Goal: Task Accomplishment & Management: Complete application form

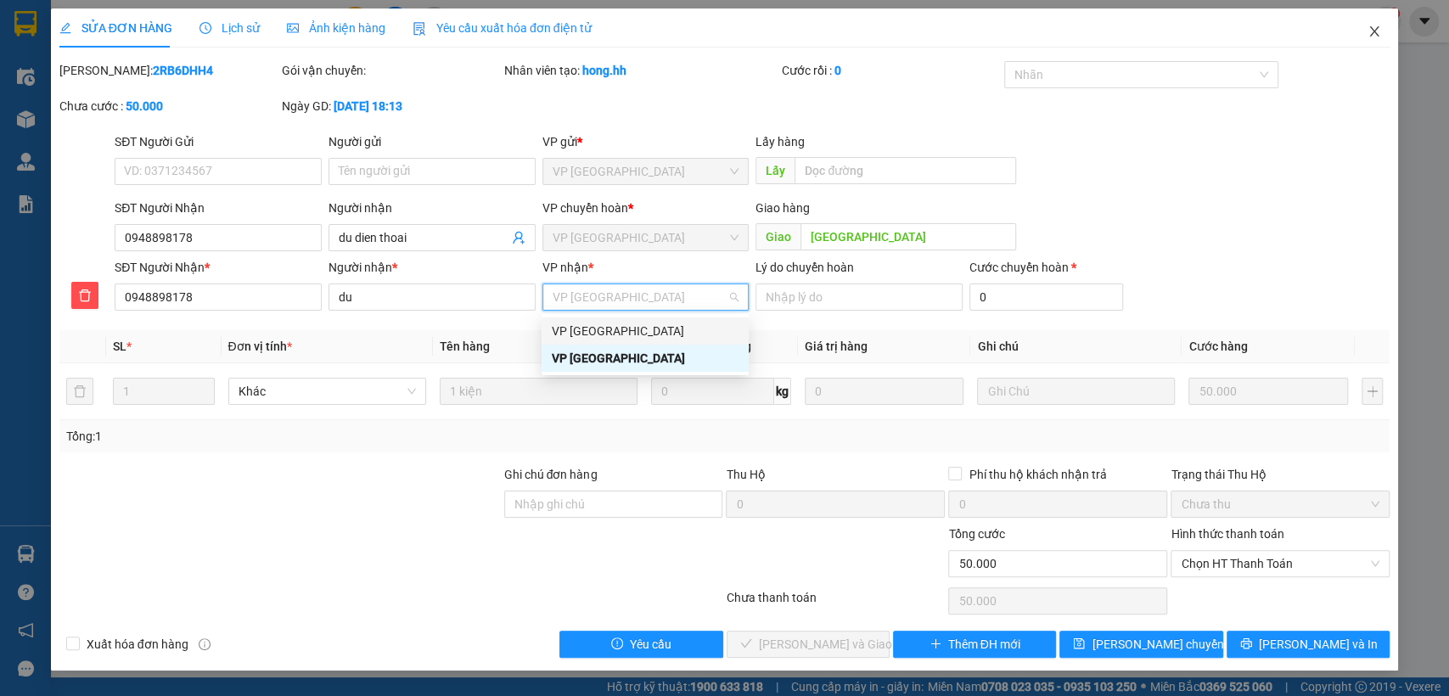
click at [1374, 29] on icon "close" at bounding box center [1374, 32] width 14 height 14
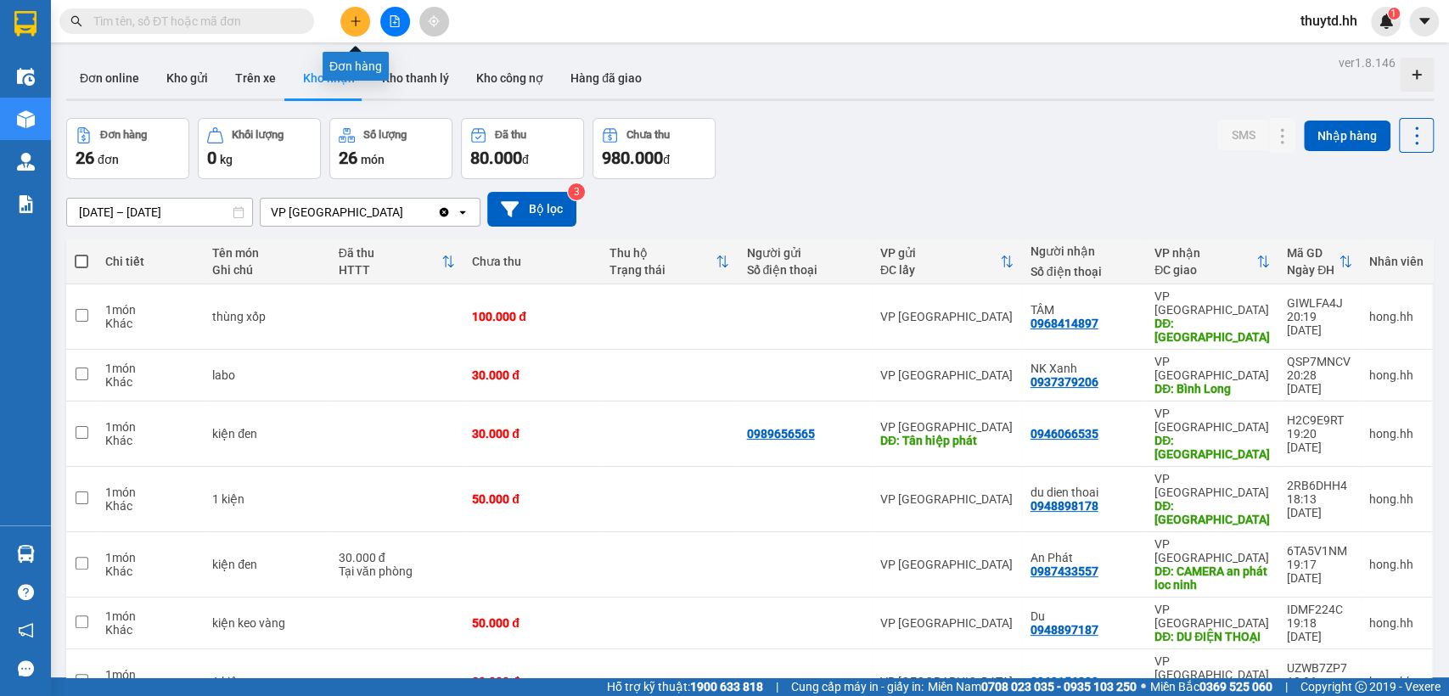
click at [353, 30] on button at bounding box center [355, 22] width 30 height 30
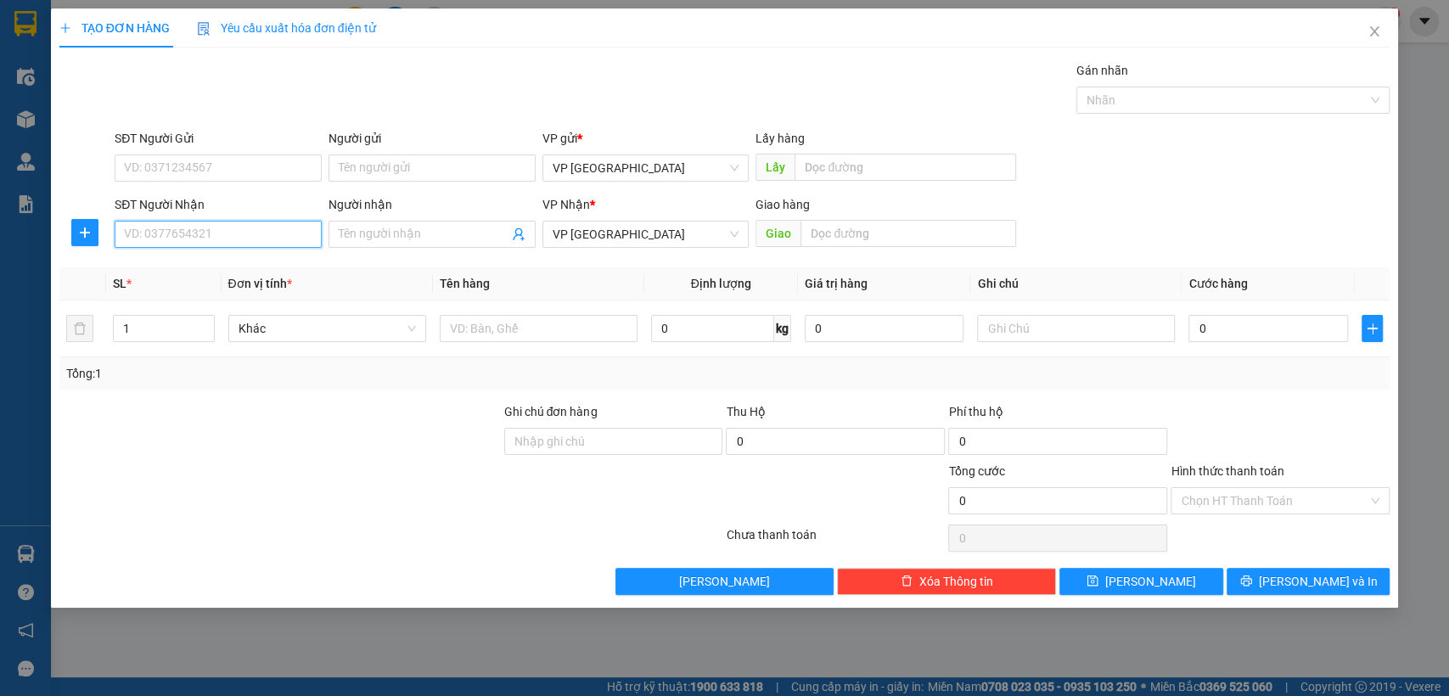
click at [282, 235] on input "SĐT Người Nhận" at bounding box center [218, 234] width 207 height 27
type input "0912156403"
click at [267, 277] on div "0912156403" at bounding box center [218, 268] width 187 height 19
type input "bai xe [cuoc ròi]"
type input "30.000"
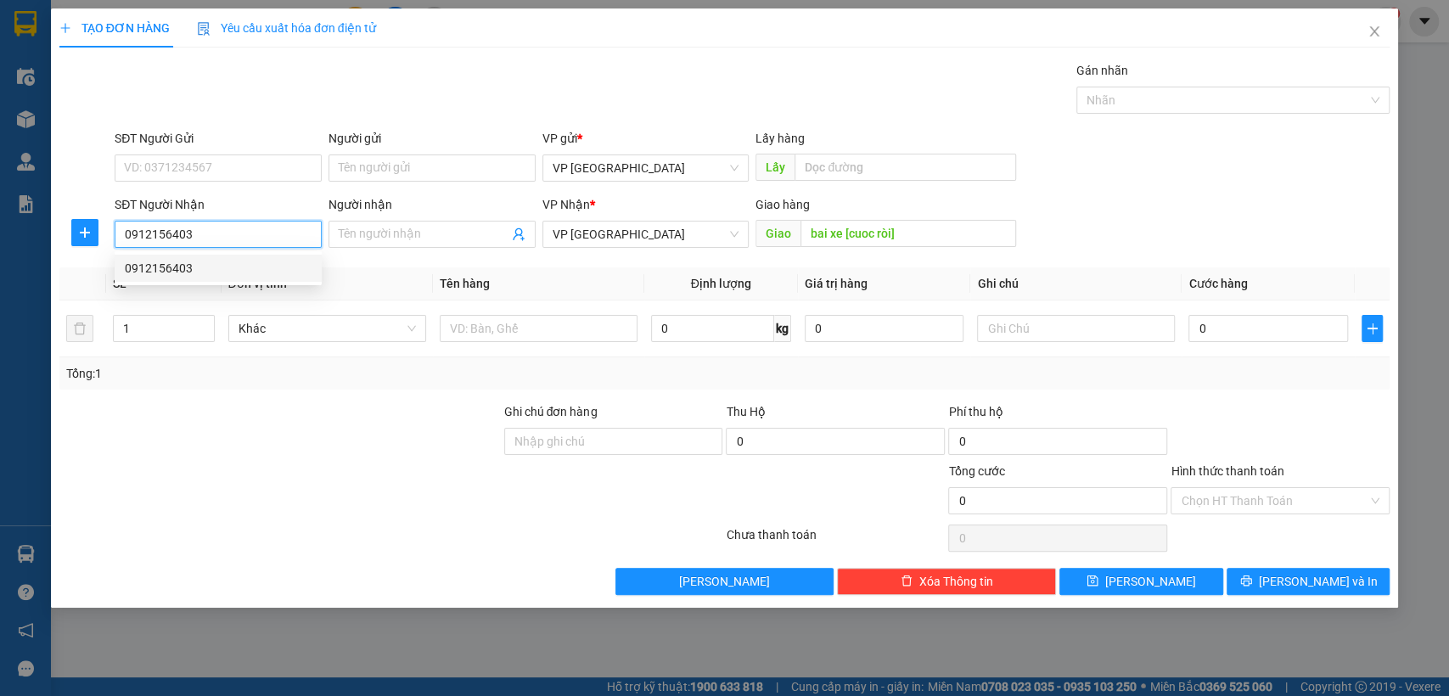
type input "30.000"
type input "0912156403"
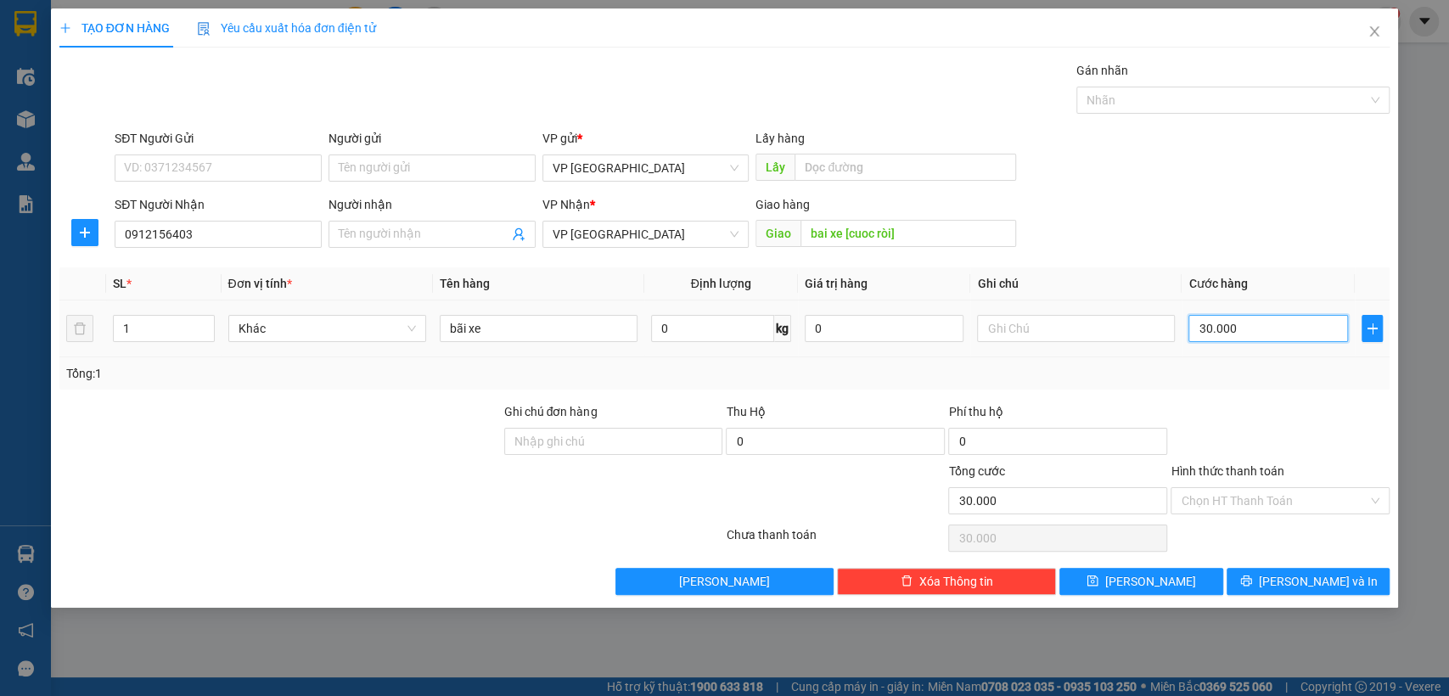
click at [1249, 323] on input "30.000" at bounding box center [1268, 328] width 160 height 27
type input "7"
type input "70"
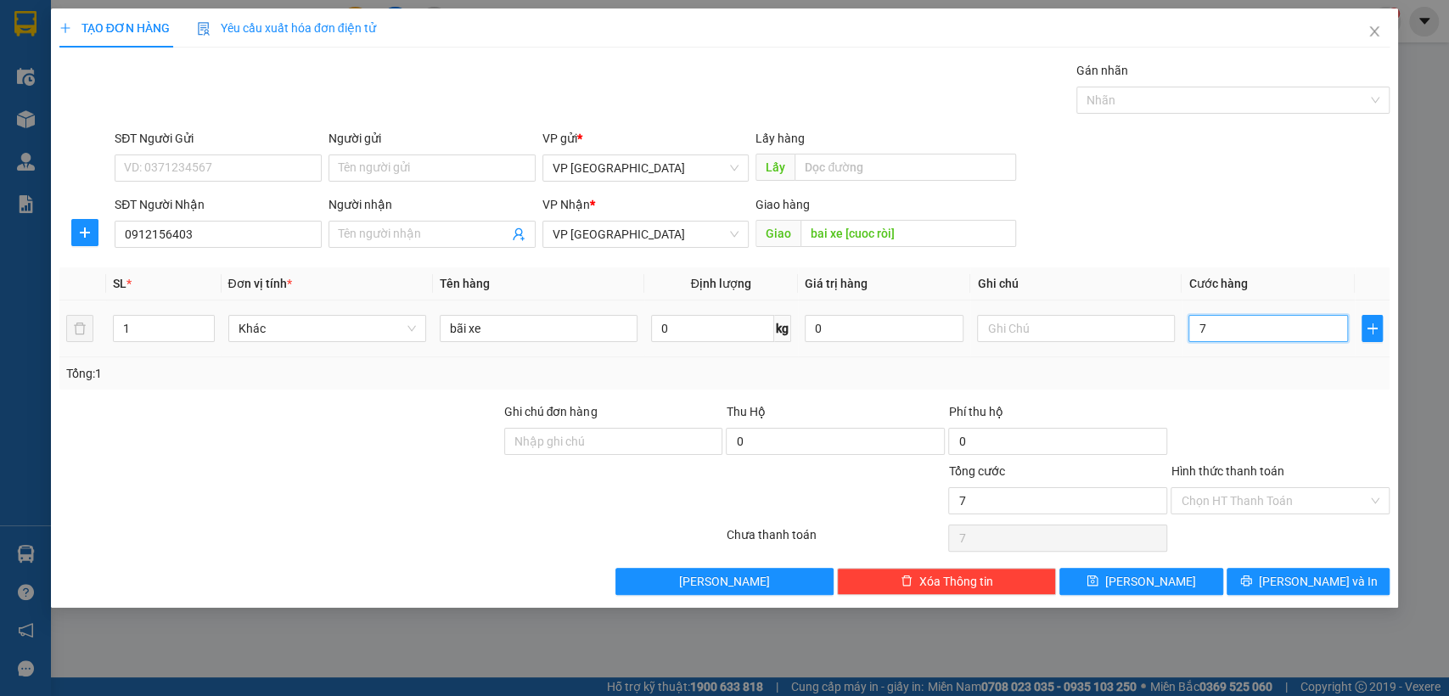
type input "70"
type input "700"
type input "7.000"
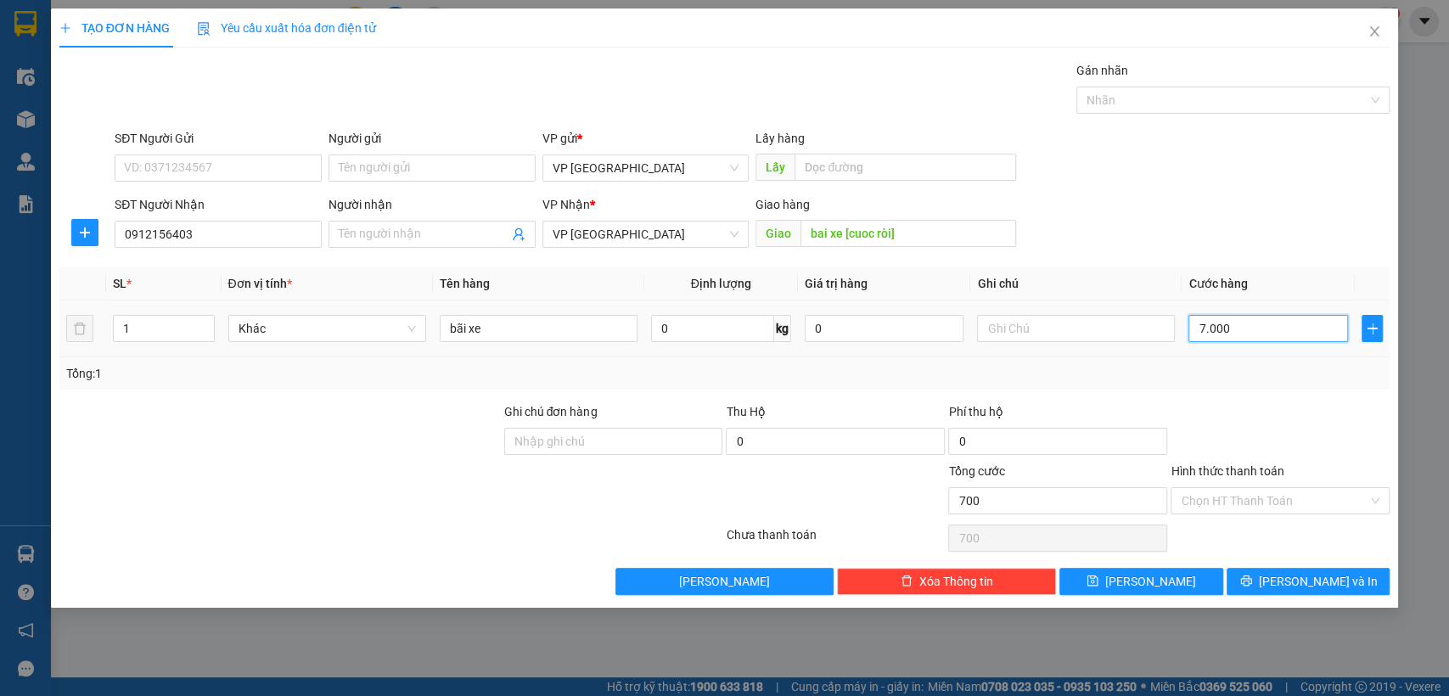
type input "7.000"
type input "70.000"
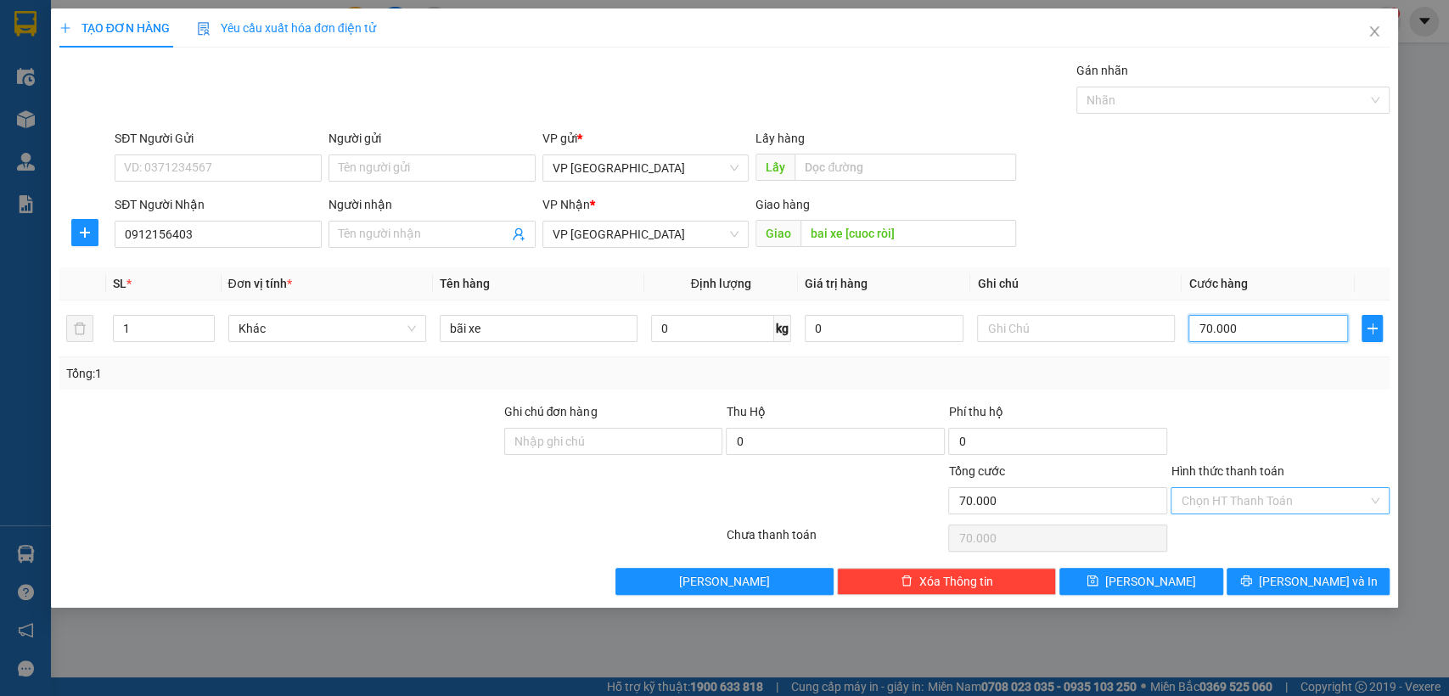
type input "70.000"
click at [1352, 508] on input "Hình thức thanh toán" at bounding box center [1273, 500] width 187 height 25
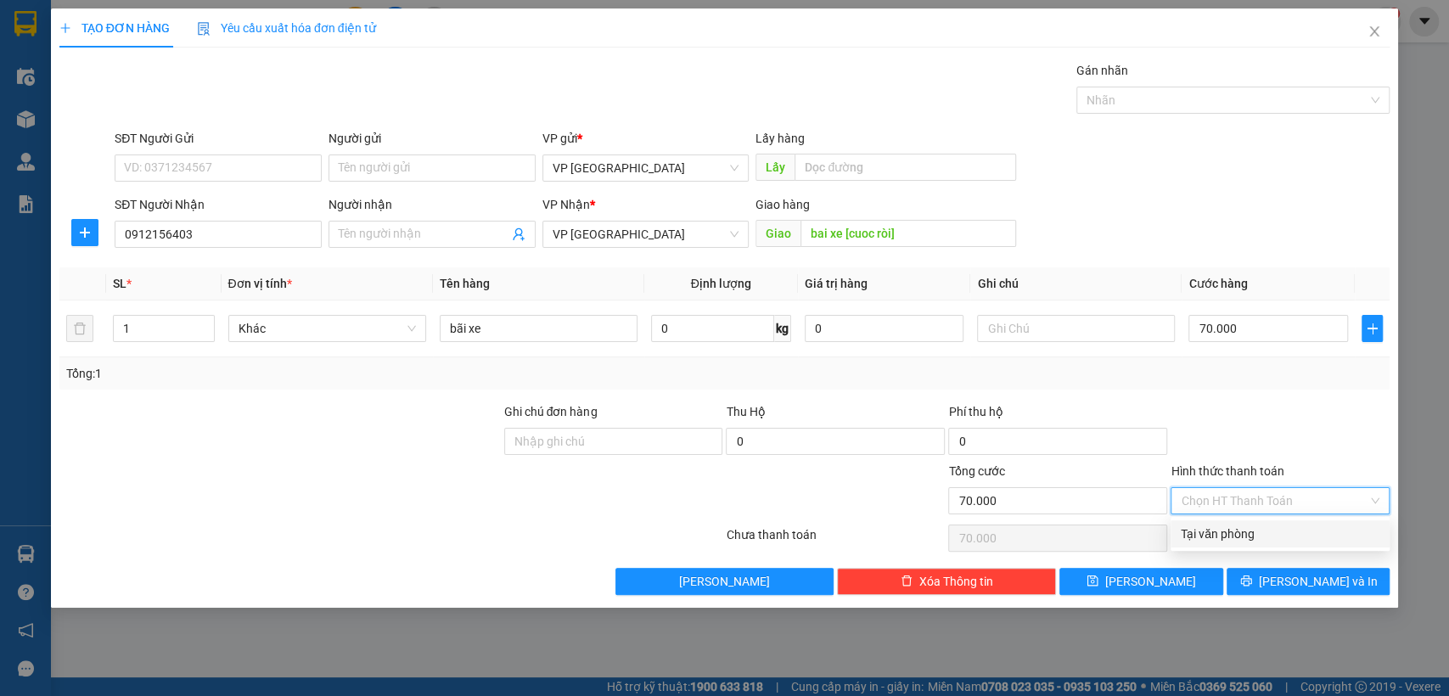
click at [1276, 534] on div "Tại văn phòng" at bounding box center [1279, 533] width 199 height 19
type input "0"
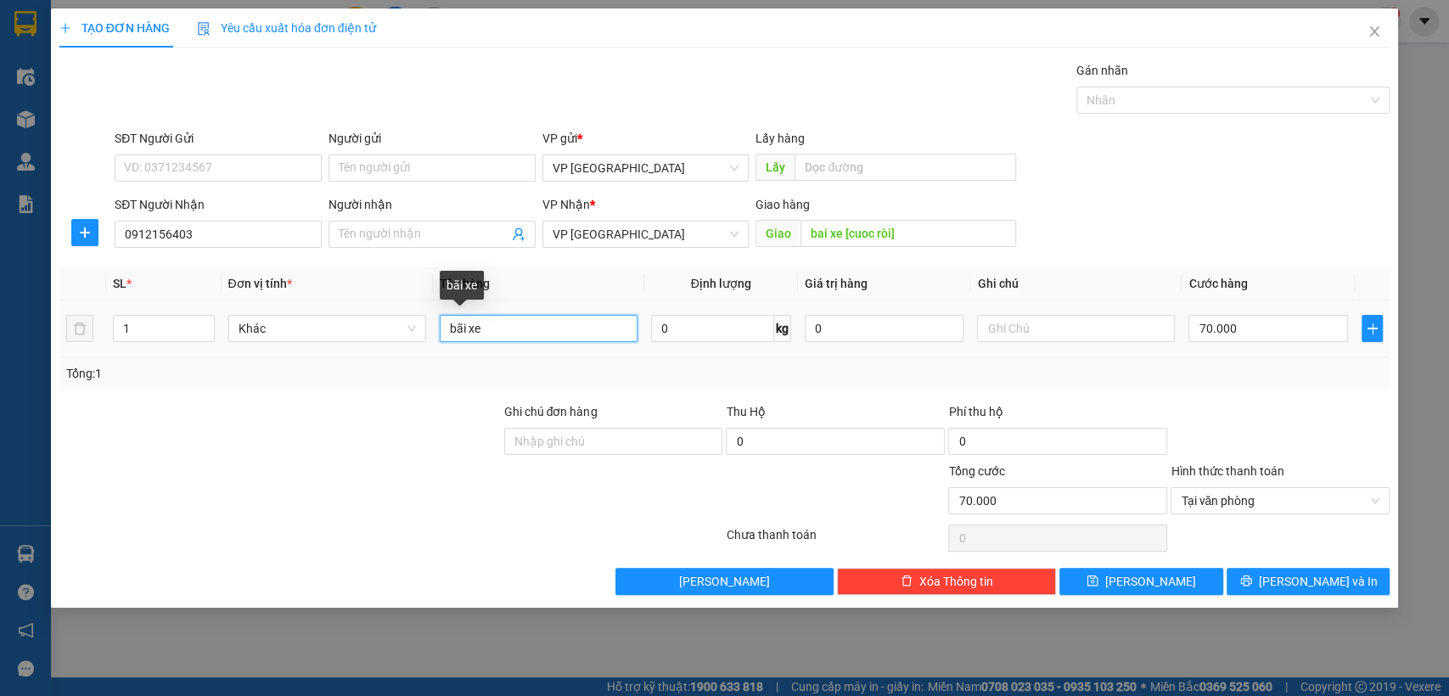
click at [560, 333] on input "bãi xe" at bounding box center [539, 328] width 198 height 27
type input "b"
type input "máy bom + hồ so"
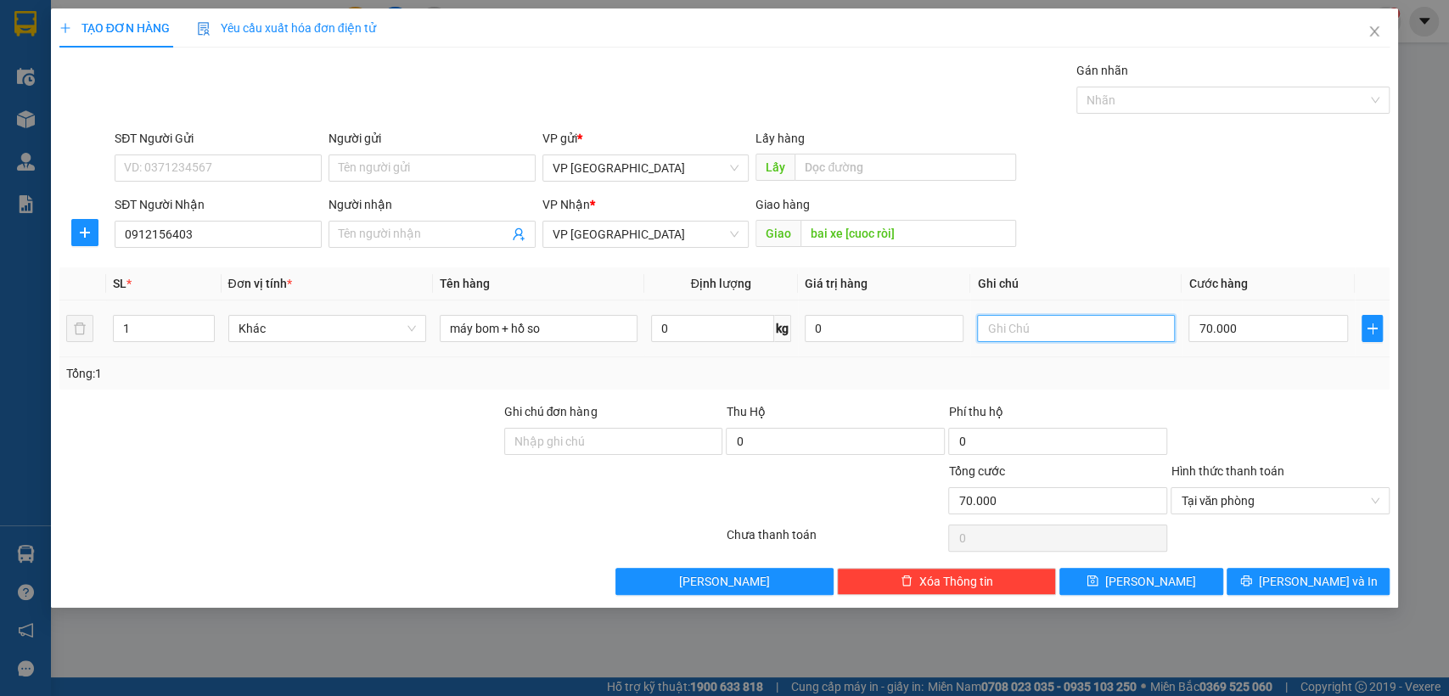
drag, startPoint x: 1046, startPoint y: 329, endPoint x: 1044, endPoint y: 312, distance: 17.2
click at [1046, 322] on input "text" at bounding box center [1076, 328] width 198 height 27
type input "2k"
click at [1174, 577] on button "[PERSON_NAME]" at bounding box center [1140, 581] width 163 height 27
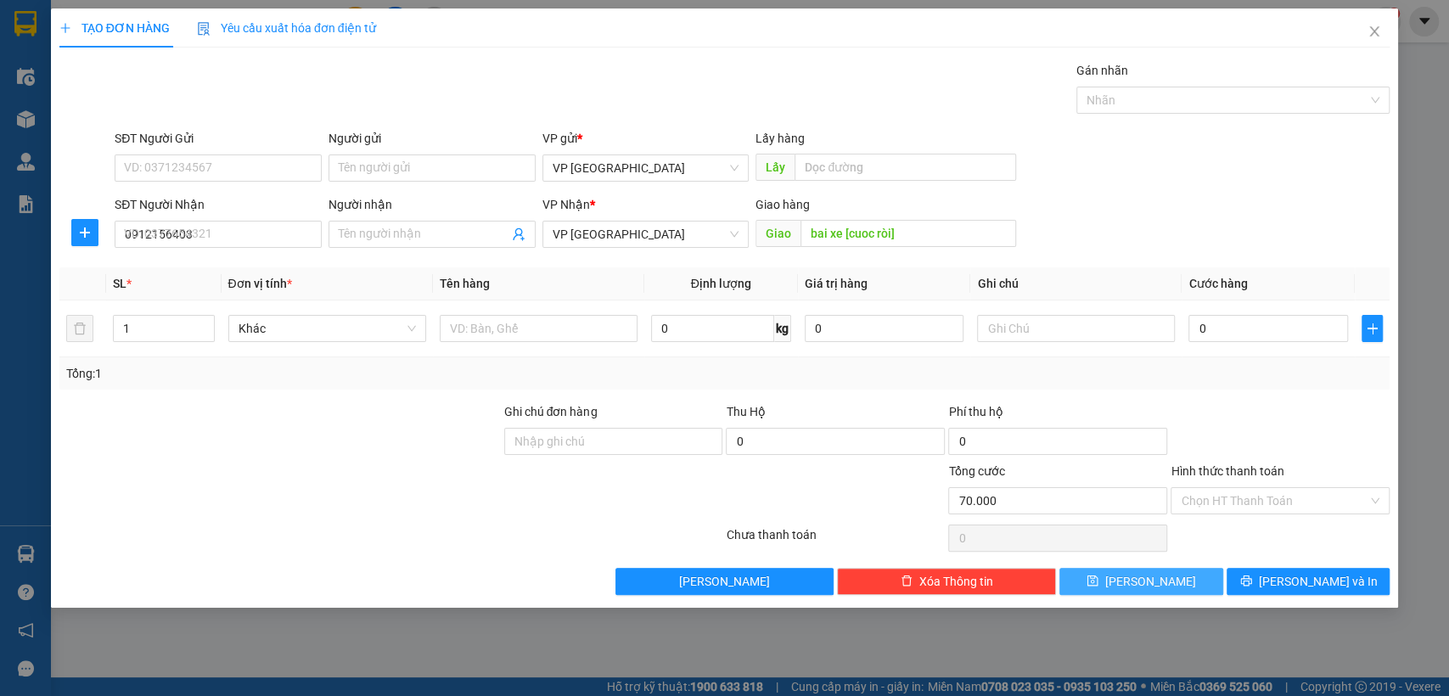
type input "0"
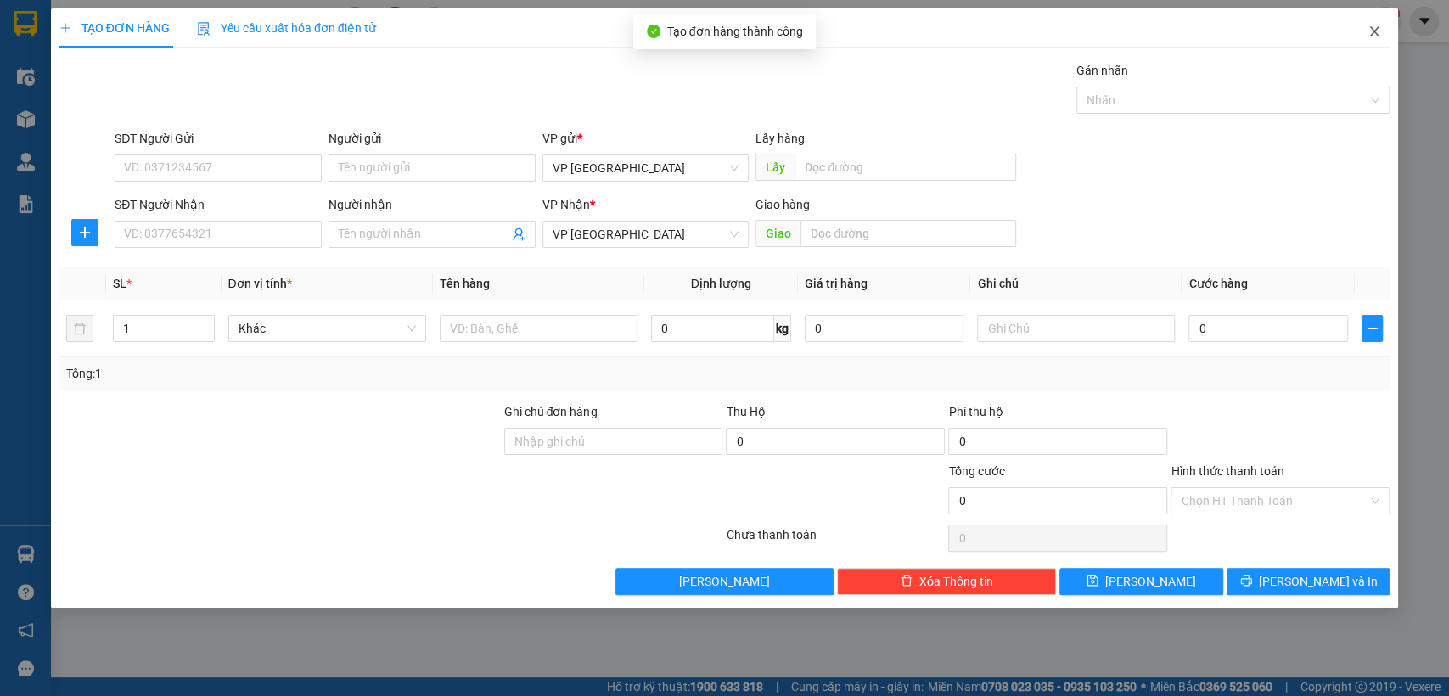
click at [1382, 28] on span "Close" at bounding box center [1374, 32] width 48 height 48
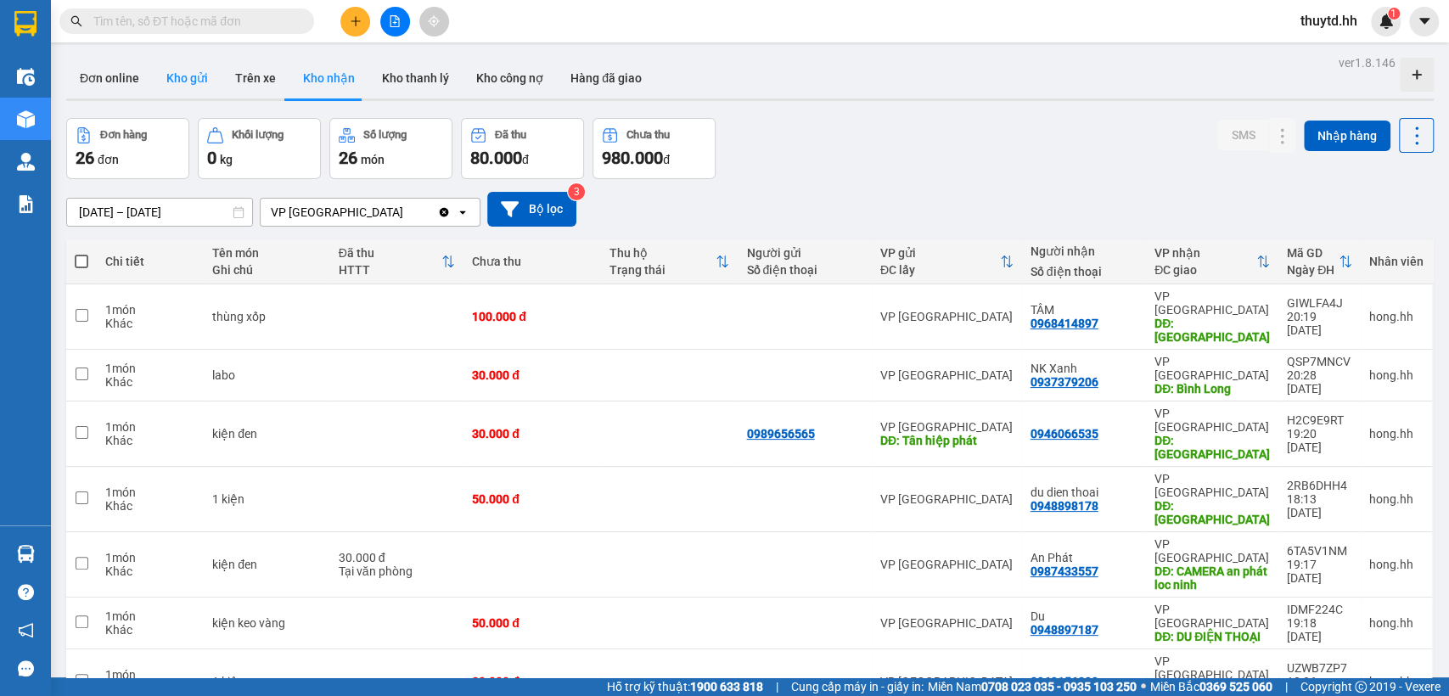
click at [204, 76] on button "Kho gửi" at bounding box center [187, 78] width 69 height 41
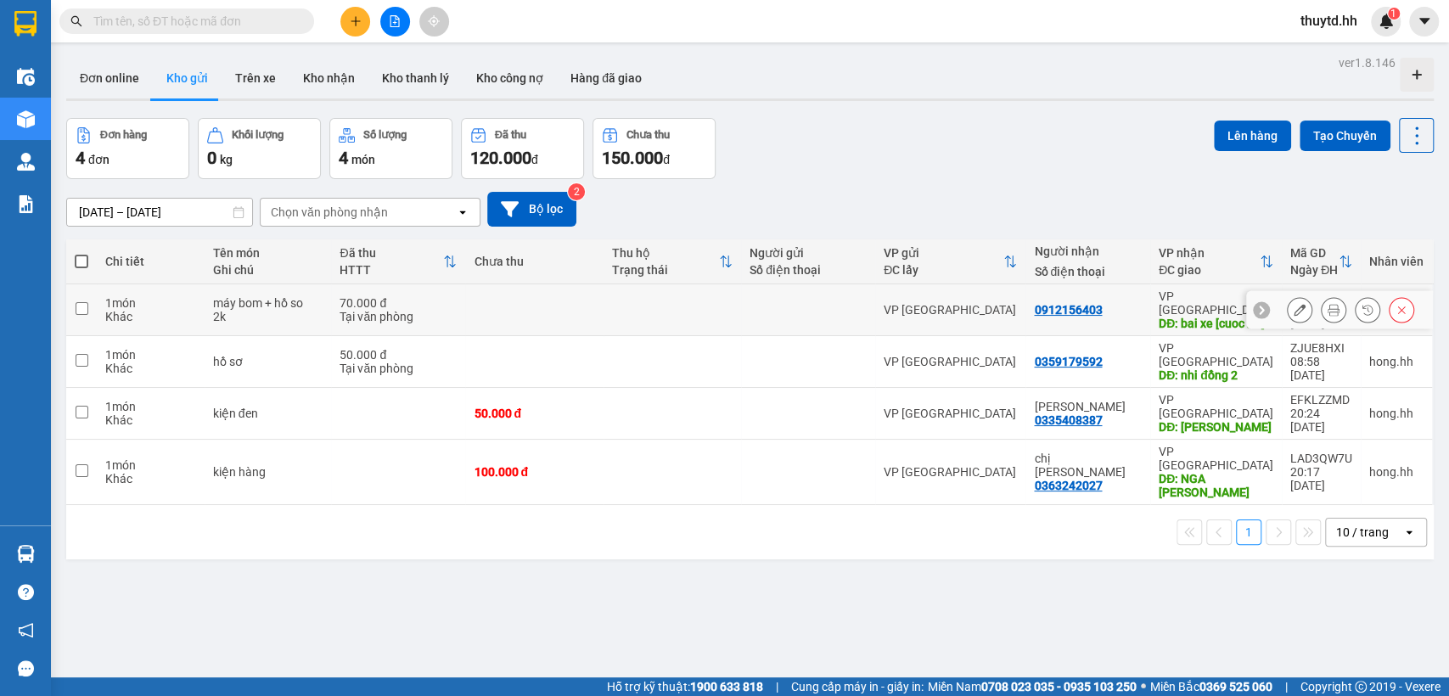
click at [81, 307] on input "checkbox" at bounding box center [82, 308] width 13 height 13
checkbox input "true"
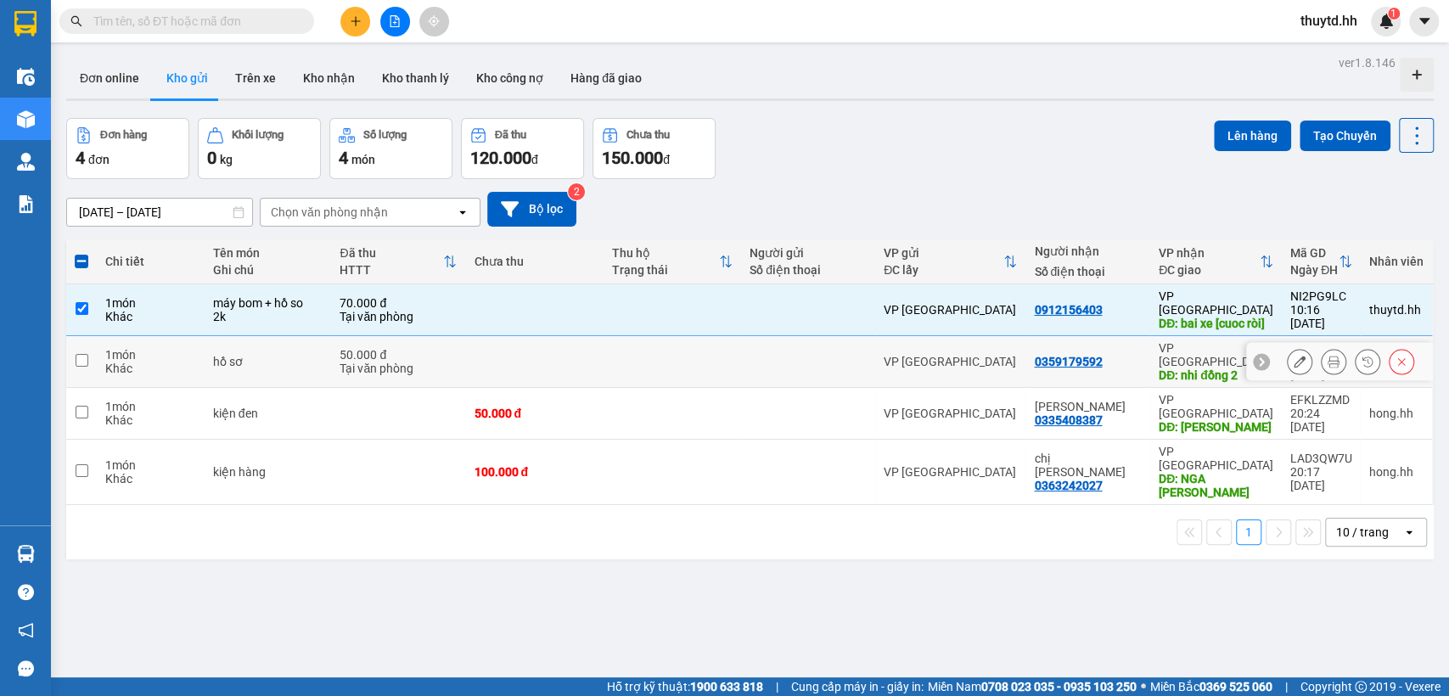
click at [82, 354] on input "checkbox" at bounding box center [82, 360] width 13 height 13
checkbox input "true"
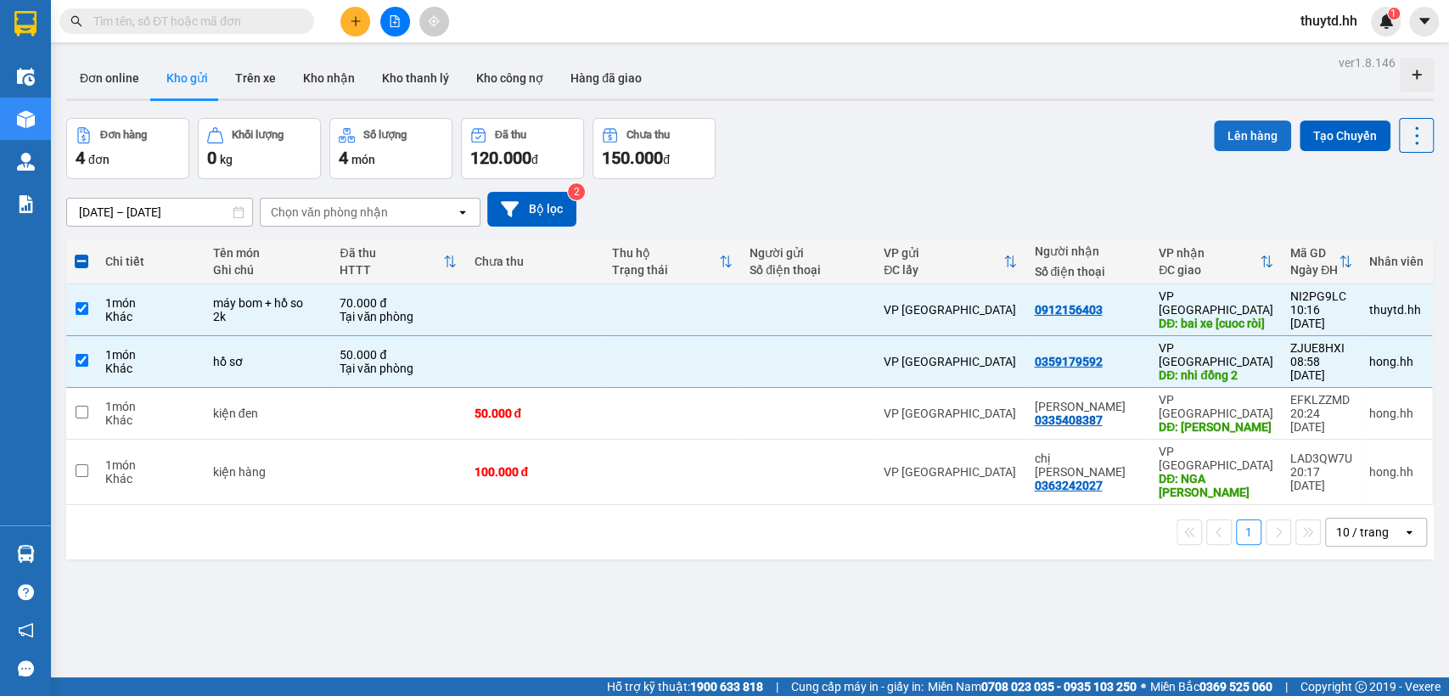
click at [1249, 137] on button "Lên hàng" at bounding box center [1251, 136] width 77 height 31
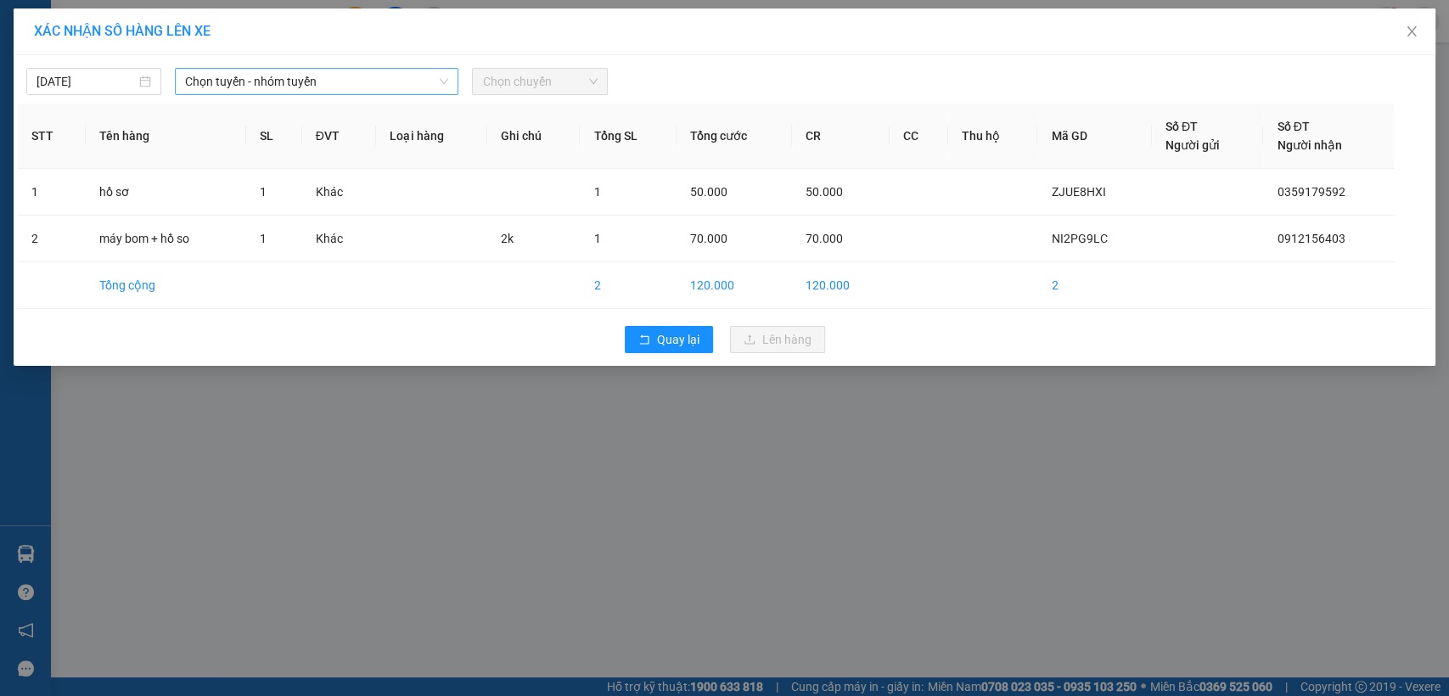
click at [229, 76] on span "Chọn tuyến - nhóm tuyến" at bounding box center [316, 81] width 263 height 25
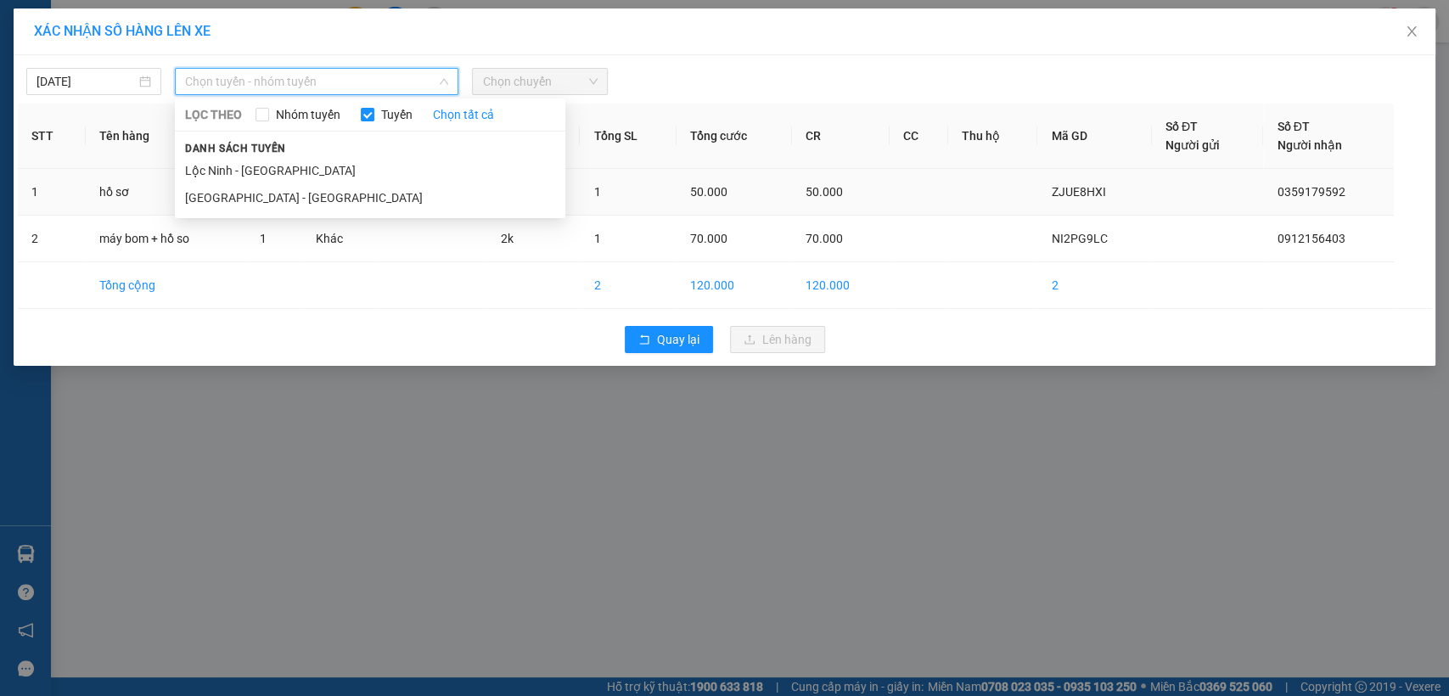
click at [233, 171] on li "Lộc Ninh - [GEOGRAPHIC_DATA]" at bounding box center [370, 170] width 390 height 27
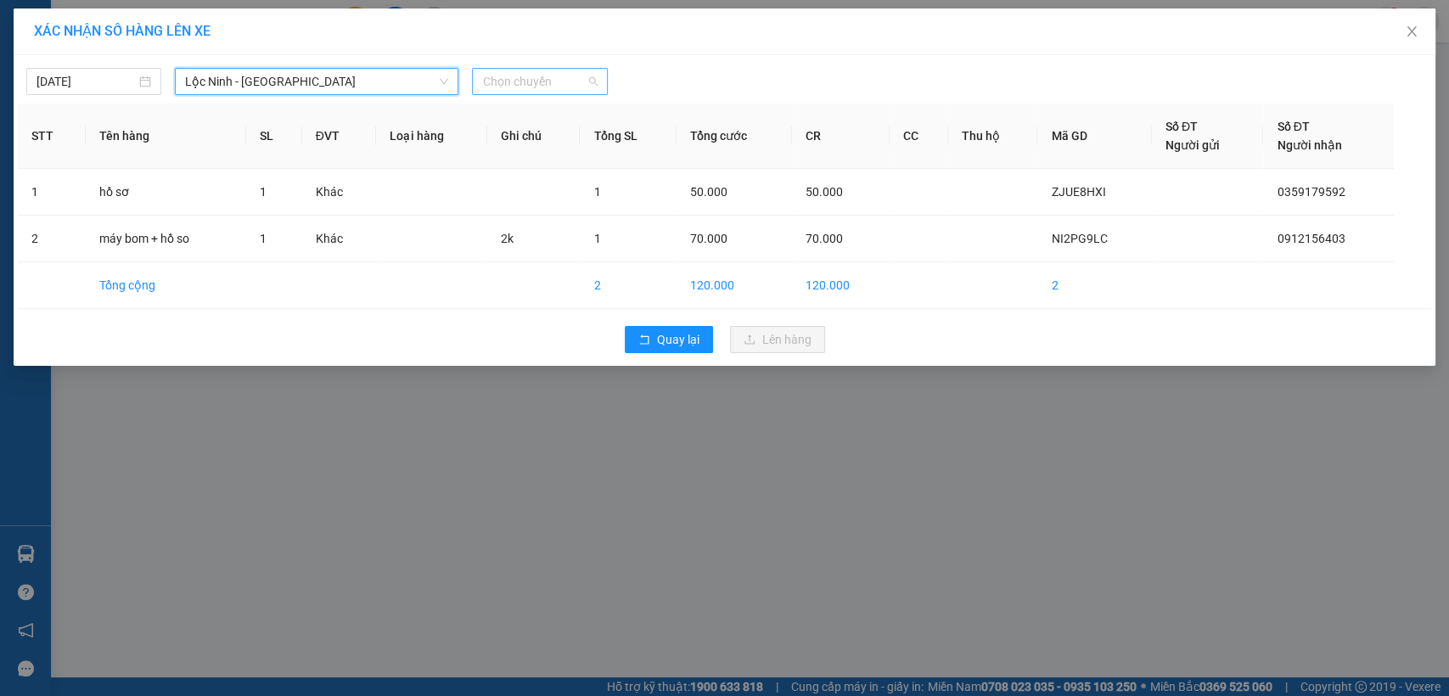
click at [536, 81] on span "Chọn chuyến" at bounding box center [539, 81] width 115 height 25
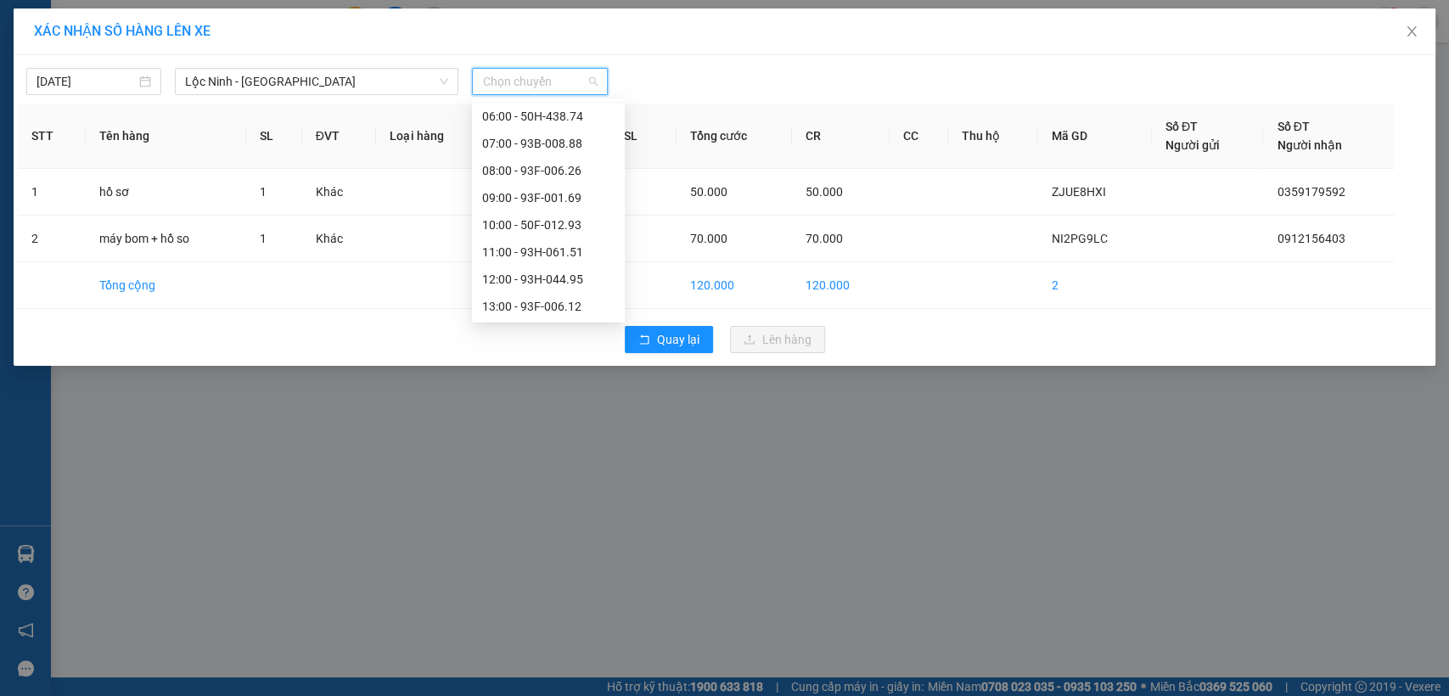
scroll to position [188, 0]
click at [563, 224] on div "10:00 - 50F-012.93" at bounding box center [548, 225] width 132 height 19
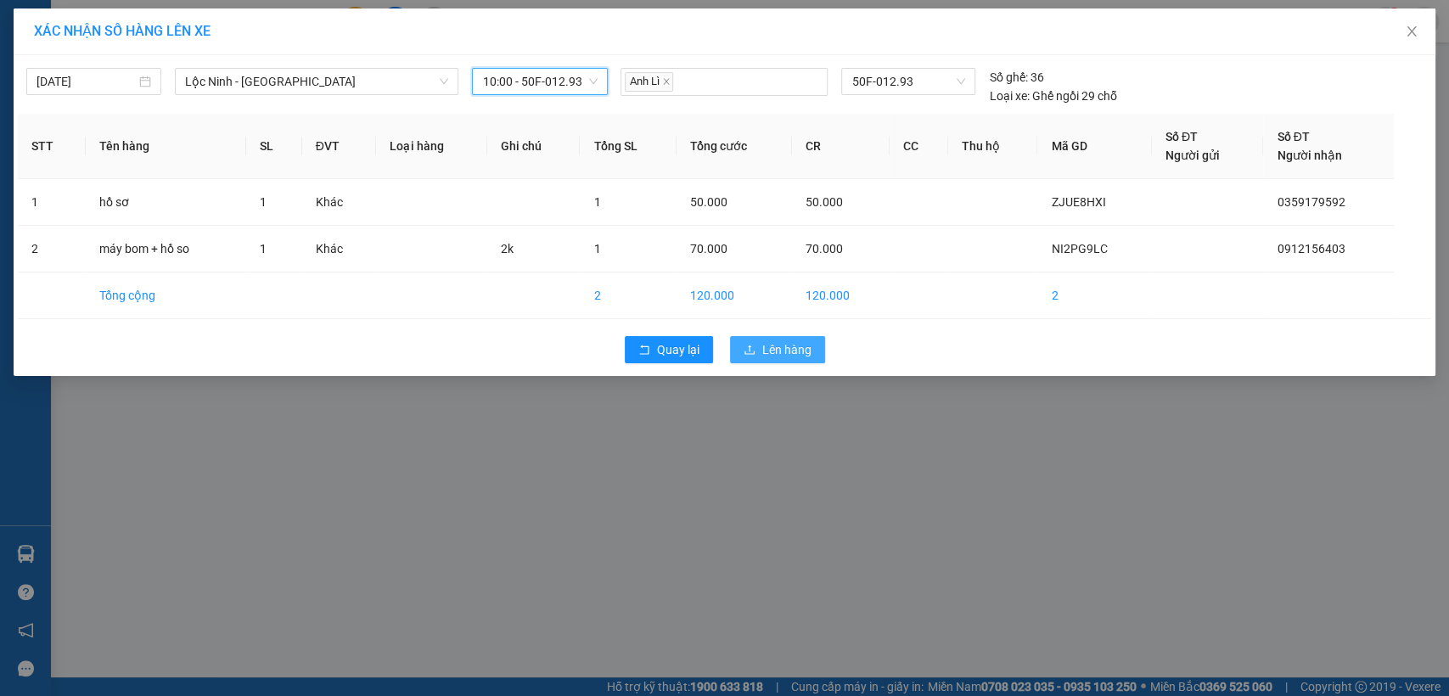
click at [783, 348] on span "Lên hàng" at bounding box center [786, 349] width 49 height 19
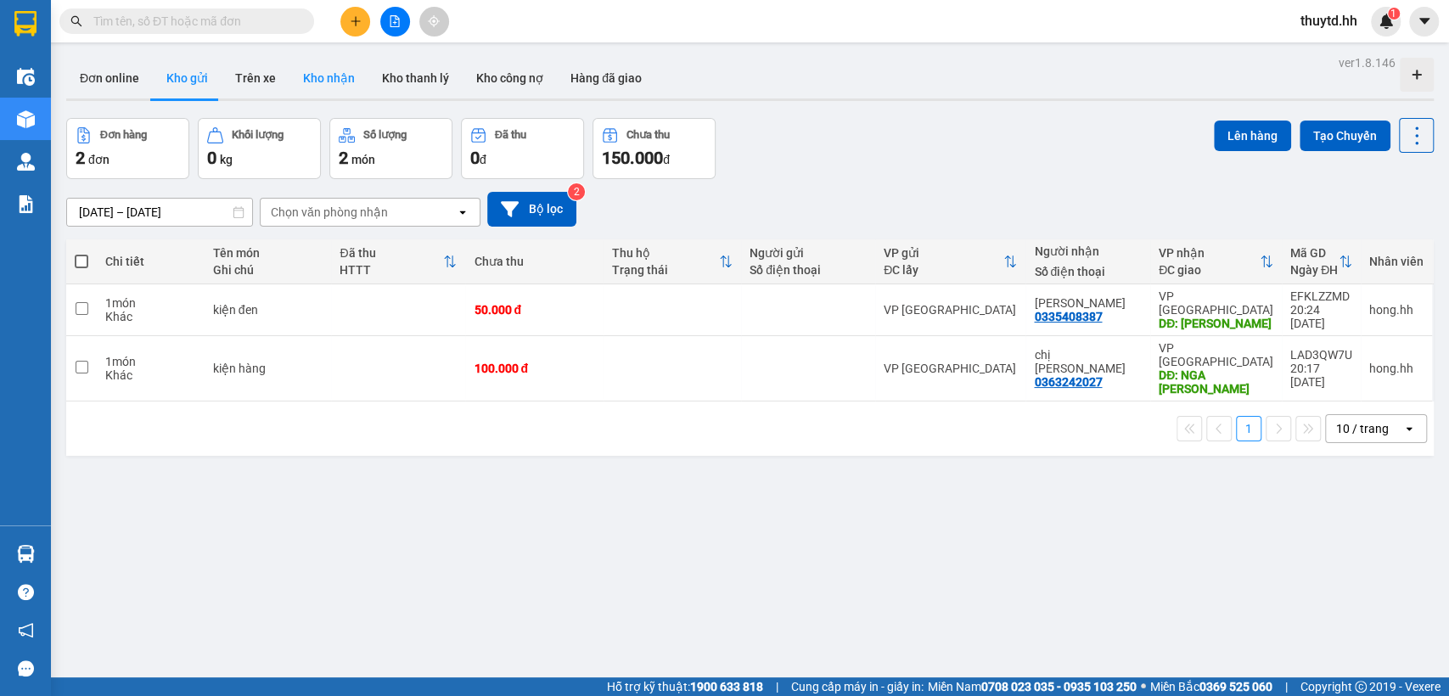
click at [306, 87] on button "Kho nhận" at bounding box center [328, 78] width 79 height 41
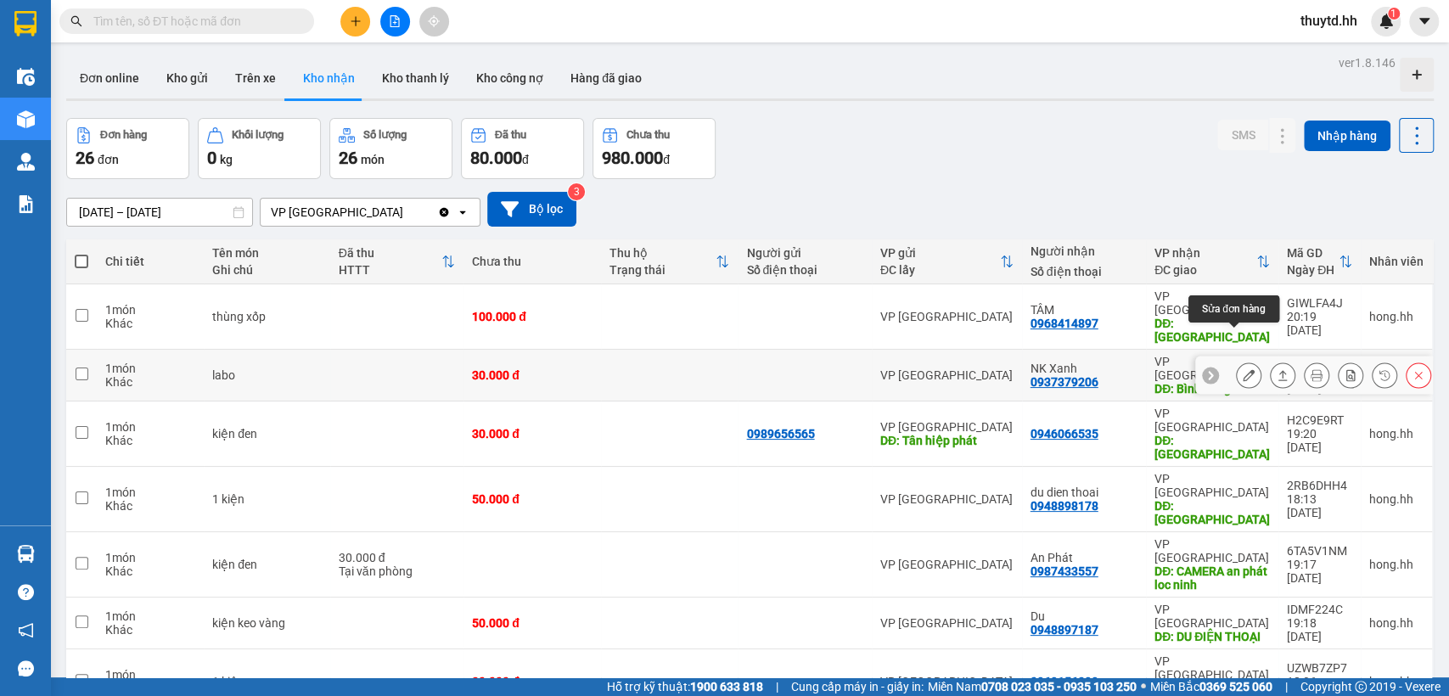
click at [1242, 369] on icon at bounding box center [1248, 375] width 12 height 12
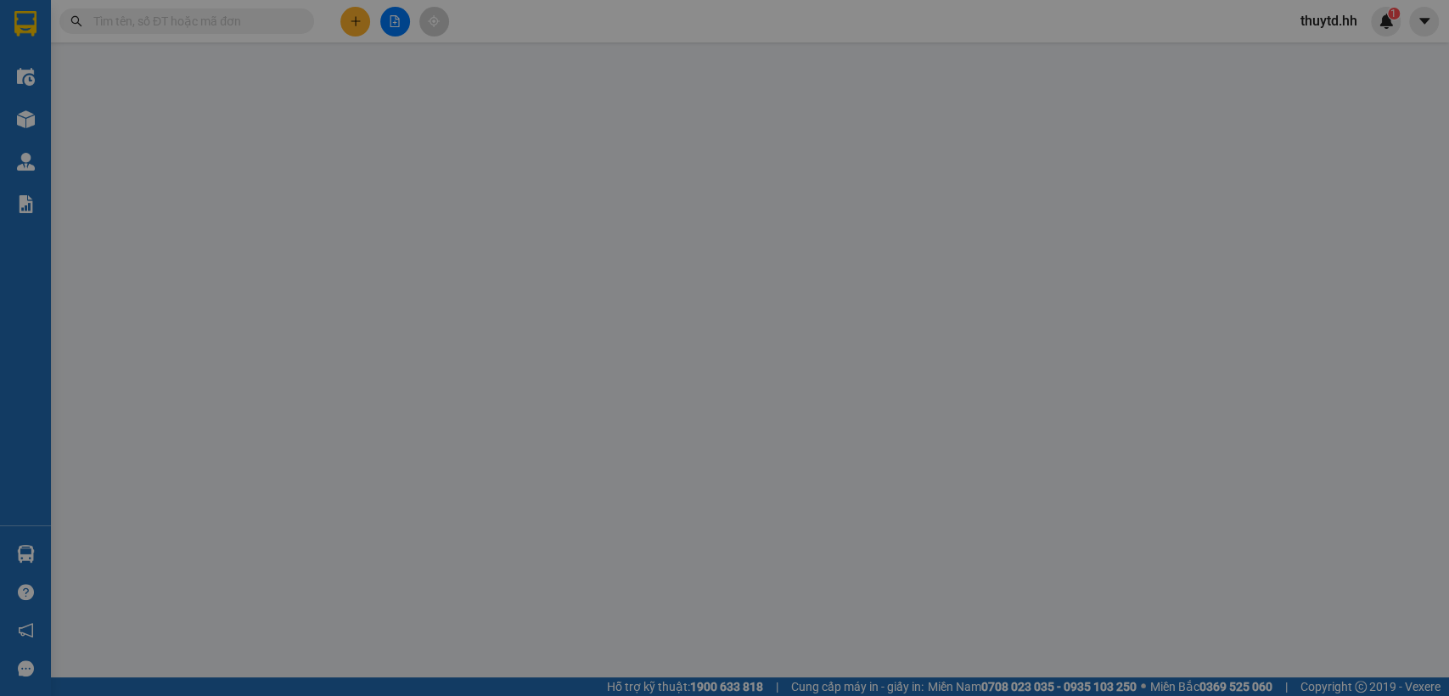
type input "0937379206"
type input "NK Xanh"
type input "Bình Long"
type input "0"
type input "30.000"
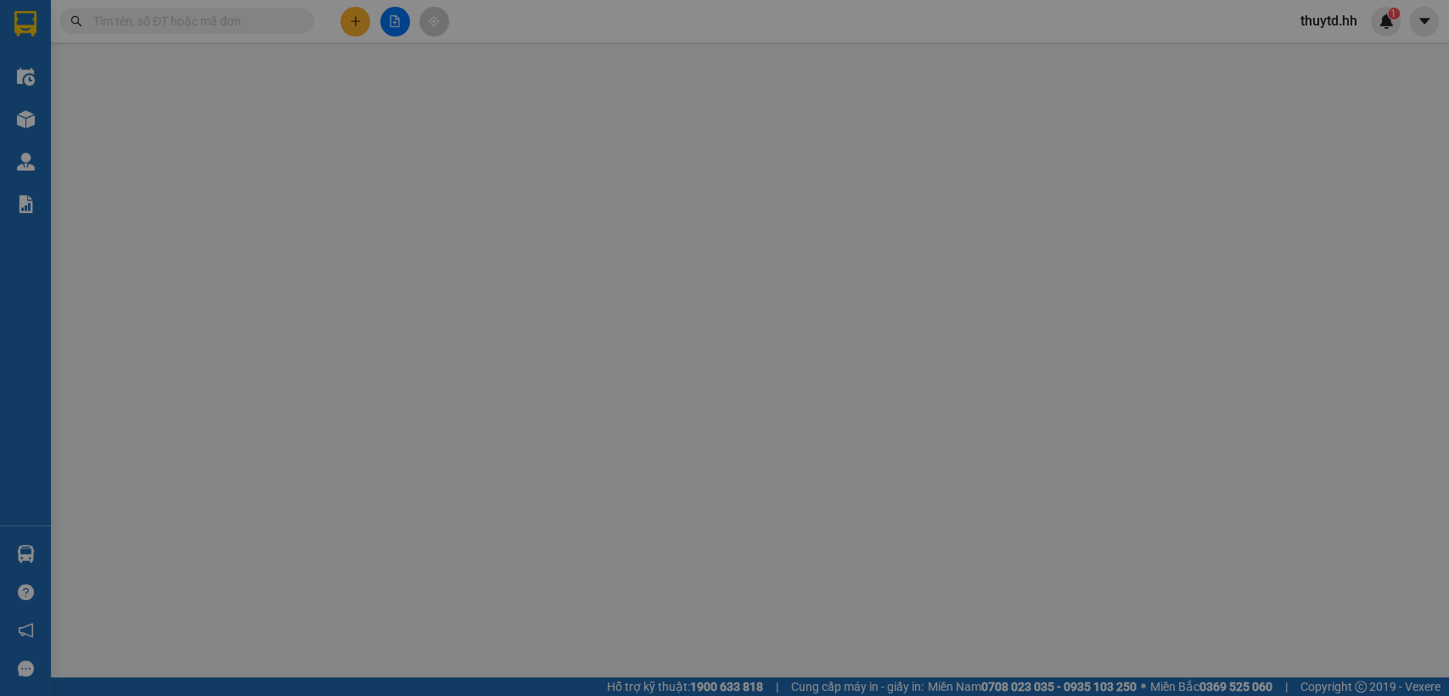
type input "30.000"
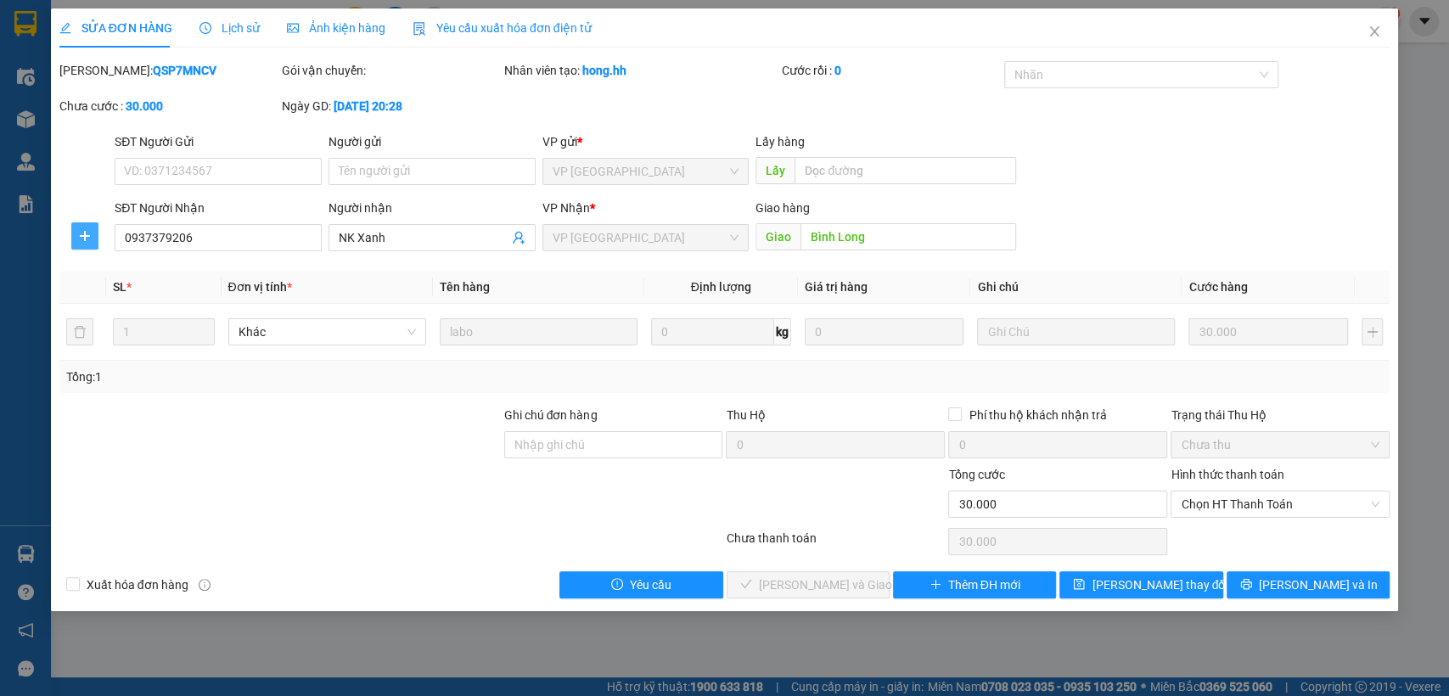
click at [78, 233] on icon "plus" at bounding box center [85, 236] width 14 height 14
click at [105, 302] on span "Chuyển hoàn" at bounding box center [116, 297] width 70 height 19
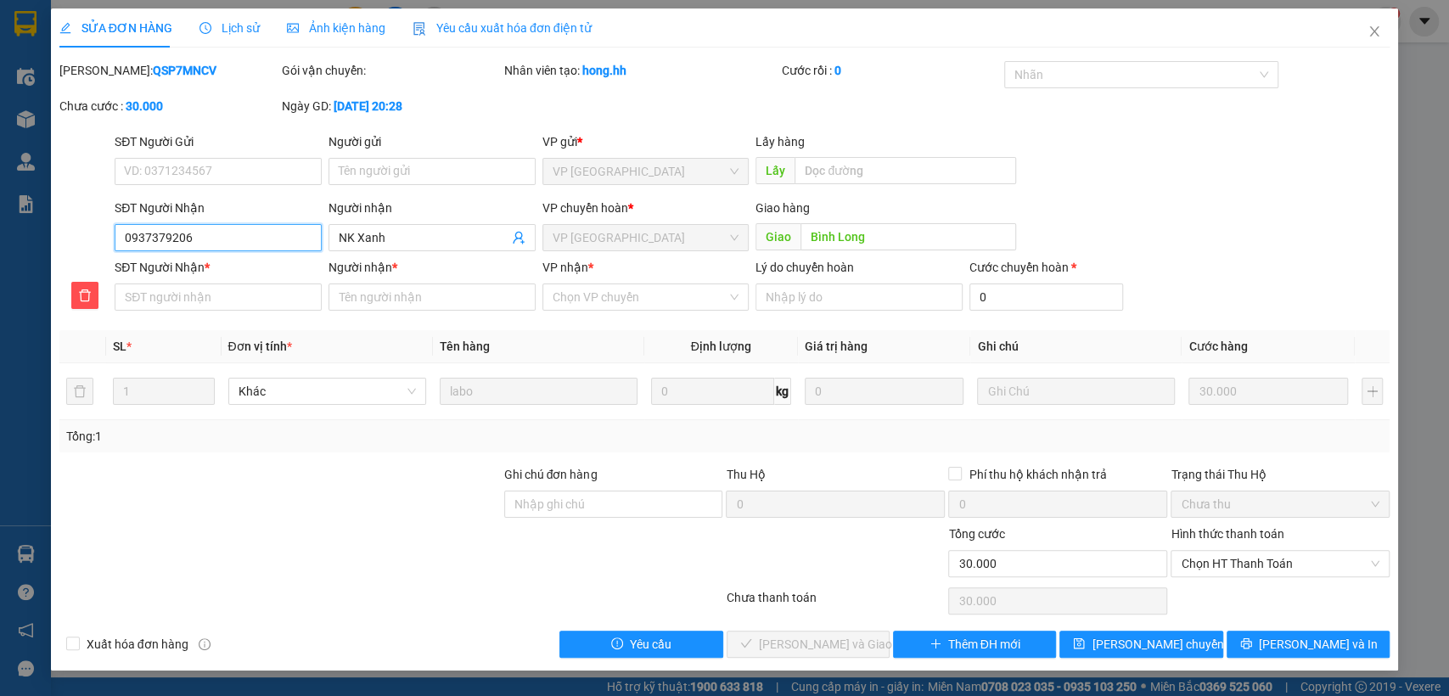
drag, startPoint x: 121, startPoint y: 239, endPoint x: 242, endPoint y: 258, distance: 121.9
click at [242, 258] on form "SĐT Người Gửi VD: 0371234567 Người gửi Tên người gửi VP gửi * VP [GEOGRAPHIC_DA…" at bounding box center [724, 224] width 1331 height 185
paste input "0937379206"
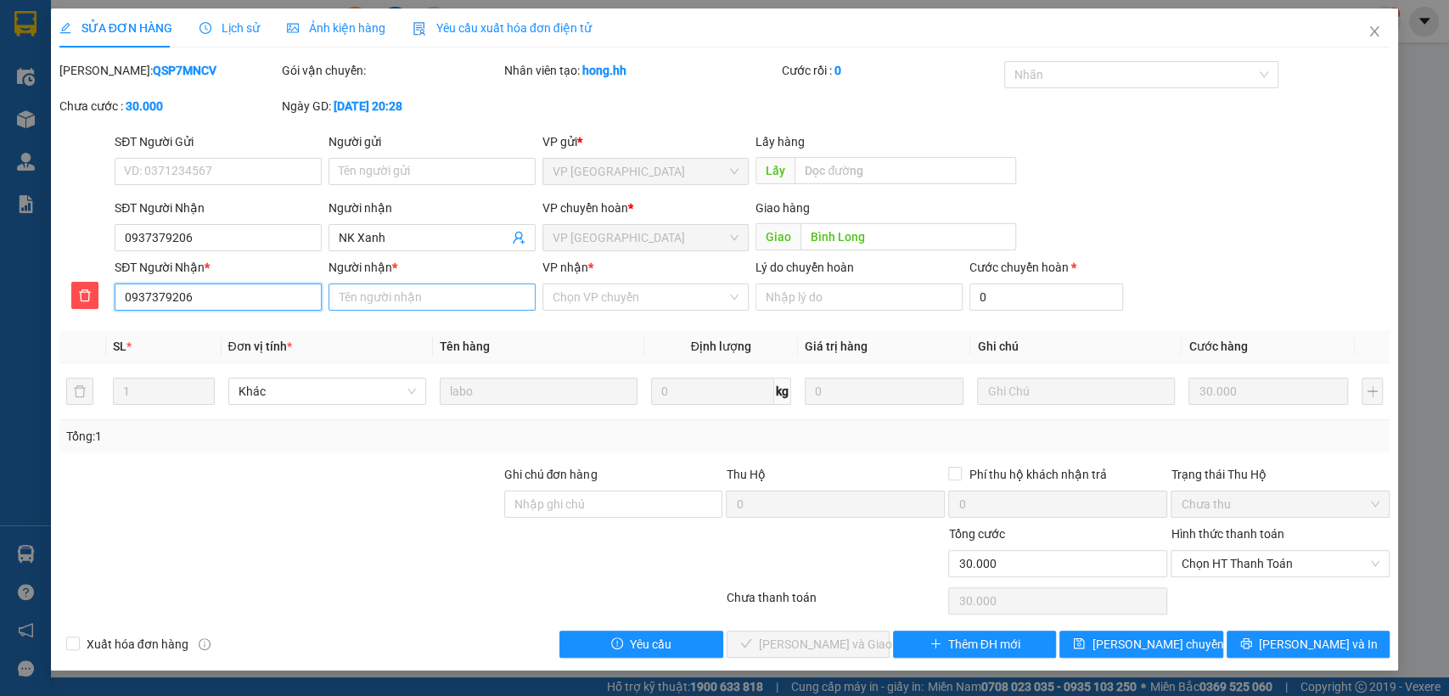
type input "0937379206"
click at [454, 294] on input "Người nhận *" at bounding box center [431, 296] width 207 height 27
type input "nk xanh"
click at [636, 300] on input "VP nhận *" at bounding box center [639, 296] width 175 height 25
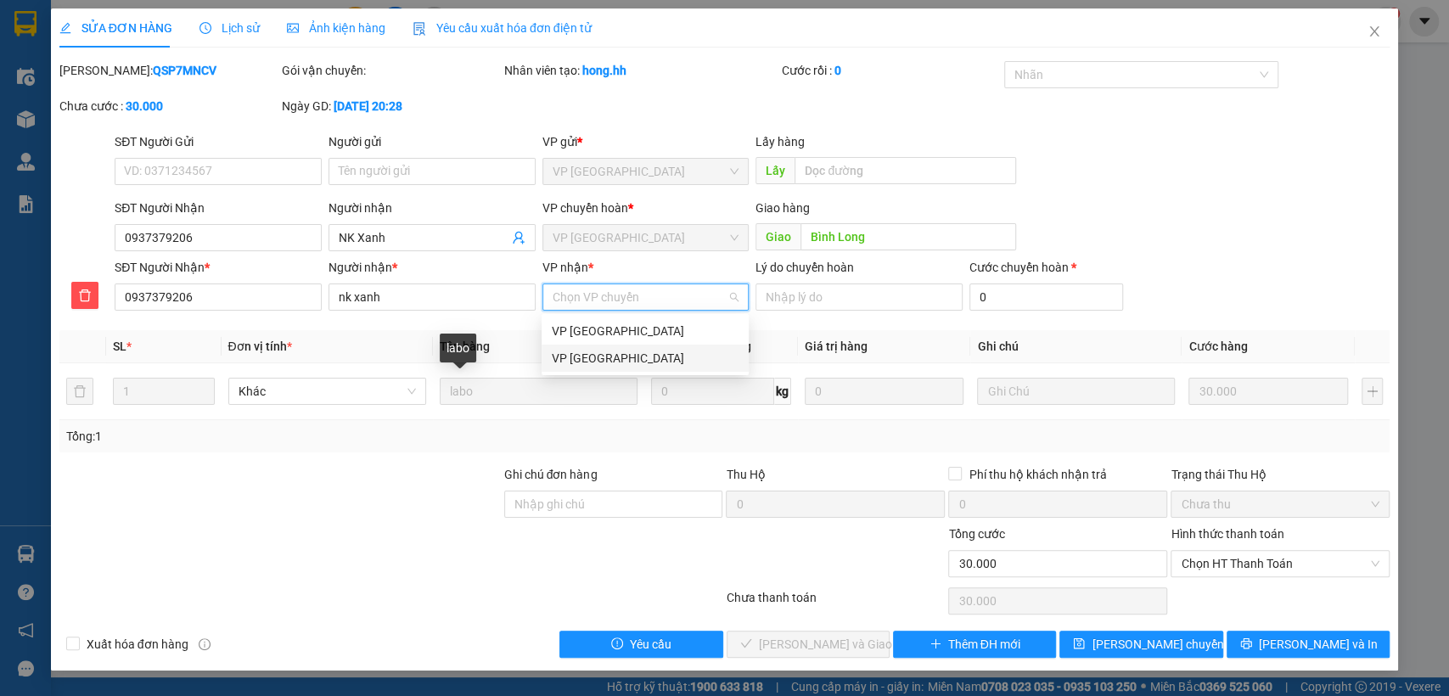
click at [622, 360] on div "VP [GEOGRAPHIC_DATA]" at bounding box center [645, 358] width 187 height 19
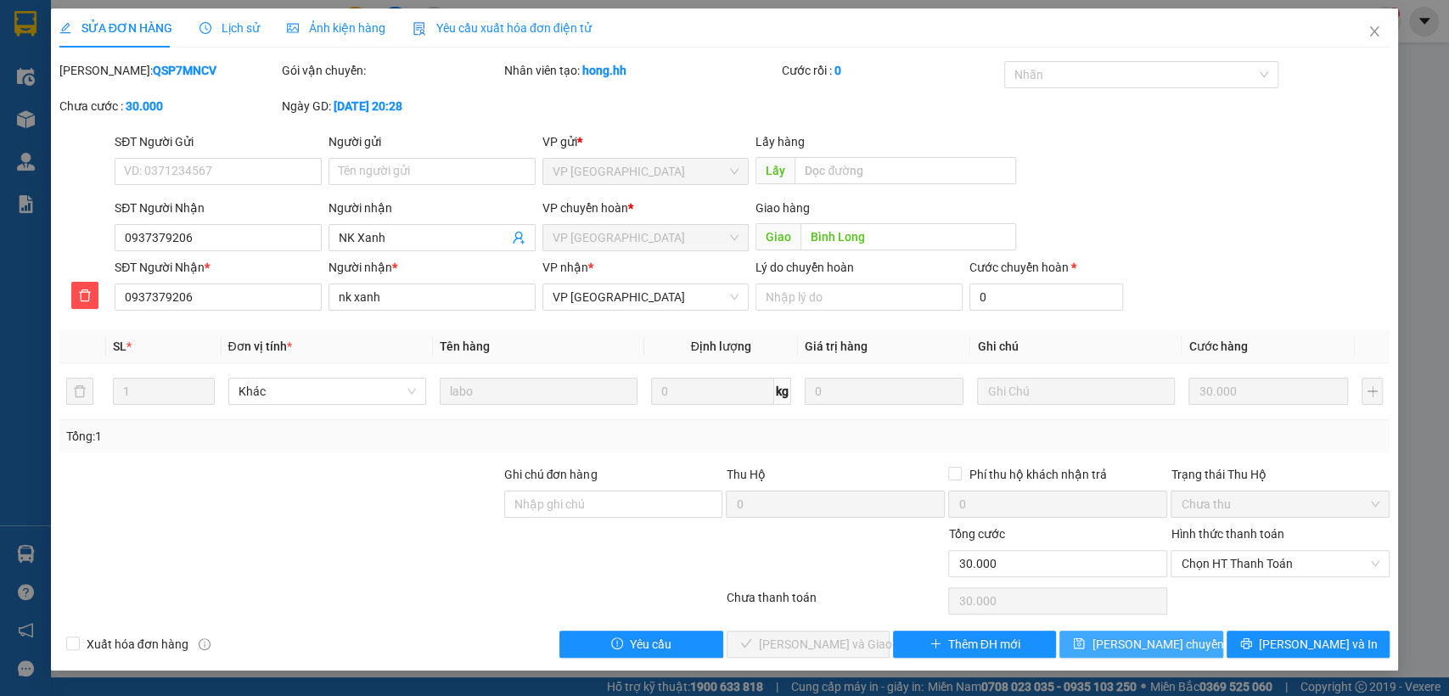
click at [1167, 647] on span "[PERSON_NAME] chuyển hoàn" at bounding box center [1171, 644] width 161 height 19
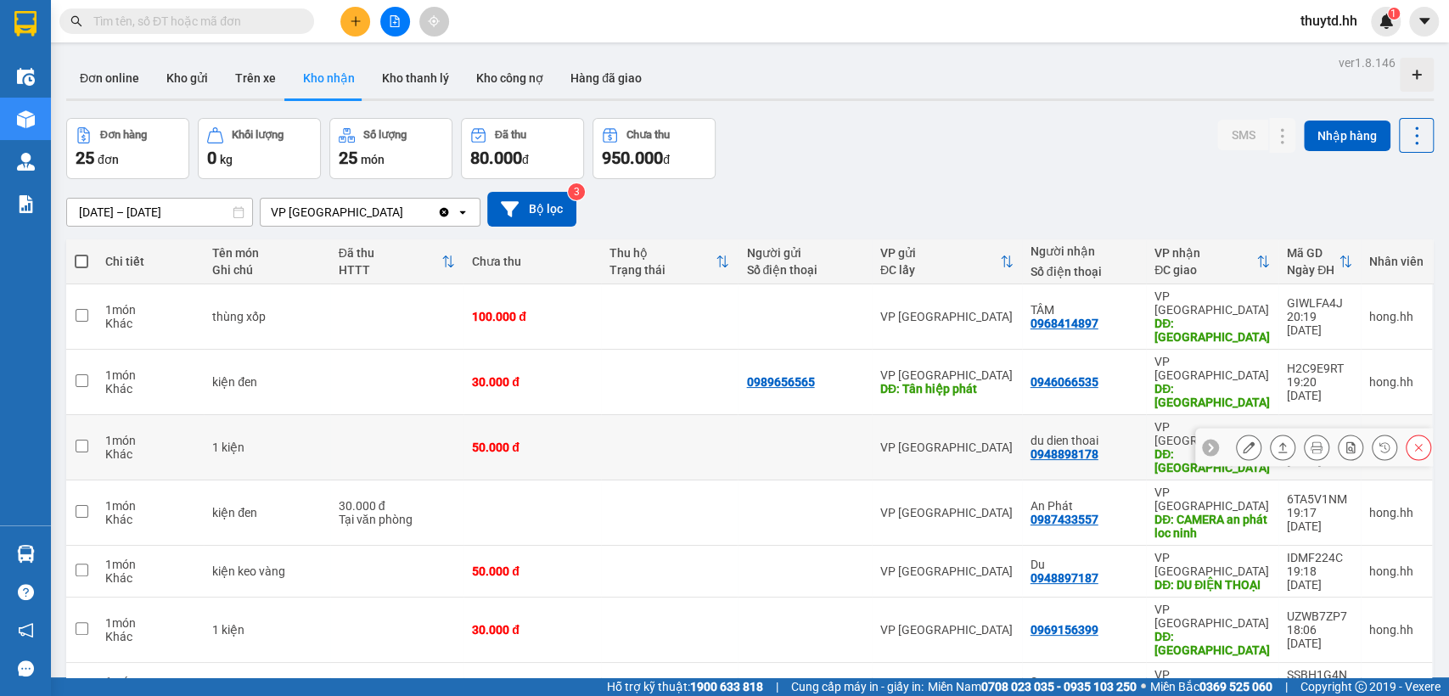
click at [1242, 441] on icon at bounding box center [1248, 447] width 12 height 12
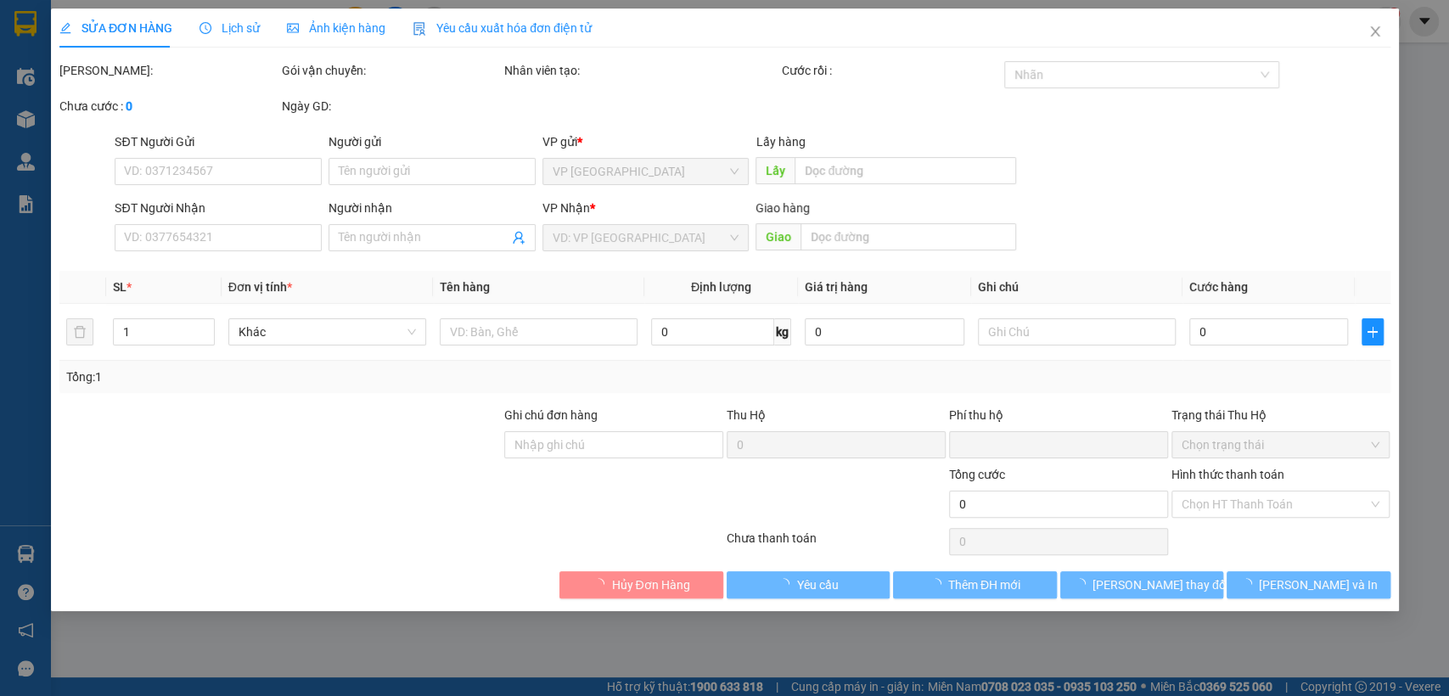
type input "0948898178"
type input "du dien thoai"
type input "[GEOGRAPHIC_DATA]"
type input "0"
type input "50.000"
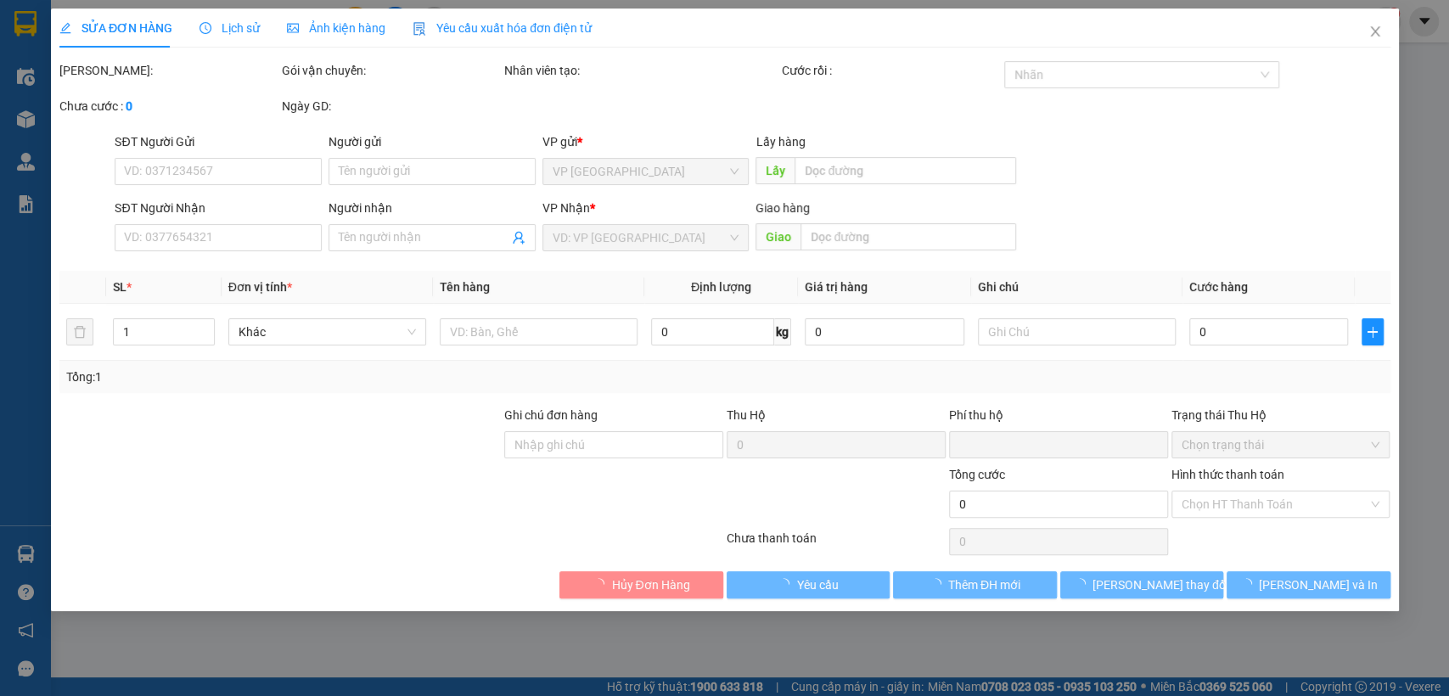
type input "50.000"
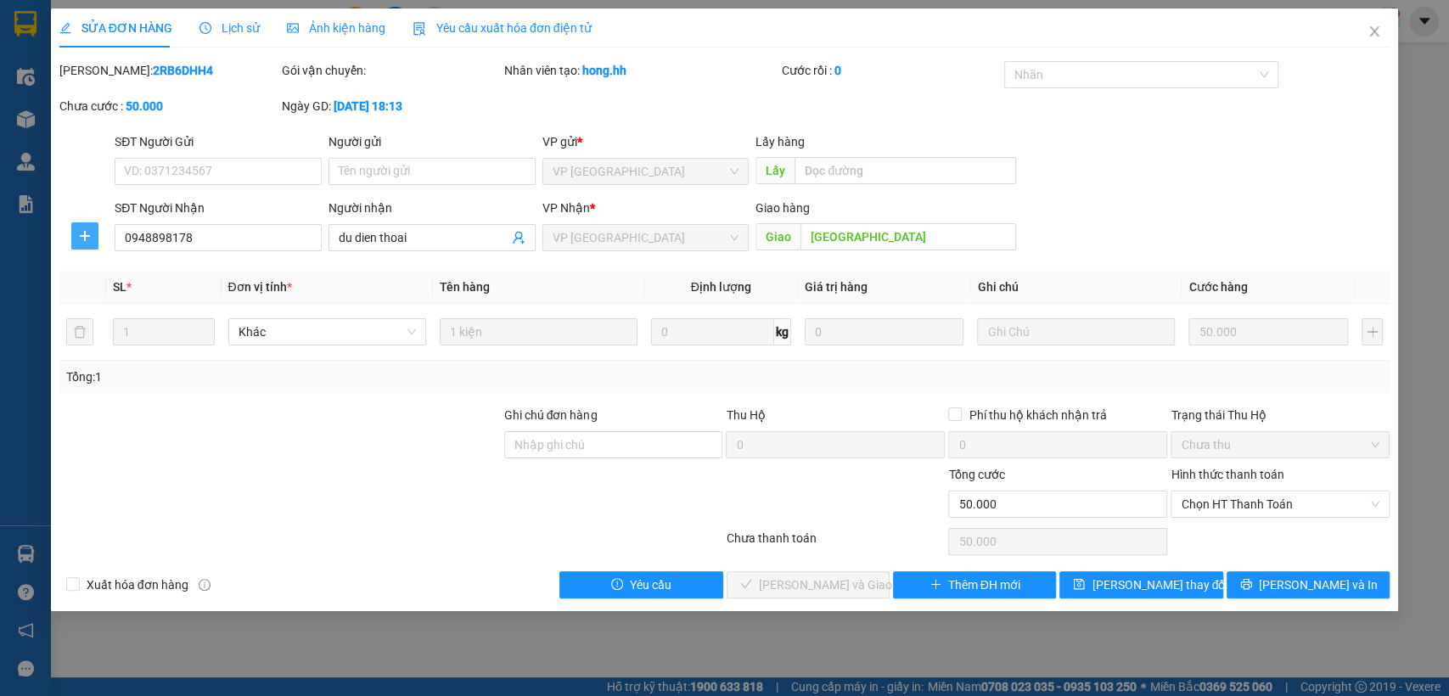
click at [76, 242] on span "plus" at bounding box center [84, 236] width 25 height 14
click at [117, 303] on span "Chuyển hoàn" at bounding box center [116, 297] width 70 height 19
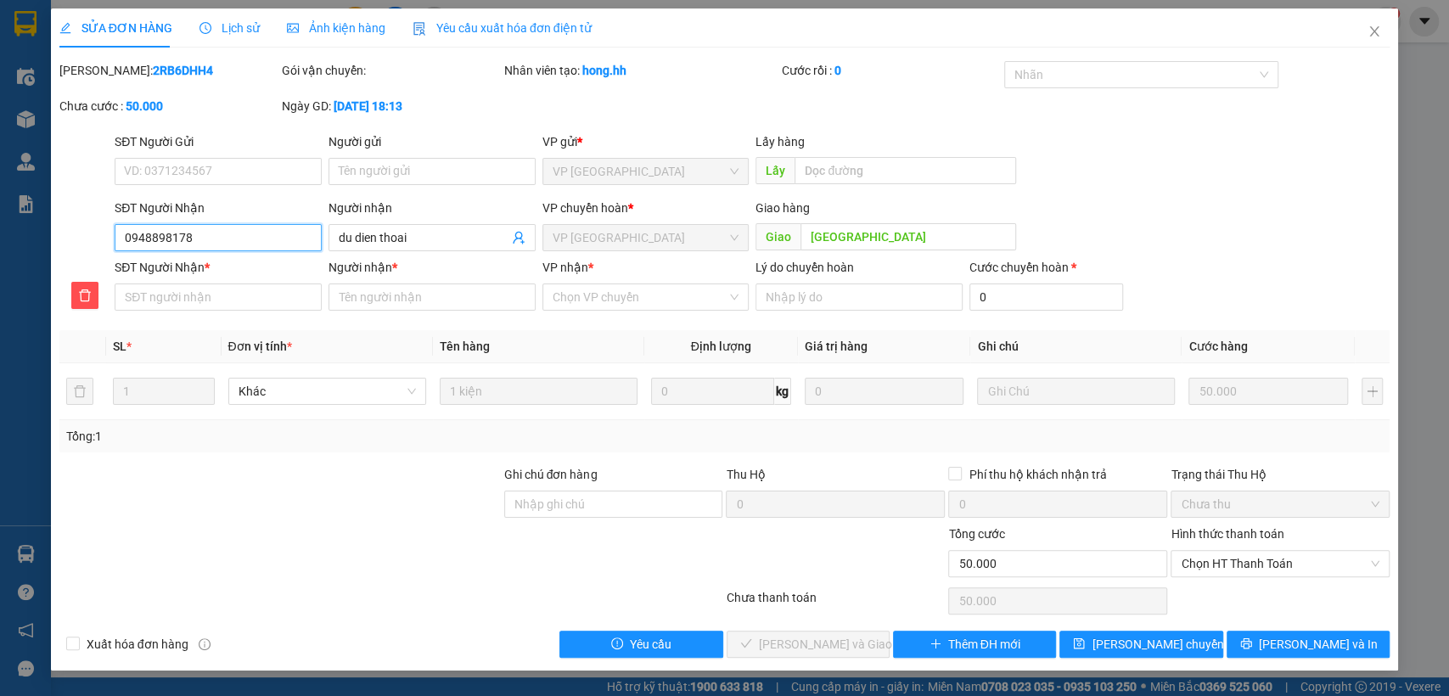
drag, startPoint x: 119, startPoint y: 230, endPoint x: 224, endPoint y: 254, distance: 107.9
click at [224, 254] on div "SĐT Người Nhận 0948898178 0948898178" at bounding box center [218, 228] width 207 height 59
paste input "0948898178"
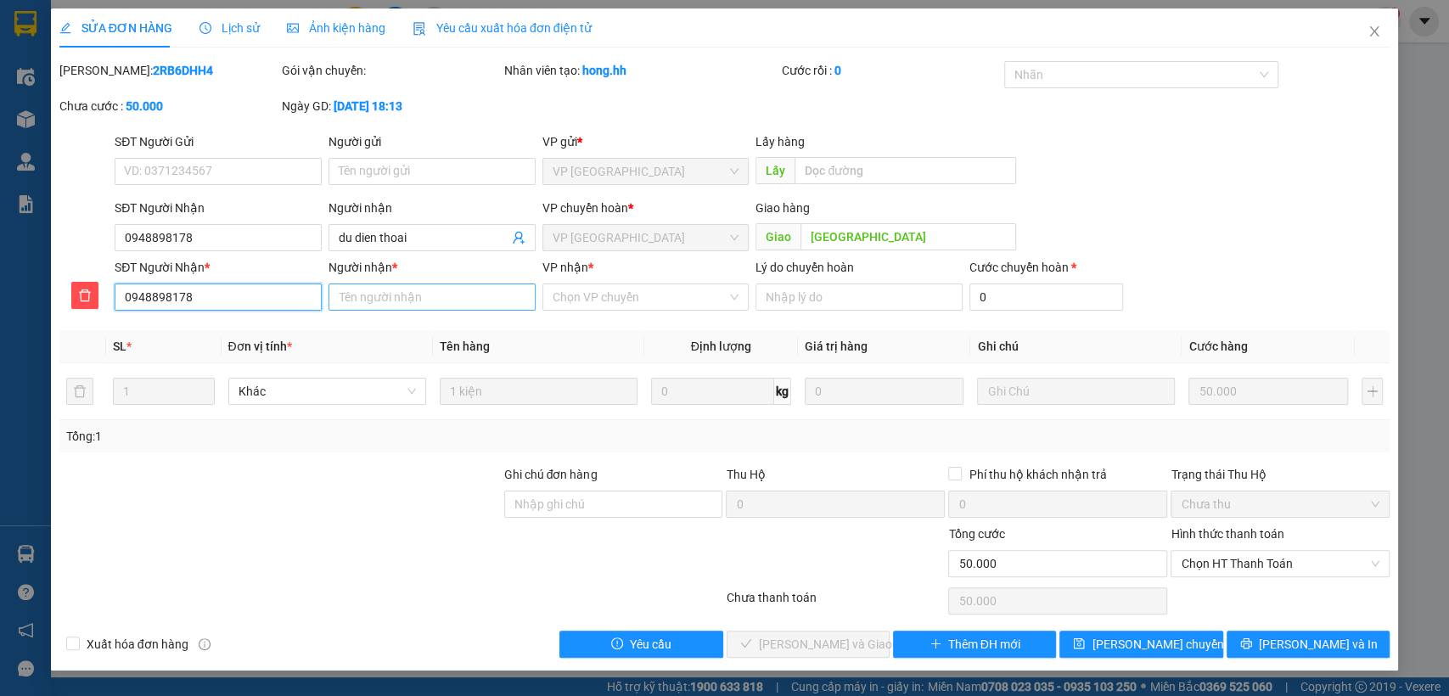
type input "0948898178"
click at [404, 287] on input "Người nhận *" at bounding box center [431, 296] width 207 height 27
click at [457, 305] on input "[PERSON_NAME]" at bounding box center [431, 296] width 207 height 27
type input "h"
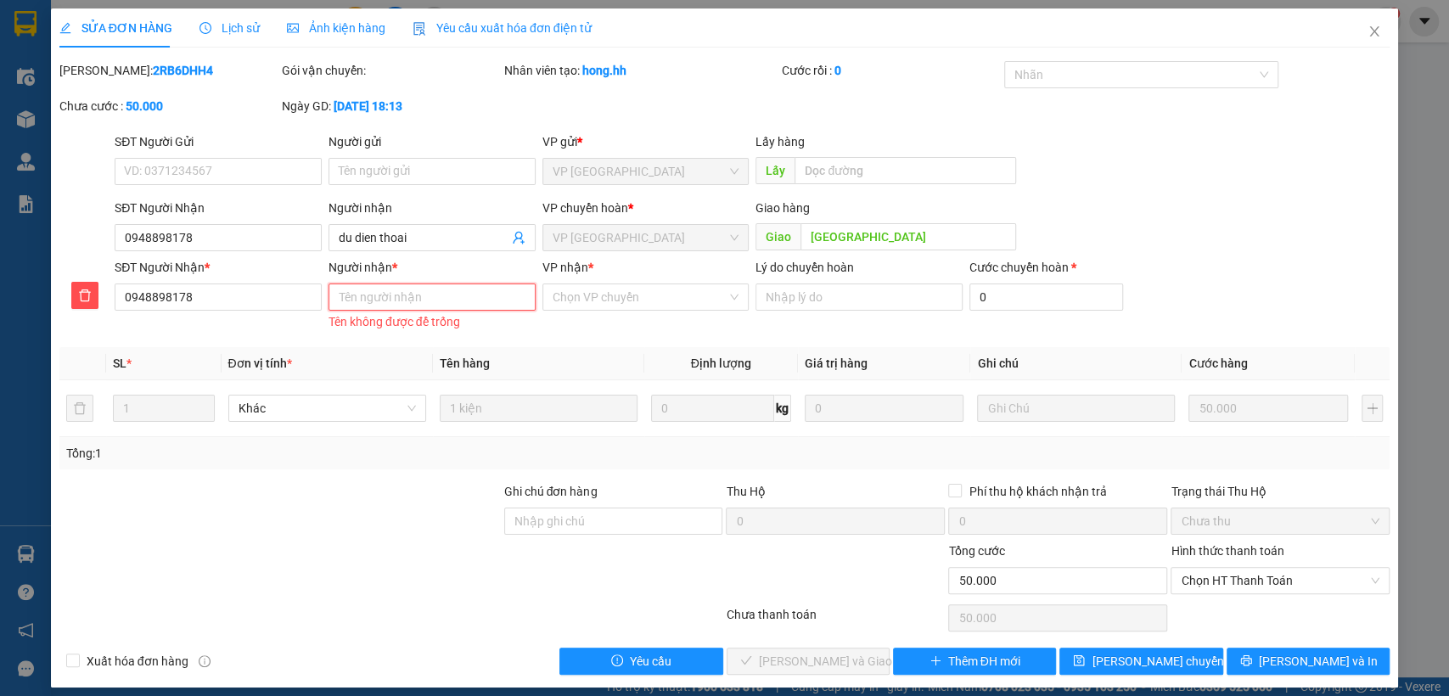
click at [383, 294] on input "Người nhận *" at bounding box center [431, 296] width 207 height 27
type input "du"
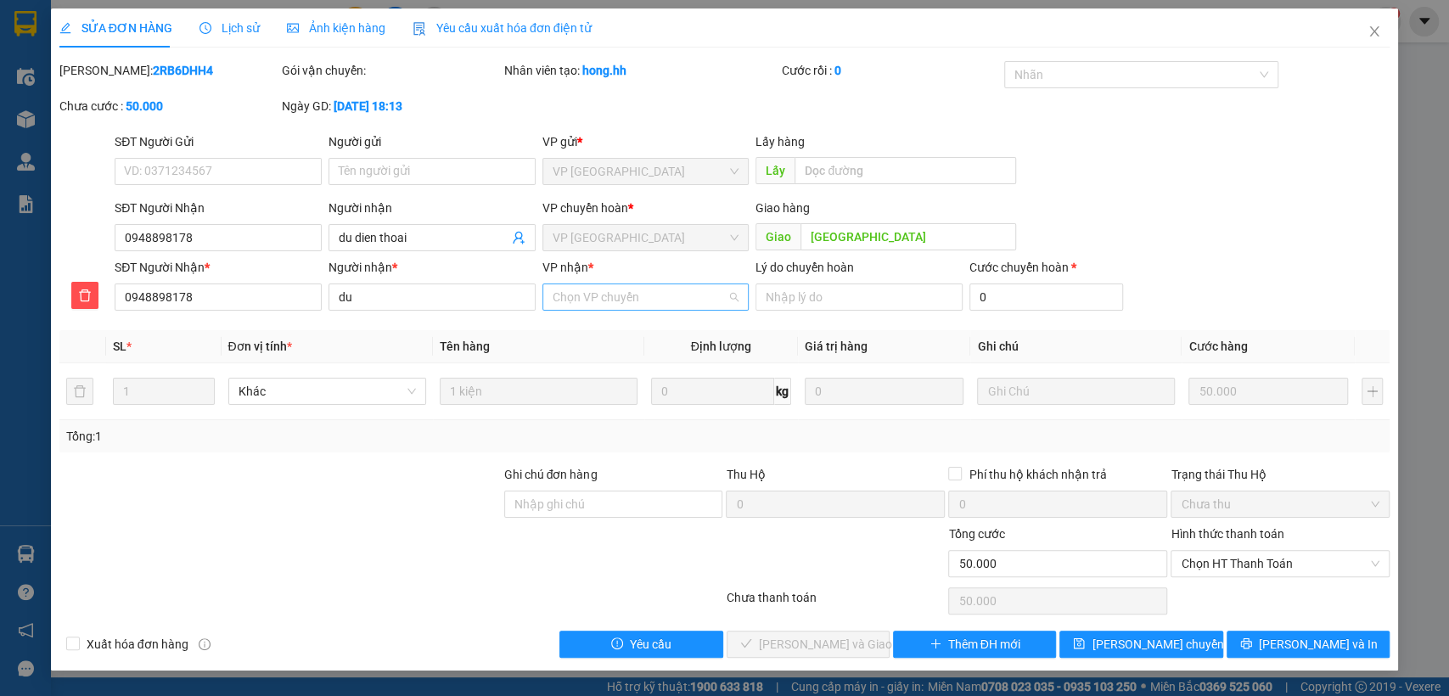
click at [582, 305] on input "VP nhận *" at bounding box center [639, 296] width 175 height 25
click at [597, 358] on div "VP [GEOGRAPHIC_DATA]" at bounding box center [645, 358] width 187 height 19
click at [1132, 640] on span "[PERSON_NAME] chuyển hoàn" at bounding box center [1171, 644] width 161 height 19
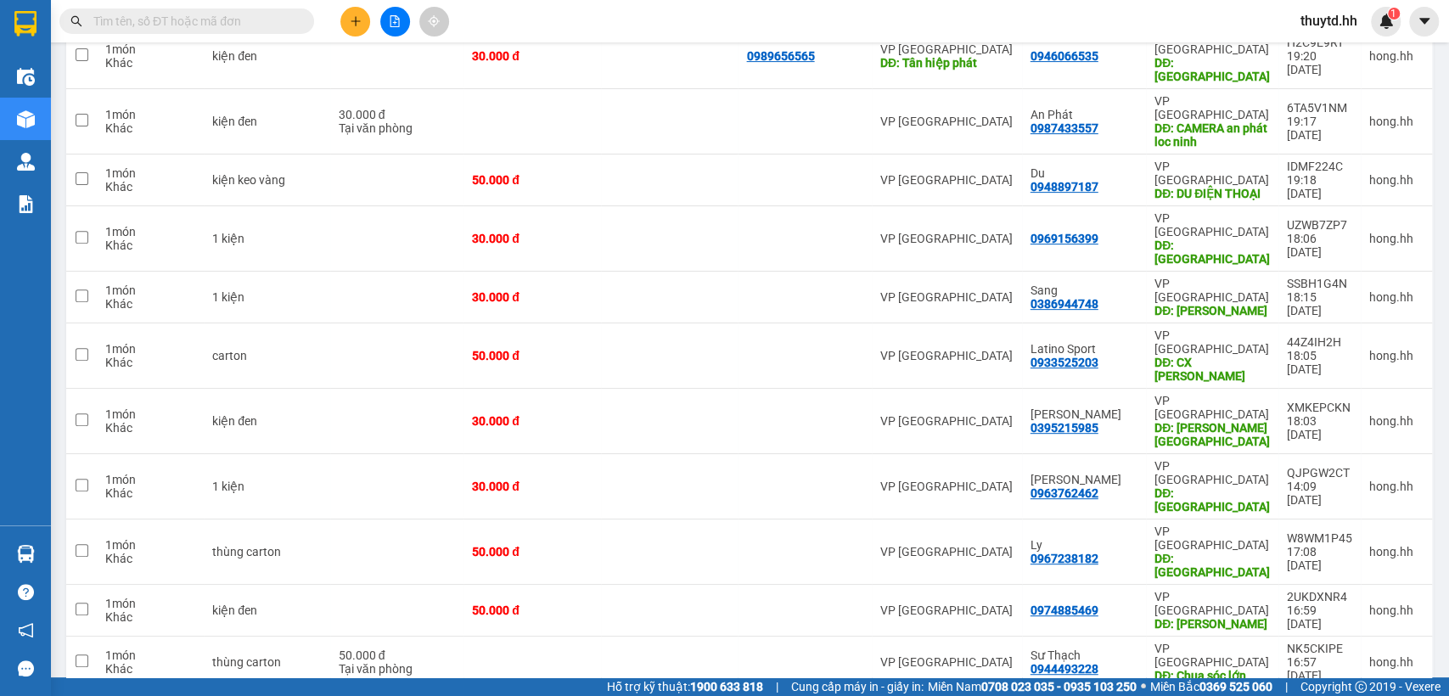
scroll to position [377, 0]
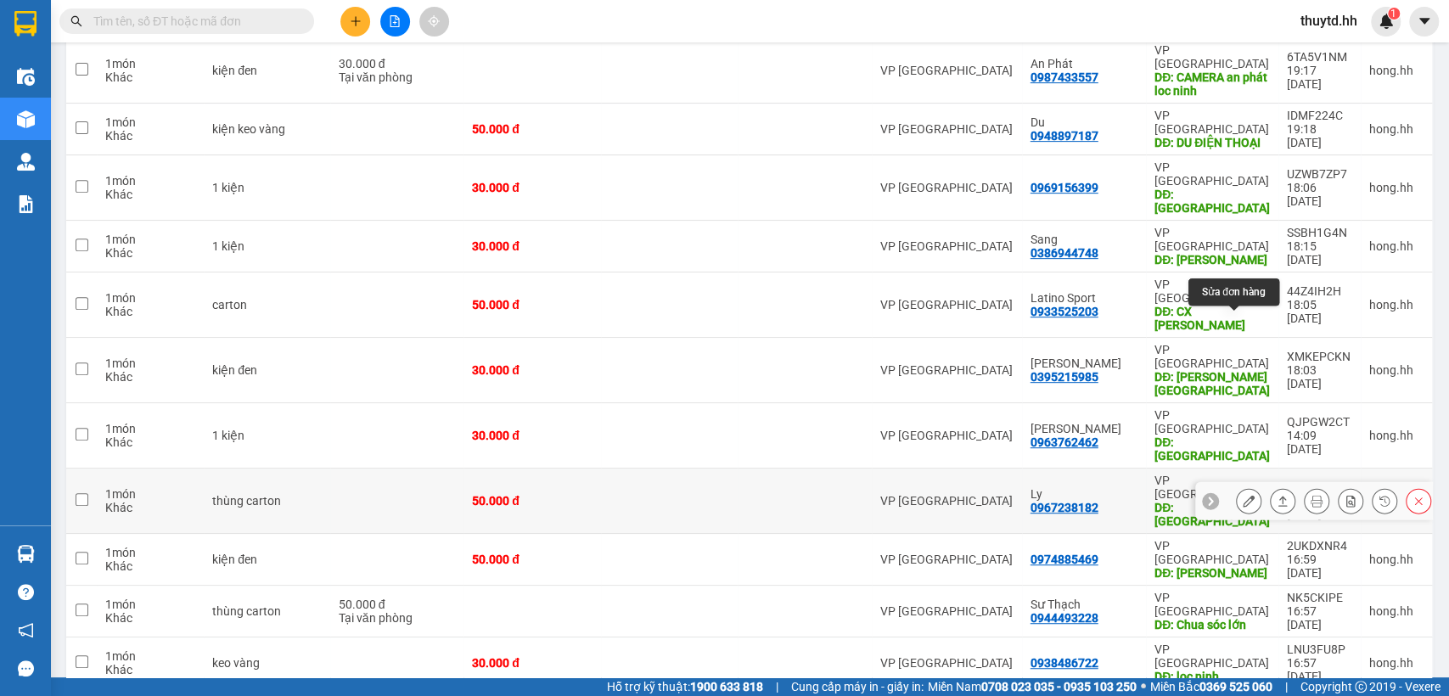
click at [1242, 495] on icon at bounding box center [1248, 501] width 12 height 12
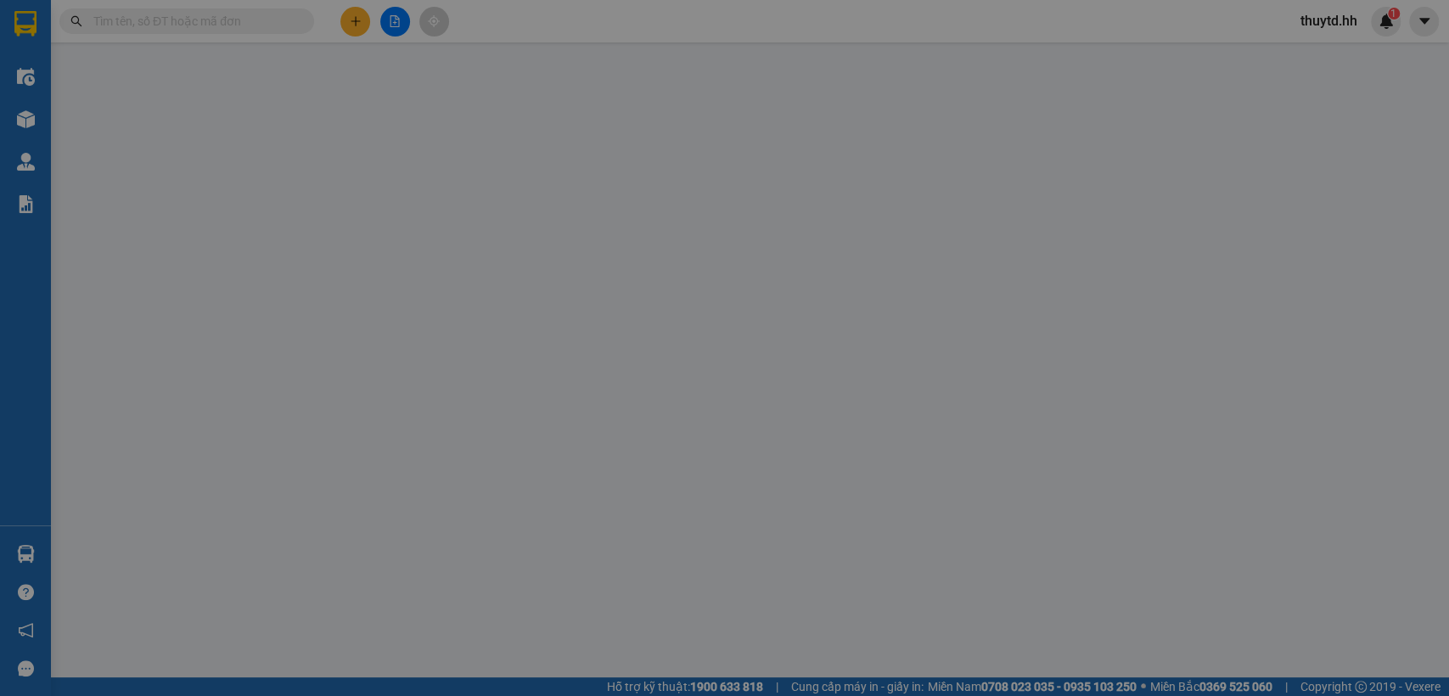
type input "0967238182"
type input "Ly"
type input "[GEOGRAPHIC_DATA]"
type input "0"
type input "50.000"
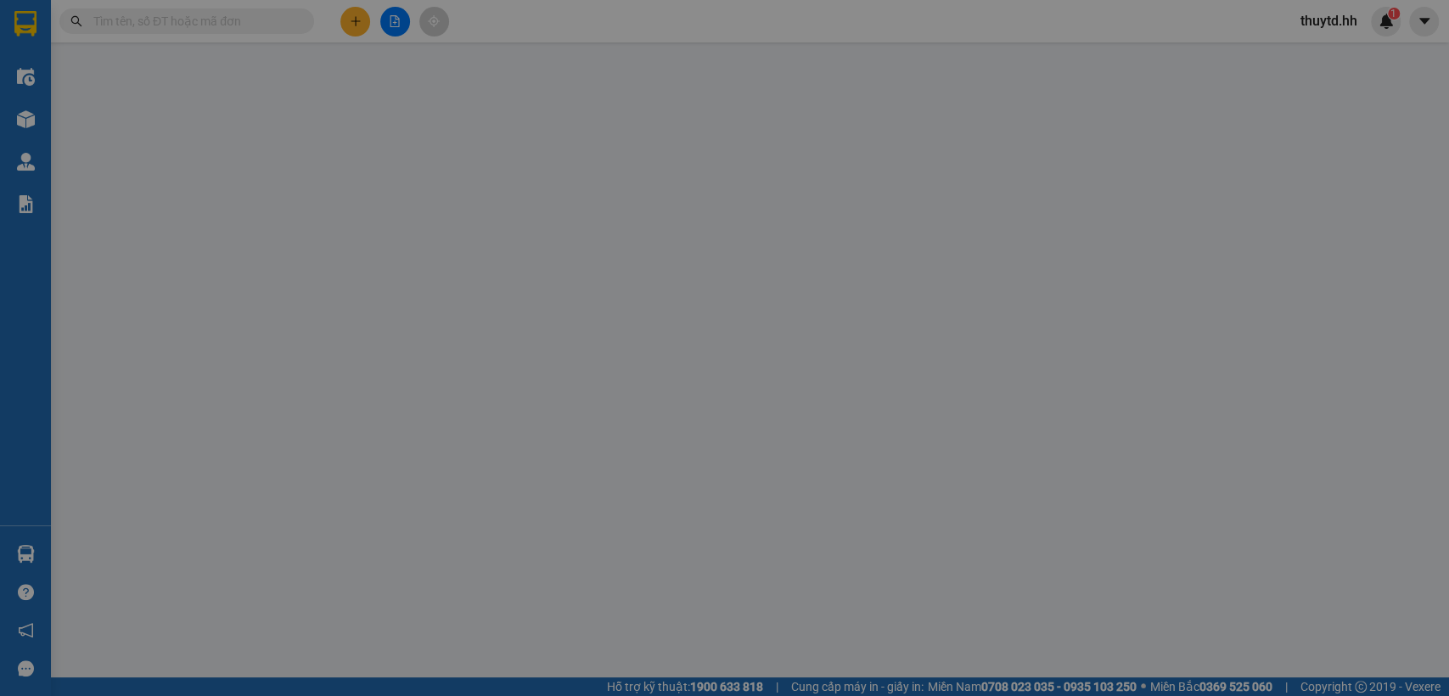
type input "50.000"
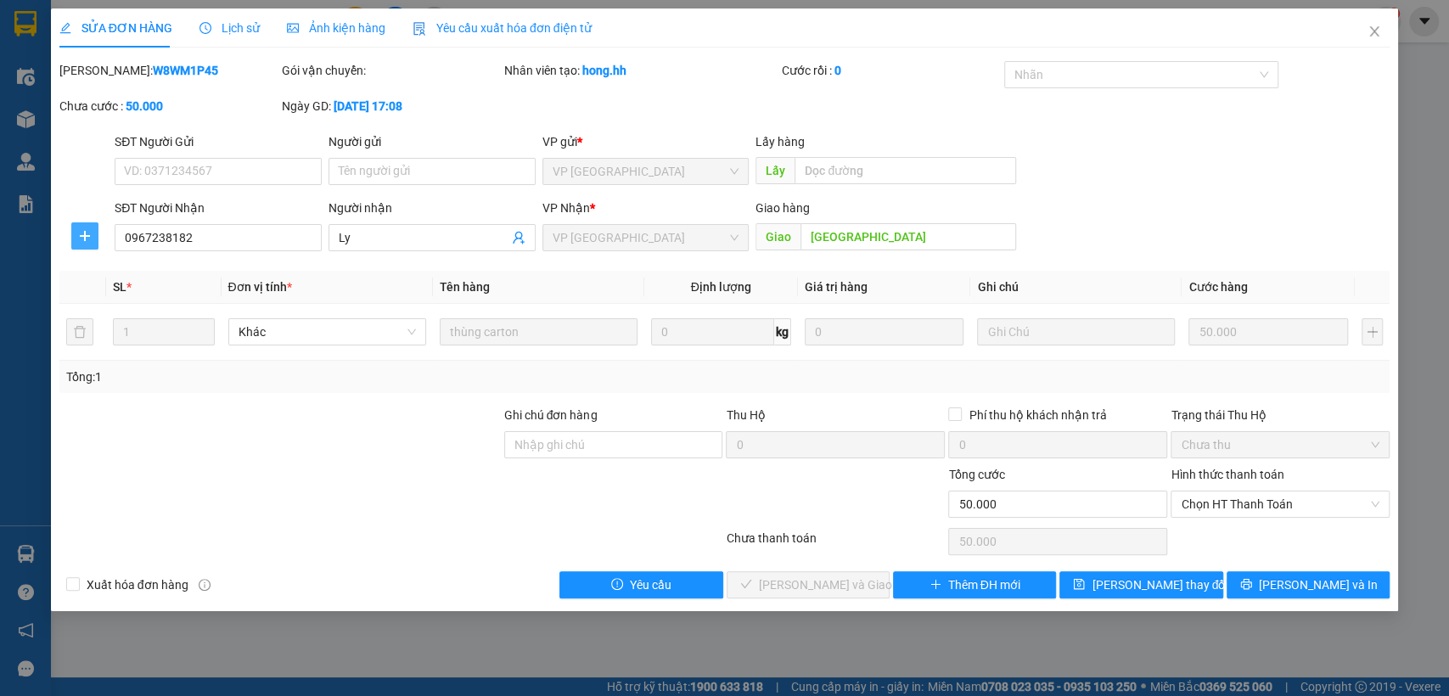
click at [88, 239] on icon "plus" at bounding box center [85, 236] width 14 height 14
drag, startPoint x: 115, startPoint y: 294, endPoint x: 143, endPoint y: 235, distance: 66.0
click at [115, 293] on span "Chuyển hoàn" at bounding box center [116, 297] width 70 height 19
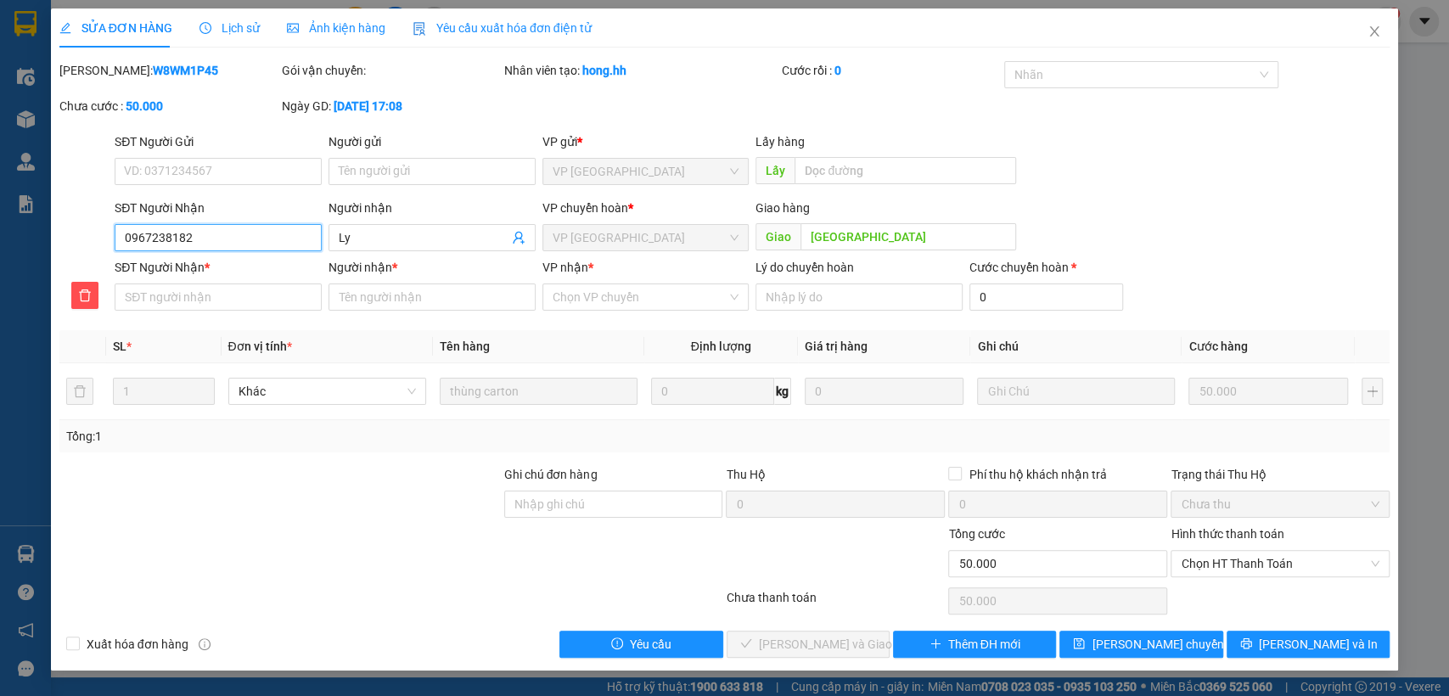
drag, startPoint x: 124, startPoint y: 227, endPoint x: 229, endPoint y: 238, distance: 105.8
click at [229, 238] on input "0967238182" at bounding box center [218, 237] width 207 height 27
paste input "0967238182"
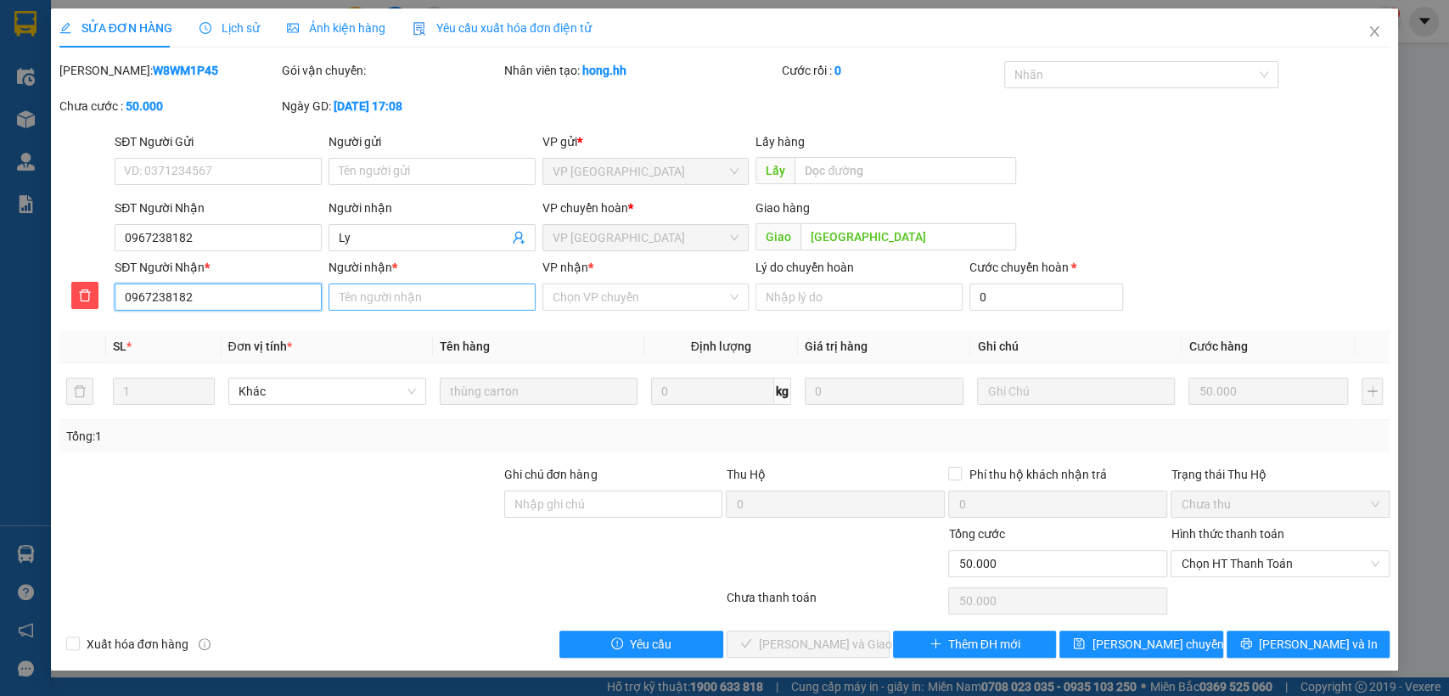
type input "0967238182"
click at [442, 296] on input "Người nhận *" at bounding box center [431, 296] width 207 height 27
type input "bs lai"
click at [626, 295] on input "VP nhận *" at bounding box center [639, 296] width 175 height 25
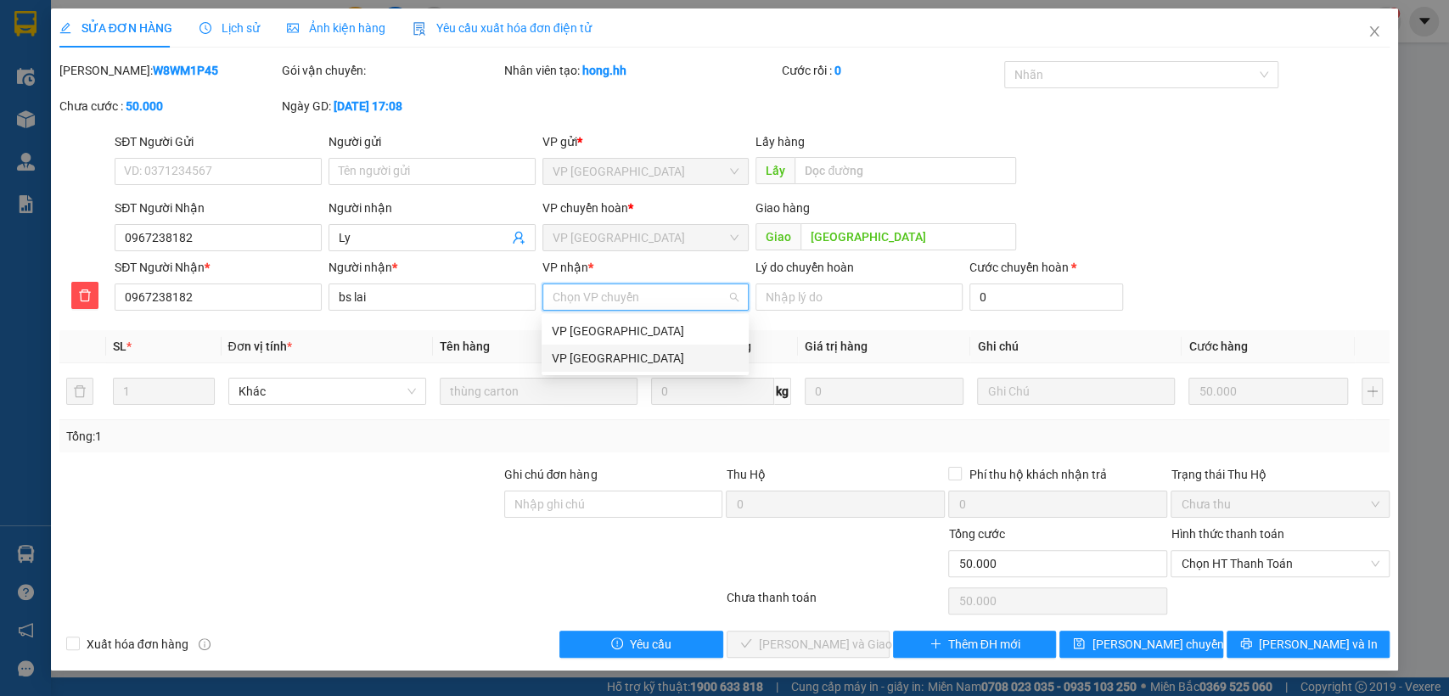
click at [587, 357] on div "VP [GEOGRAPHIC_DATA]" at bounding box center [645, 358] width 187 height 19
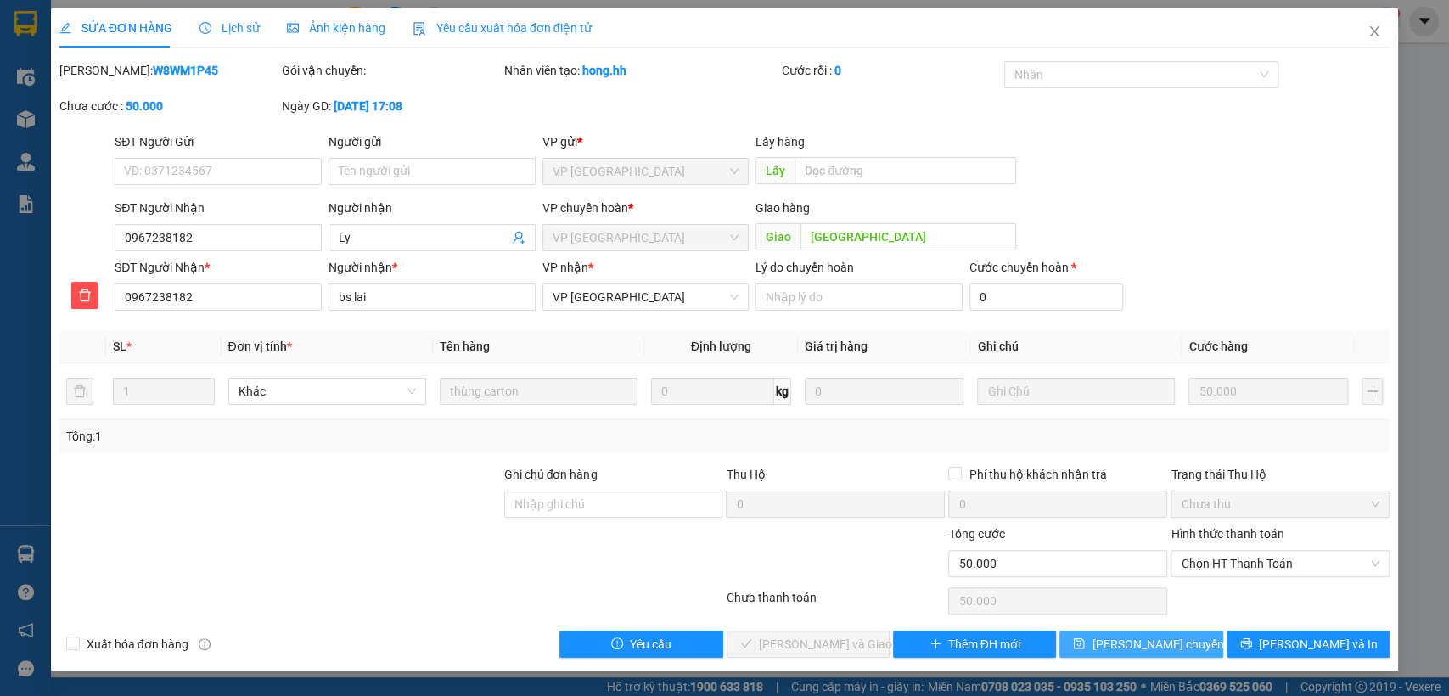
click at [1140, 636] on span "[PERSON_NAME] chuyển hoàn" at bounding box center [1171, 644] width 161 height 19
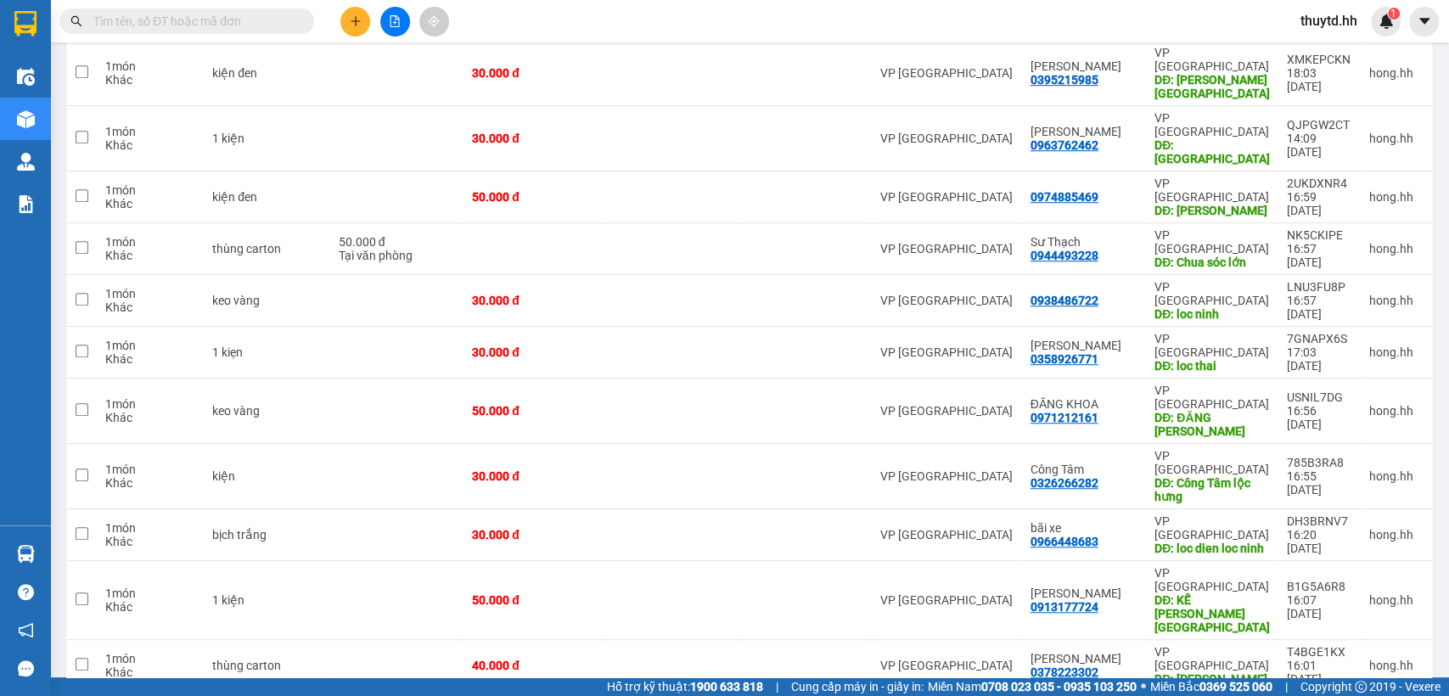
scroll to position [675, 0]
click at [357, 8] on button at bounding box center [355, 22] width 30 height 30
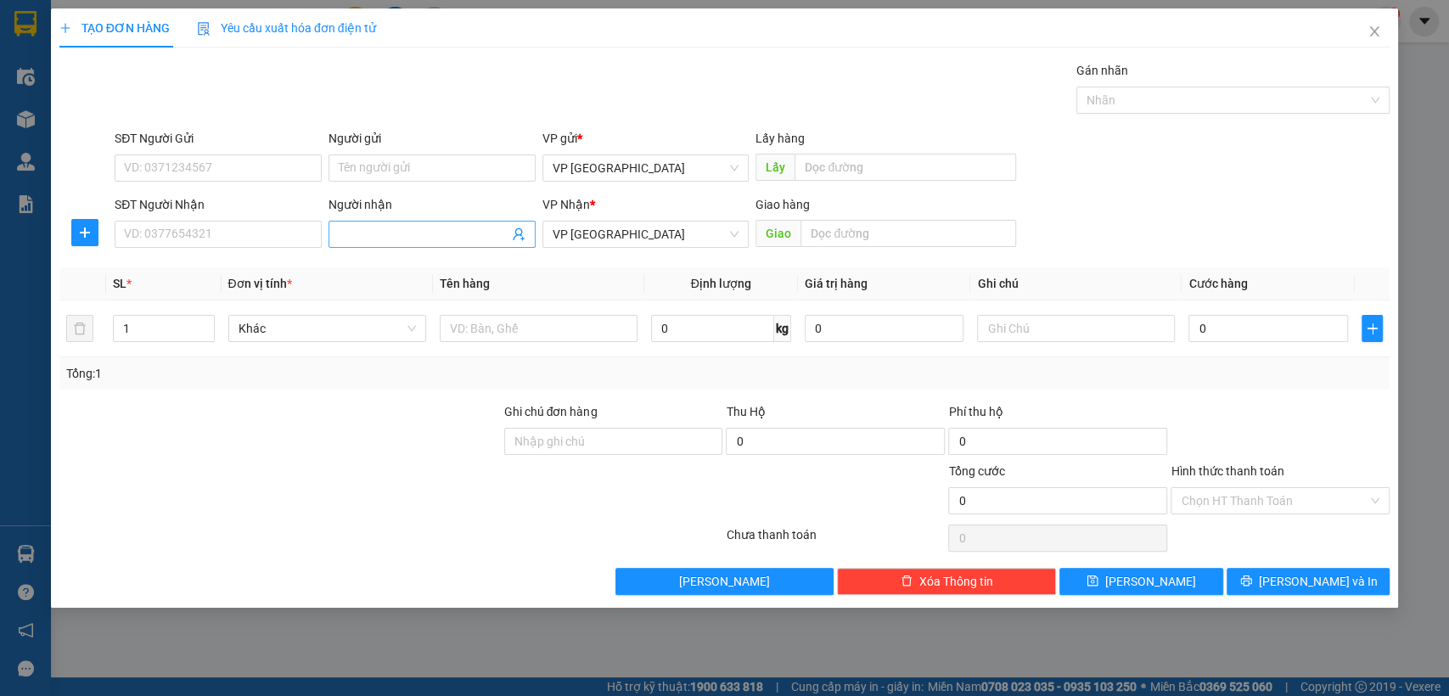
click at [401, 238] on input "Người nhận" at bounding box center [424, 234] width 170 height 19
type input "truc my pham"
click at [917, 240] on input "text" at bounding box center [908, 233] width 216 height 27
type input "truc my pham"
click at [1263, 327] on input "0" at bounding box center [1268, 328] width 160 height 27
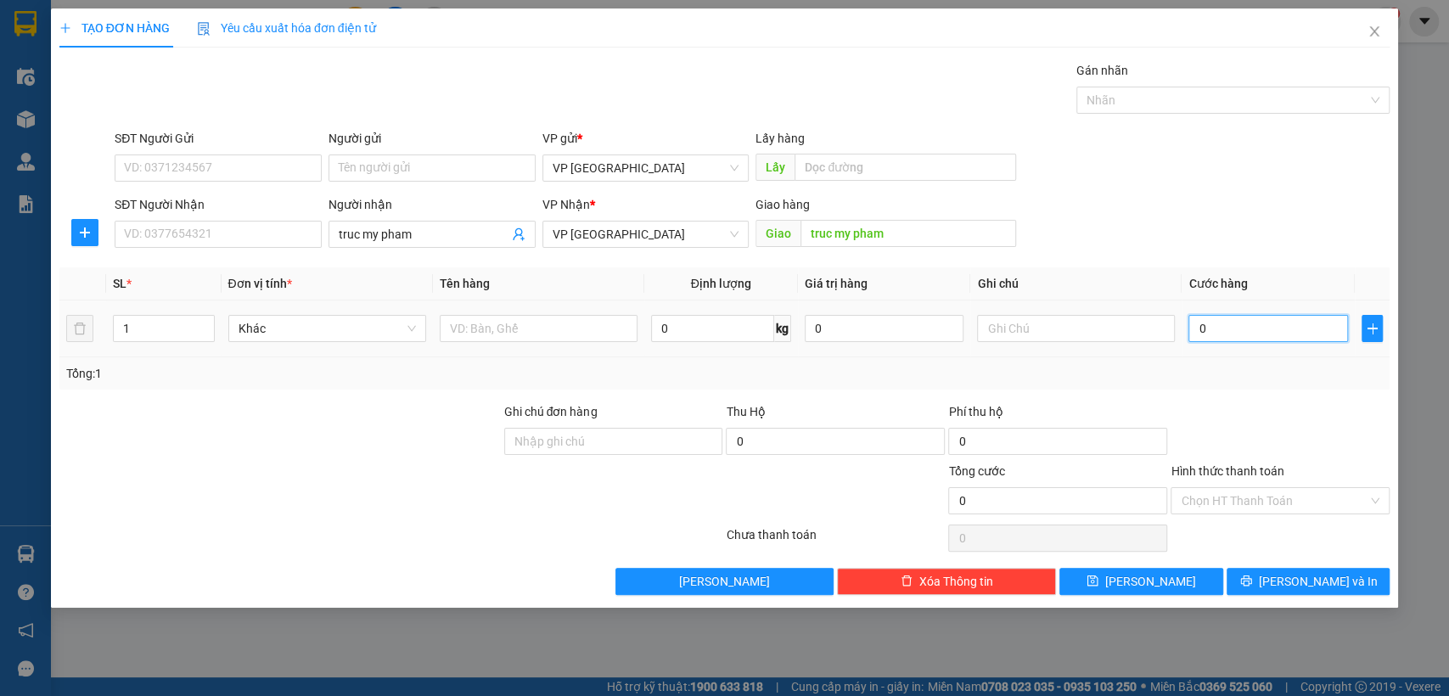
type input "3"
type input "30"
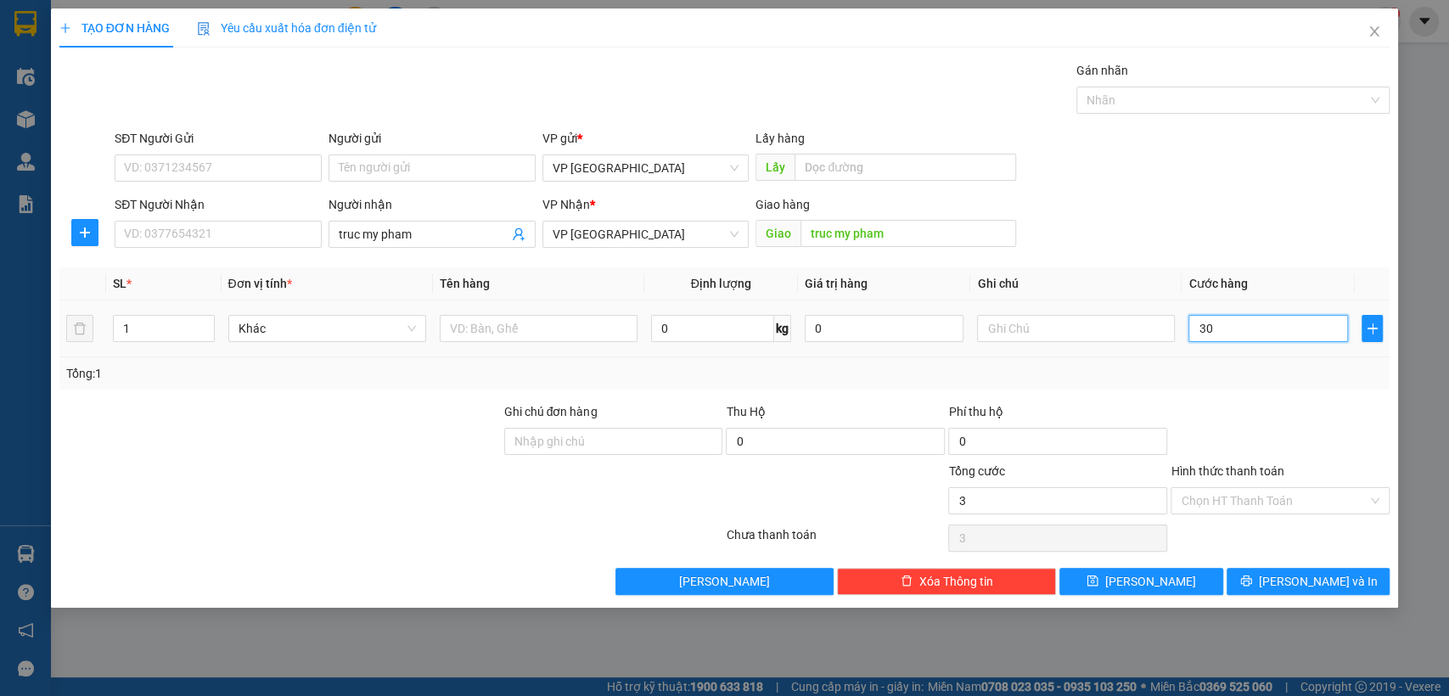
type input "30"
type input "300"
type input "3.000"
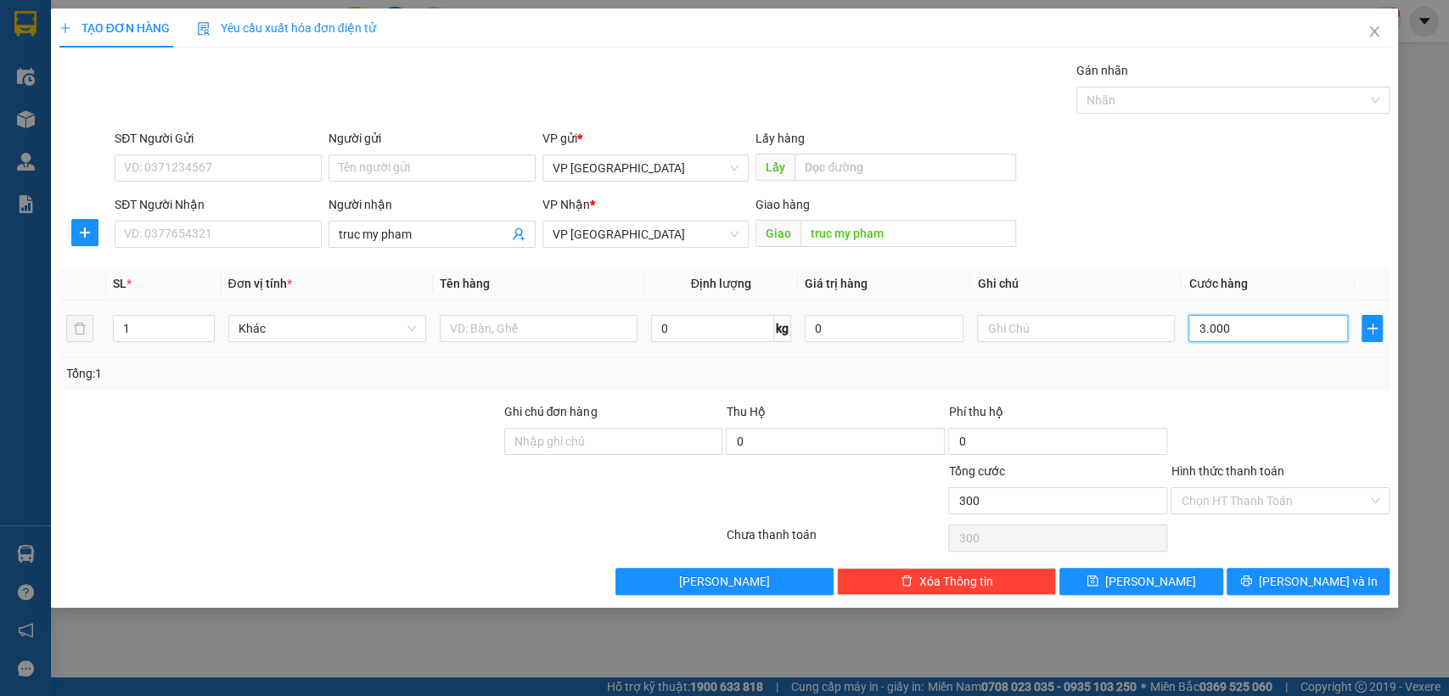
type input "3.000"
type input "30.000"
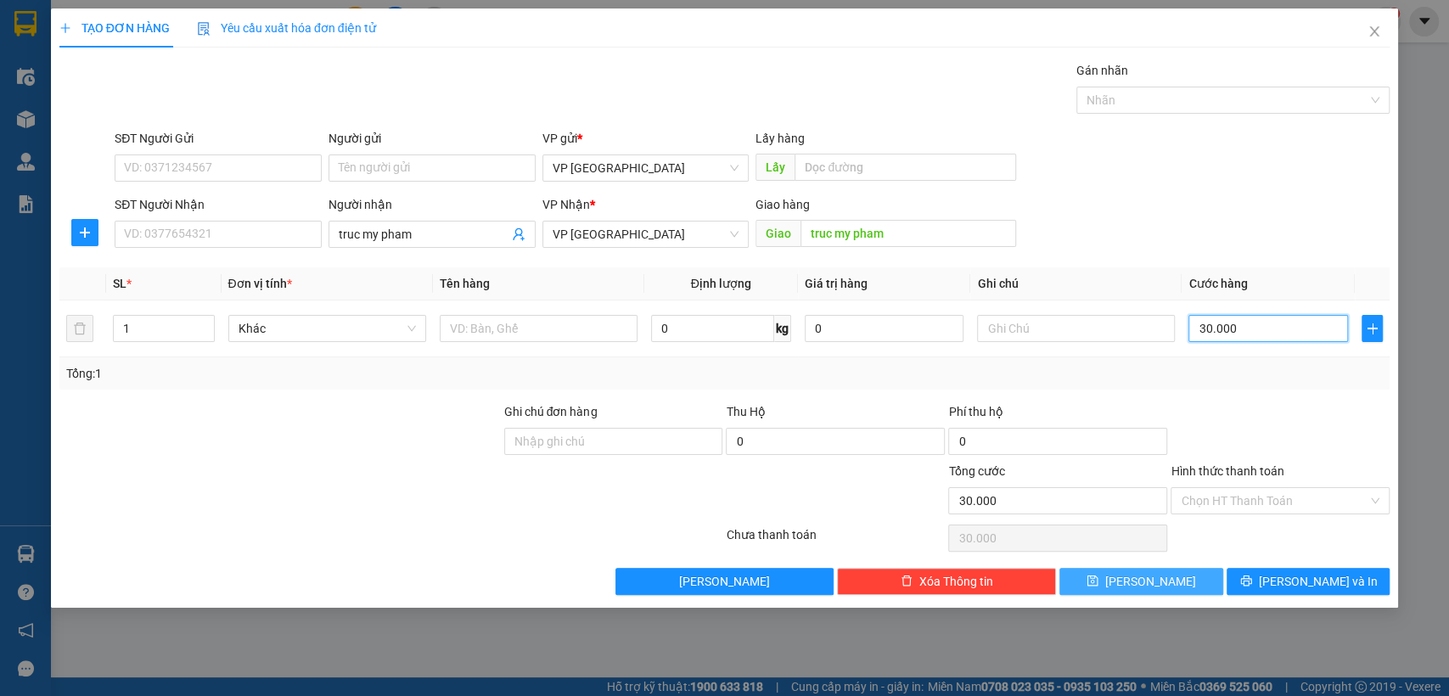
type input "30.000"
click at [1152, 581] on span "[PERSON_NAME]" at bounding box center [1150, 581] width 91 height 19
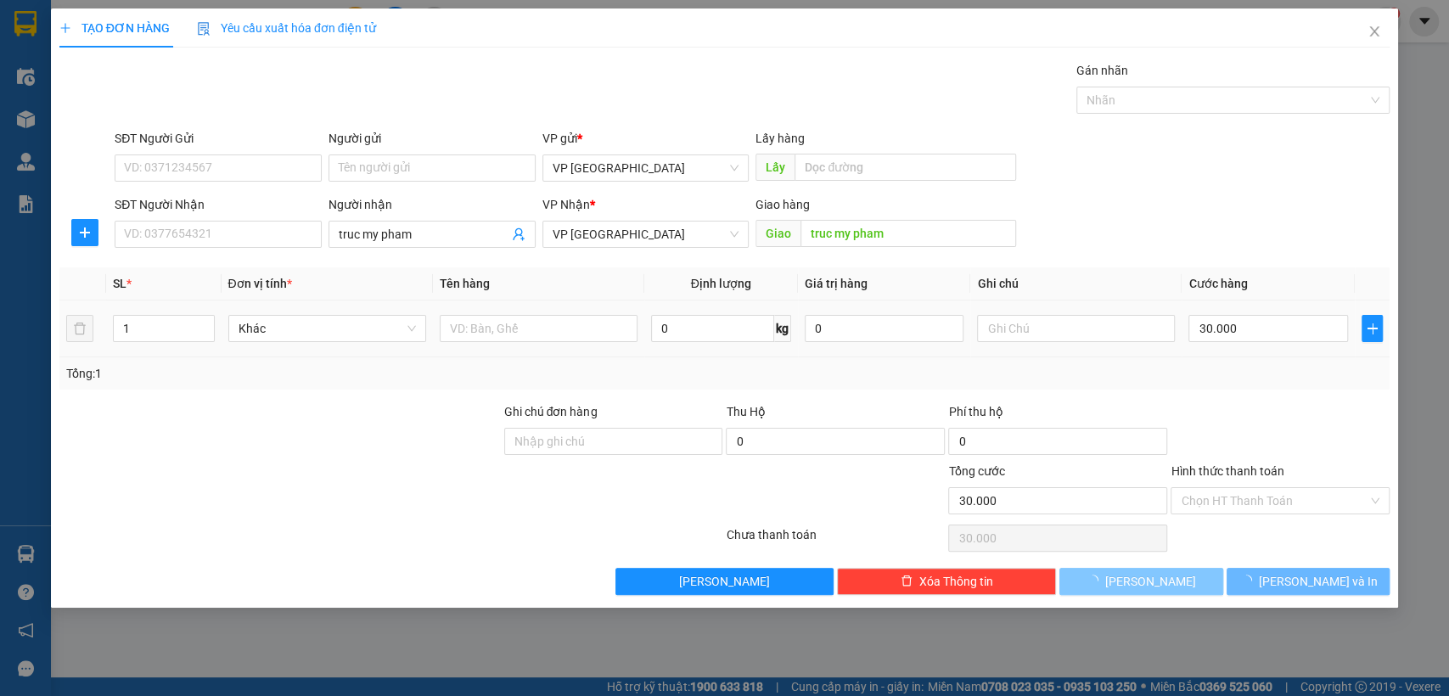
type input "0"
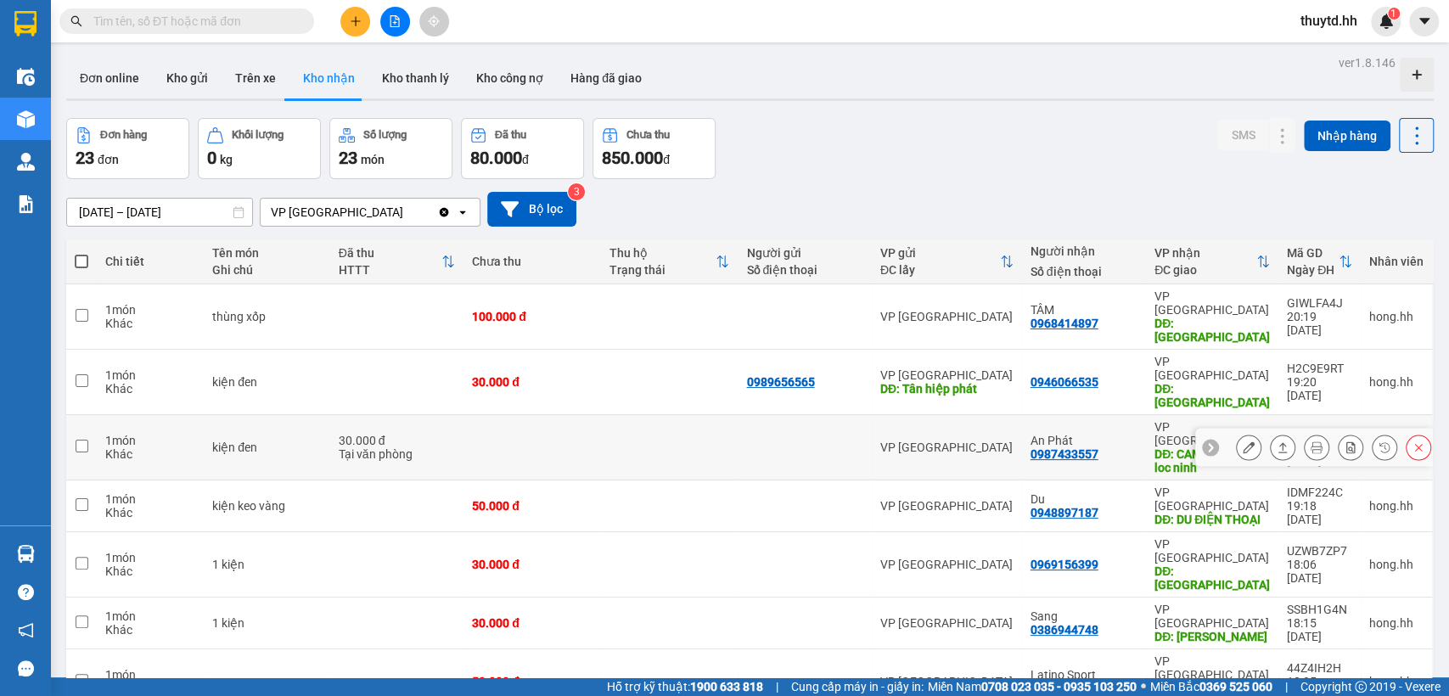
scroll to position [188, 0]
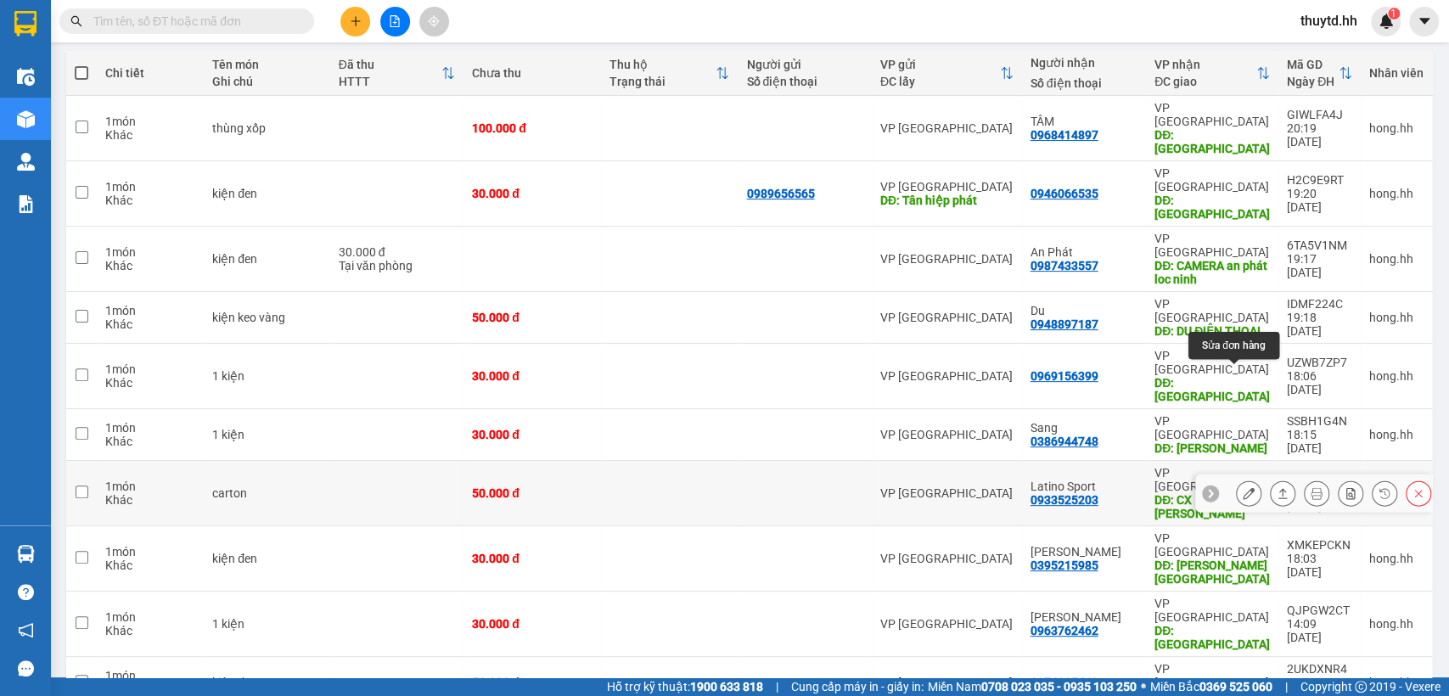
click at [1242, 487] on icon at bounding box center [1248, 493] width 12 height 12
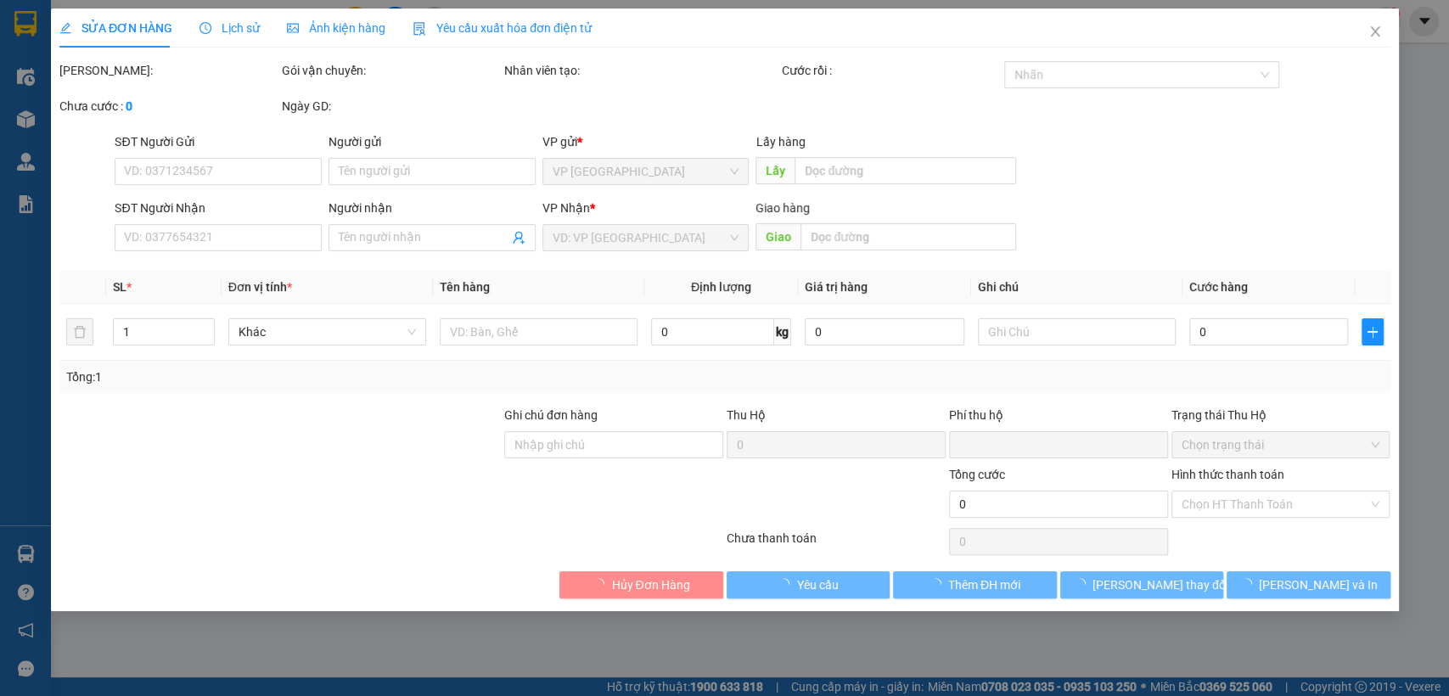
type input "0933525203"
type input "Latino Sport"
type input "CX [PERSON_NAME]"
type input "0"
type input "50.000"
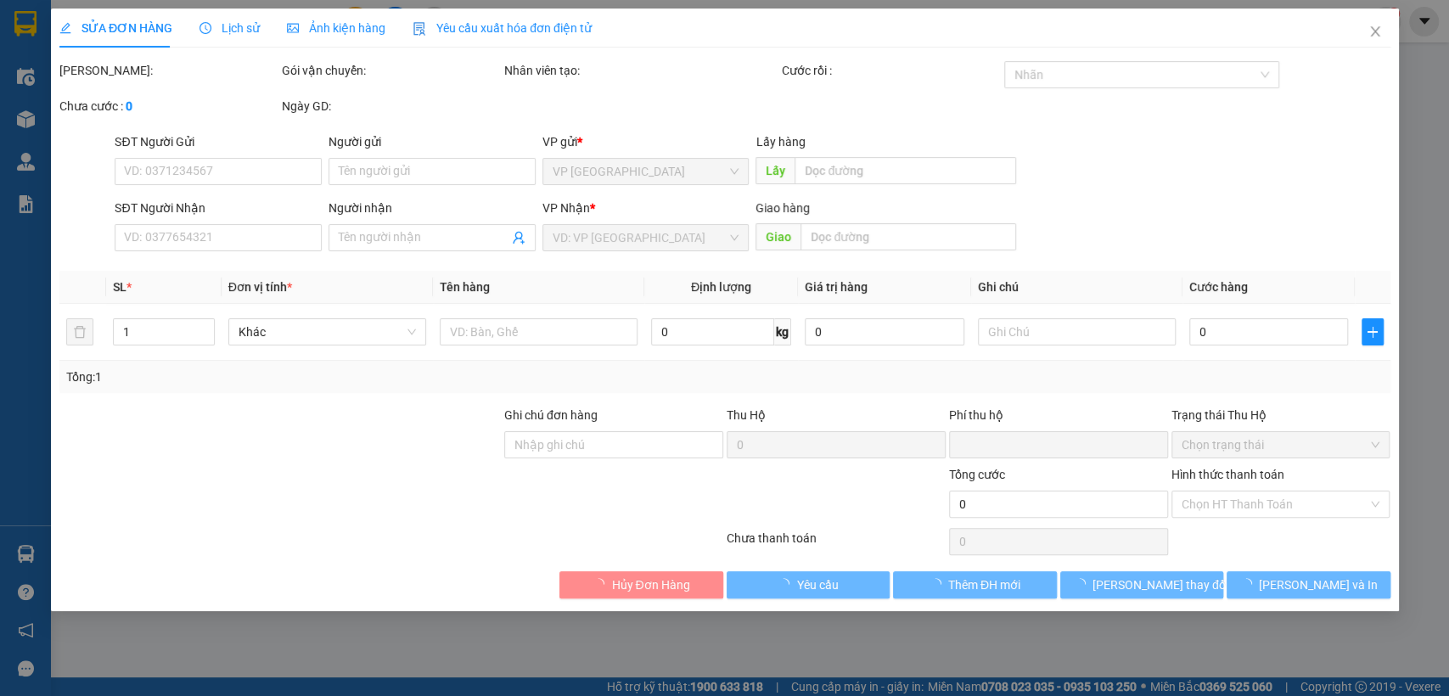
type input "50.000"
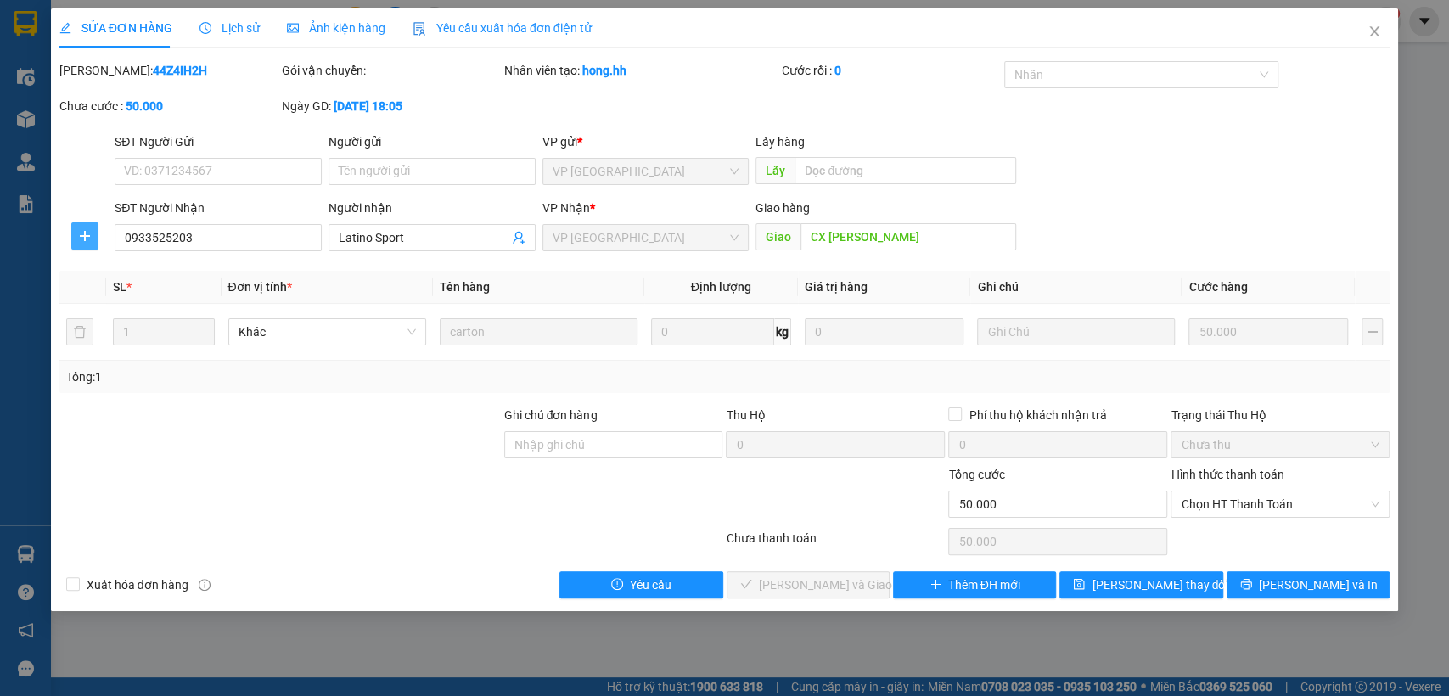
click at [87, 239] on icon "plus" at bounding box center [85, 236] width 14 height 14
click at [137, 303] on span "Chuyển hoàn" at bounding box center [116, 297] width 70 height 19
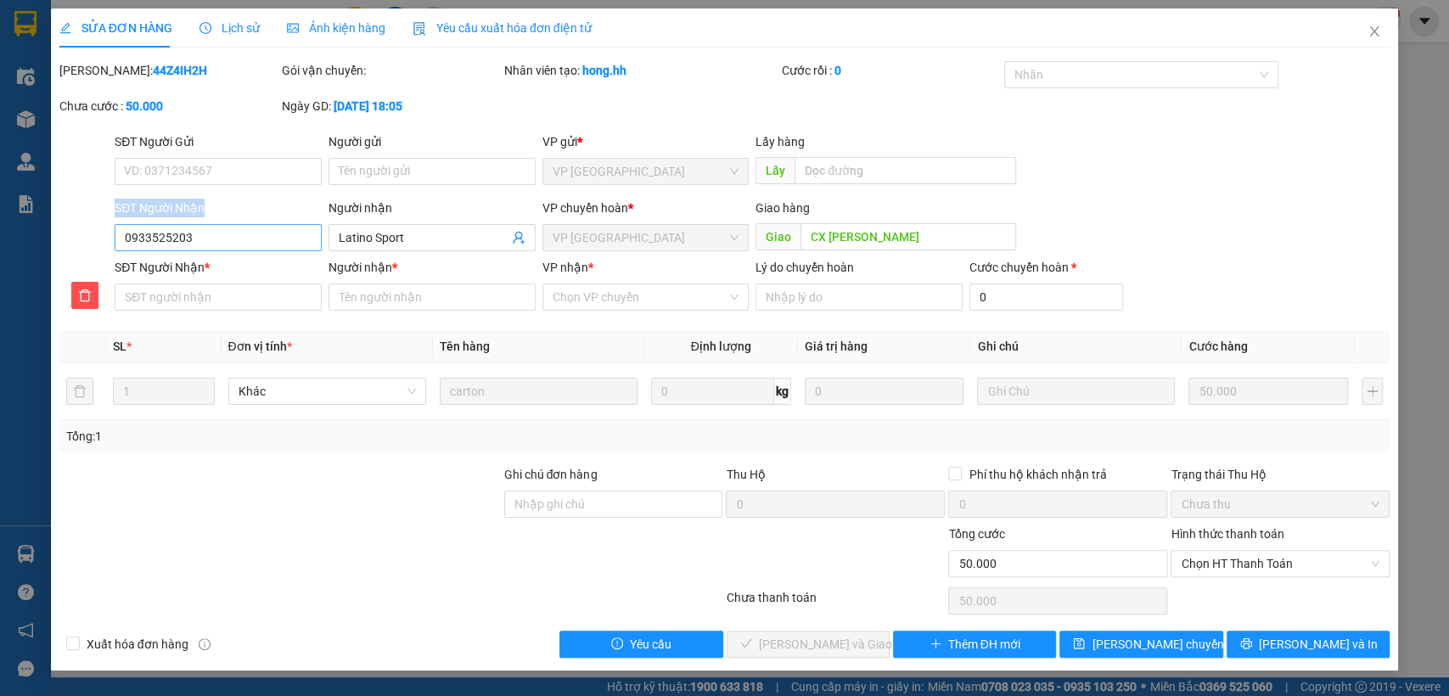
drag, startPoint x: 109, startPoint y: 238, endPoint x: 142, endPoint y: 234, distance: 32.4
click at [142, 234] on div "SĐT Người Nhận 0933525203 Người nhận Latino Sport VP chuyển hoàn * VP Lộc Ninh …" at bounding box center [725, 228] width 1334 height 59
drag, startPoint x: 122, startPoint y: 238, endPoint x: 208, endPoint y: 238, distance: 85.7
click at [210, 238] on input "0933525203" at bounding box center [218, 237] width 207 height 27
paste input "0933525203"
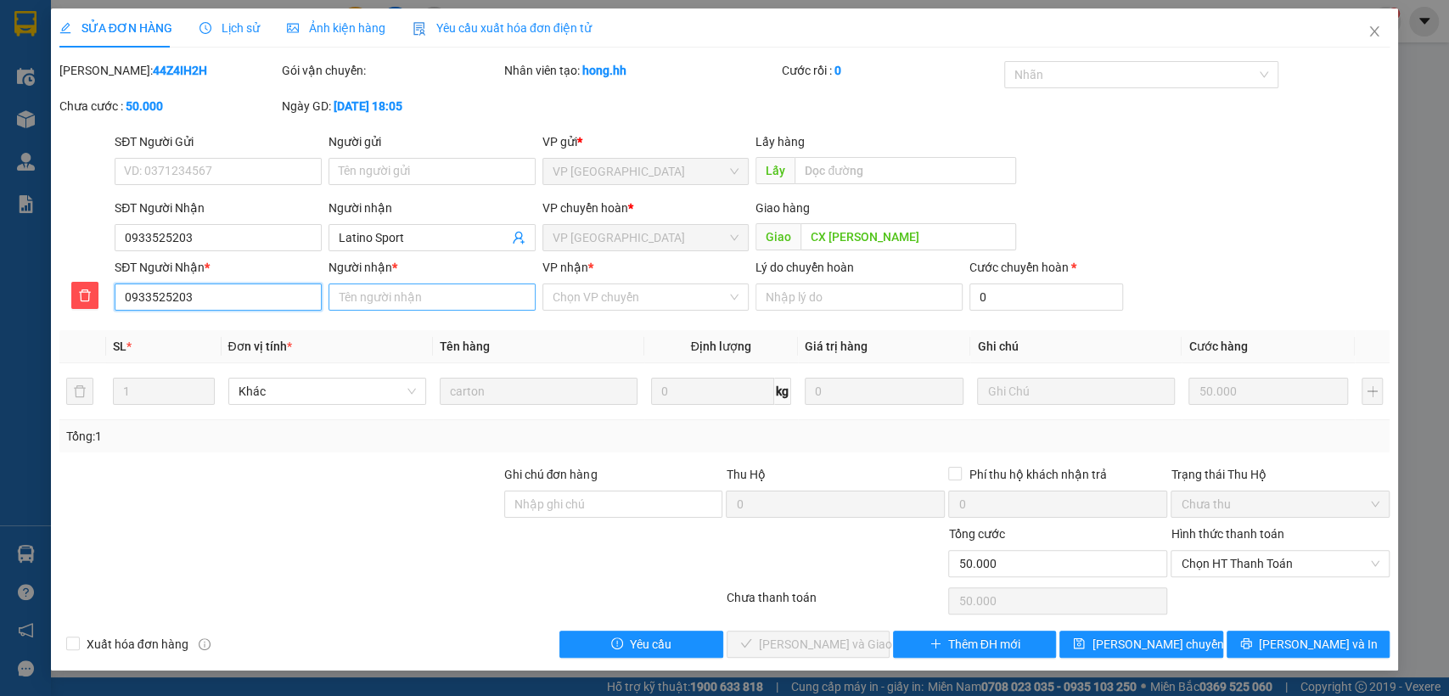
type input "0933525203"
click at [414, 301] on input "Người nhận *" at bounding box center [431, 296] width 207 height 27
type input "[DEMOGRAPHIC_DATA]"
click at [641, 306] on input "VP nhận *" at bounding box center [639, 296] width 175 height 25
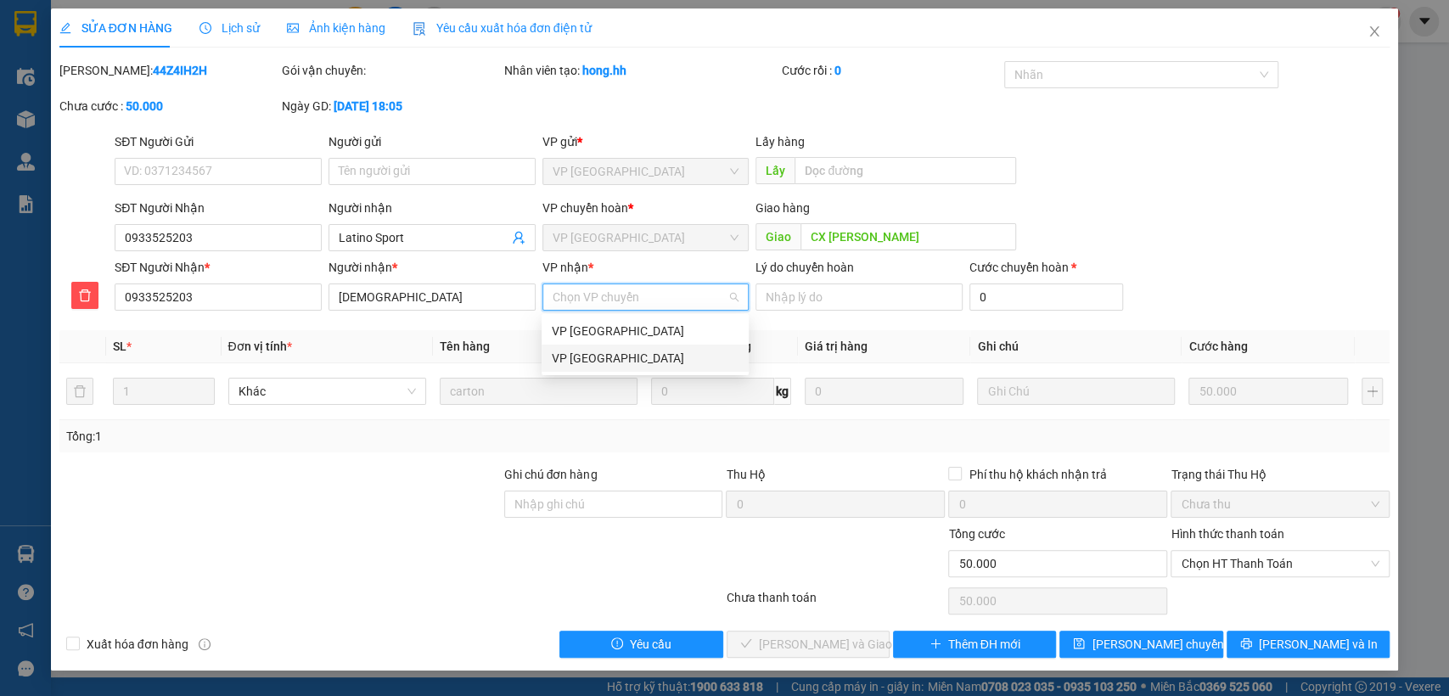
click at [658, 355] on div "VP [GEOGRAPHIC_DATA]" at bounding box center [645, 358] width 187 height 19
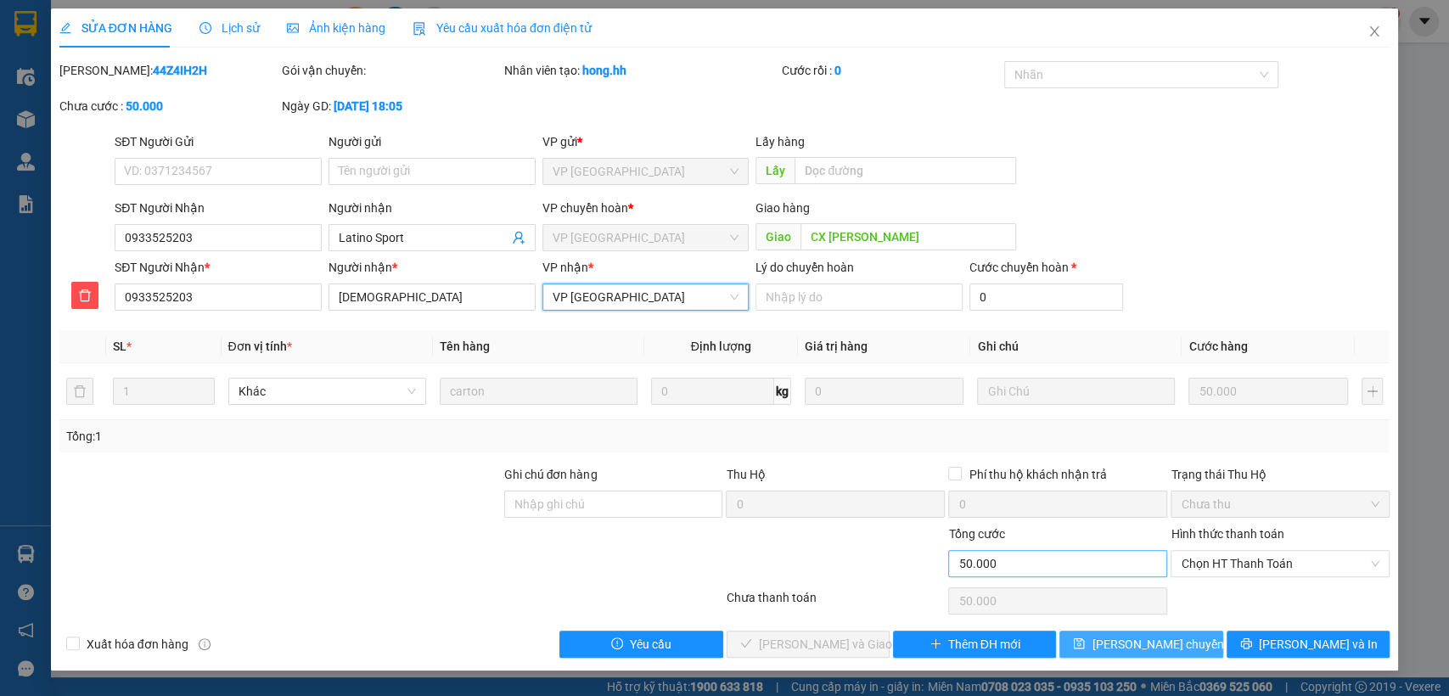
drag, startPoint x: 1127, startPoint y: 637, endPoint x: 1095, endPoint y: 572, distance: 72.9
click at [1129, 635] on span "[PERSON_NAME] chuyển hoàn" at bounding box center [1171, 644] width 161 height 19
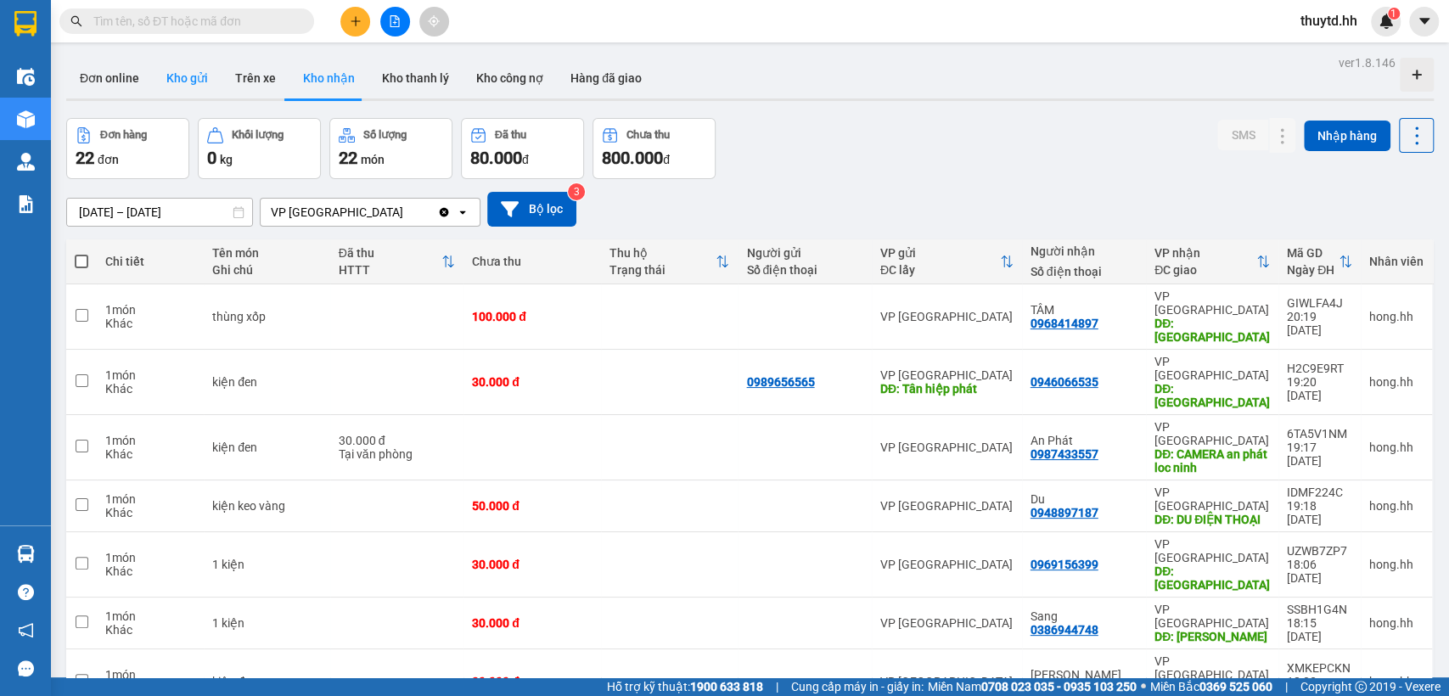
click at [190, 81] on button "Kho gửi" at bounding box center [187, 78] width 69 height 41
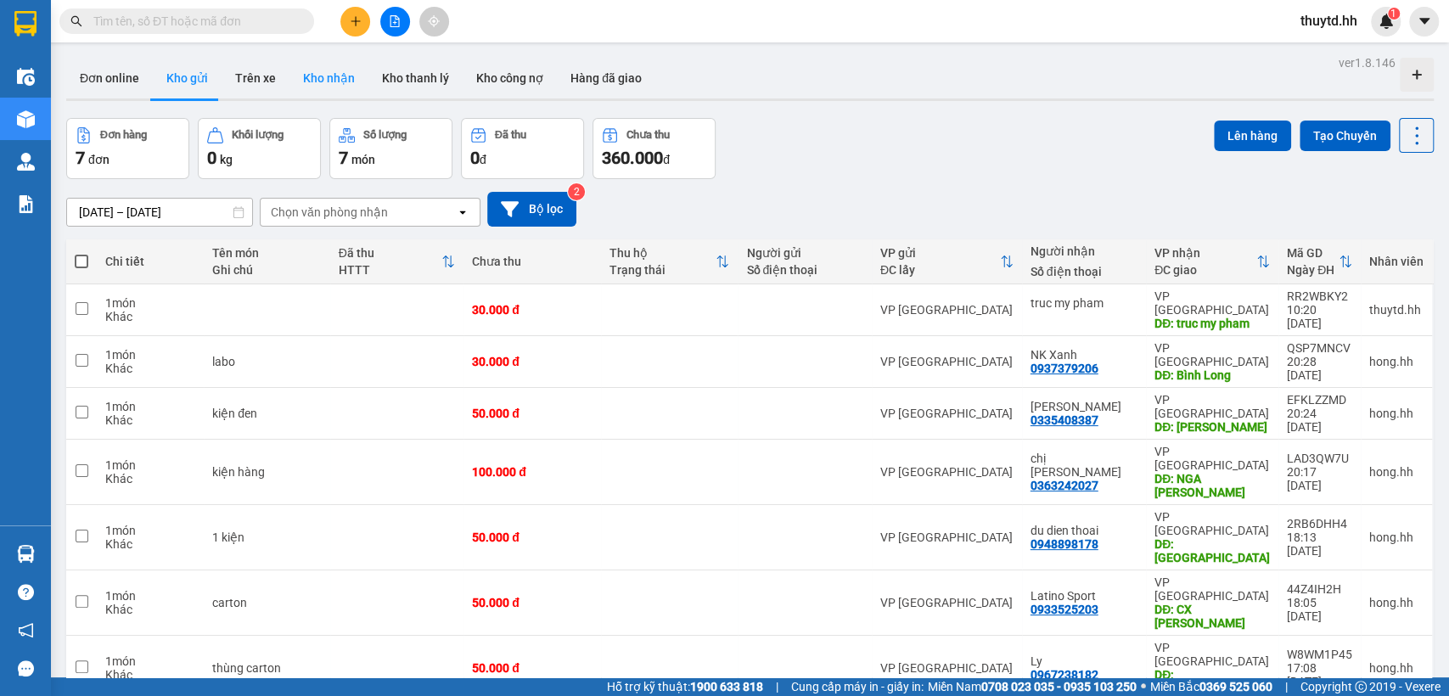
click at [334, 76] on button "Kho nhận" at bounding box center [328, 78] width 79 height 41
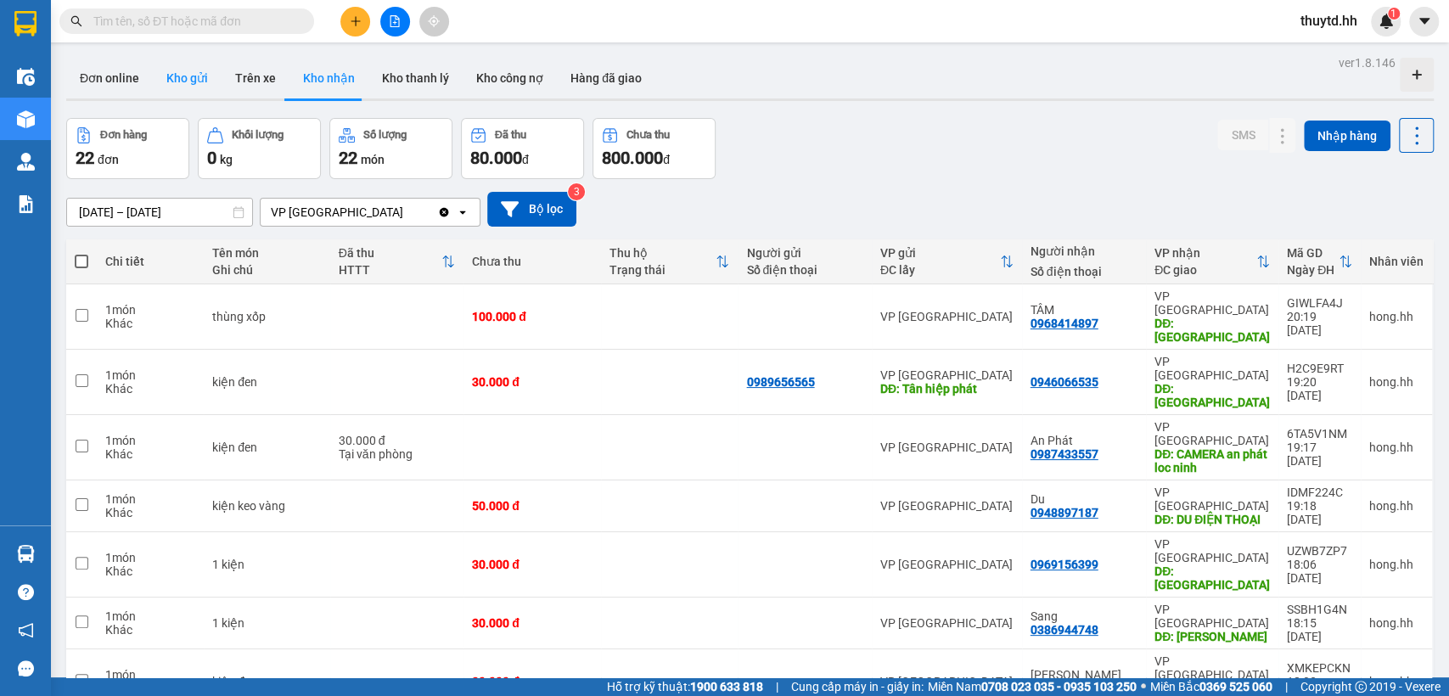
click at [208, 73] on button "Kho gửi" at bounding box center [187, 78] width 69 height 41
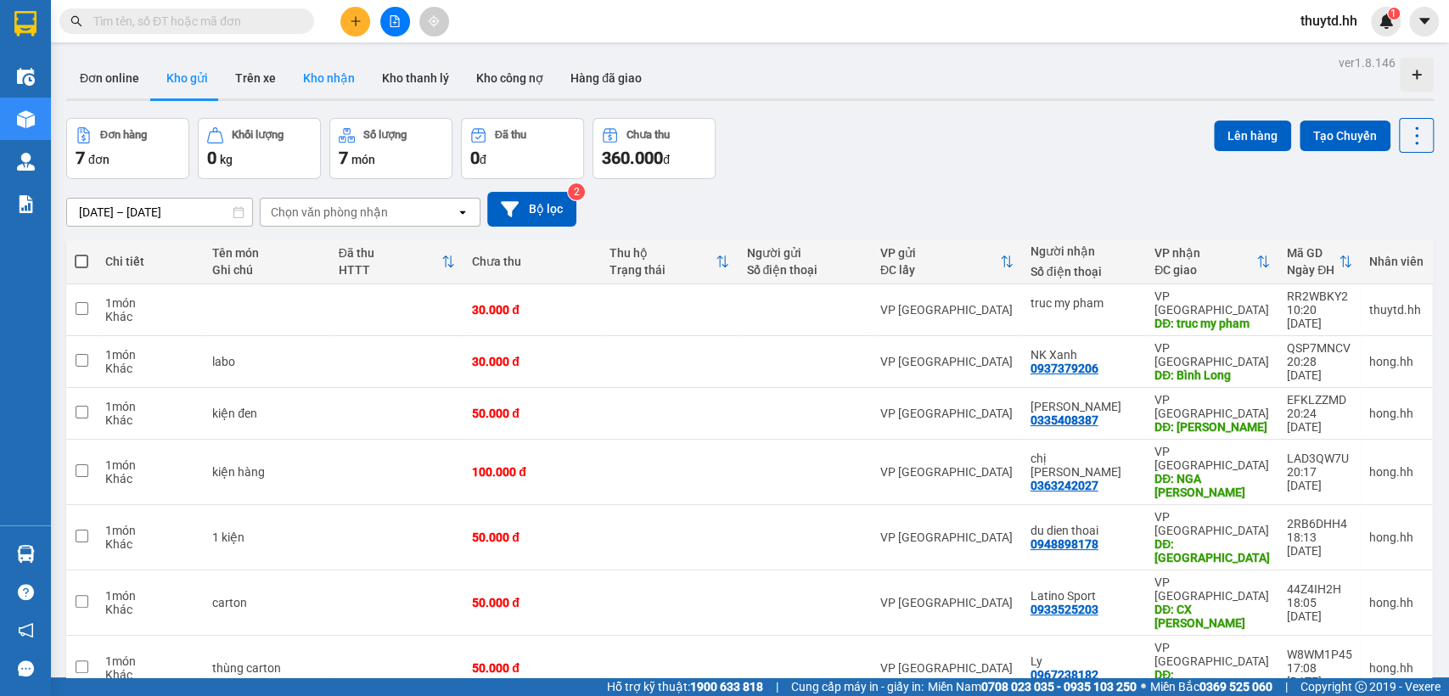
click at [305, 67] on button "Kho nhận" at bounding box center [328, 78] width 79 height 41
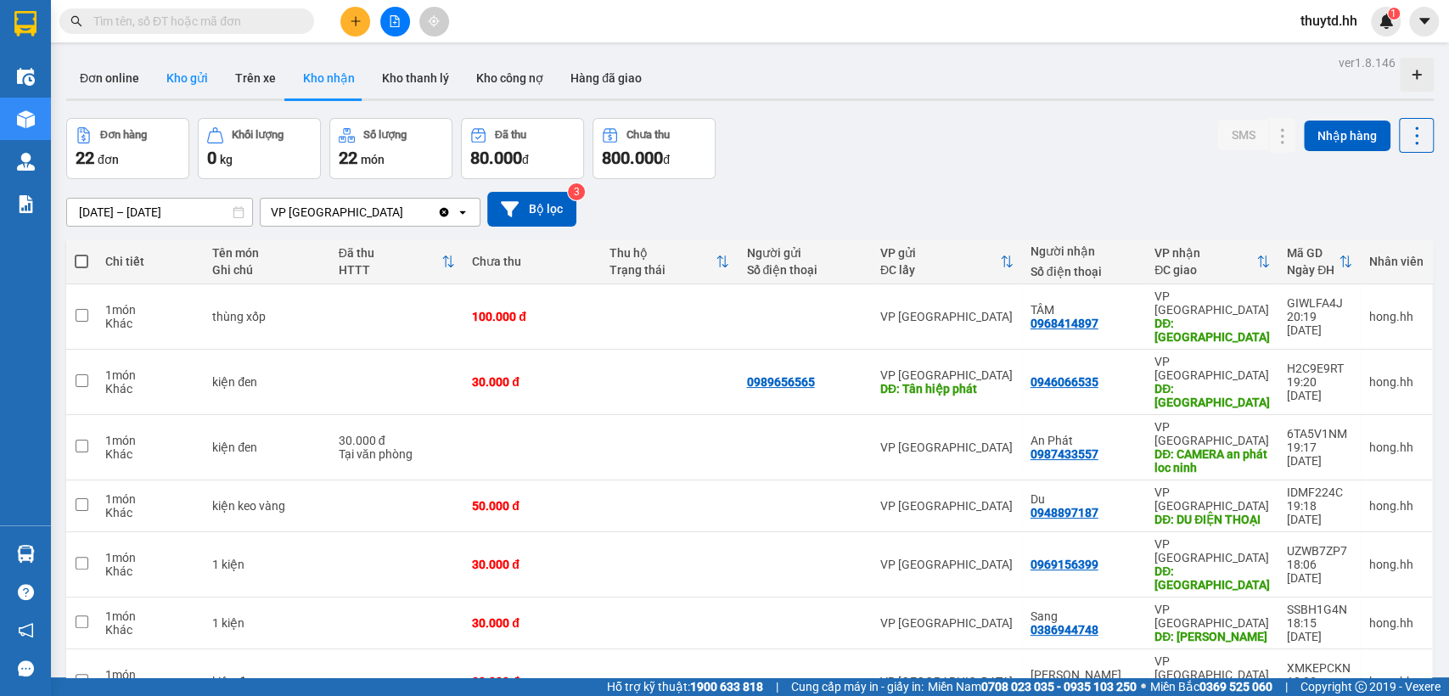
click at [184, 77] on button "Kho gửi" at bounding box center [187, 78] width 69 height 41
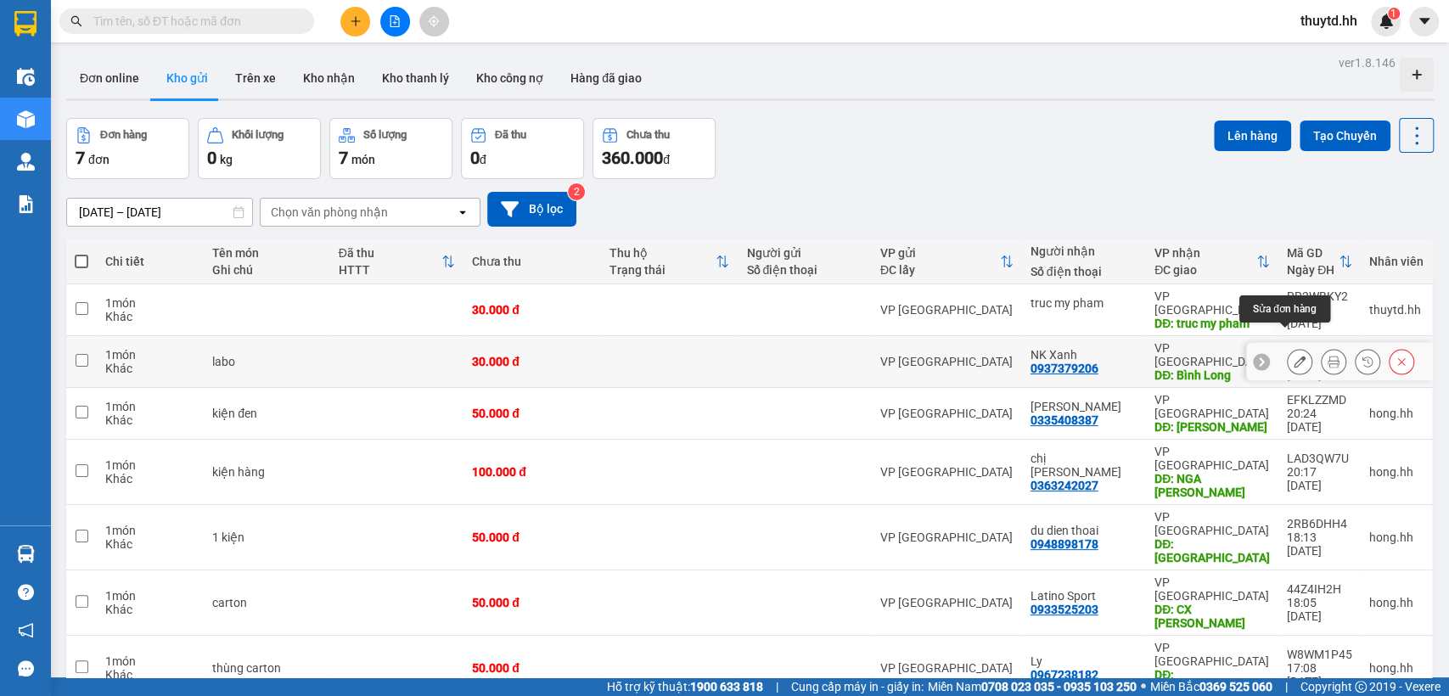
click at [1293, 356] on icon at bounding box center [1299, 362] width 12 height 12
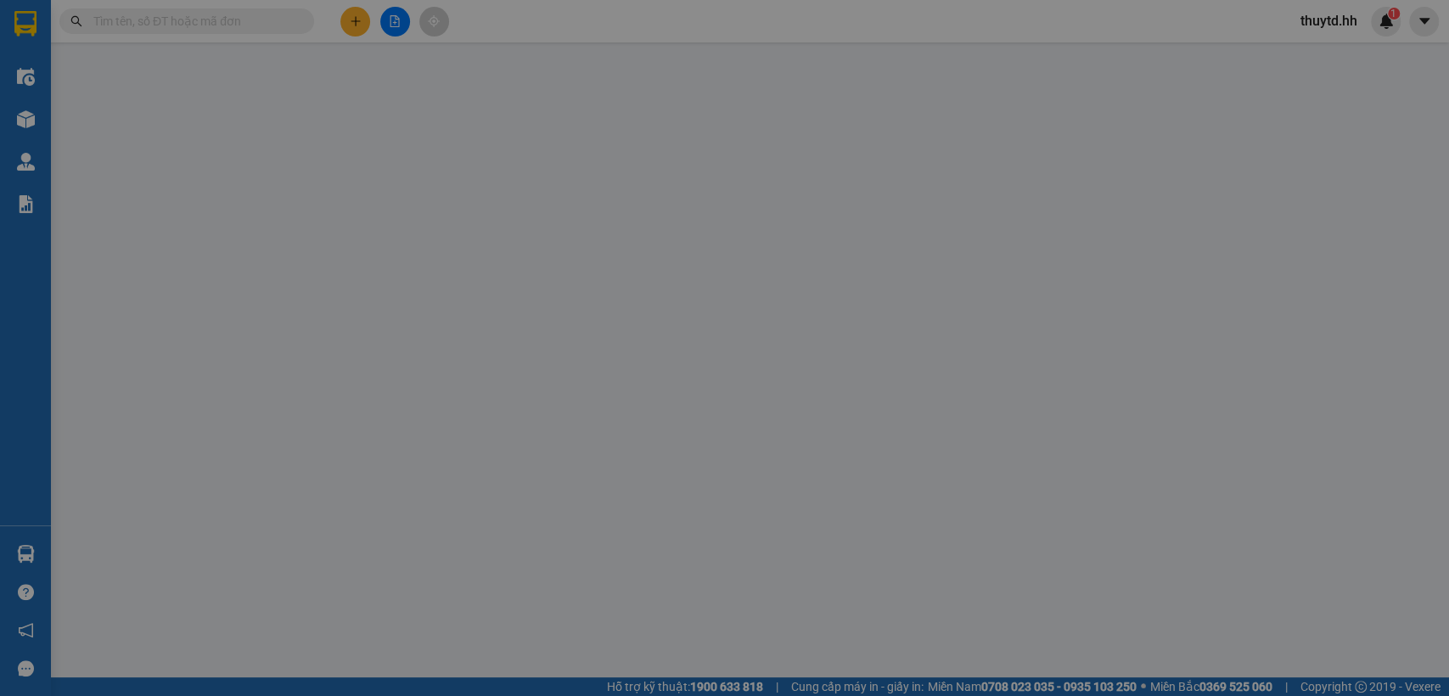
type input "0937379206"
type input "NK Xanh"
type input "Bình Long"
type input "0"
type input "30.000"
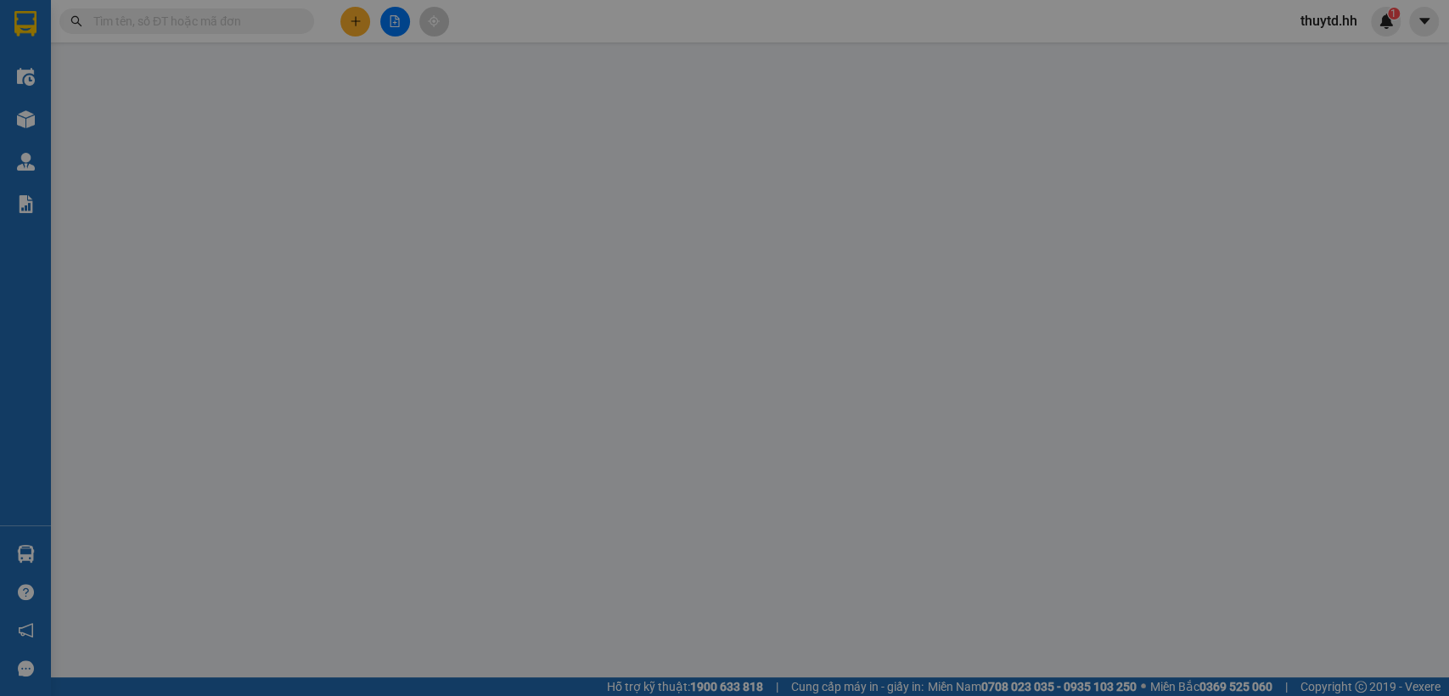
type input "30.000"
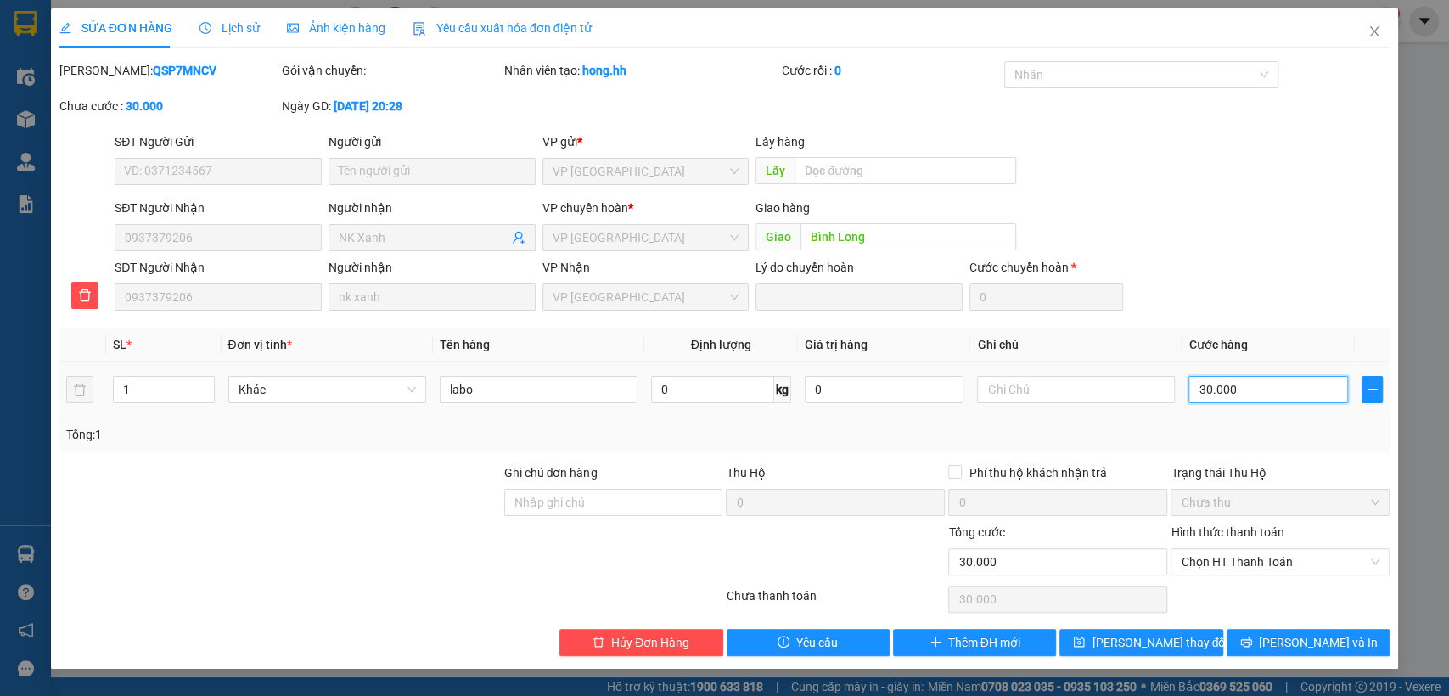
click at [1306, 395] on input "30.000" at bounding box center [1268, 389] width 160 height 27
type input "6"
type input "60"
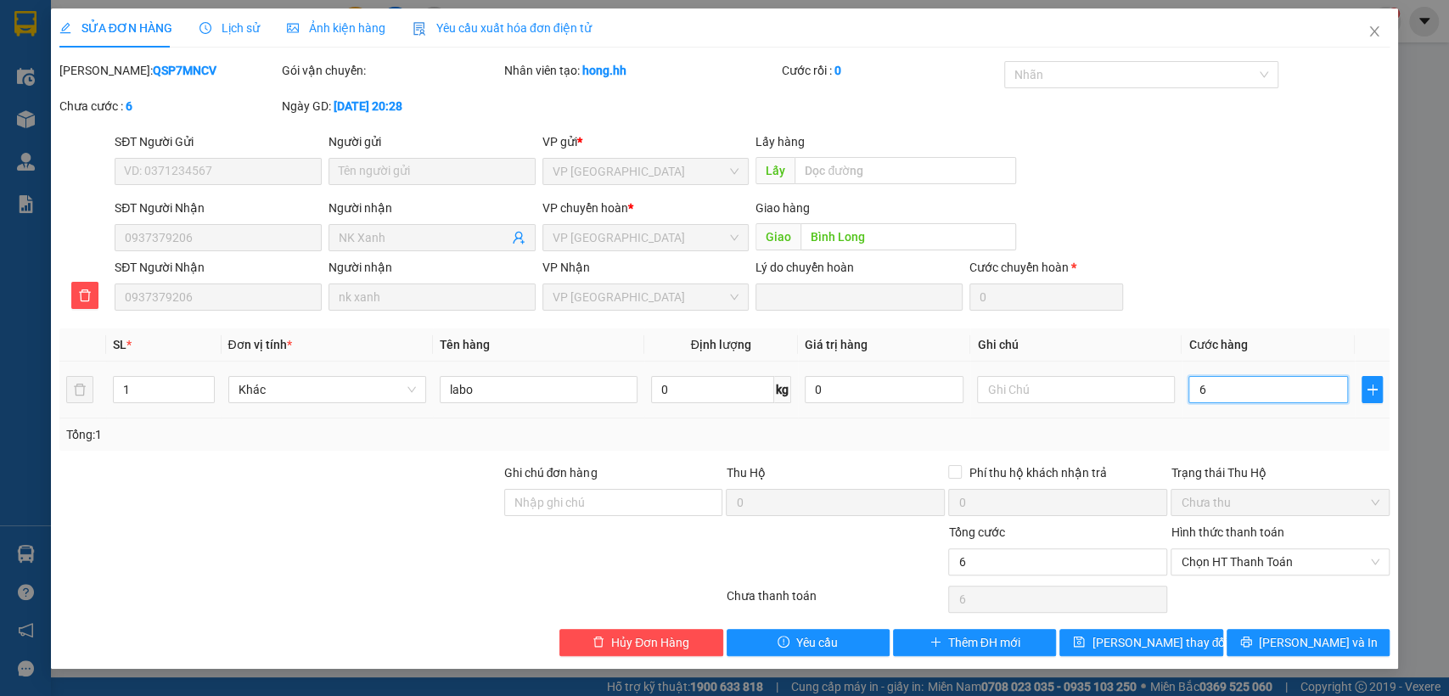
type input "60"
type input "600"
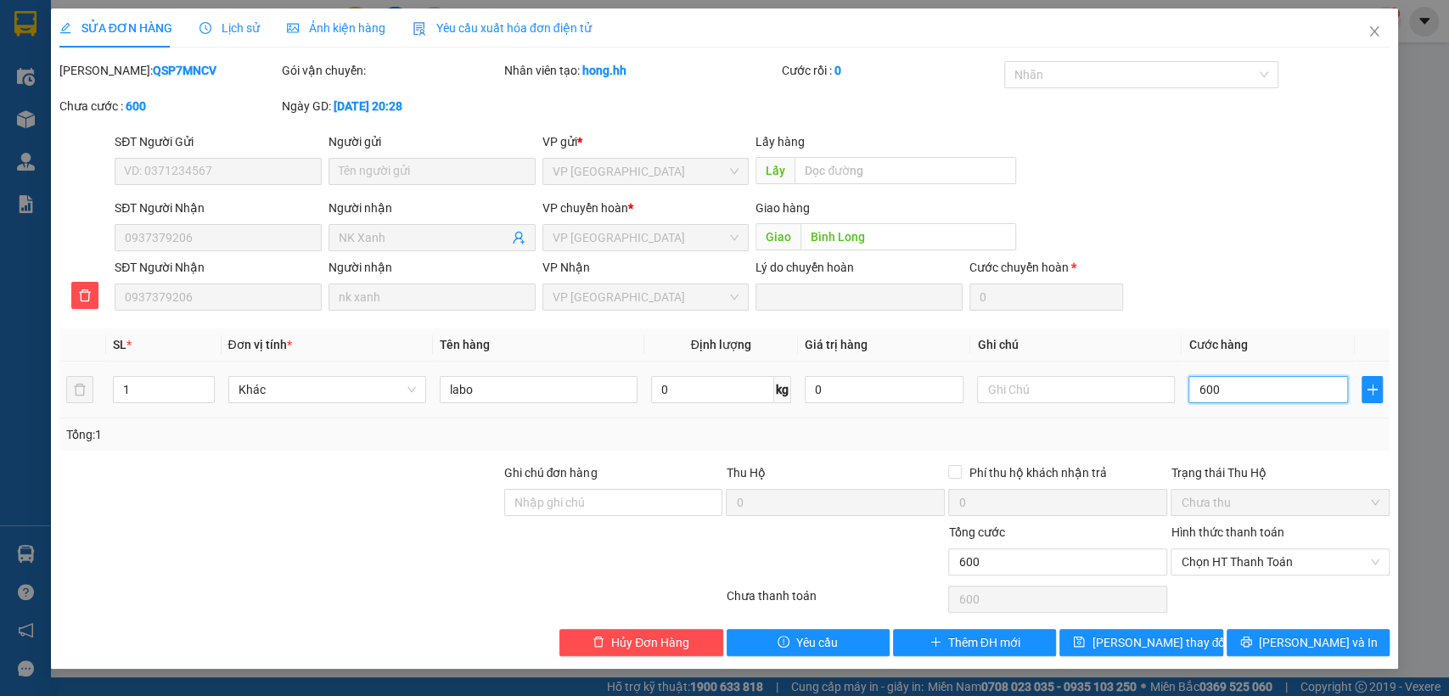
type input "6.000"
type input "60.000"
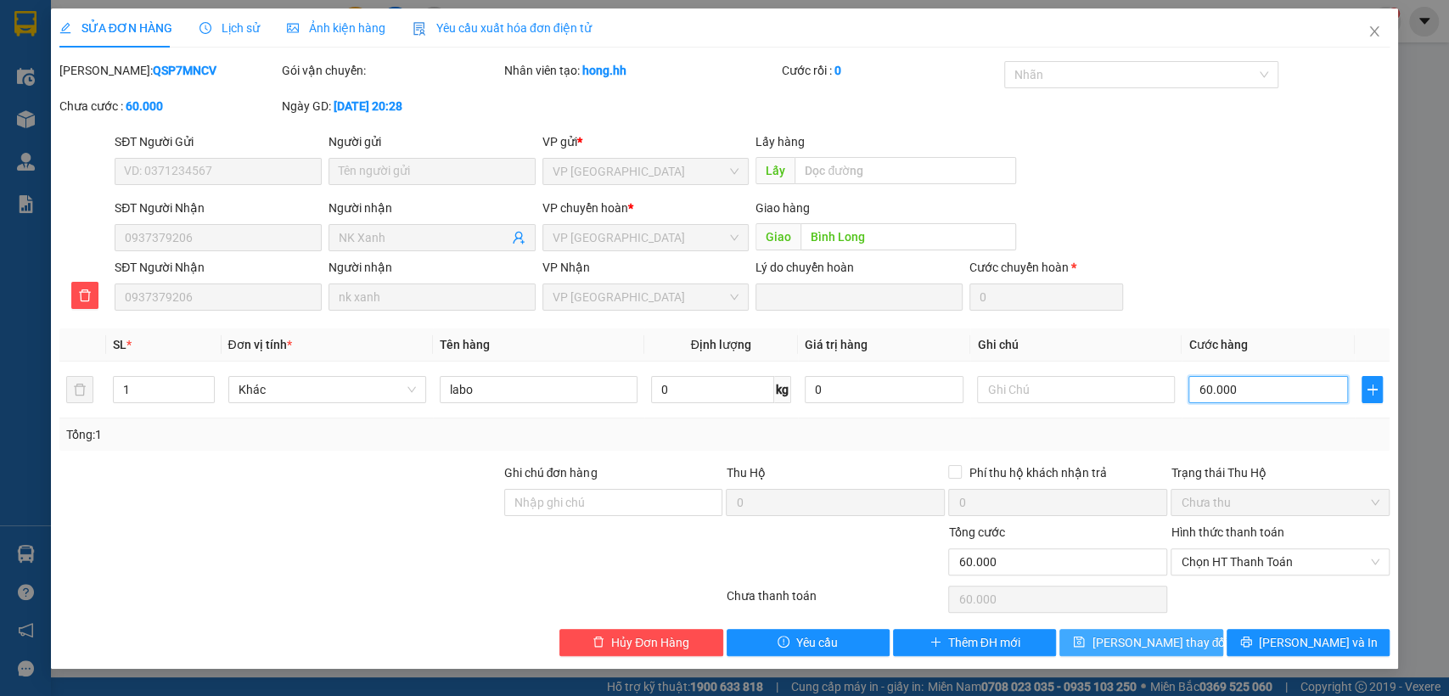
type input "60.000"
click at [1178, 631] on button "[PERSON_NAME] thay đổi" at bounding box center [1140, 642] width 163 height 27
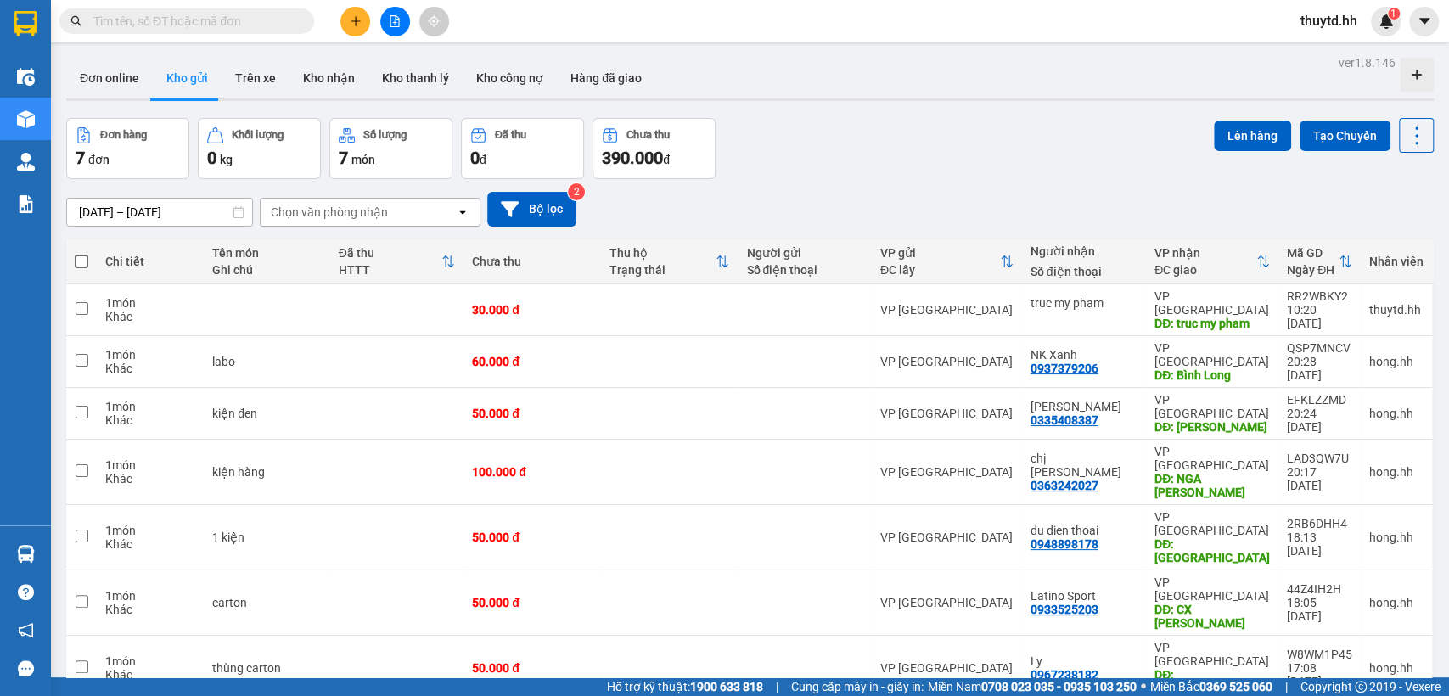
click at [81, 261] on span at bounding box center [82, 262] width 14 height 14
click at [81, 253] on input "checkbox" at bounding box center [81, 253] width 0 height 0
checkbox input "true"
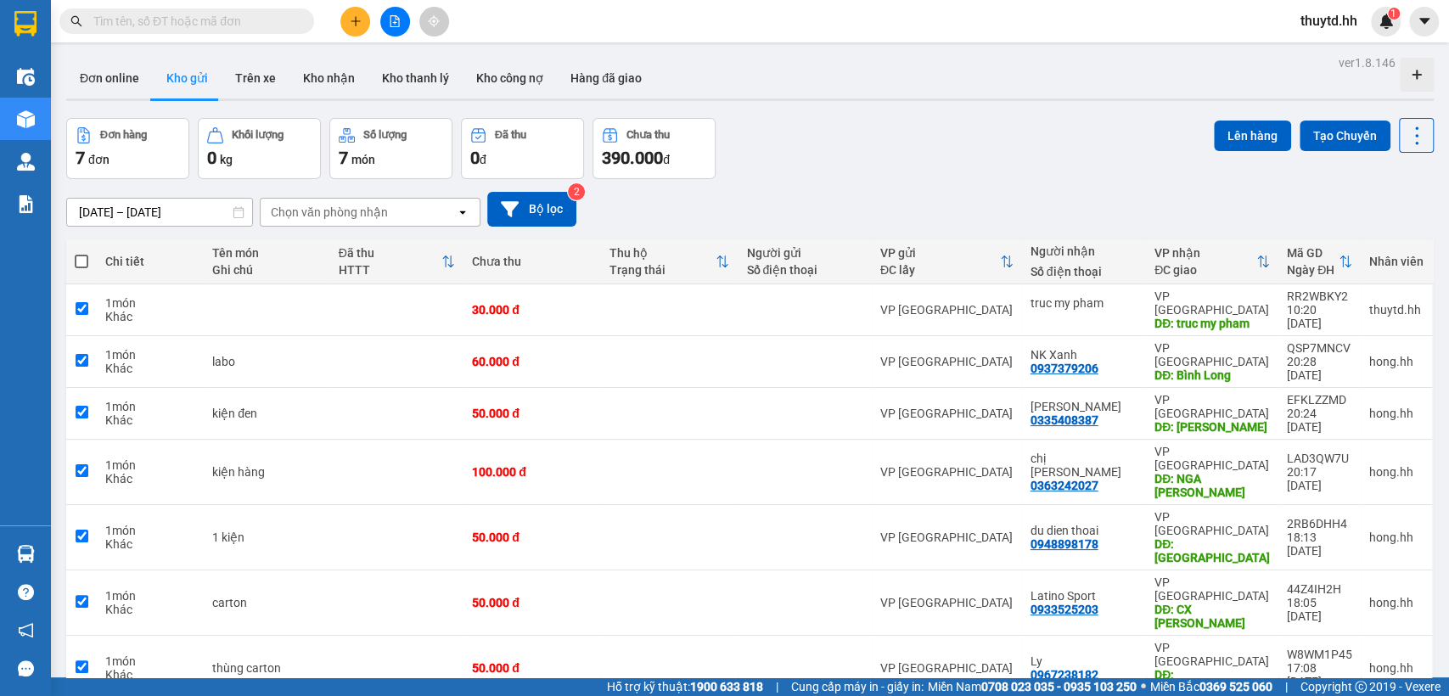
checkbox input "true"
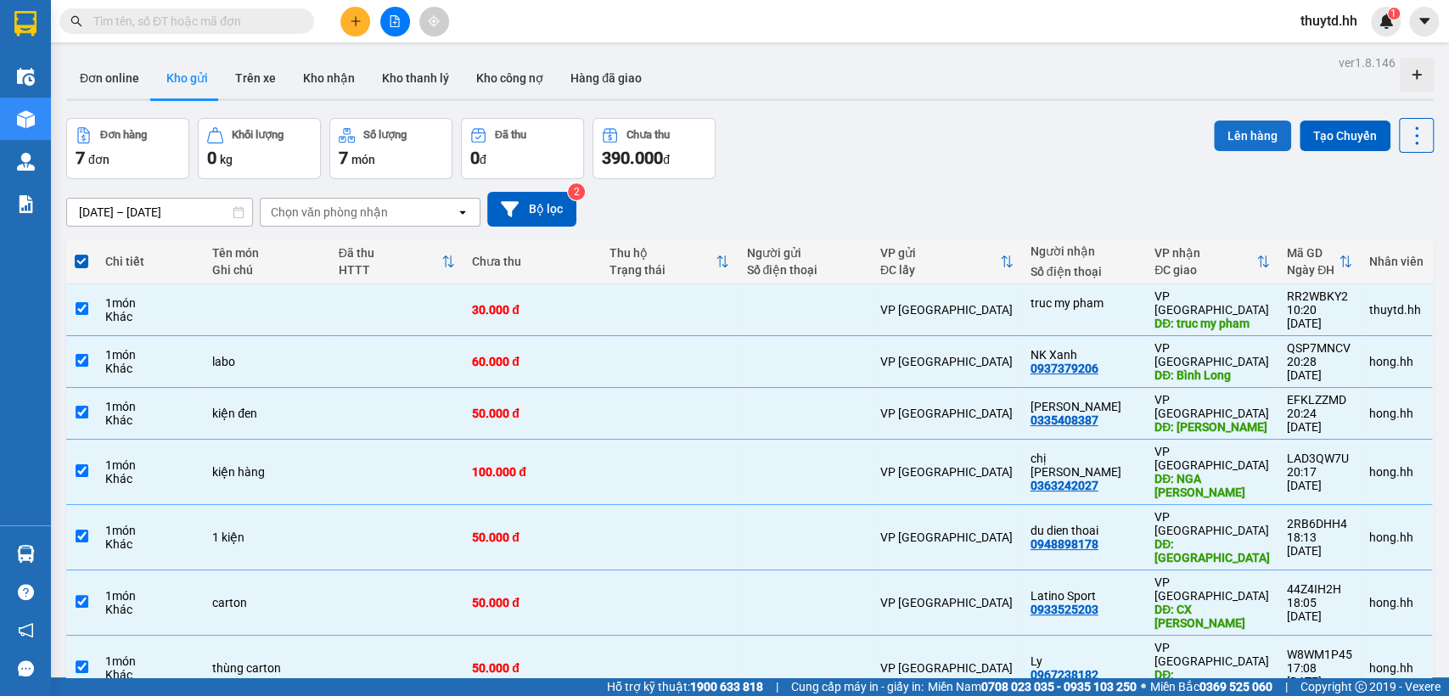
click at [1239, 130] on button "Lên hàng" at bounding box center [1251, 136] width 77 height 31
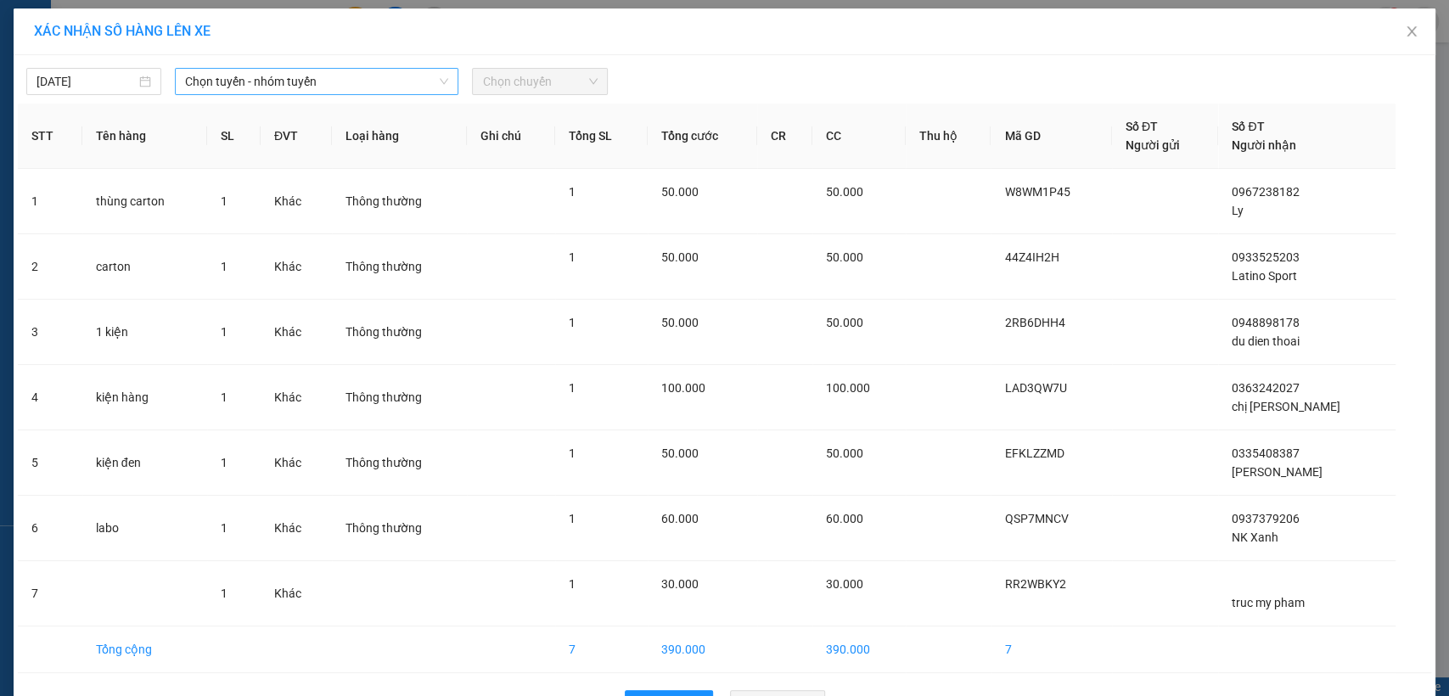
click at [375, 70] on span "Chọn tuyến - nhóm tuyến" at bounding box center [316, 81] width 263 height 25
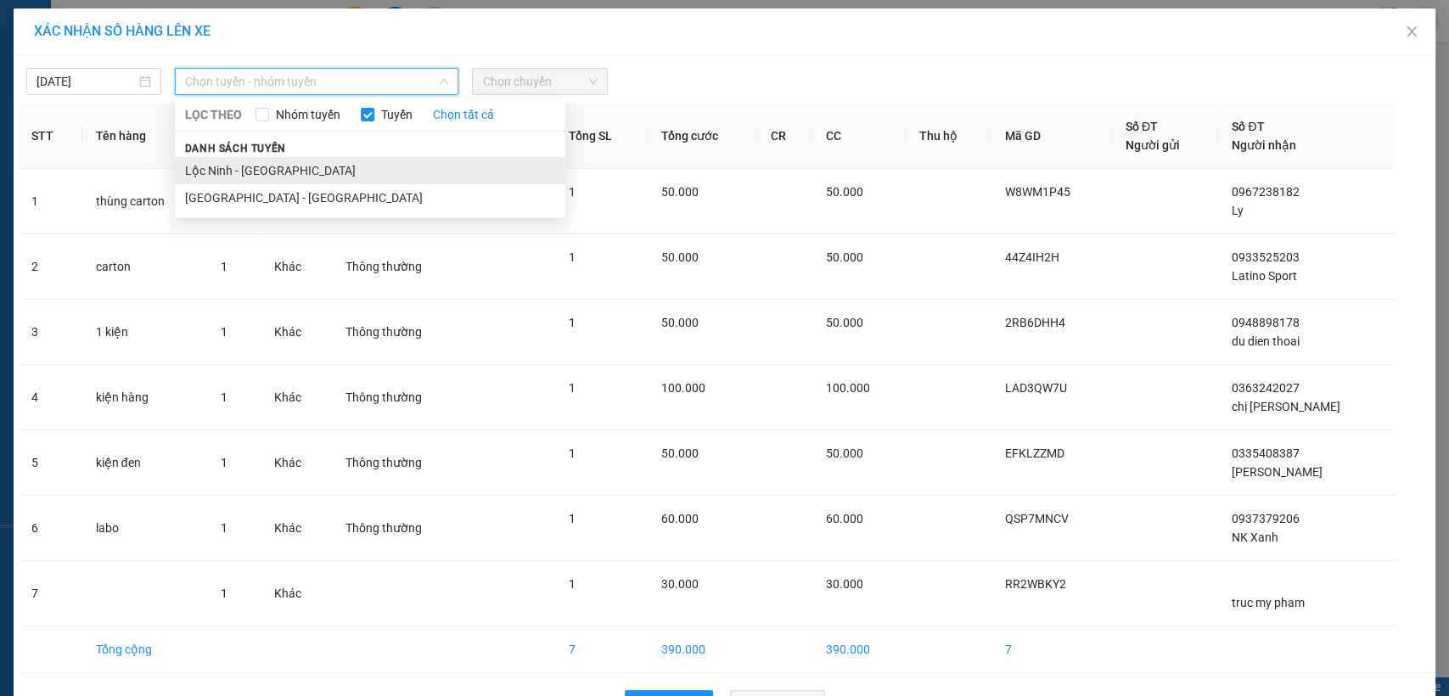
click at [199, 172] on li "Lộc Ninh - [GEOGRAPHIC_DATA]" at bounding box center [370, 170] width 390 height 27
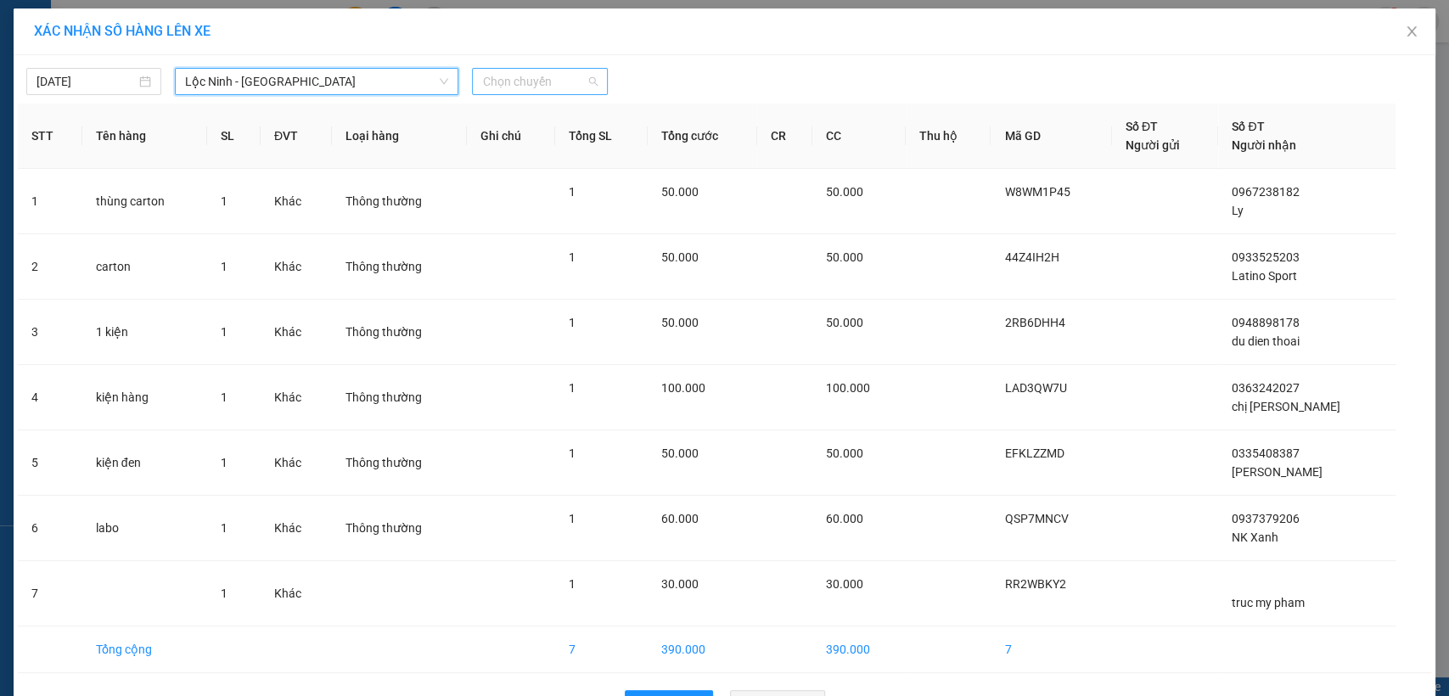
click at [490, 78] on span "Chọn chuyến" at bounding box center [539, 81] width 115 height 25
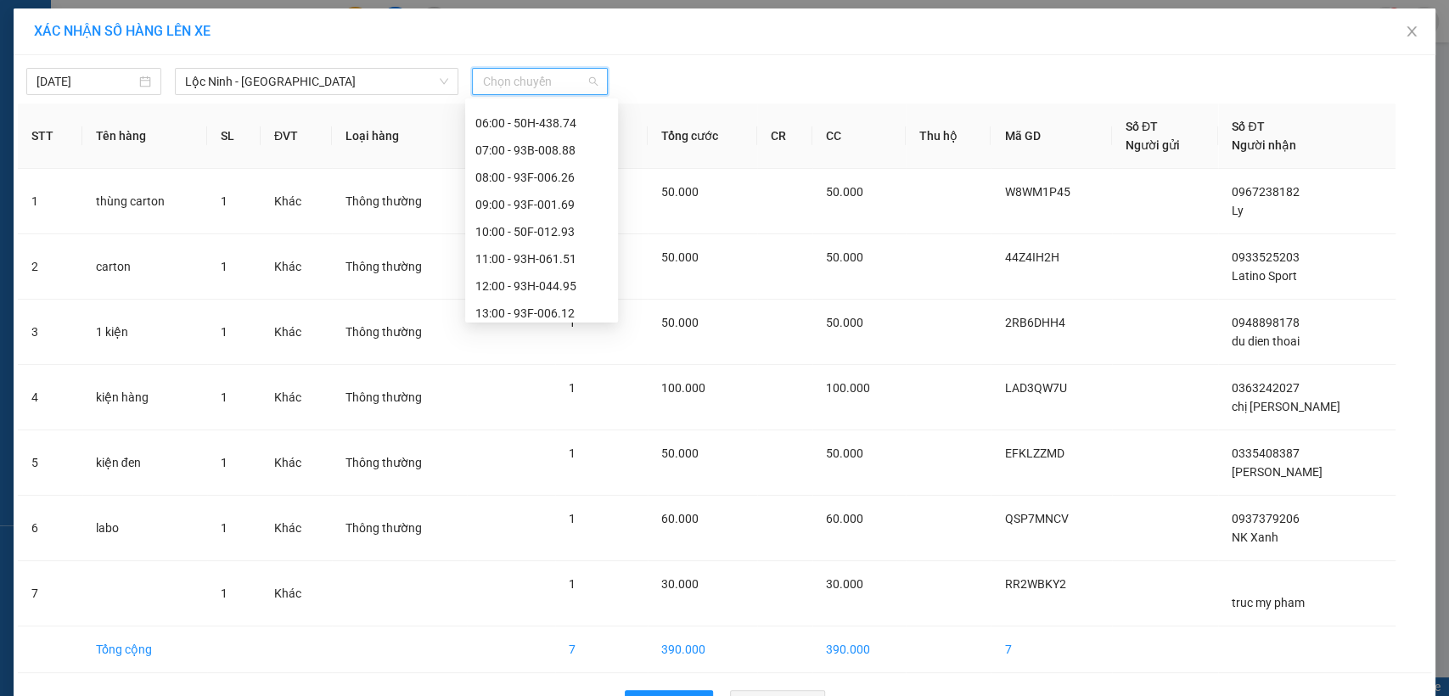
scroll to position [188, 0]
click at [523, 226] on div "10:00 - 50F-012.93" at bounding box center [541, 225] width 132 height 19
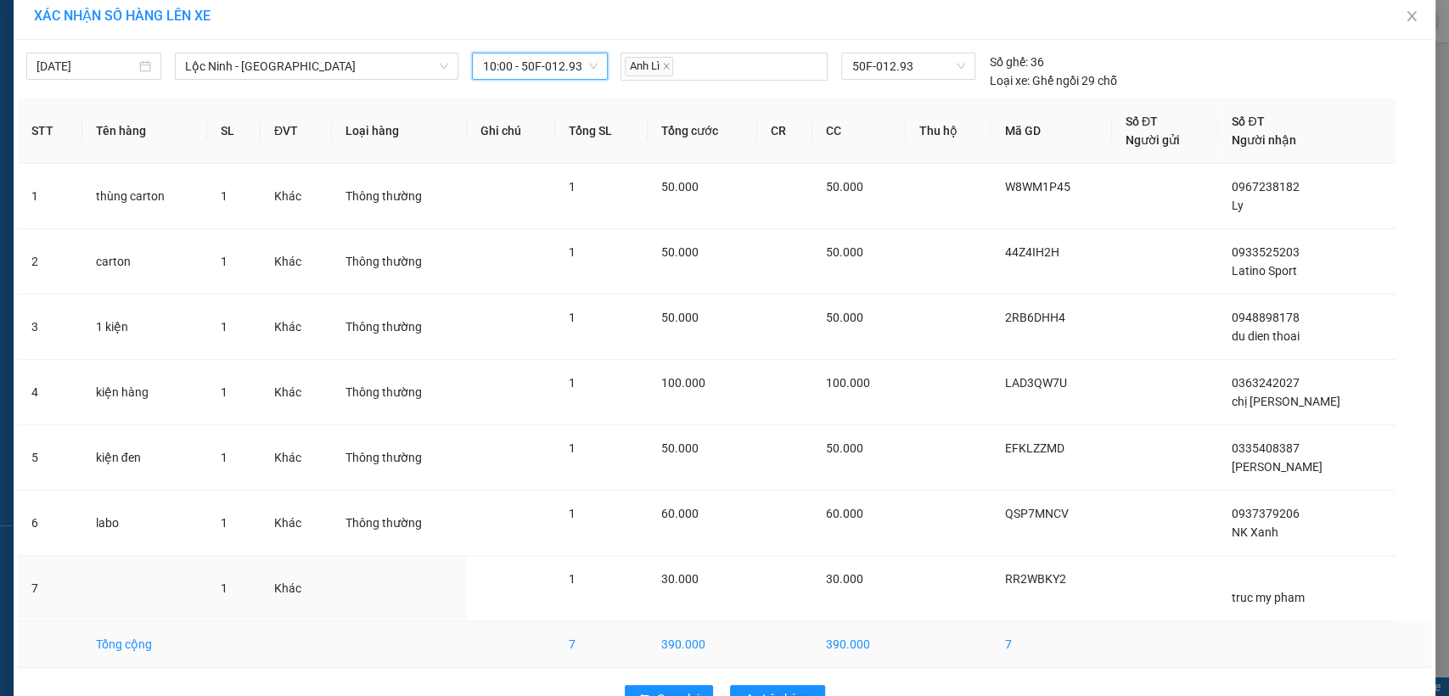
scroll to position [64, 0]
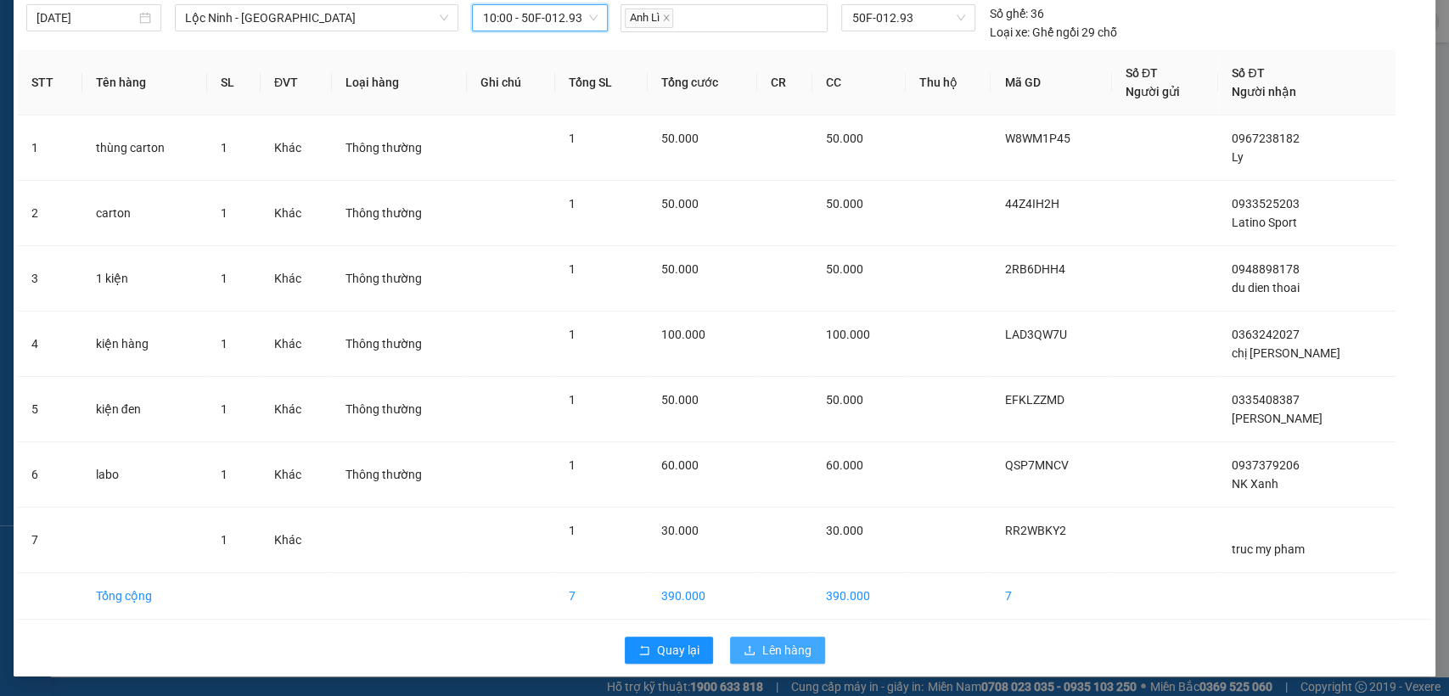
click at [771, 651] on span "Lên hàng" at bounding box center [786, 650] width 49 height 19
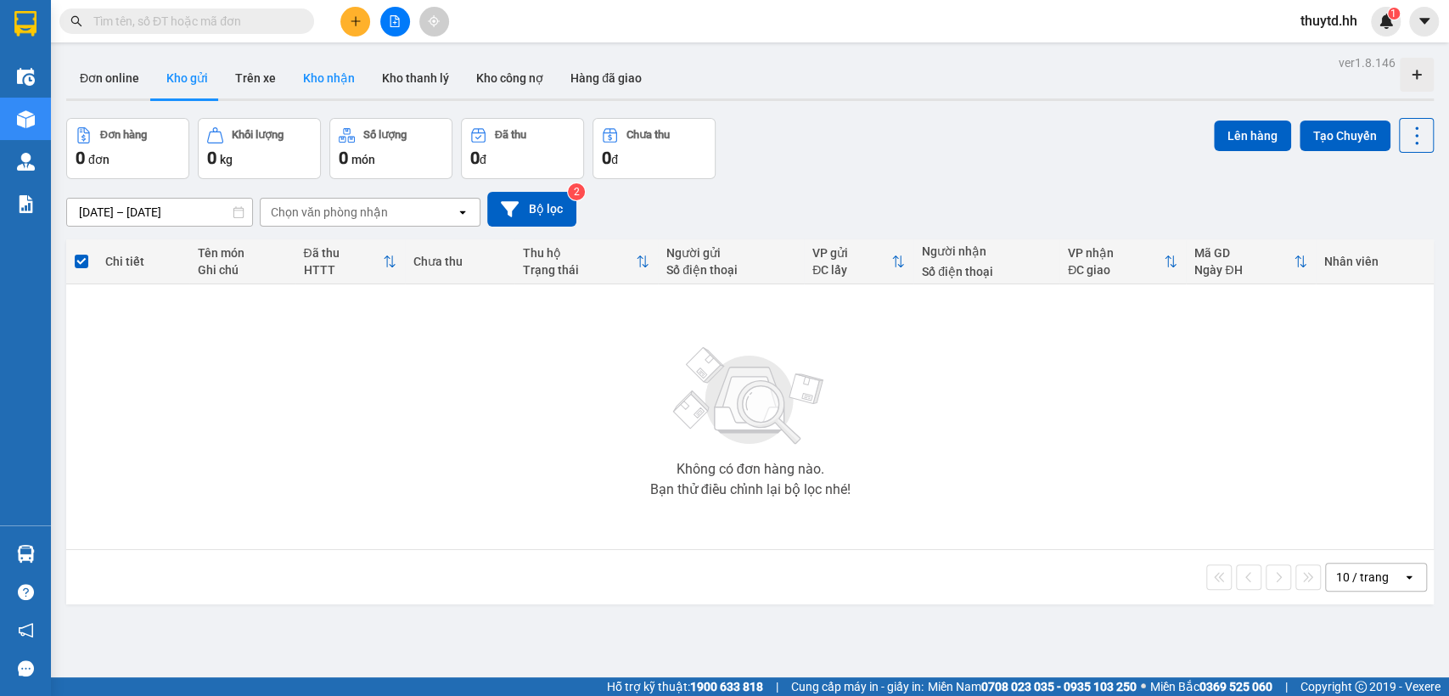
click at [322, 71] on button "Kho nhận" at bounding box center [328, 78] width 79 height 41
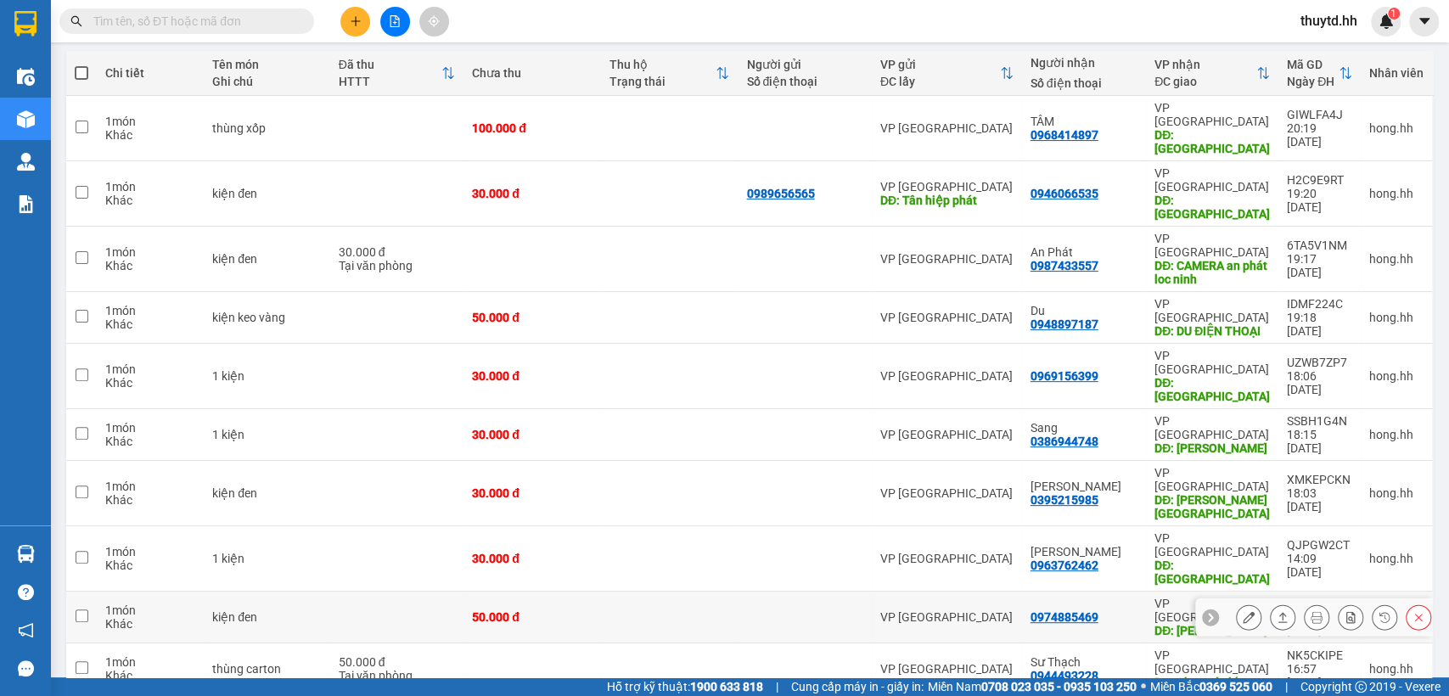
scroll to position [283, 0]
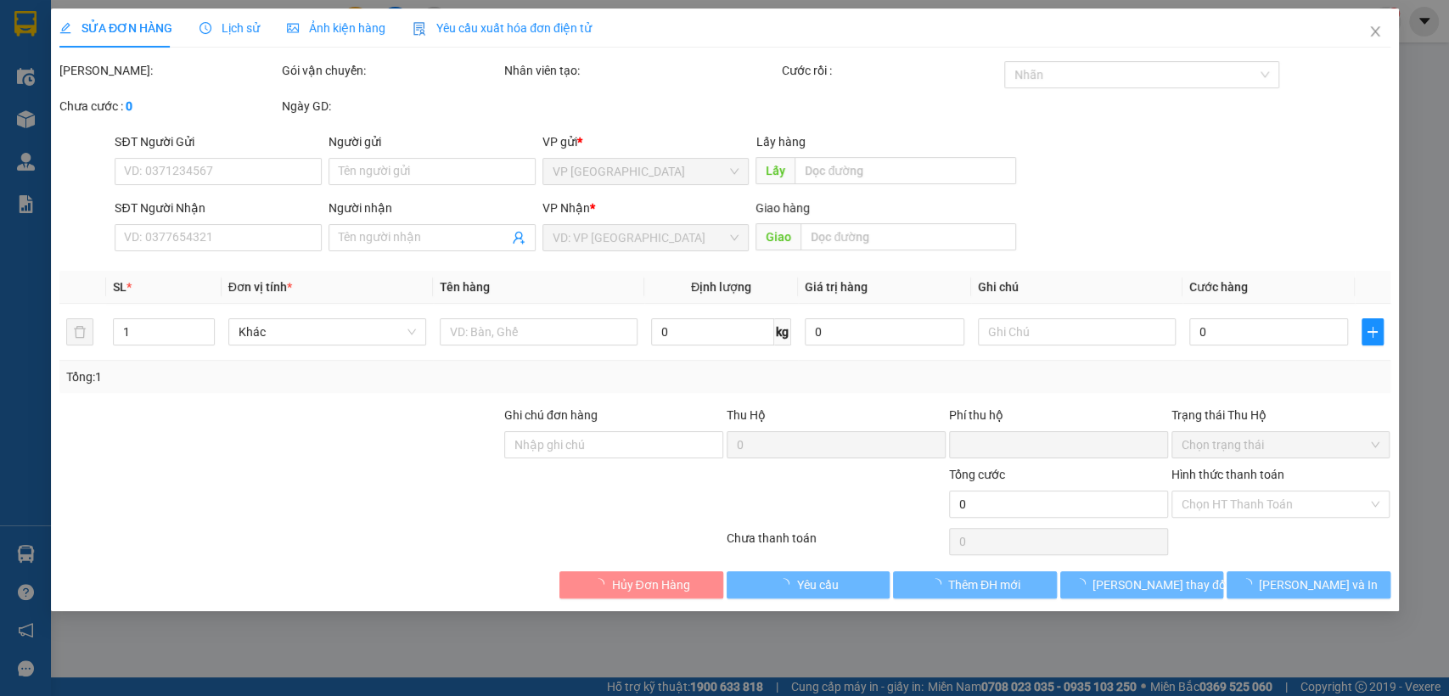
type input "0971212161"
type input "ĐĂNG KHOA"
type input "ĐĂNG KHOA LỘC NINH"
type input "0"
type input "50.000"
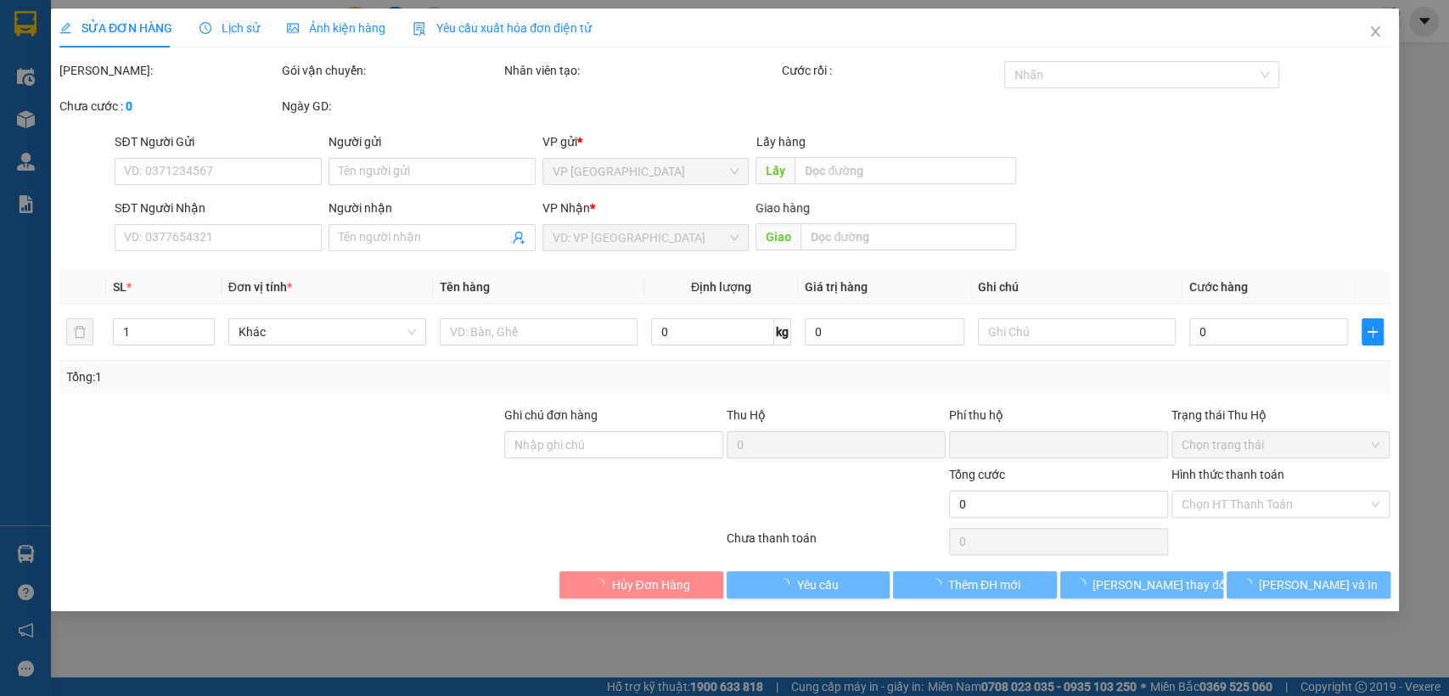
type input "50.000"
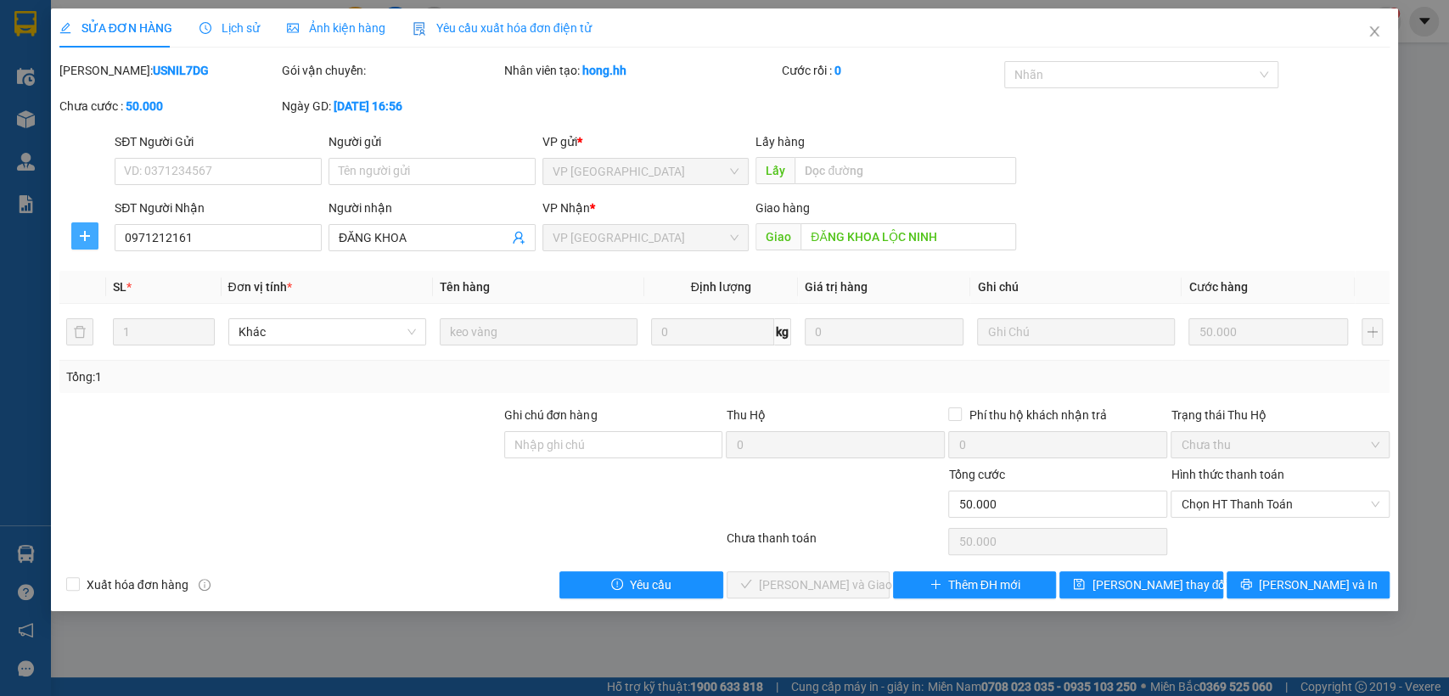
click at [80, 226] on button "button" at bounding box center [84, 235] width 27 height 27
click at [105, 291] on span "Chuyển hoàn" at bounding box center [116, 297] width 70 height 19
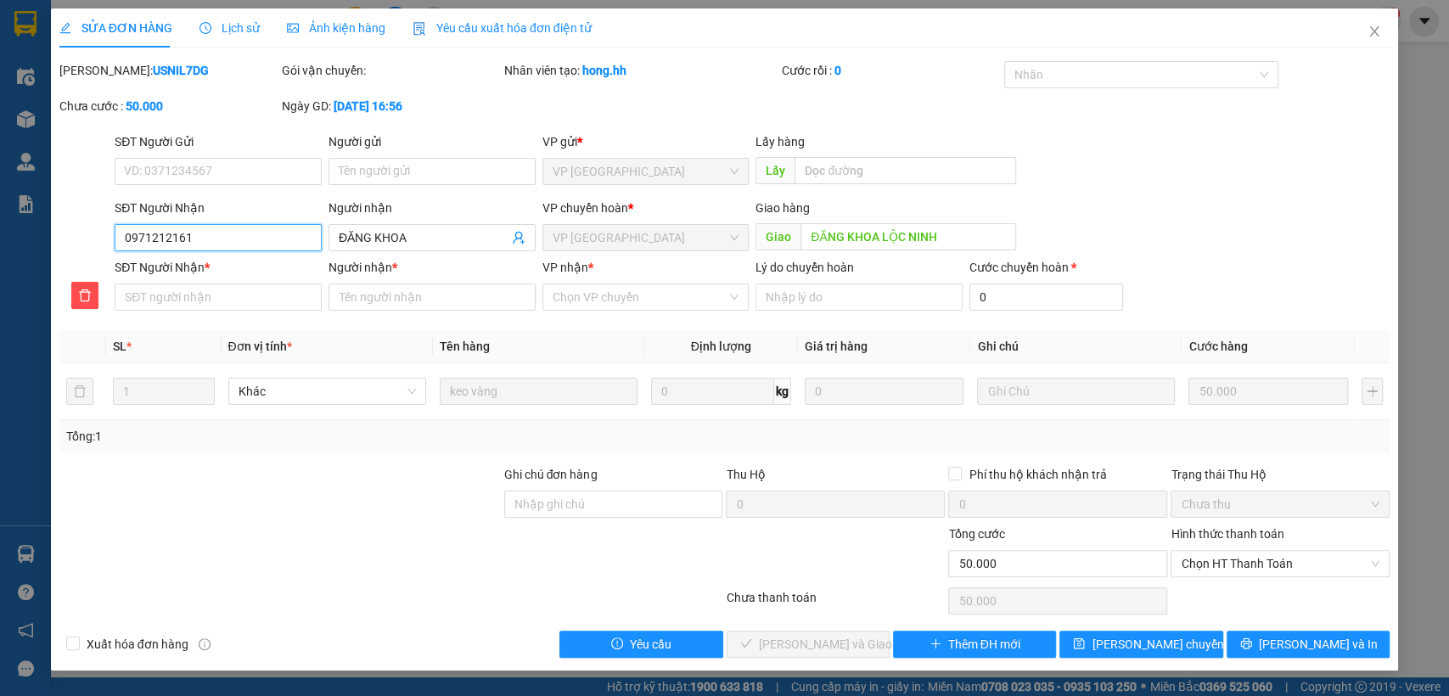
drag, startPoint x: 122, startPoint y: 233, endPoint x: 219, endPoint y: 241, distance: 97.0
click at [219, 241] on input "0971212161" at bounding box center [218, 237] width 207 height 27
paste input "0971212161"
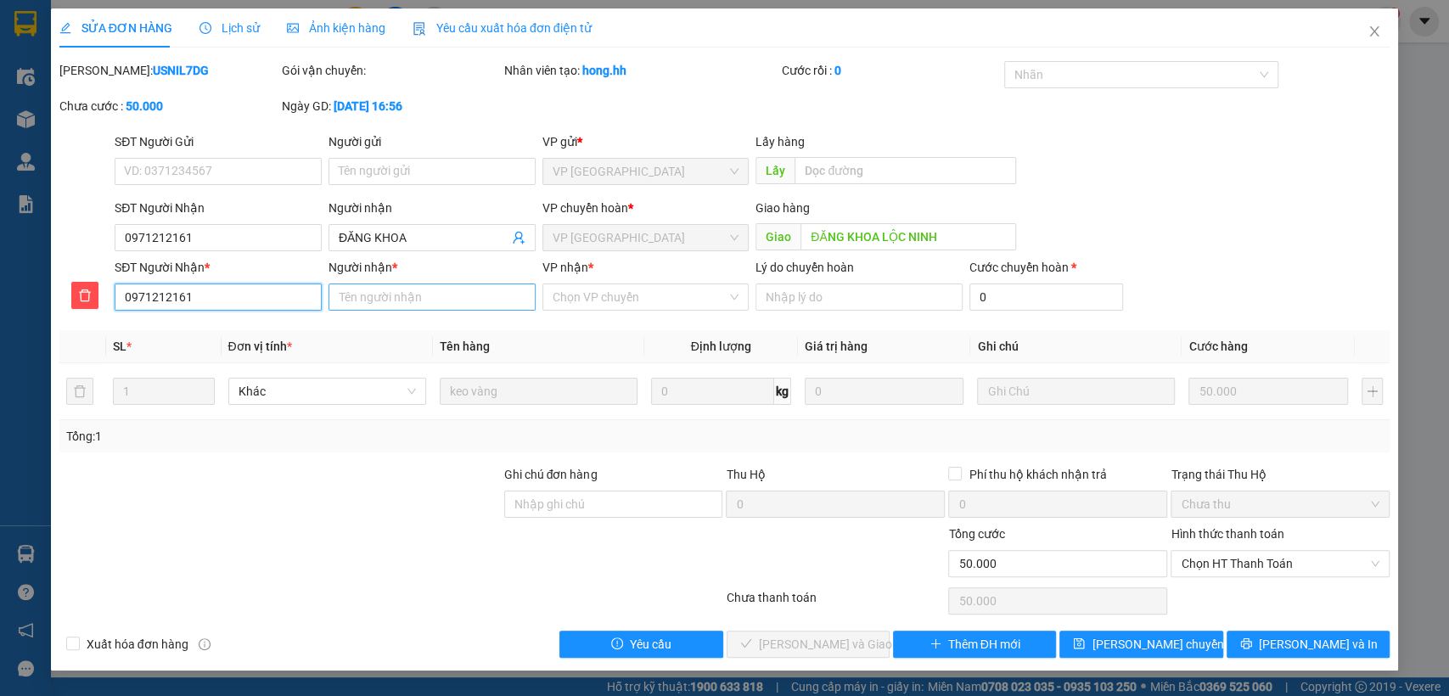
type input "0971212161"
click at [399, 294] on input "Người nhận *" at bounding box center [431, 296] width 207 height 27
type input "dang khoa"
click at [596, 301] on input "VP nhận *" at bounding box center [639, 296] width 175 height 25
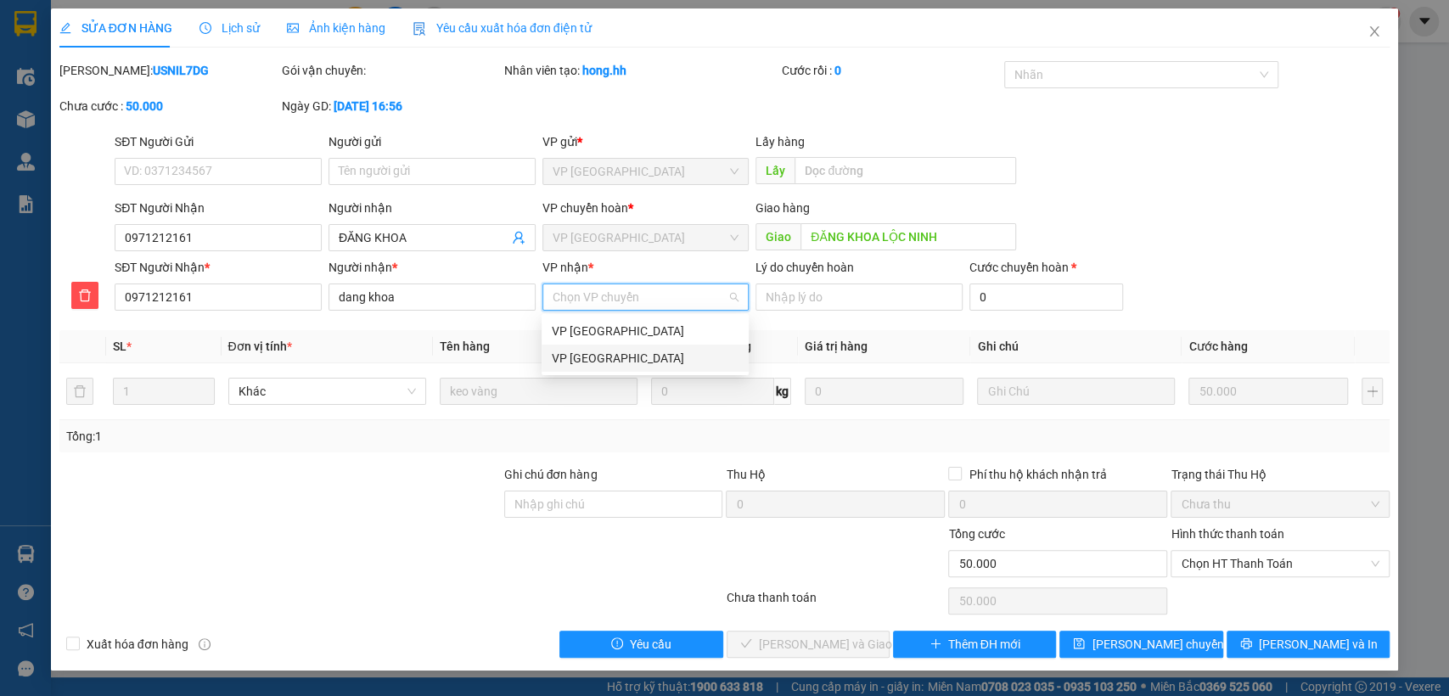
click at [614, 367] on div "VP [GEOGRAPHIC_DATA]" at bounding box center [645, 358] width 187 height 19
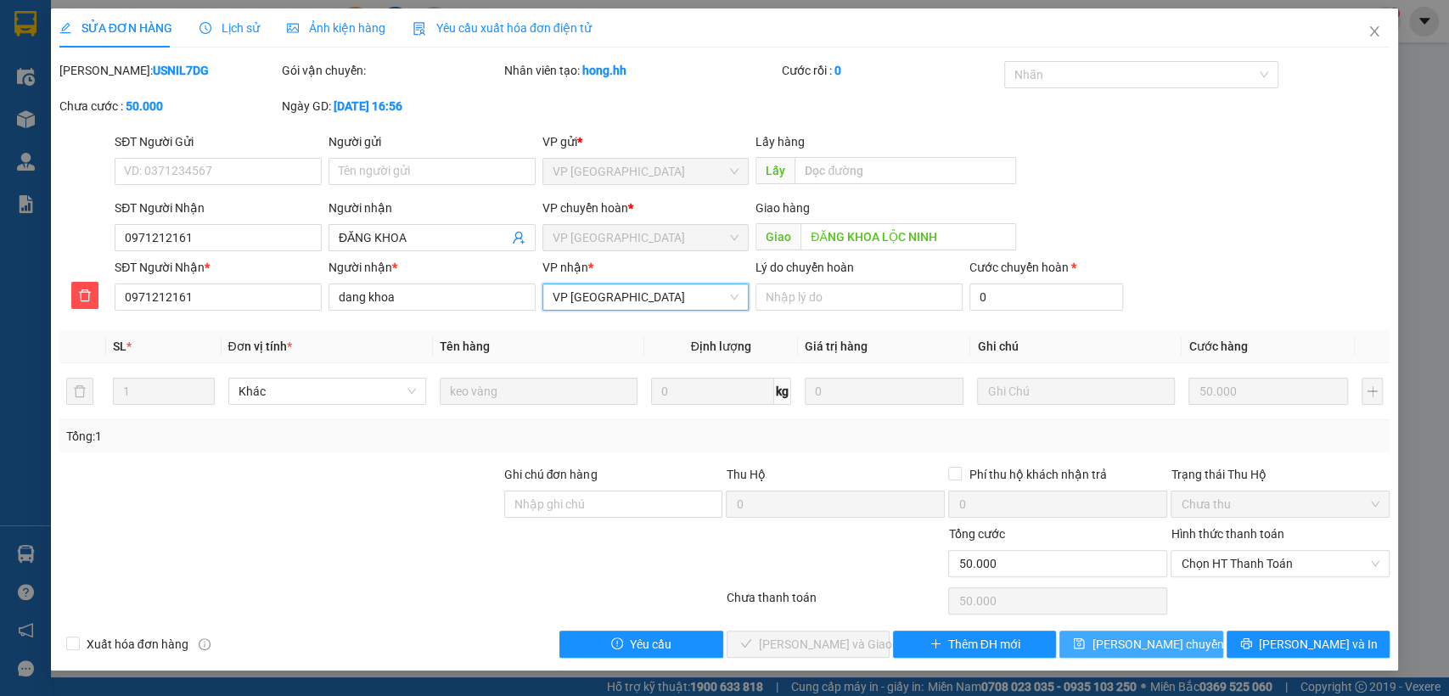
click at [1123, 646] on span "[PERSON_NAME] chuyển hoàn" at bounding box center [1171, 644] width 161 height 19
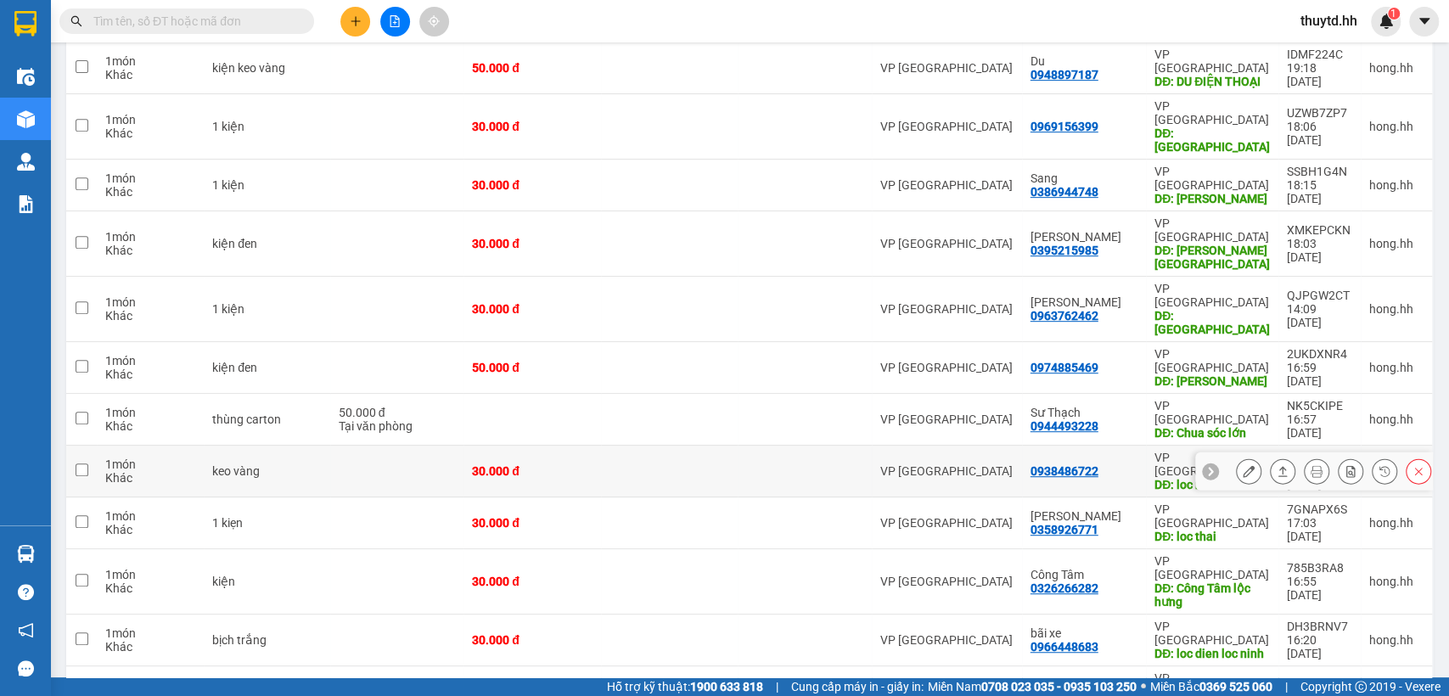
scroll to position [565, 0]
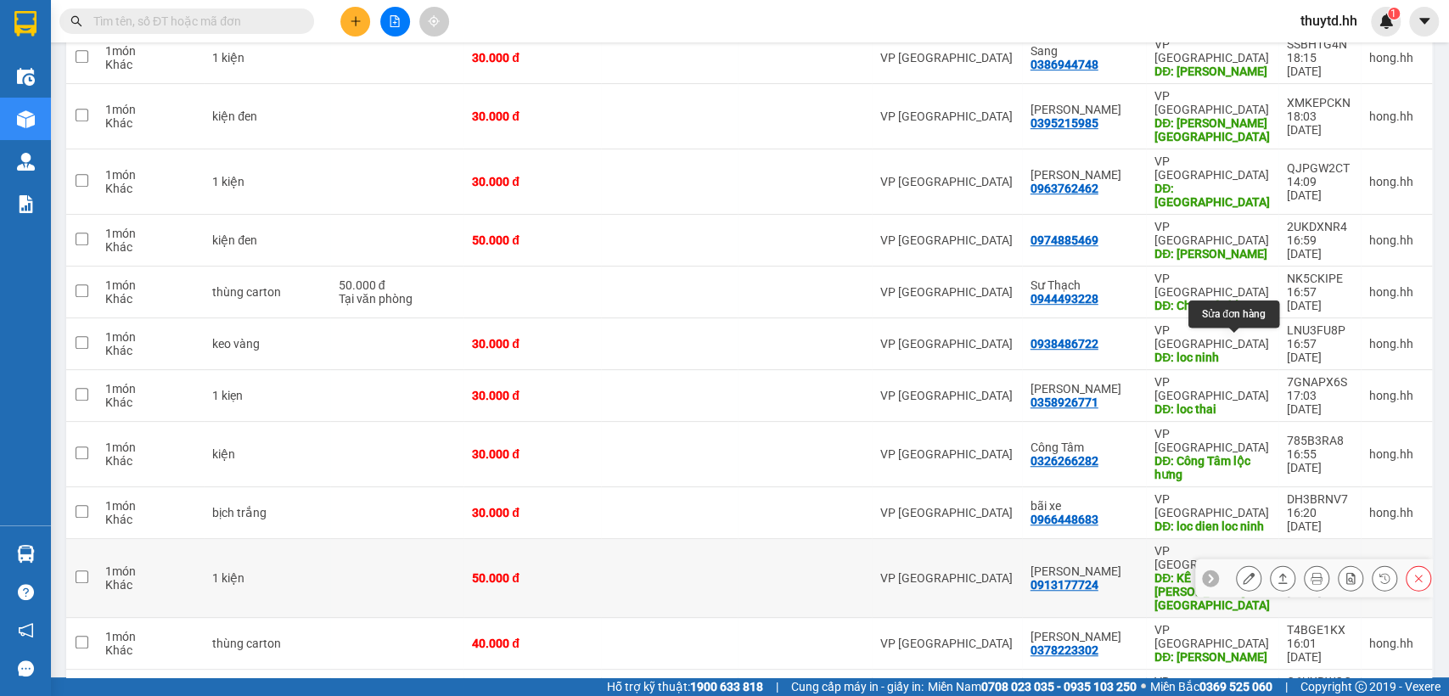
click at [1242, 572] on icon at bounding box center [1248, 578] width 12 height 12
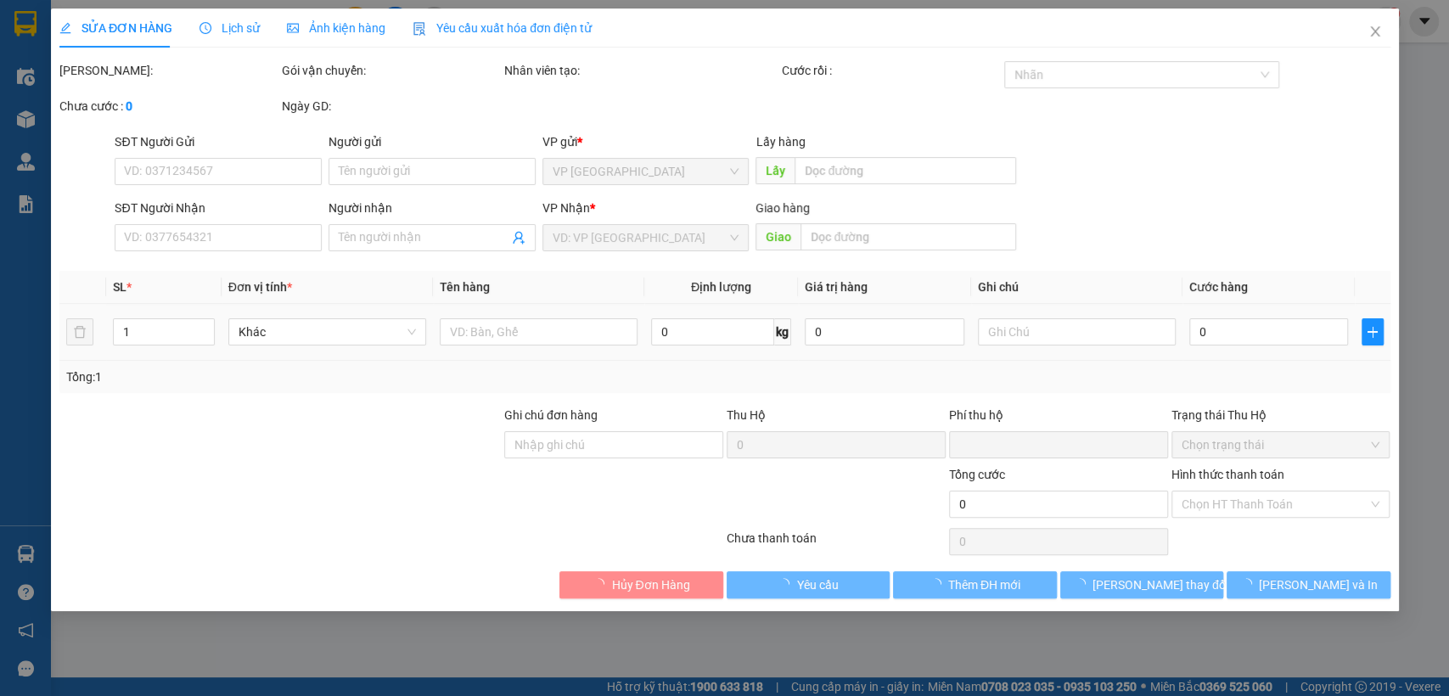
type input "0913177724"
type input "[PERSON_NAME]"
type input "KẾ PHONG LỘC NINH"
type input "0"
type input "50.000"
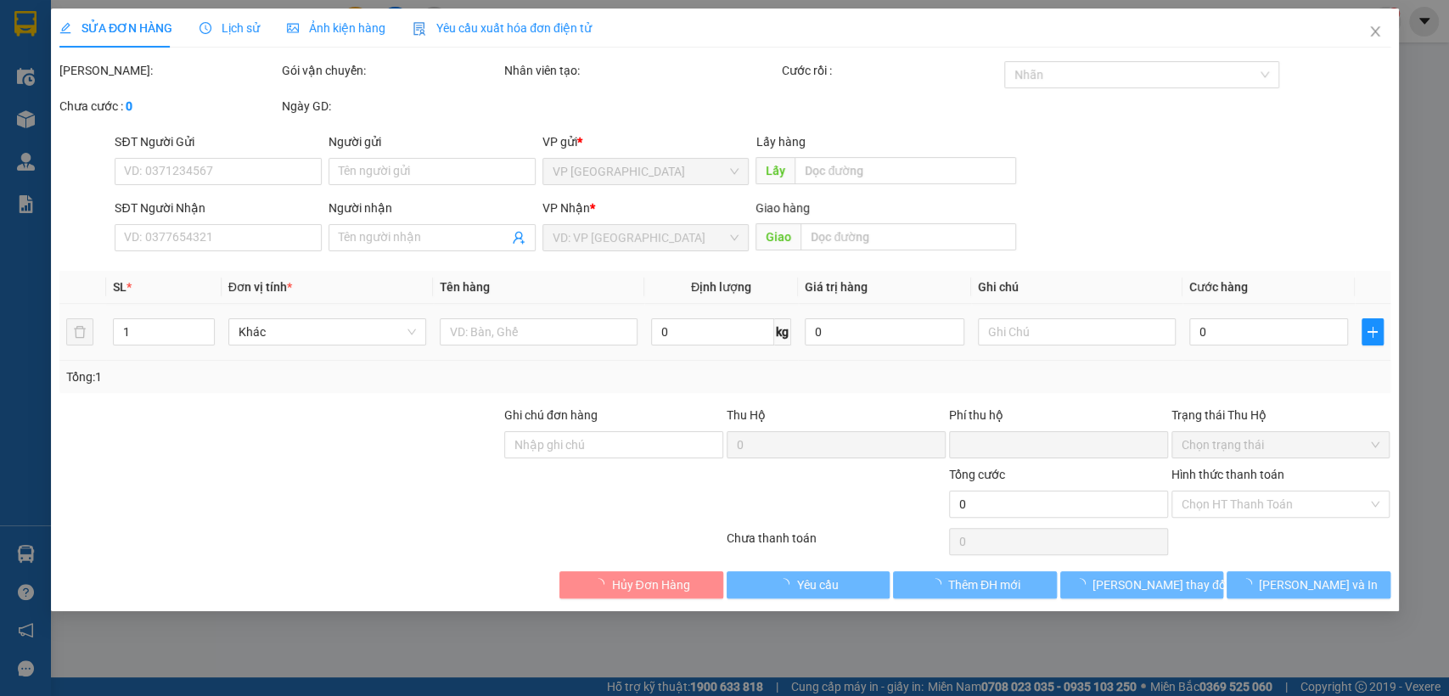
type input "50.000"
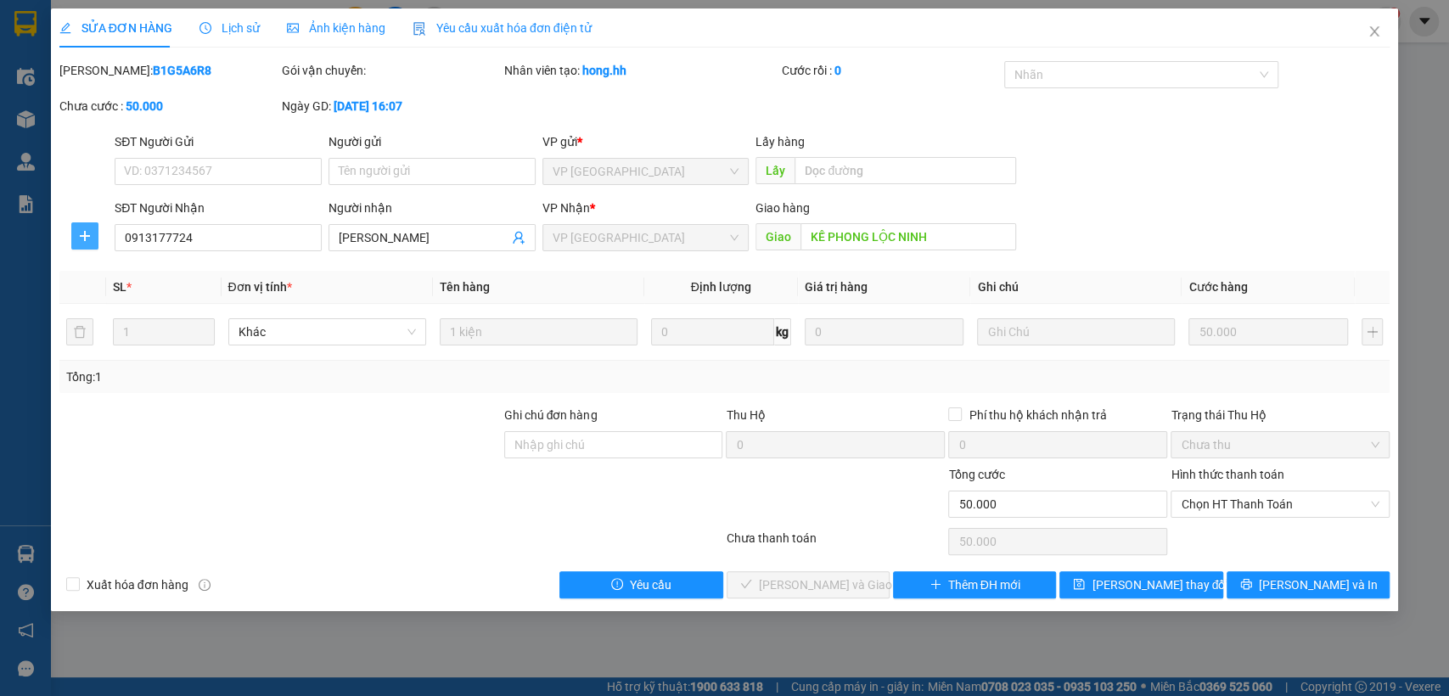
click at [87, 234] on icon "plus" at bounding box center [85, 236] width 14 height 14
click at [109, 304] on span "Chuyển hoàn" at bounding box center [116, 297] width 70 height 19
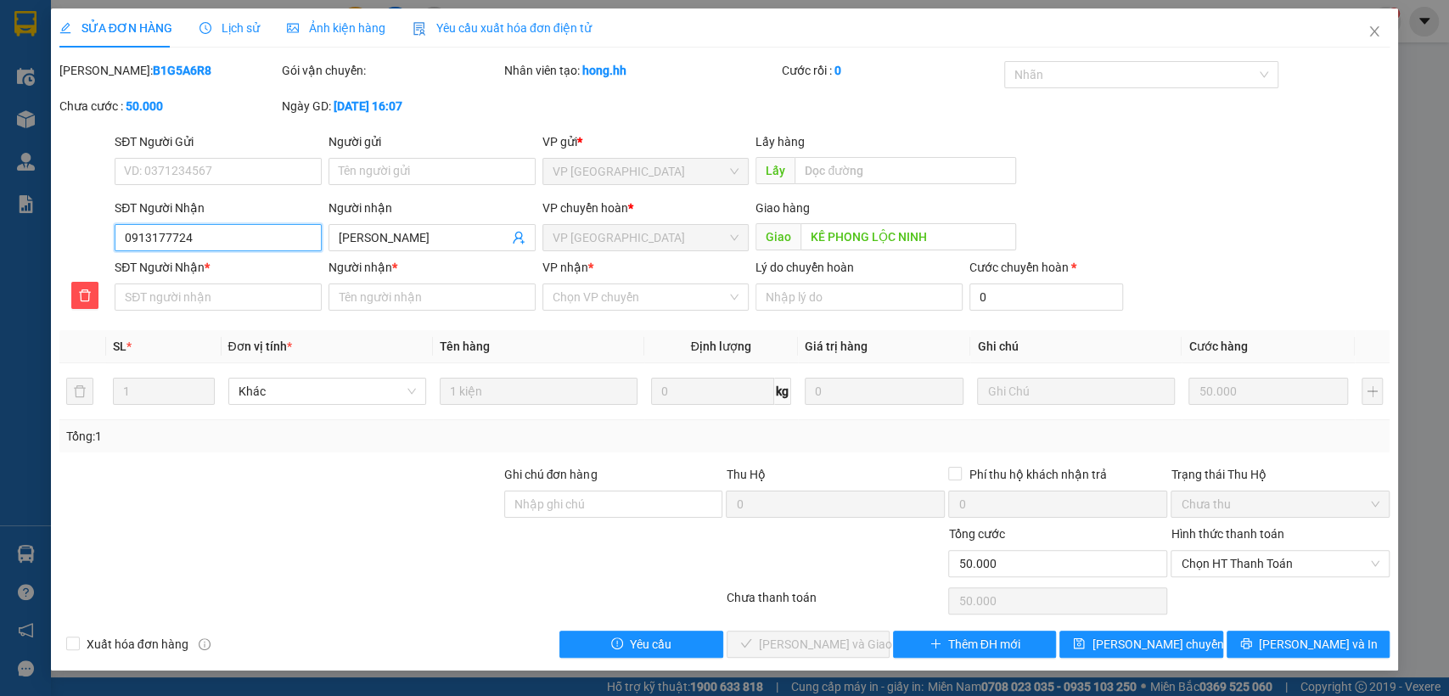
drag, startPoint x: 121, startPoint y: 242, endPoint x: 239, endPoint y: 242, distance: 118.0
click at [239, 242] on input "0913177724" at bounding box center [218, 237] width 207 height 27
paste input "0913177724"
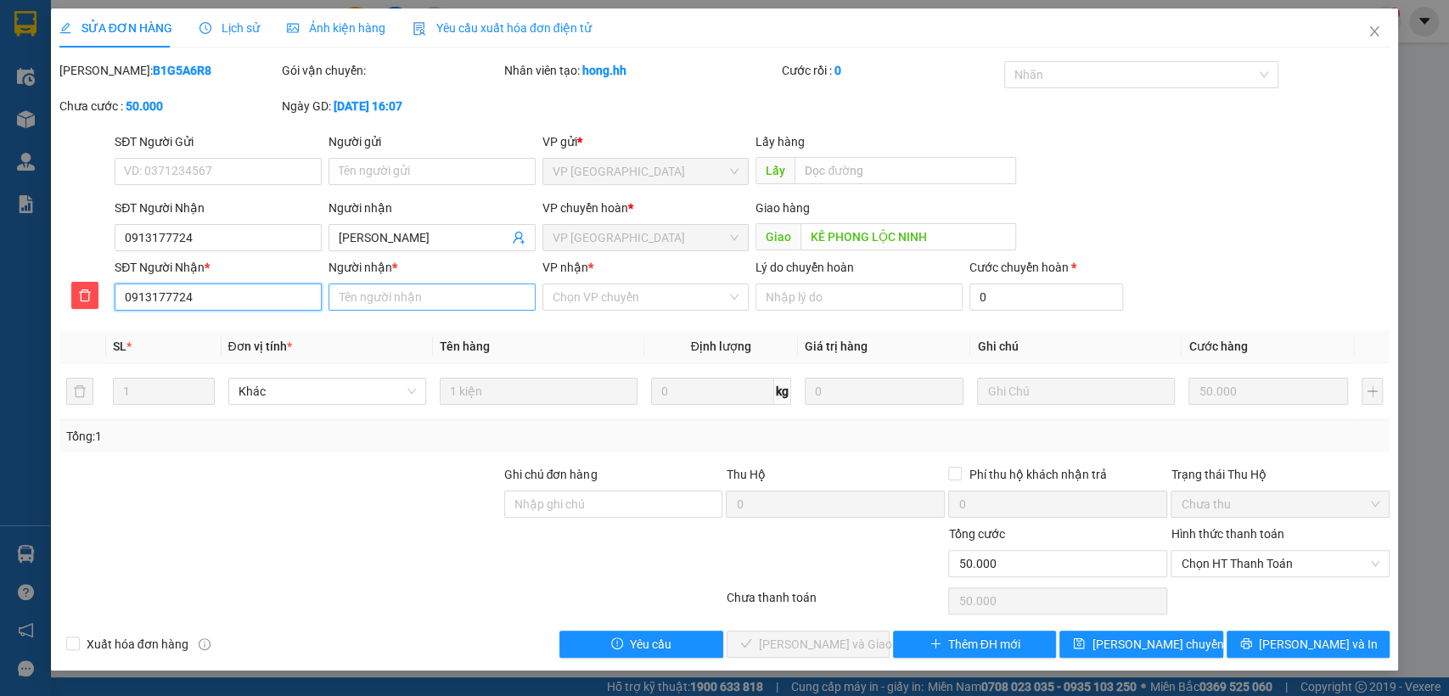
type input "0913177724"
click at [384, 294] on input "Người nhận *" at bounding box center [431, 296] width 207 height 27
type input "ke phong"
click at [624, 294] on input "VP nhận *" at bounding box center [639, 296] width 175 height 25
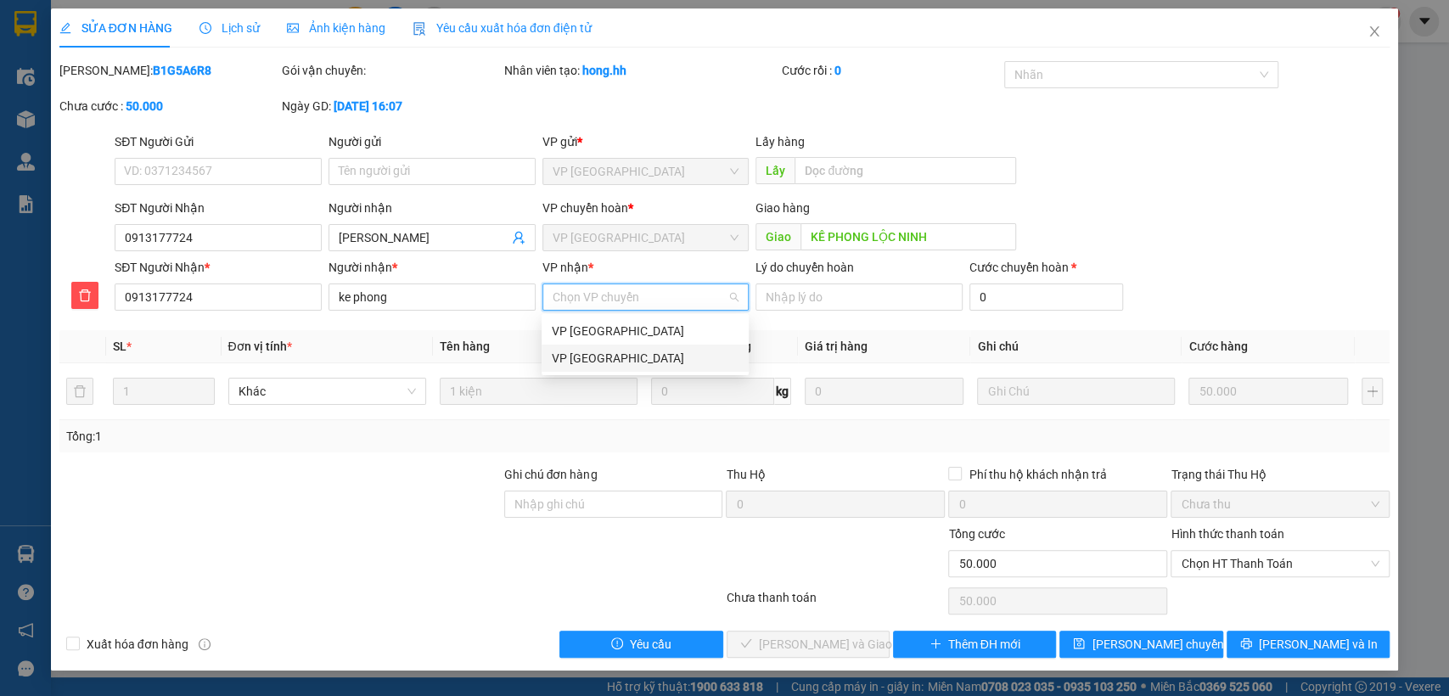
click at [604, 355] on div "VP [GEOGRAPHIC_DATA]" at bounding box center [645, 358] width 187 height 19
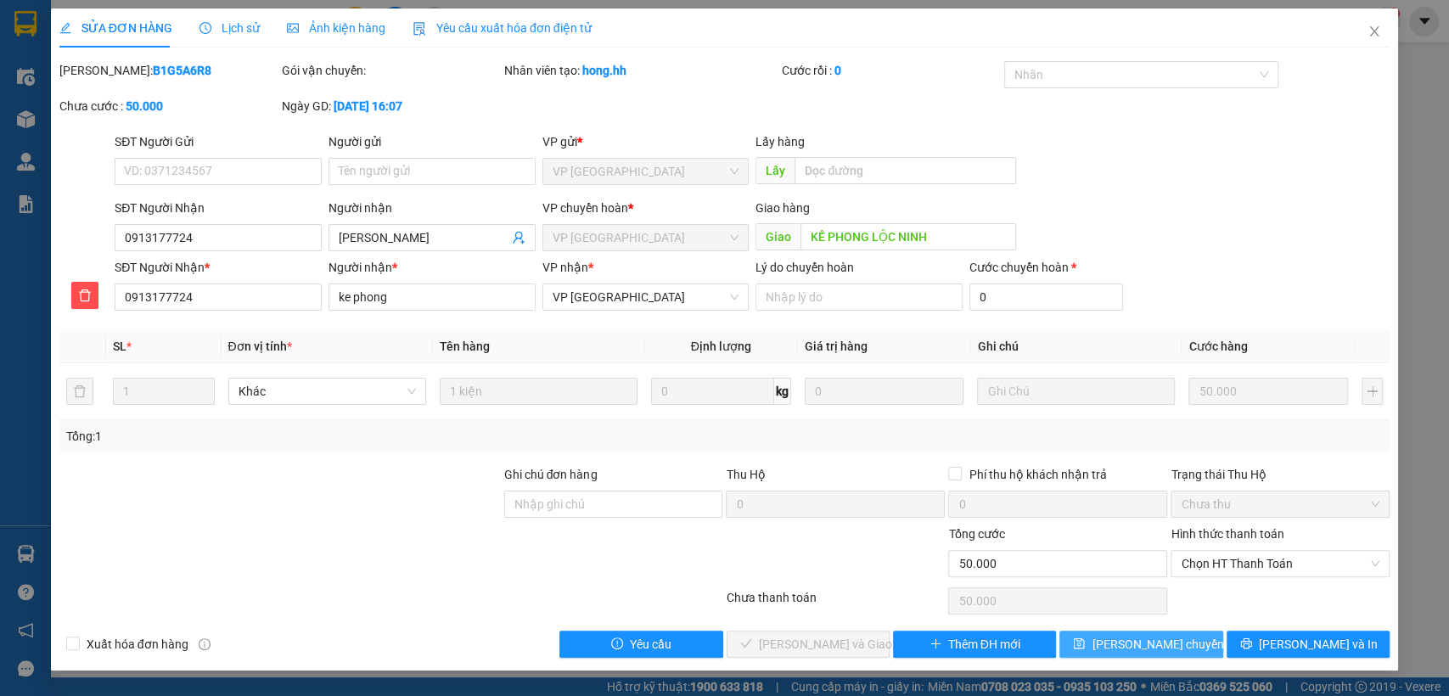
click at [1148, 642] on span "[PERSON_NAME] chuyển hoàn" at bounding box center [1171, 644] width 161 height 19
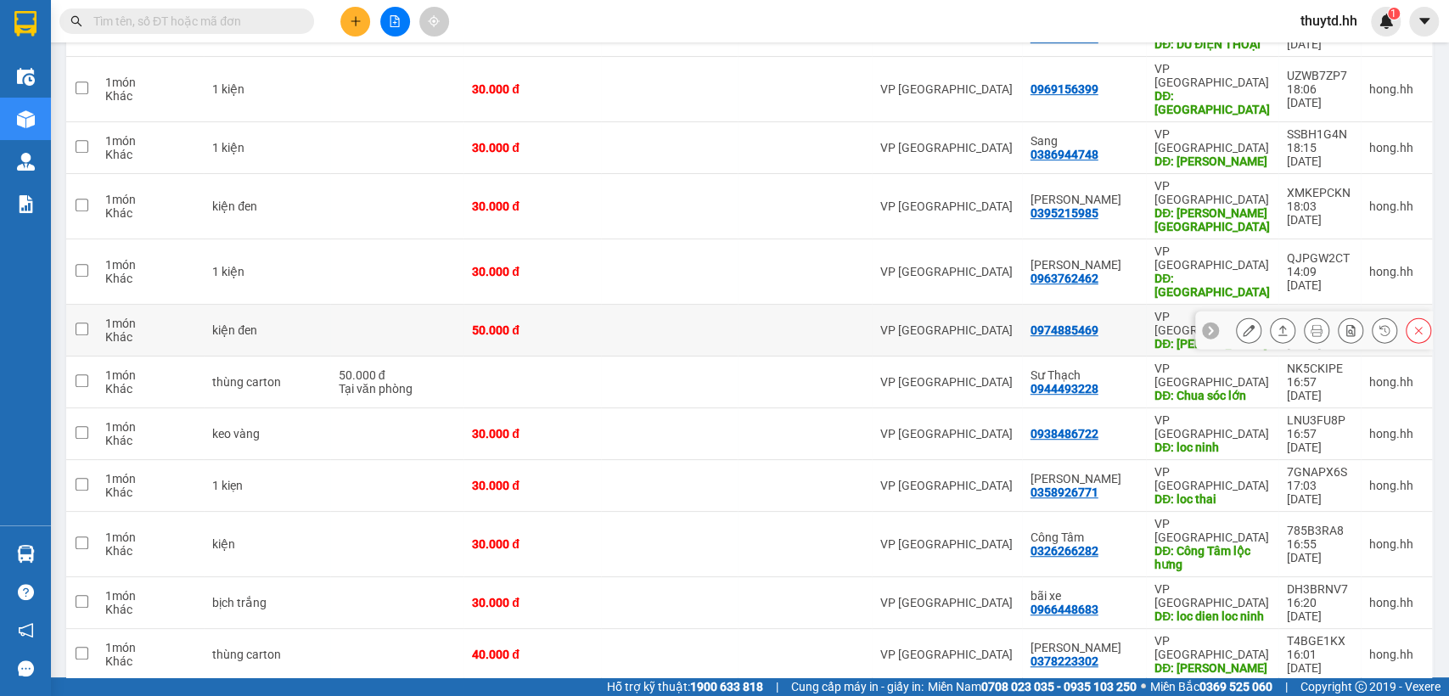
scroll to position [519, 0]
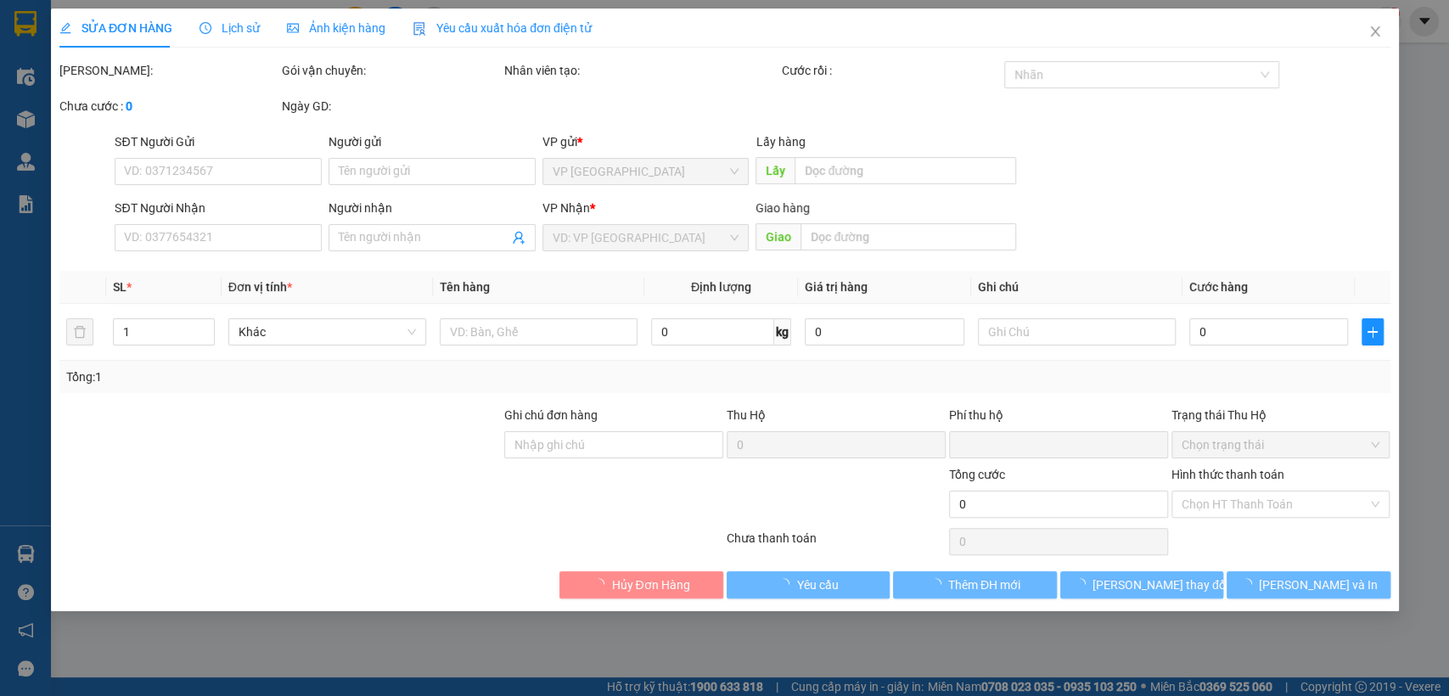
type input "0969337439"
type input "Vy Lâm"
type input "[GEOGRAPHIC_DATA]"
type input "0"
type input "50.000"
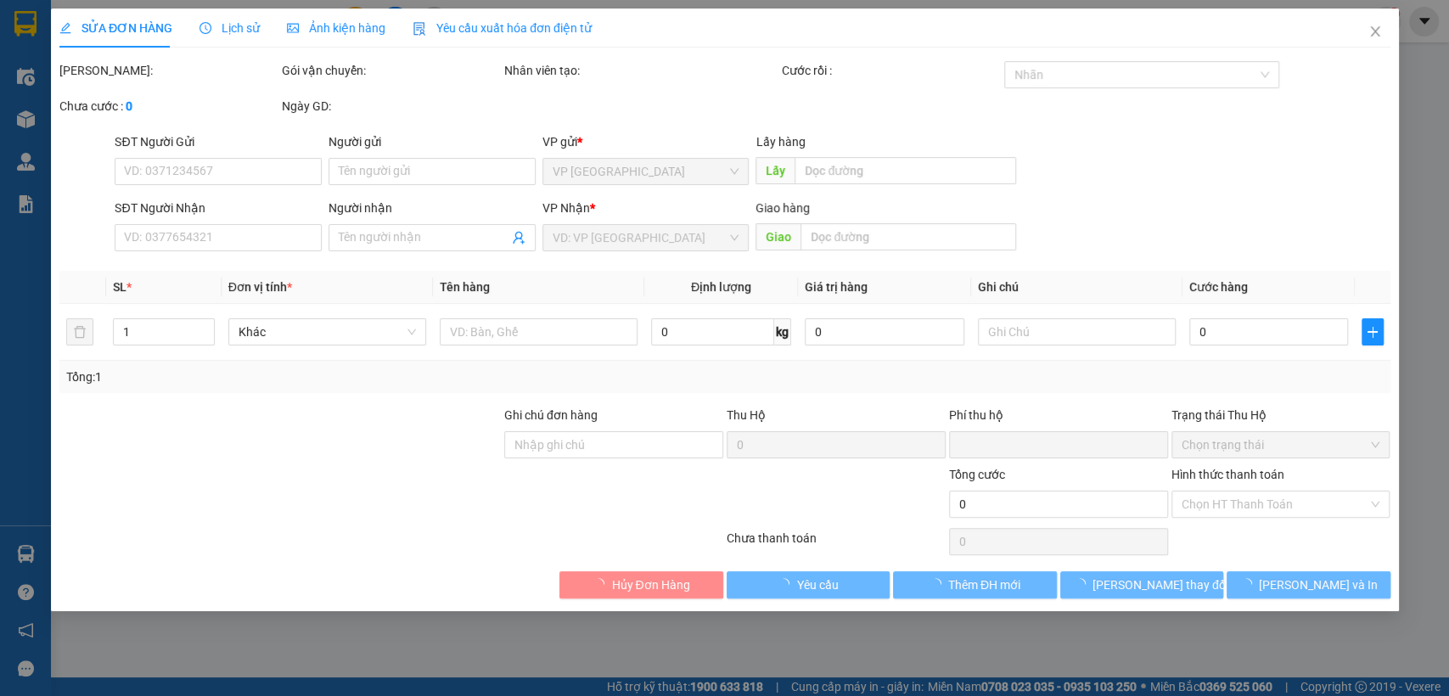
type input "50.000"
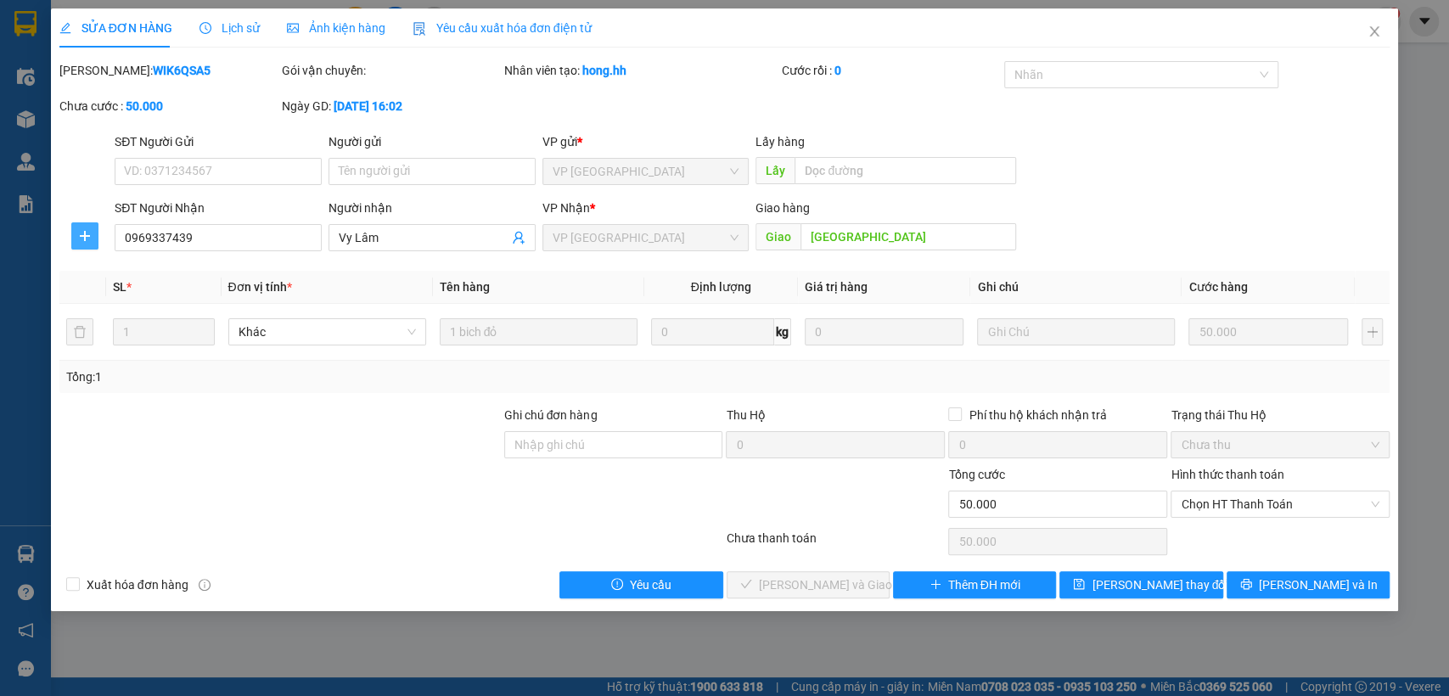
click at [83, 230] on icon "plus" at bounding box center [85, 236] width 14 height 14
click at [123, 305] on span "Chuyển hoàn" at bounding box center [116, 297] width 70 height 19
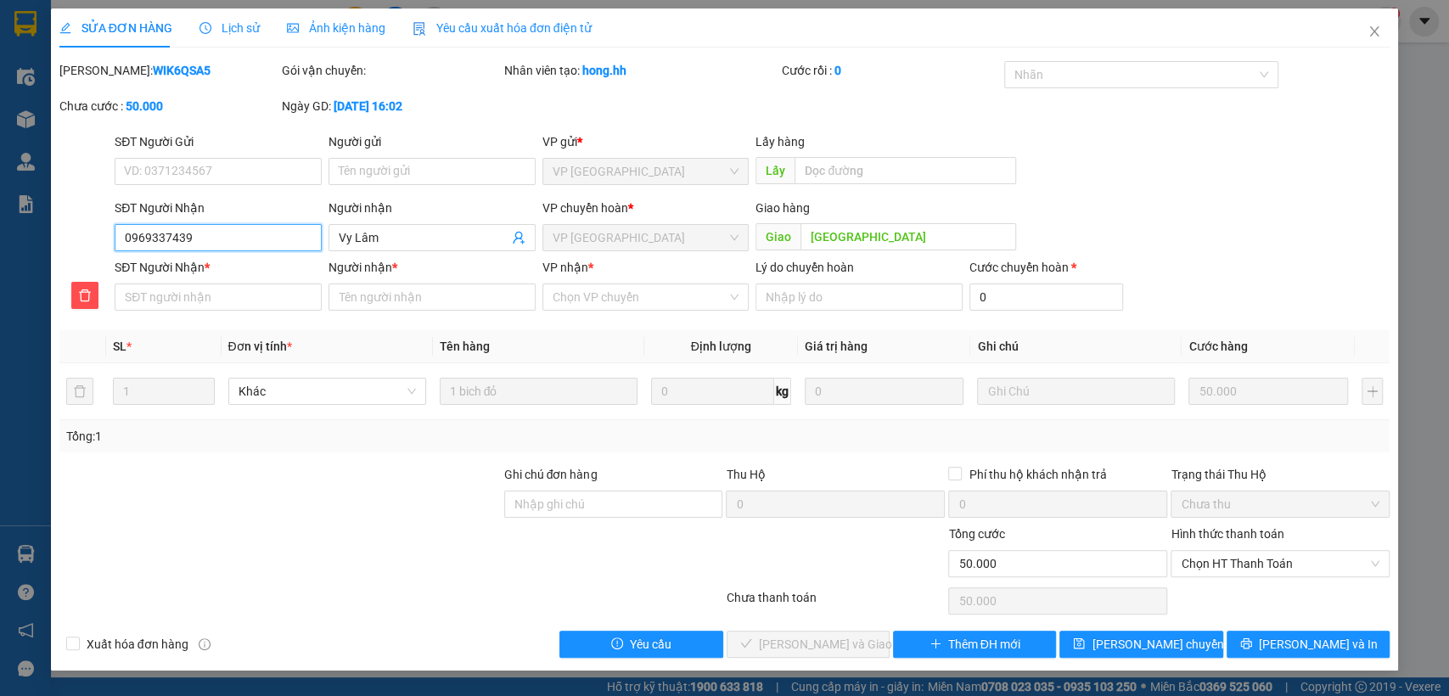
drag, startPoint x: 124, startPoint y: 238, endPoint x: 214, endPoint y: 238, distance: 90.0
click at [214, 238] on input "0969337439" at bounding box center [218, 237] width 207 height 27
paste input "0969337439"
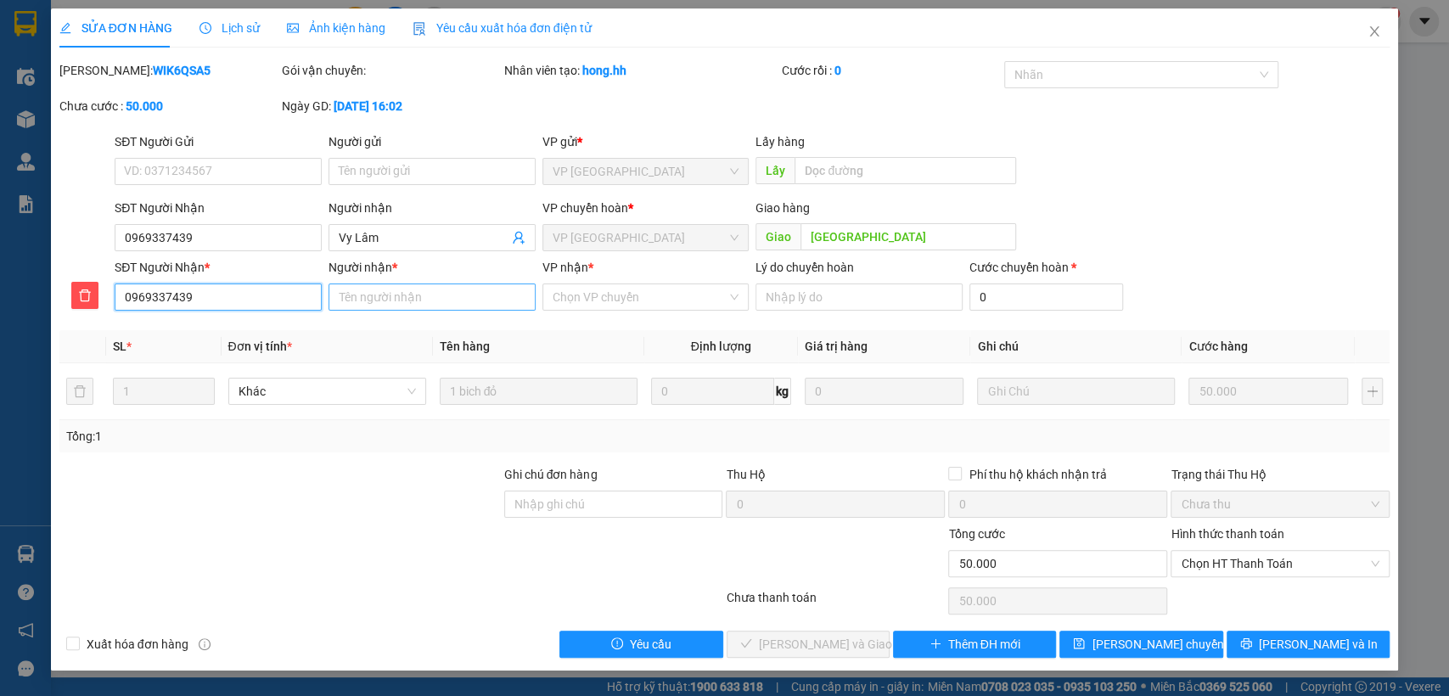
type input "0969337439"
click at [430, 300] on input "Người nhận *" at bounding box center [431, 296] width 207 height 27
click at [603, 310] on div "Chọn VP chuyển" at bounding box center [645, 296] width 207 height 27
type input "vy lâm"
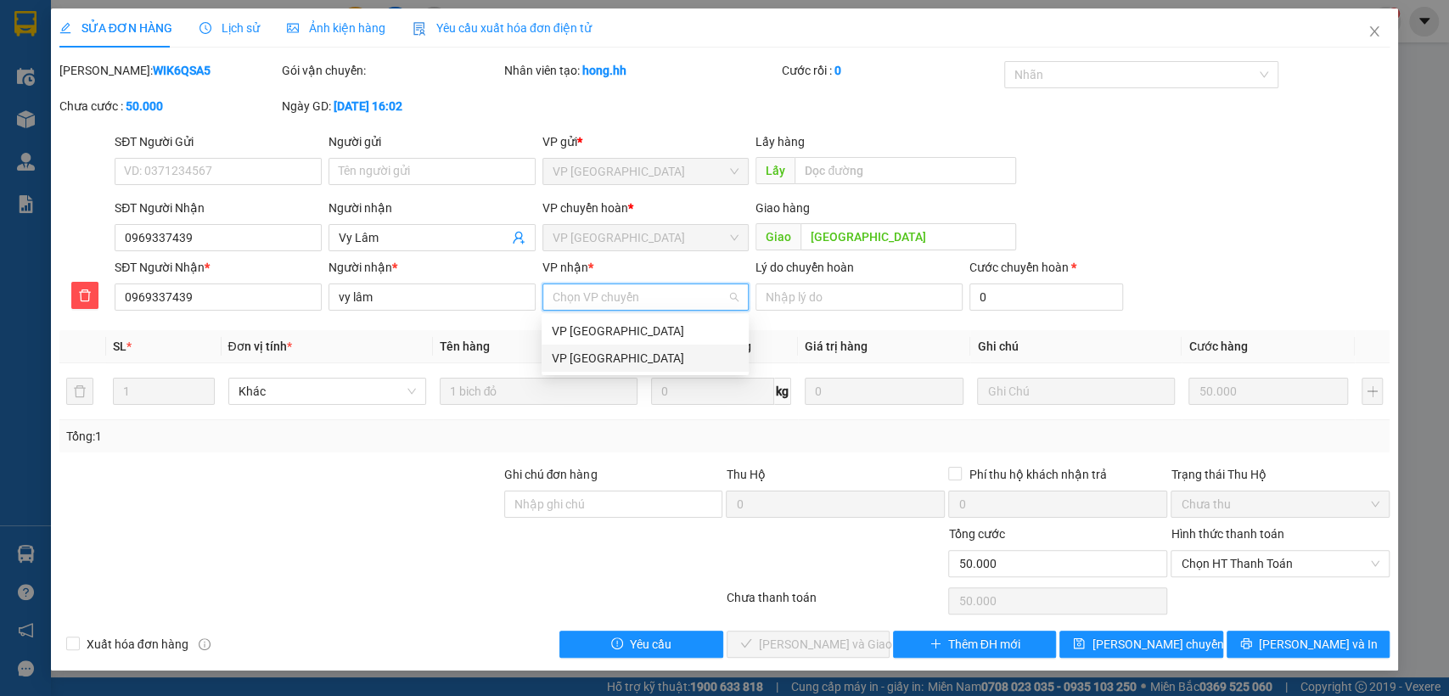
click at [611, 366] on div "VP [GEOGRAPHIC_DATA]" at bounding box center [645, 358] width 187 height 19
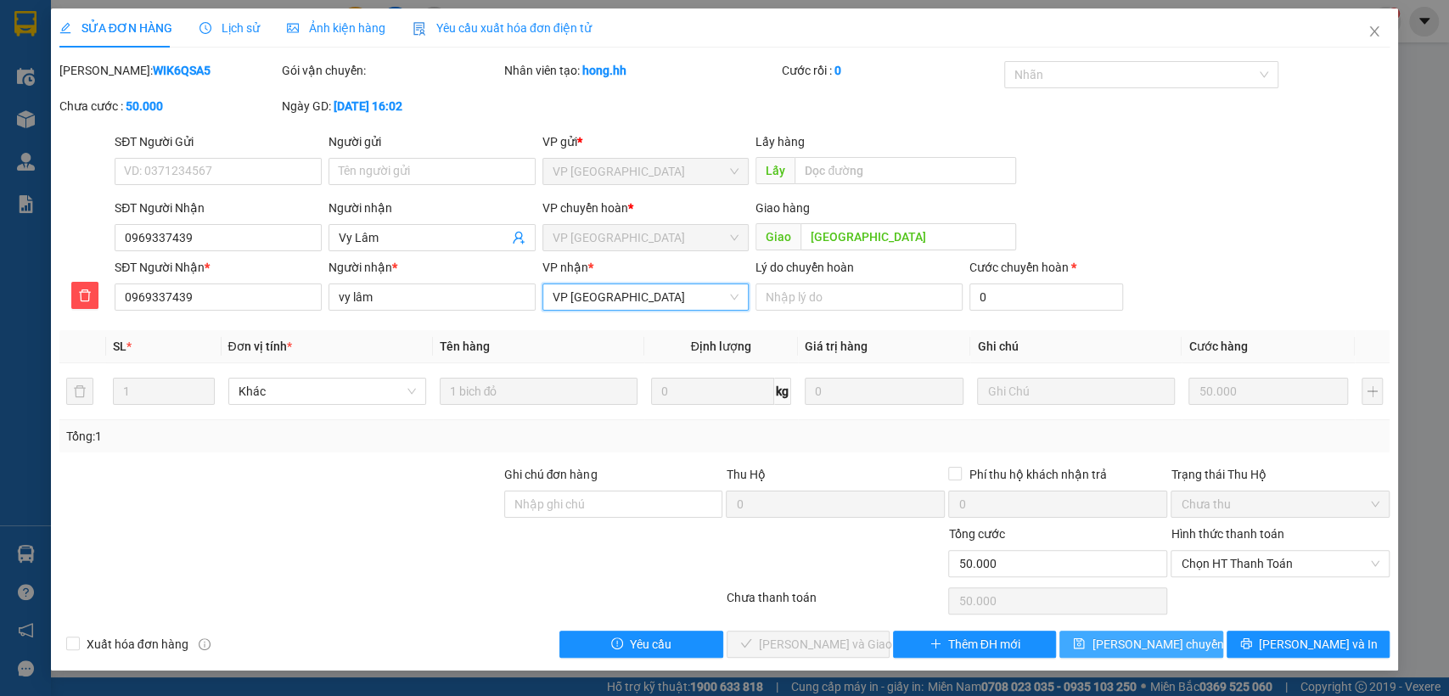
click at [1155, 645] on span "[PERSON_NAME] chuyển hoàn" at bounding box center [1171, 644] width 161 height 19
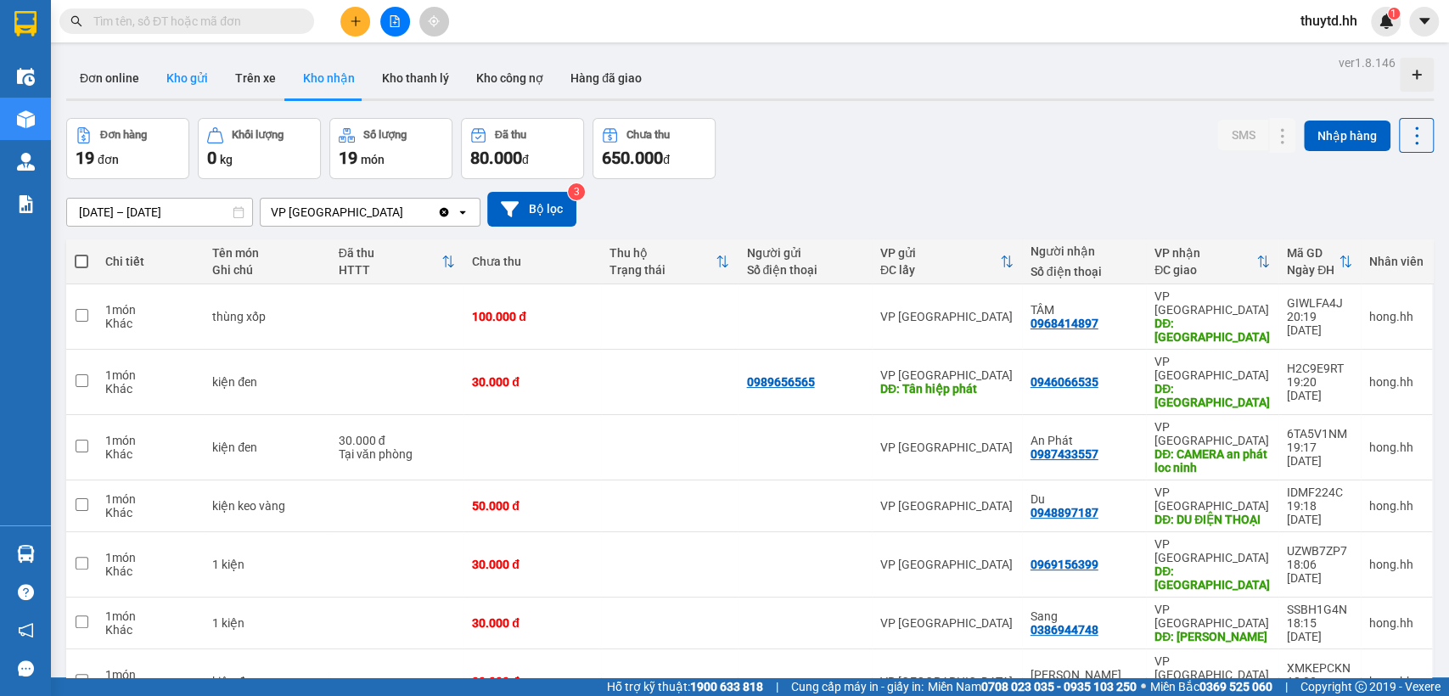
click at [199, 74] on button "Kho gửi" at bounding box center [187, 78] width 69 height 41
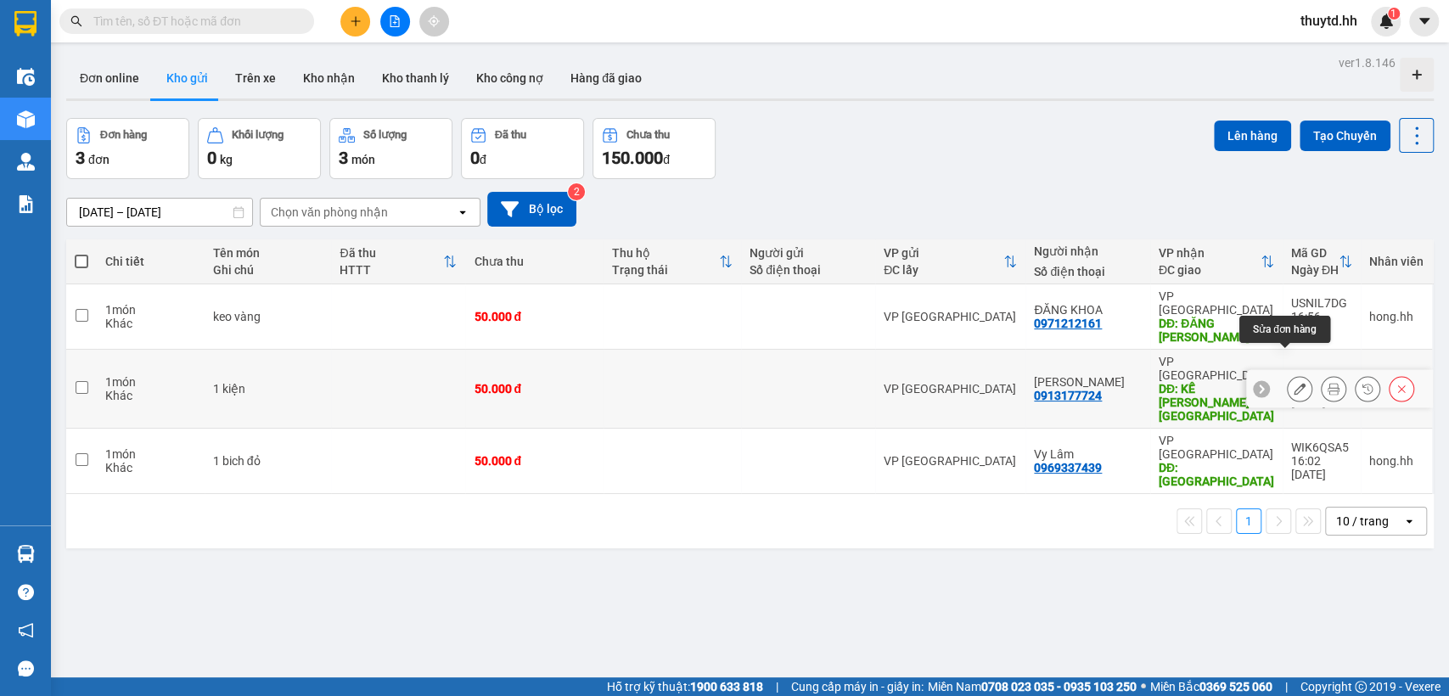
click at [1293, 383] on icon at bounding box center [1299, 389] width 12 height 12
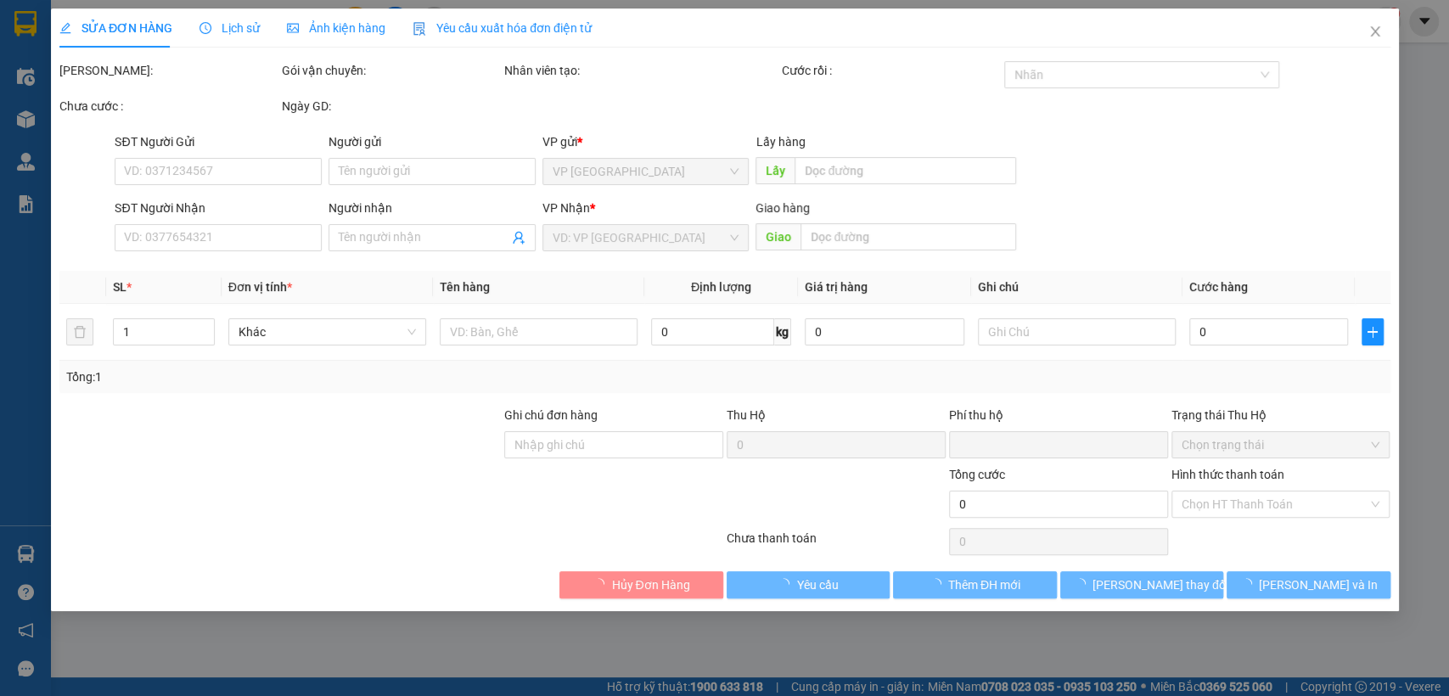
type input "0913177724"
type input "[PERSON_NAME]"
type input "KẾ PHONG LỘC NINH"
type input "0"
type input "50.000"
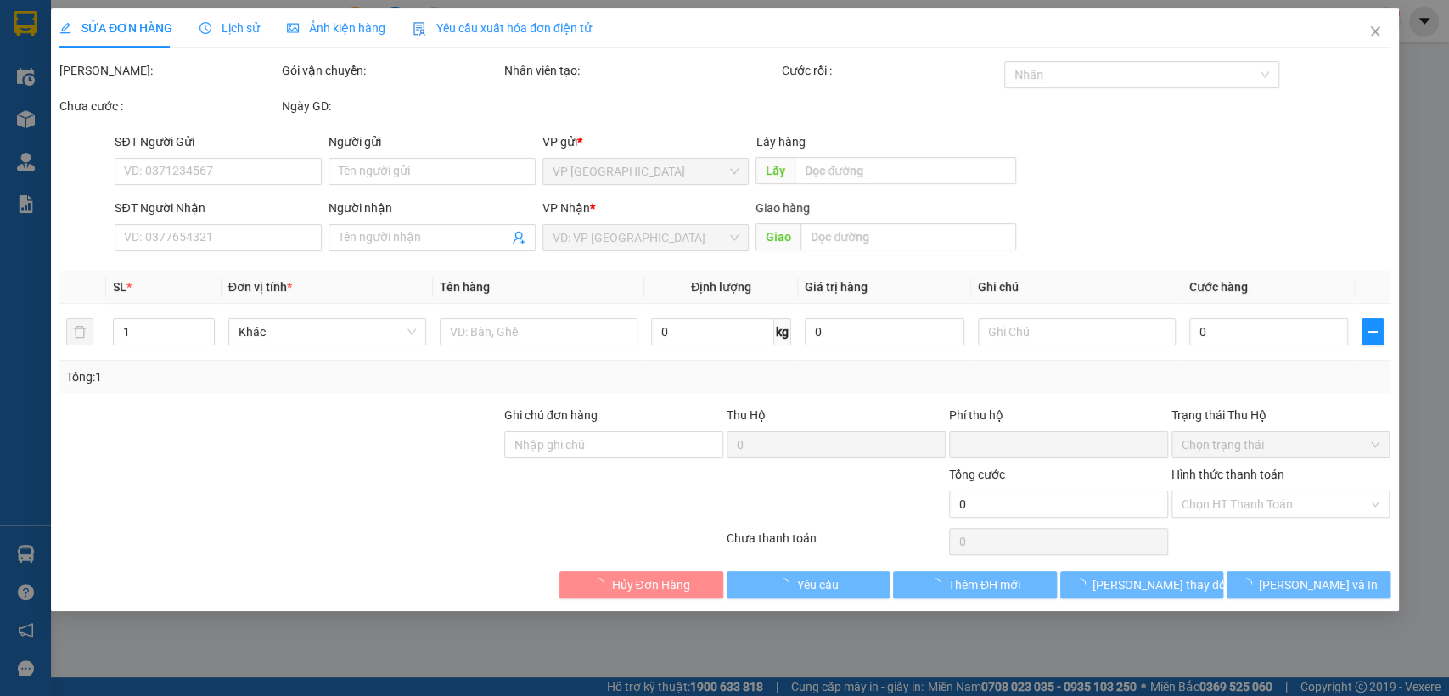
type input "50.000"
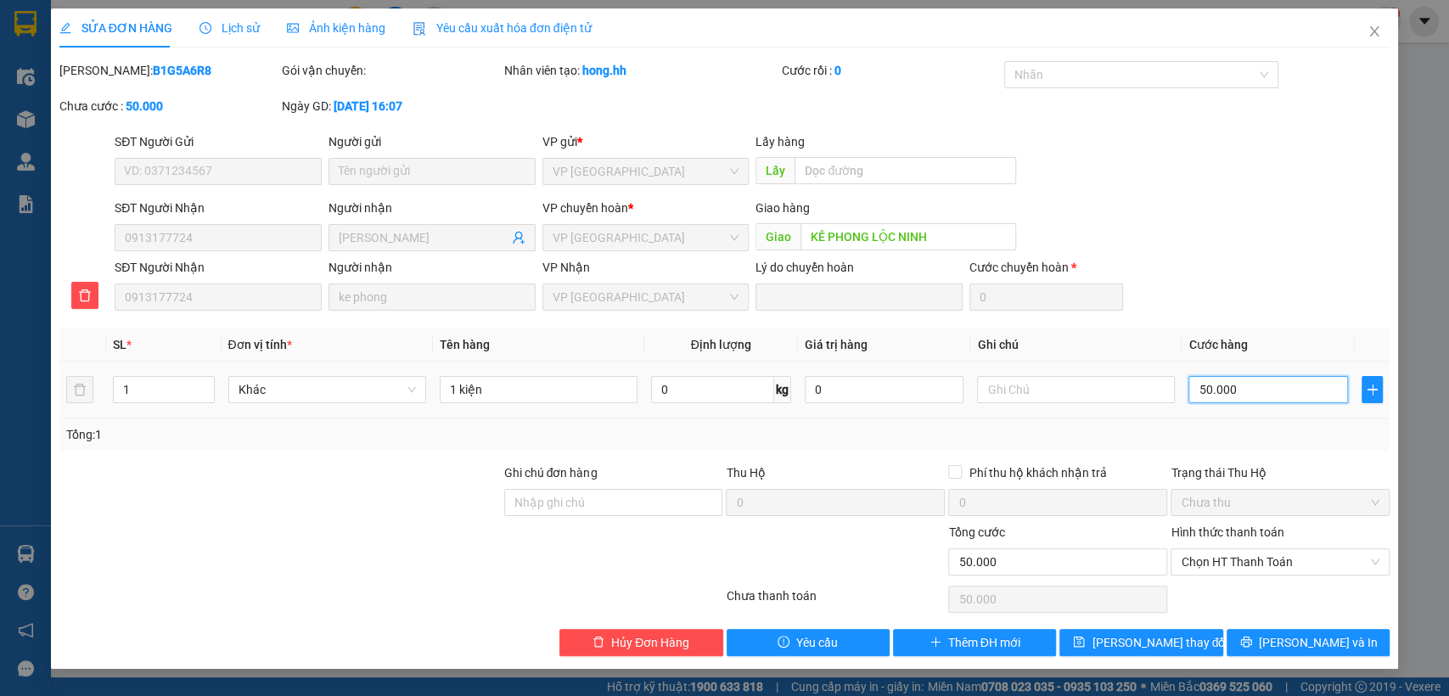
type input "2"
type input "20"
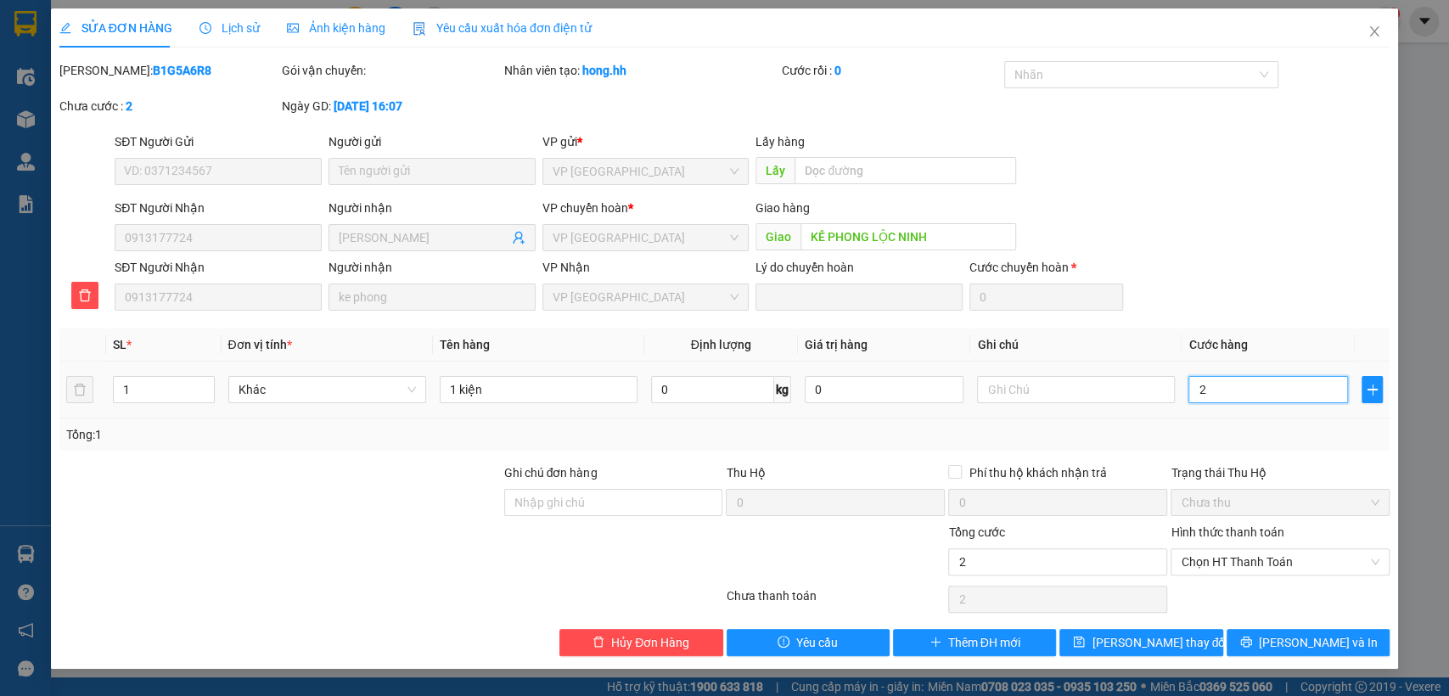
type input "20"
type input "200"
type input "2.000"
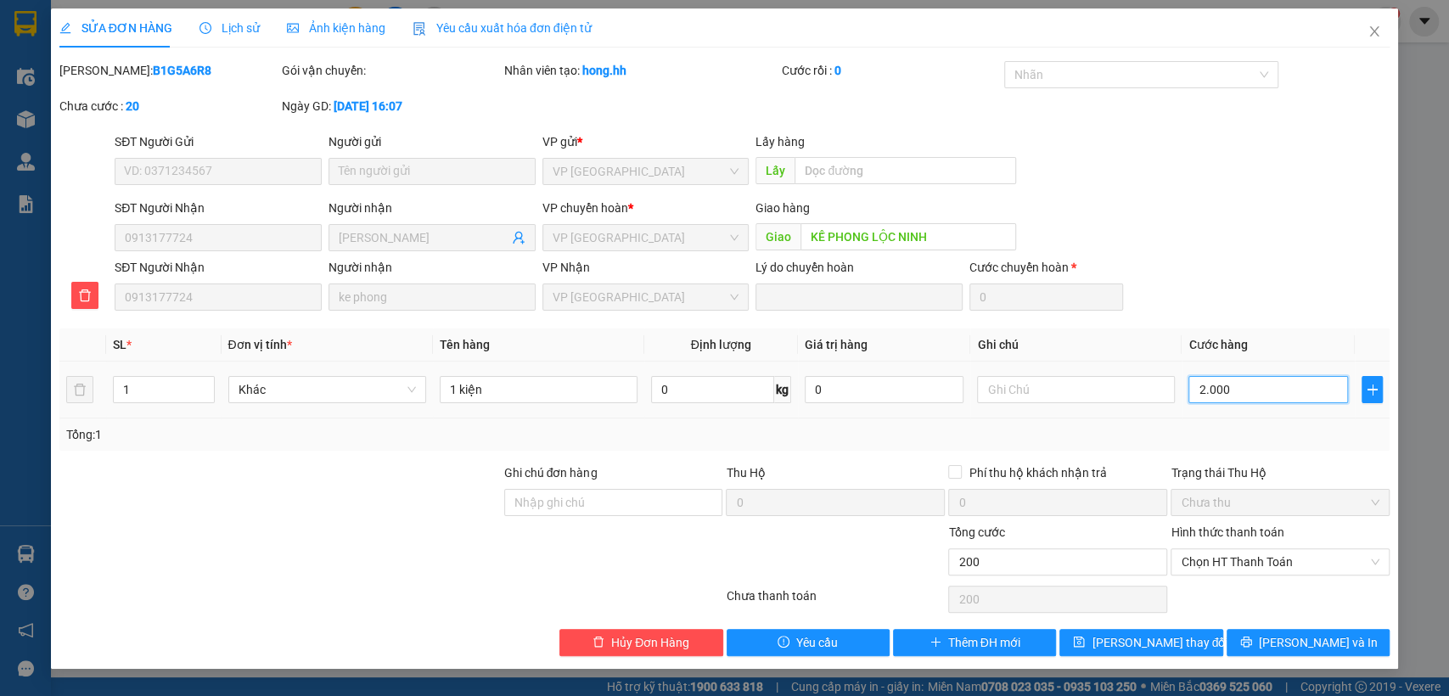
type input "2.000"
type input "20.000"
type input "200.000"
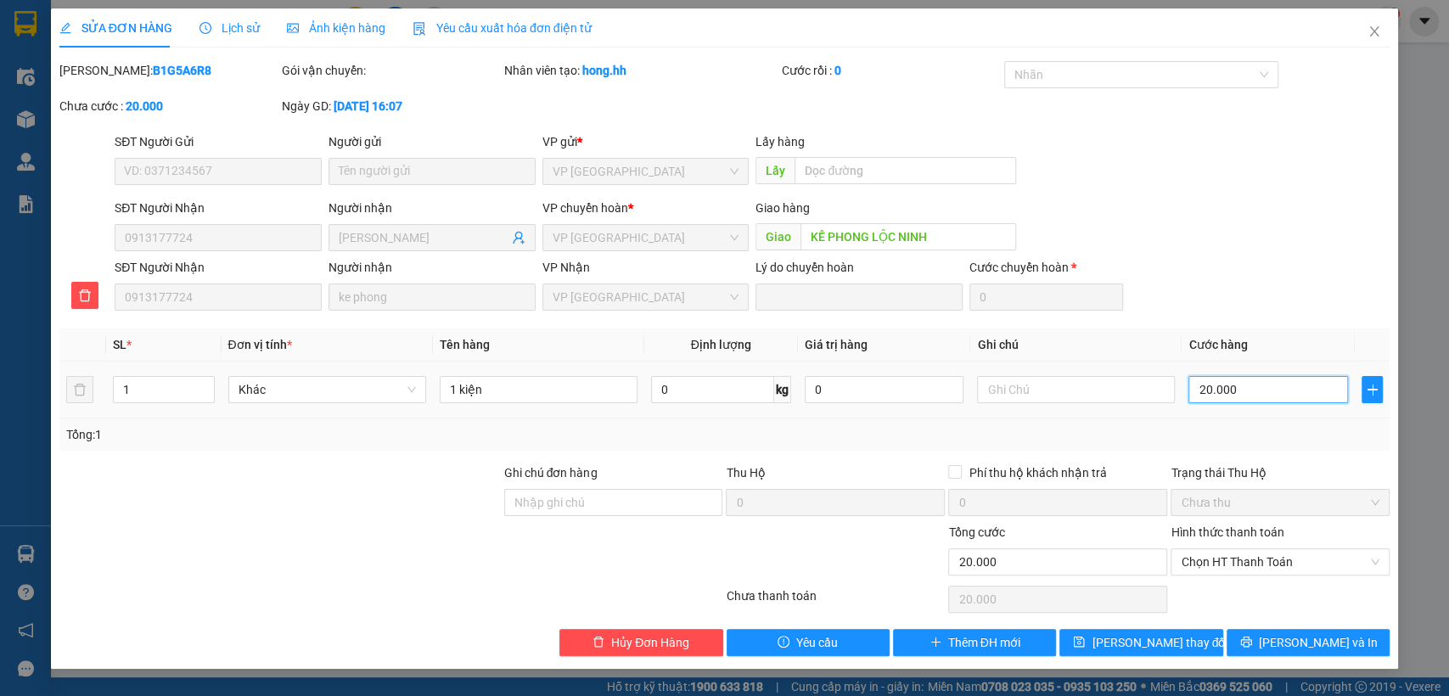
type input "200.000"
click at [1135, 645] on span "[PERSON_NAME] thay đổi" at bounding box center [1159, 642] width 136 height 19
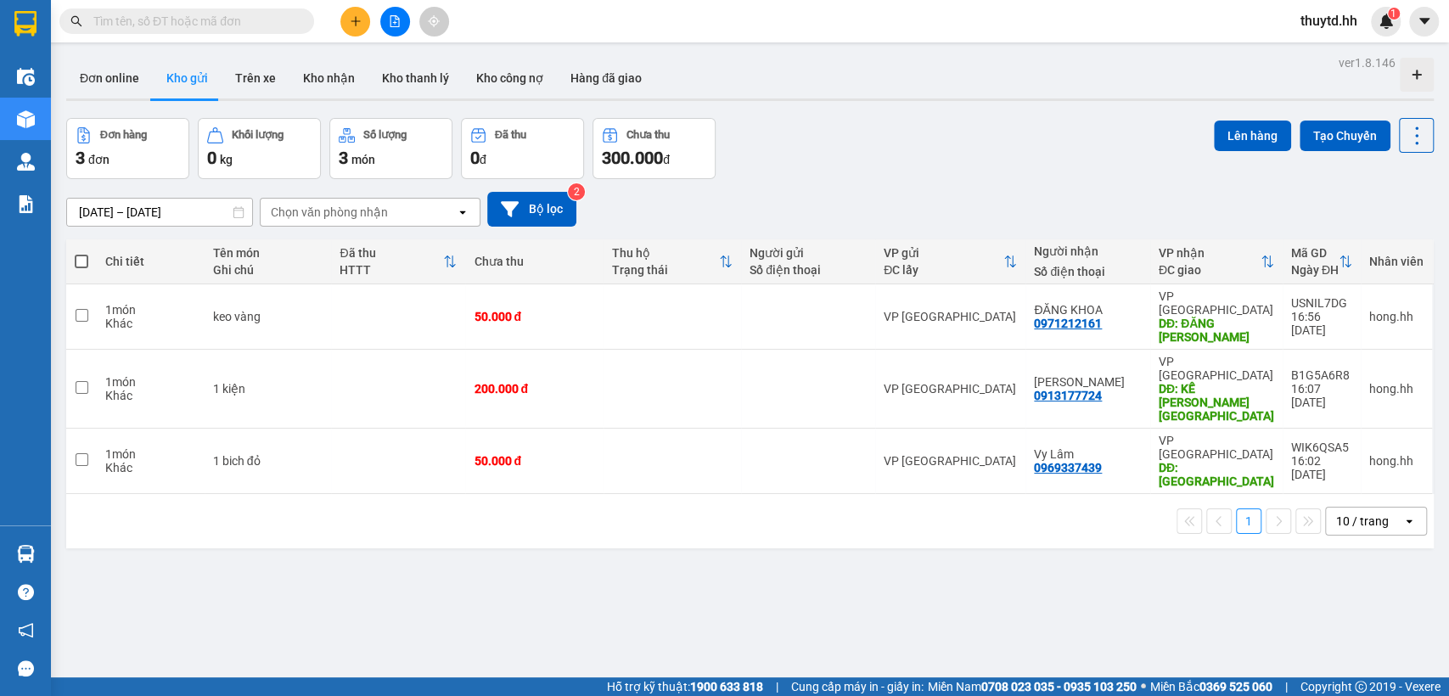
click at [84, 260] on span at bounding box center [82, 262] width 14 height 14
click at [81, 253] on input "checkbox" at bounding box center [81, 253] width 0 height 0
checkbox input "true"
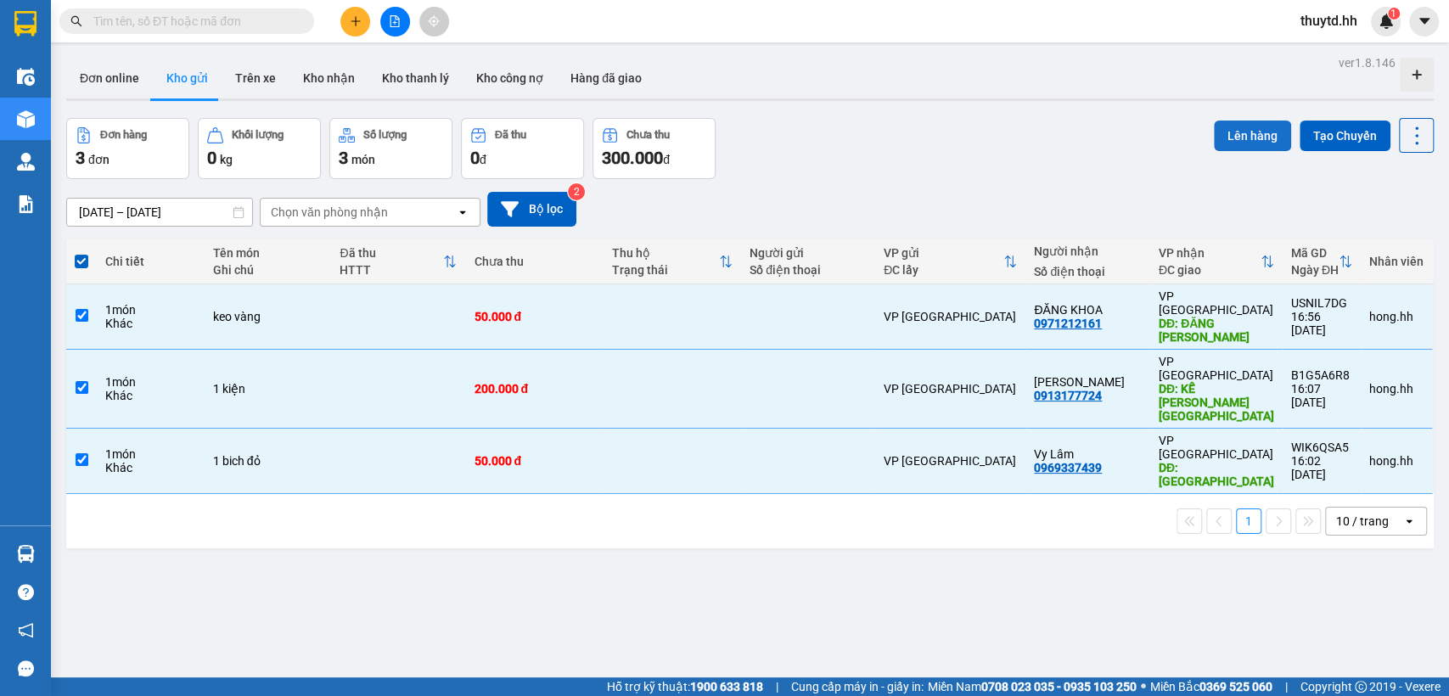
click at [1246, 143] on button "Lên hàng" at bounding box center [1251, 136] width 77 height 31
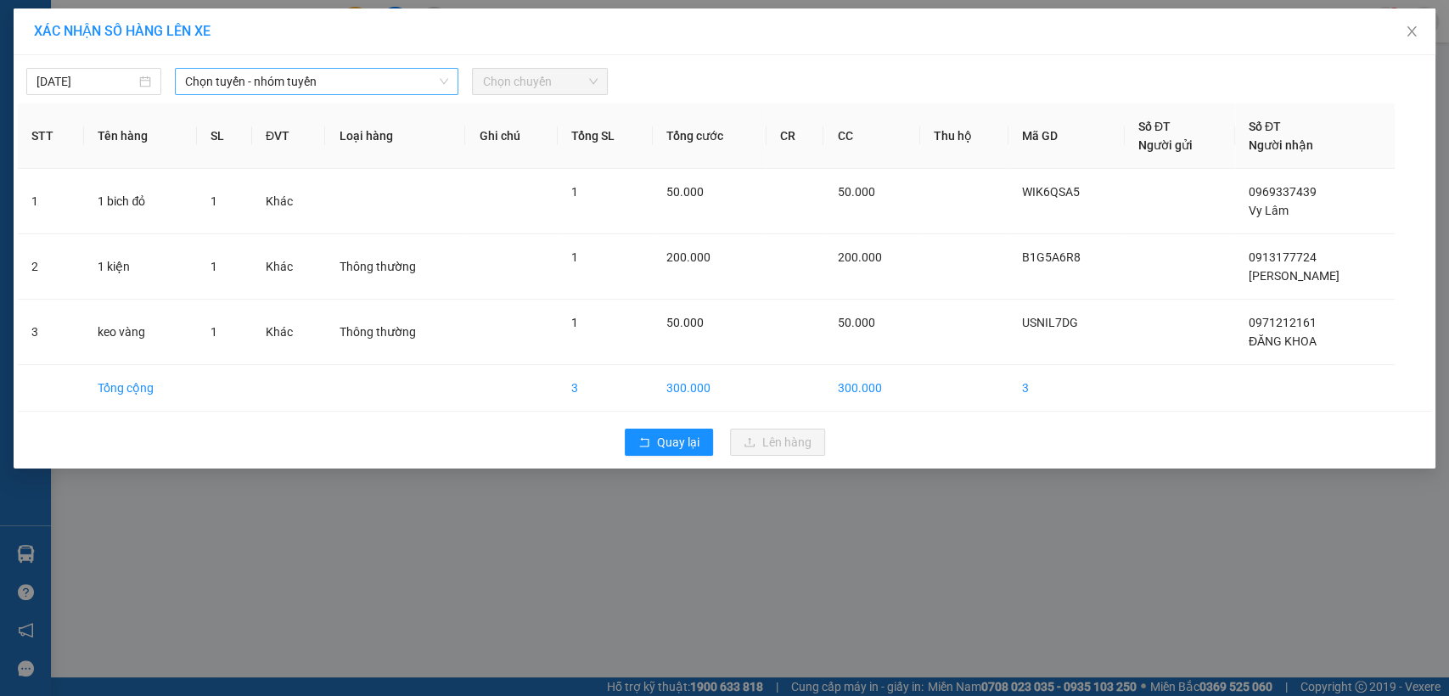
click at [416, 84] on span "Chọn tuyến - nhóm tuyến" at bounding box center [316, 81] width 263 height 25
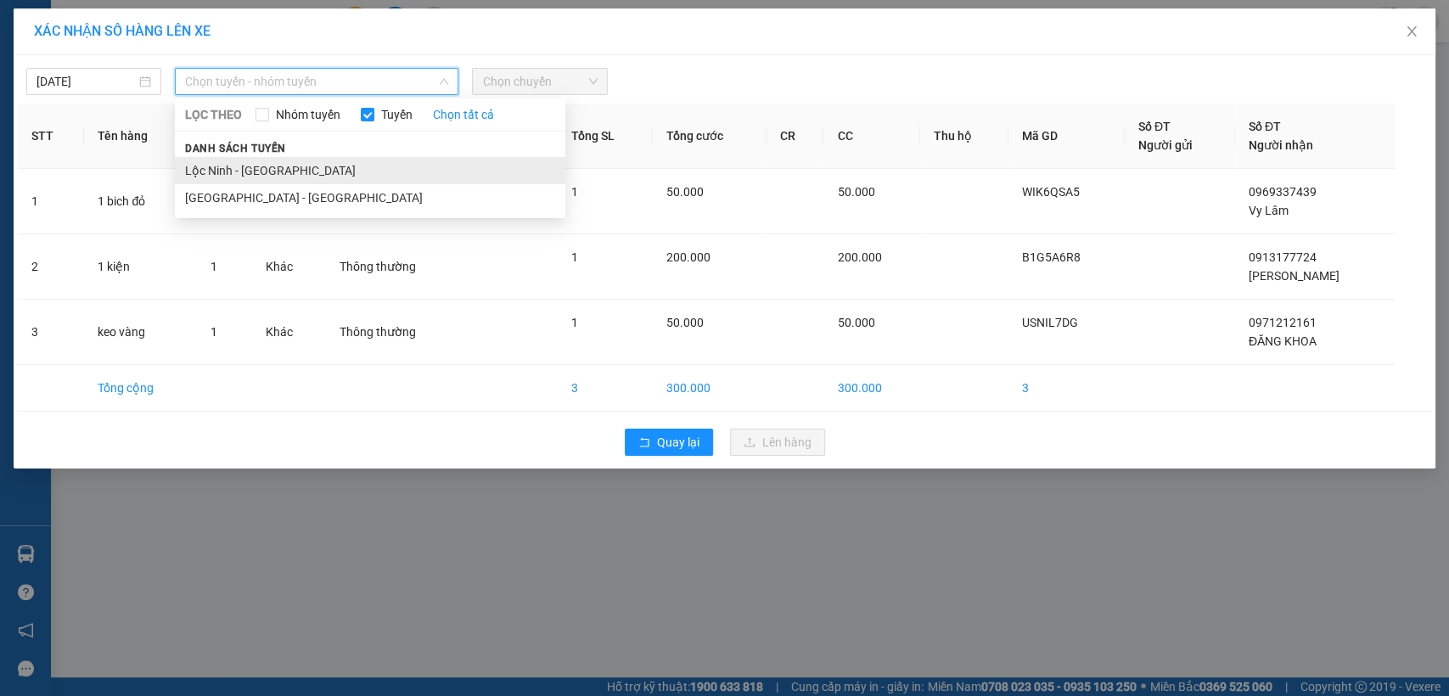
click at [254, 168] on li "Lộc Ninh - [GEOGRAPHIC_DATA]" at bounding box center [370, 170] width 390 height 27
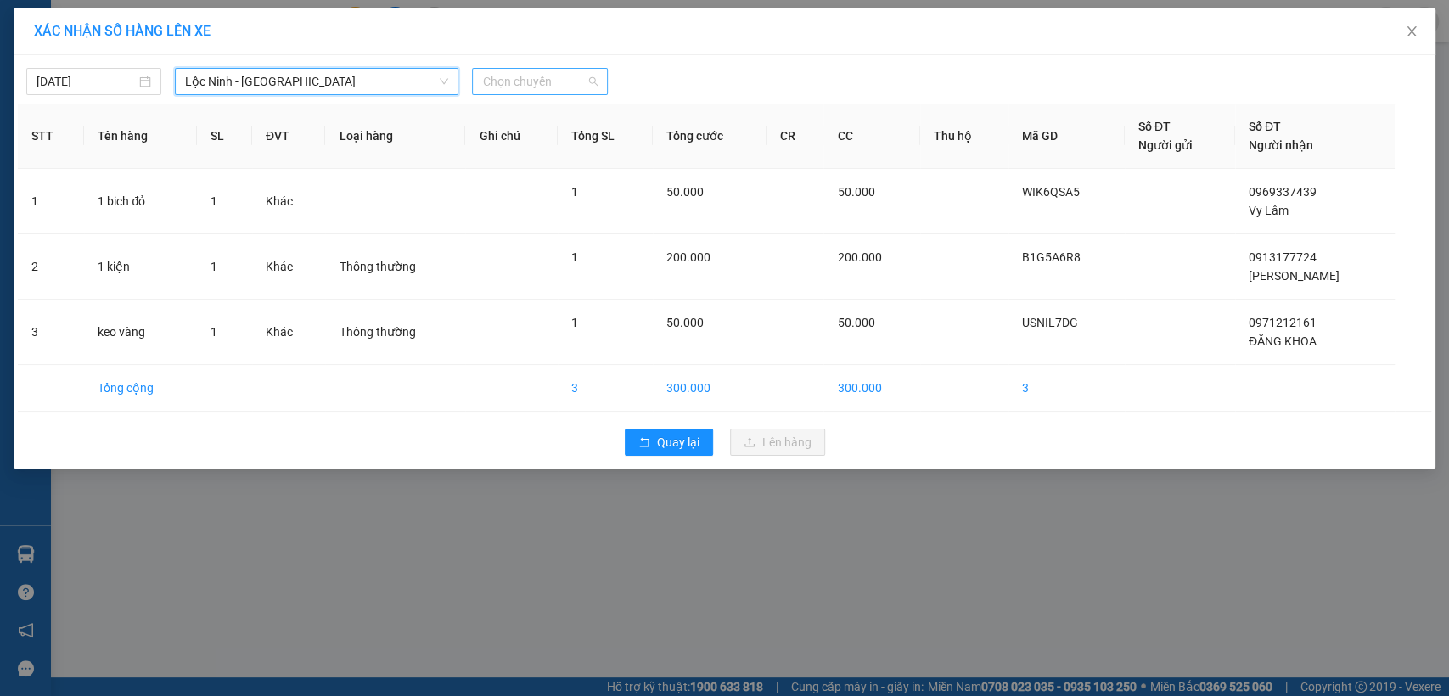
click at [571, 83] on span "Chọn chuyến" at bounding box center [539, 81] width 115 height 25
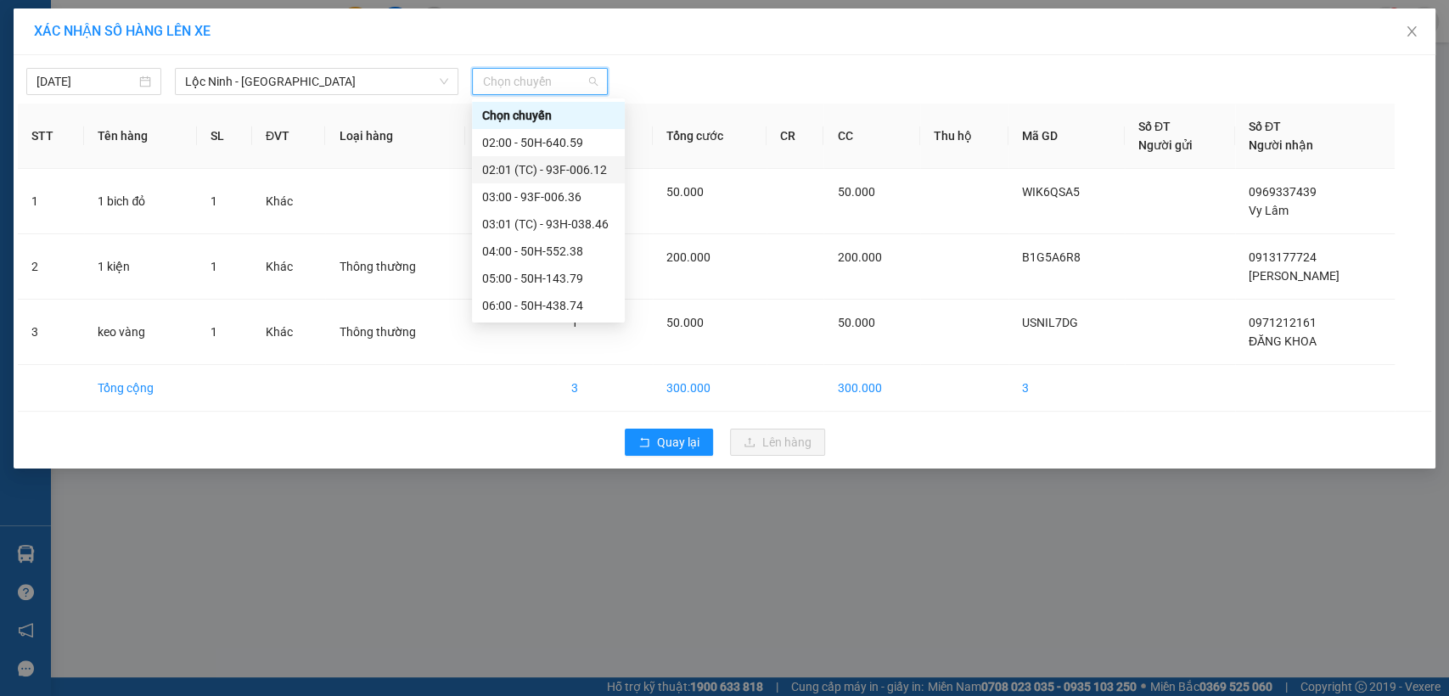
scroll to position [188, 0]
click at [540, 195] on div "09:00 - 93F-001.69" at bounding box center [548, 198] width 132 height 19
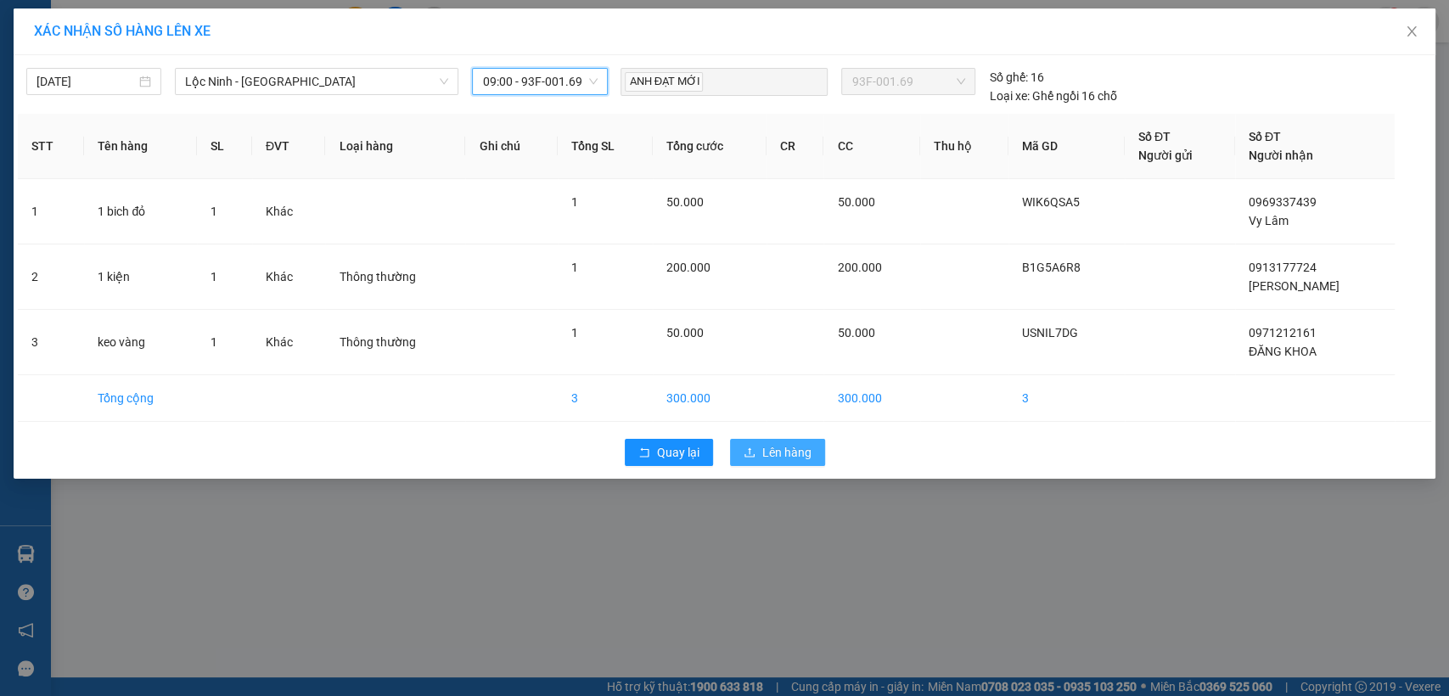
click at [762, 450] on span "Lên hàng" at bounding box center [786, 452] width 49 height 19
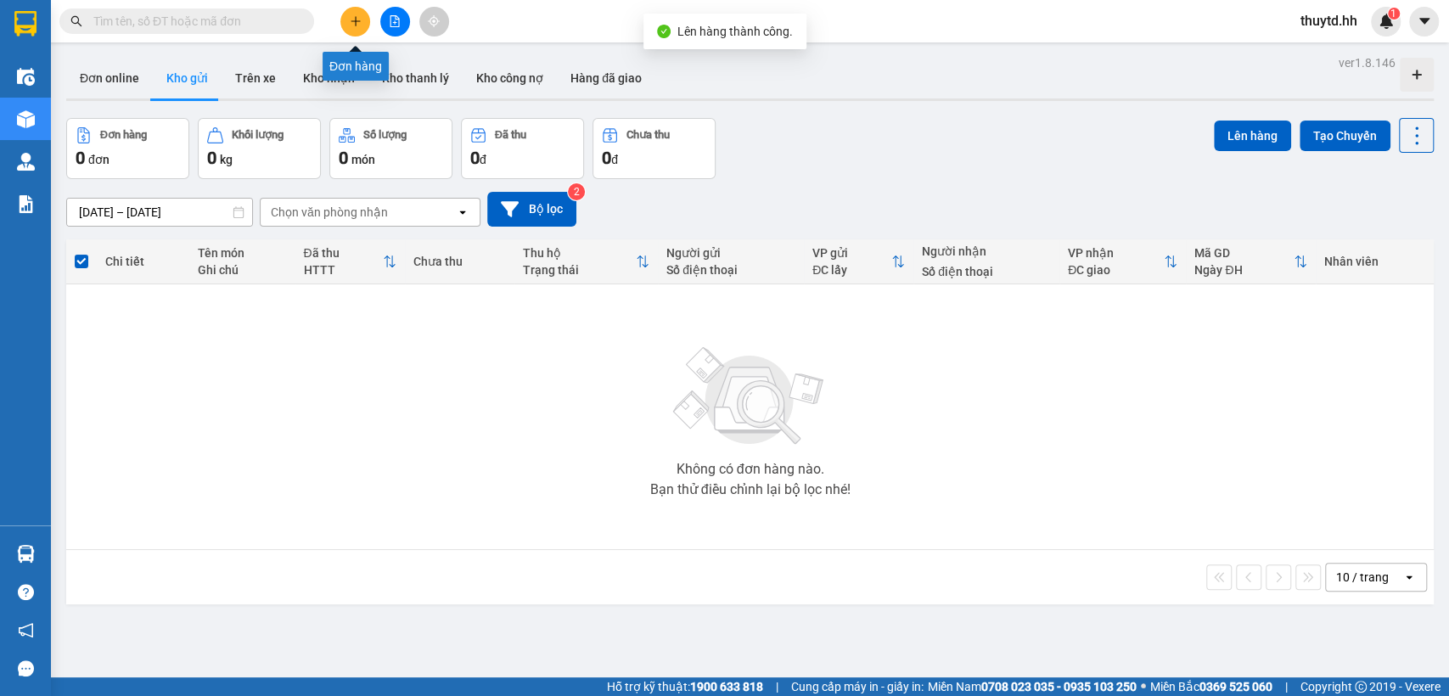
click at [364, 21] on button at bounding box center [355, 22] width 30 height 30
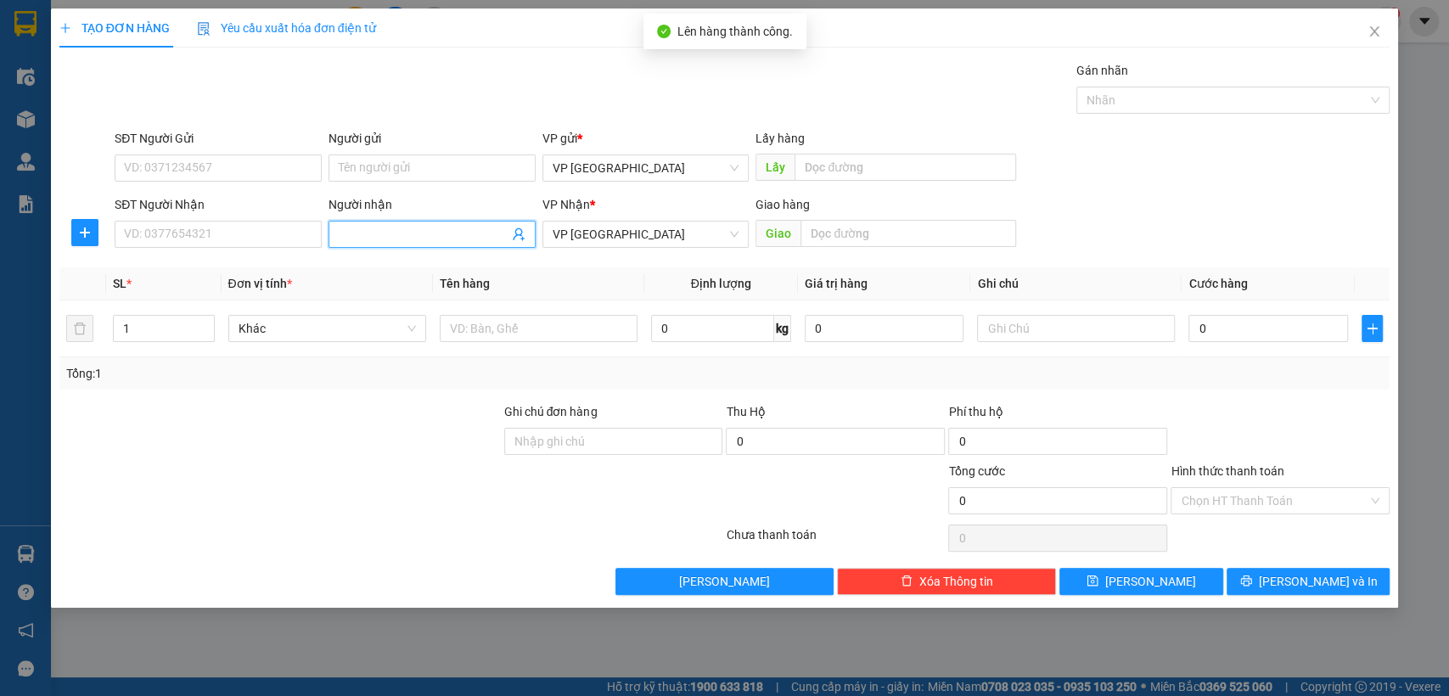
click at [395, 231] on input "Người nhận" at bounding box center [424, 234] width 170 height 19
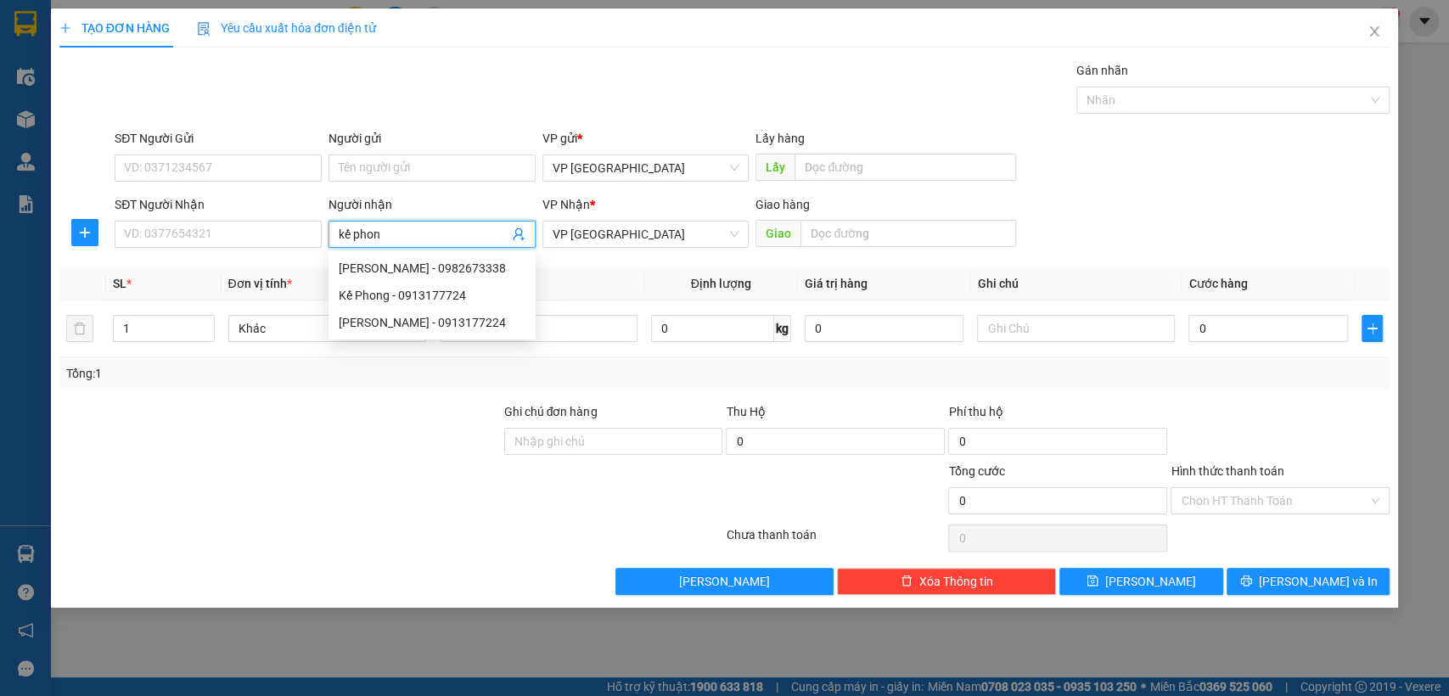
type input "kế phong"
click at [401, 261] on div "[PERSON_NAME] - 0982673338" at bounding box center [432, 268] width 187 height 19
type input "0982673338"
type input "[PERSON_NAME]"
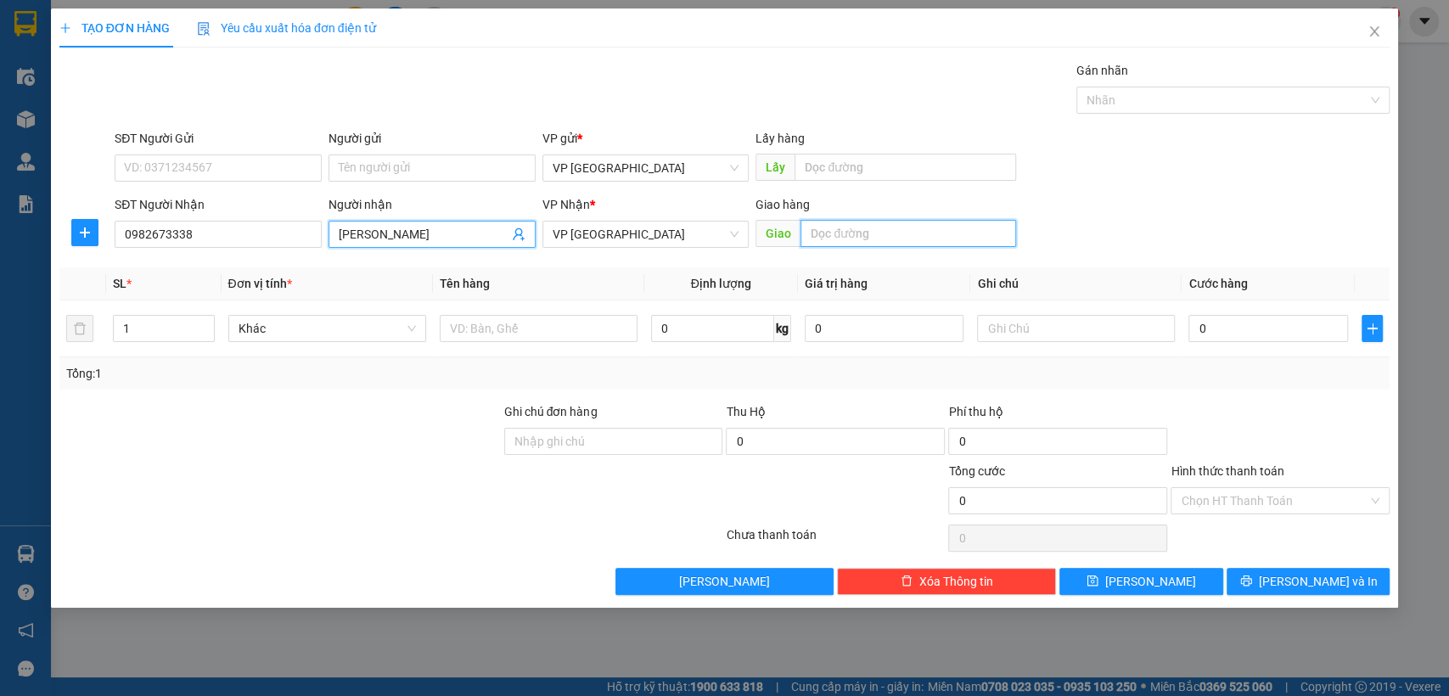
click at [916, 238] on input "text" at bounding box center [908, 233] width 216 height 27
type input "kế phong"
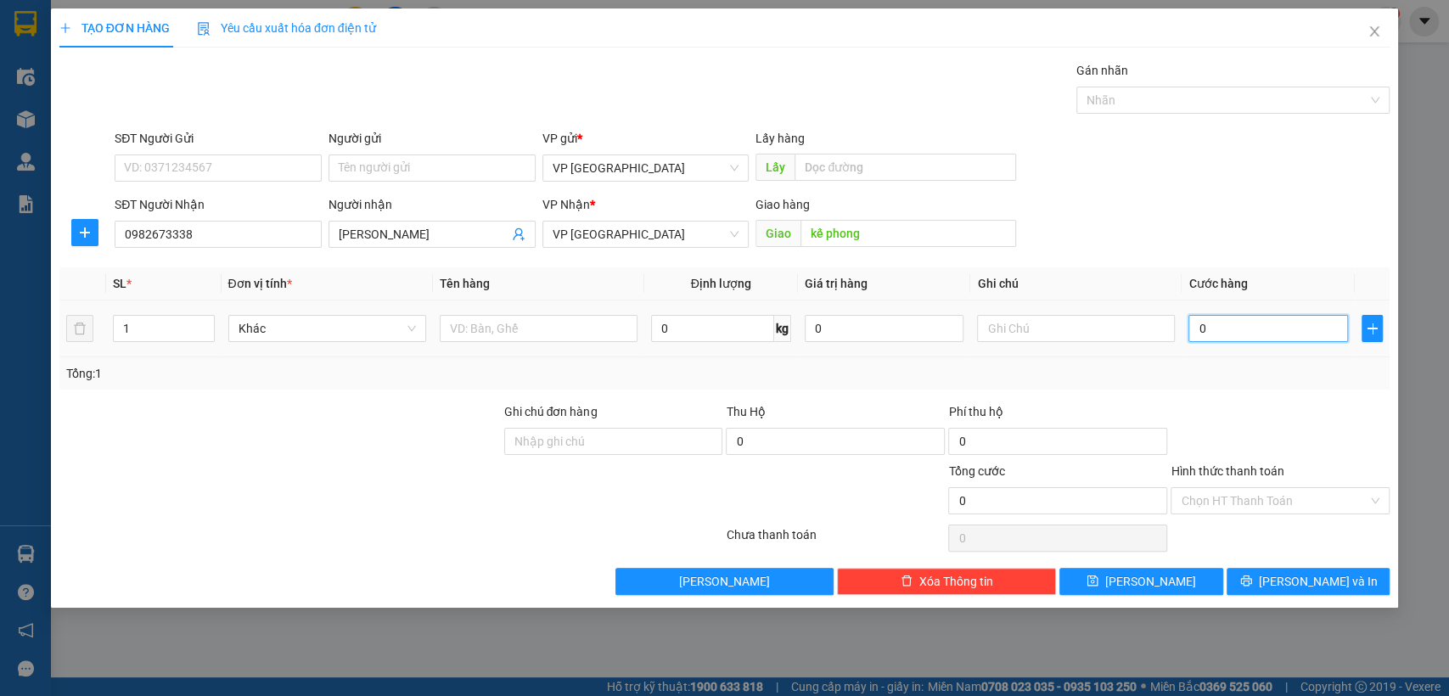
click at [1268, 326] on input "0" at bounding box center [1268, 328] width 160 height 27
type input "3"
type input "30"
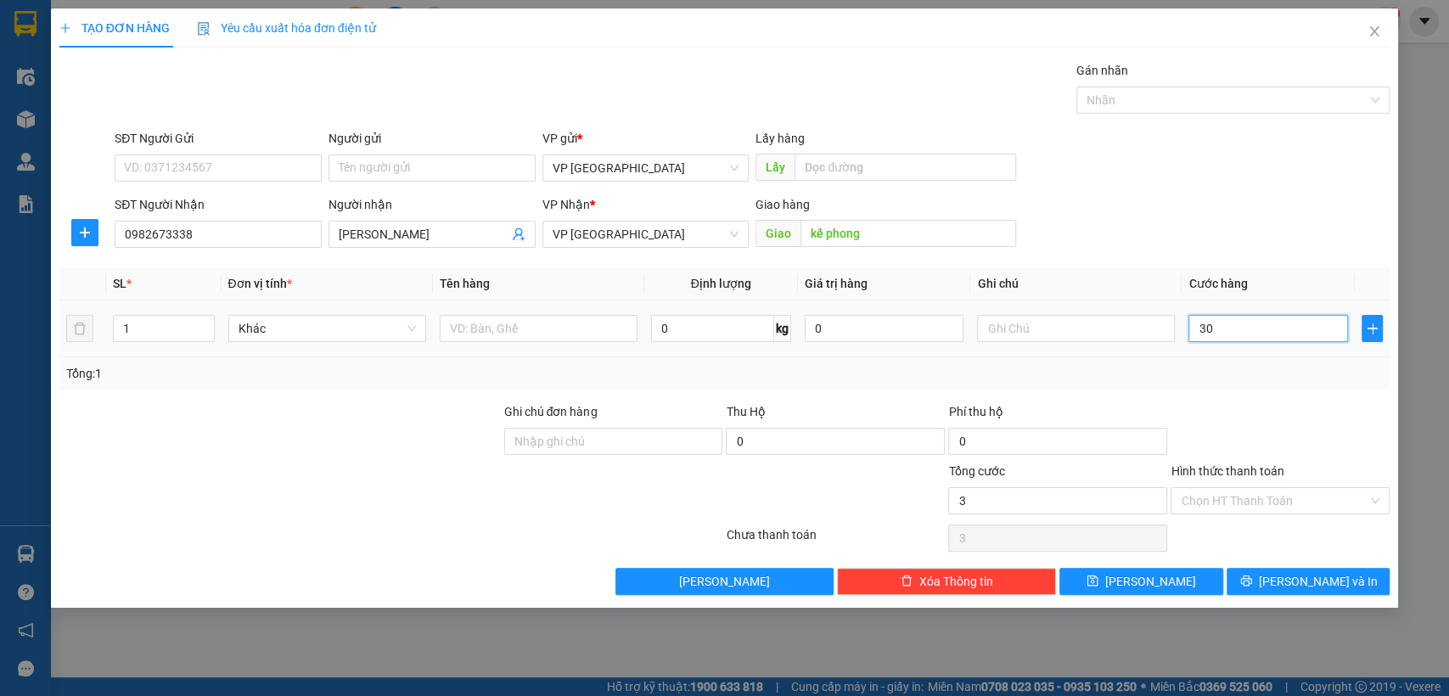
type input "30"
type input "300"
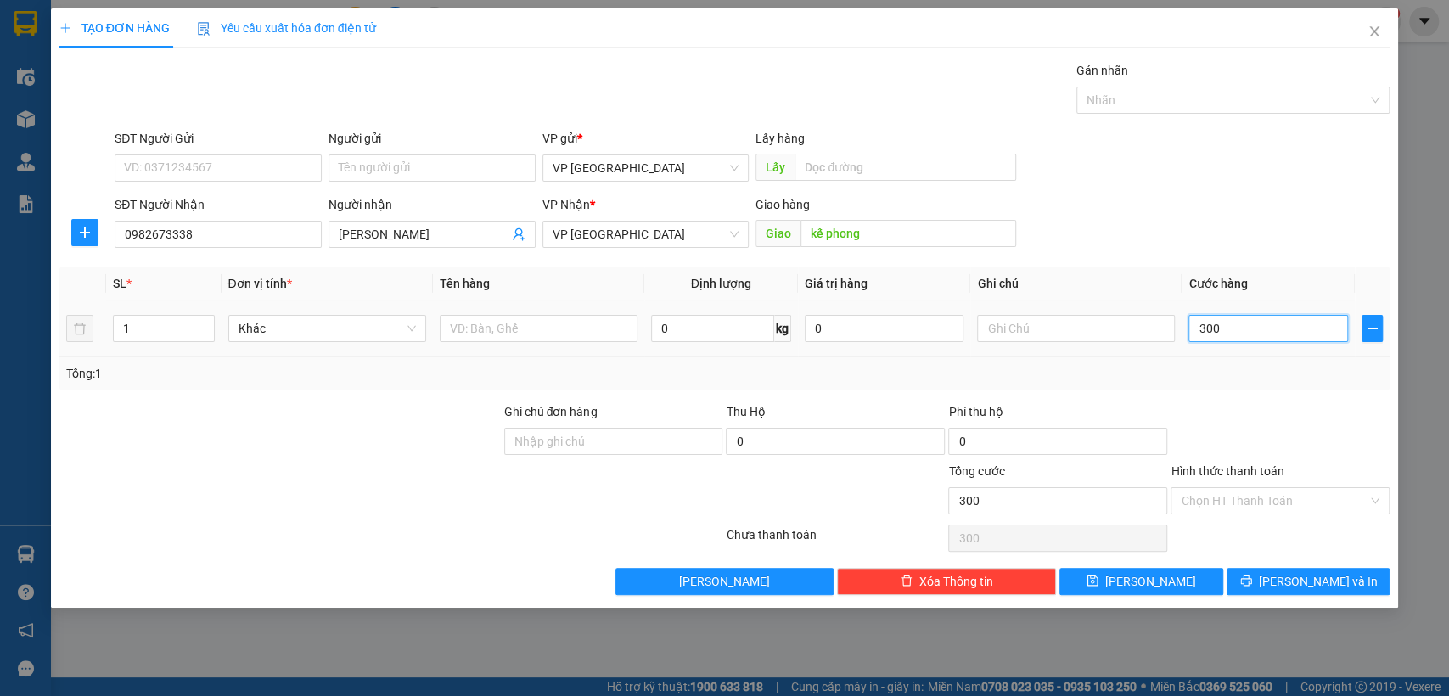
type input "3.000"
type input "30.000"
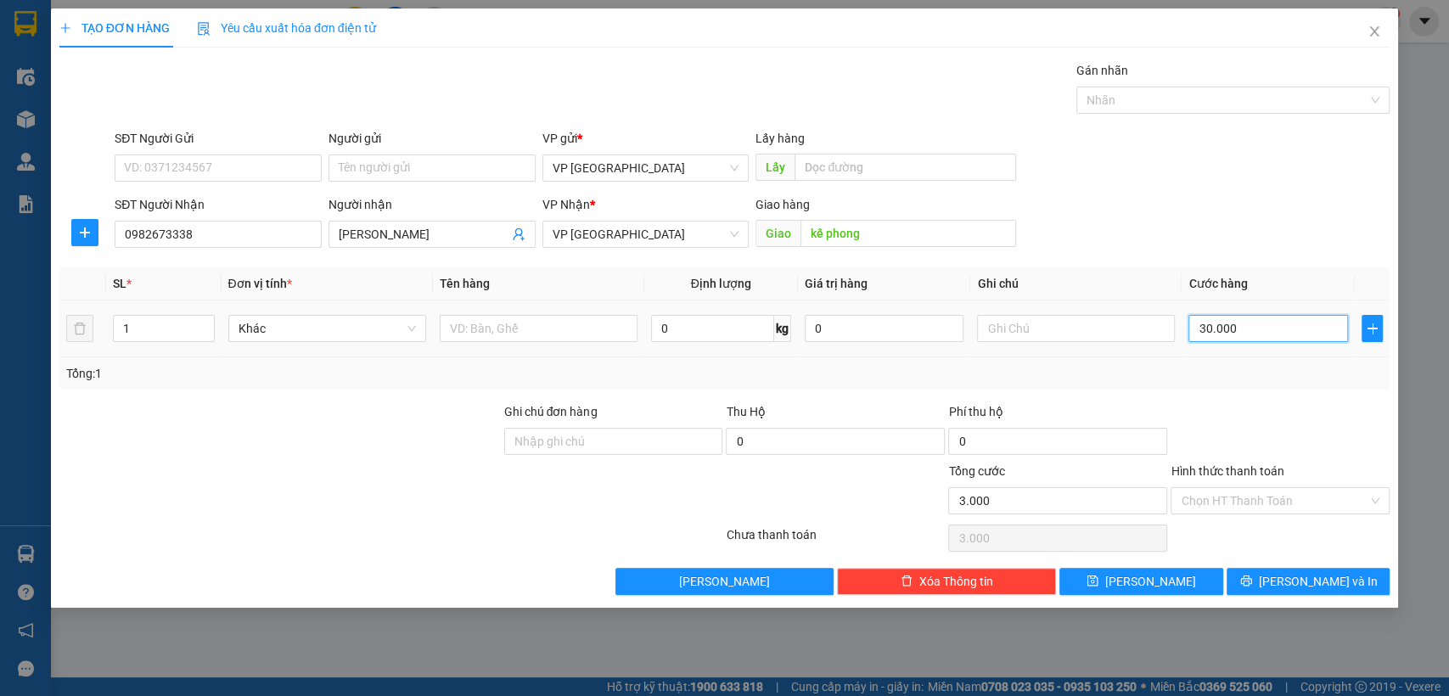
type input "30.000"
type input "300.000"
type input "30.000"
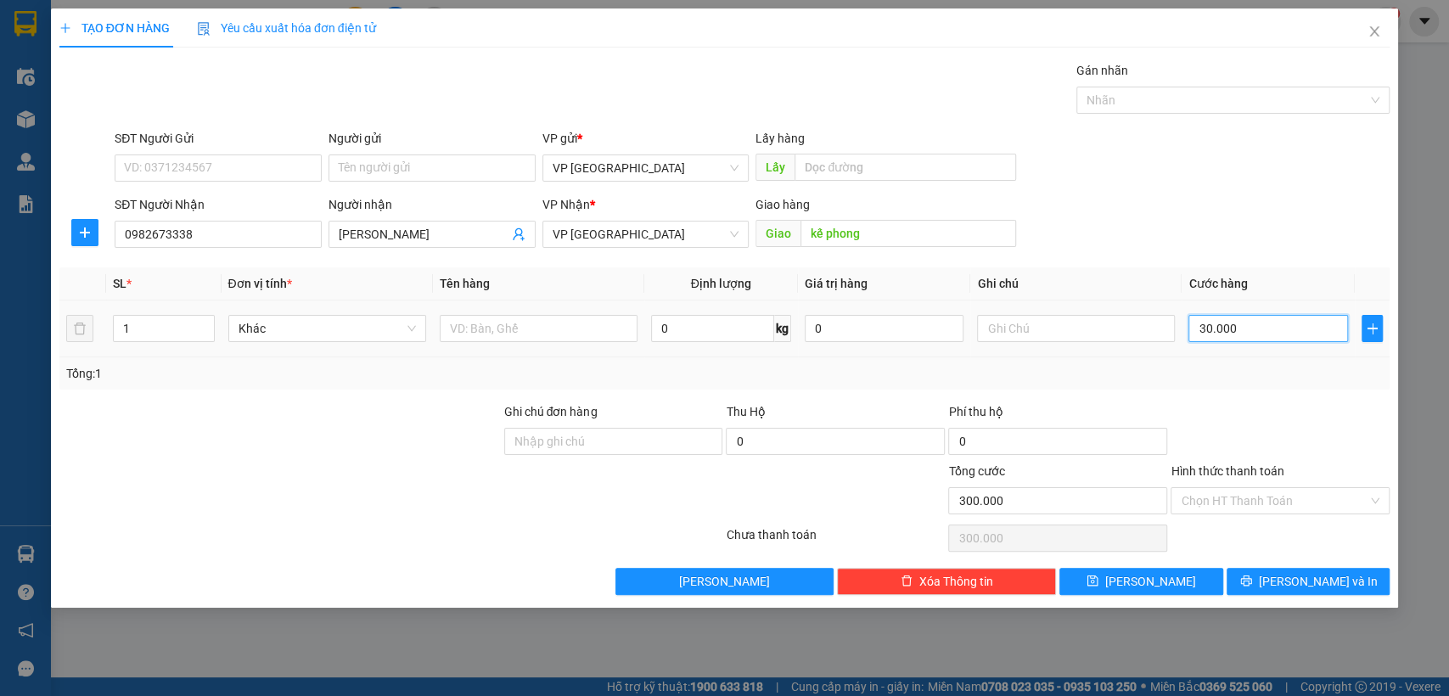
type input "30.000"
click at [1144, 573] on span "[PERSON_NAME]" at bounding box center [1150, 581] width 91 height 19
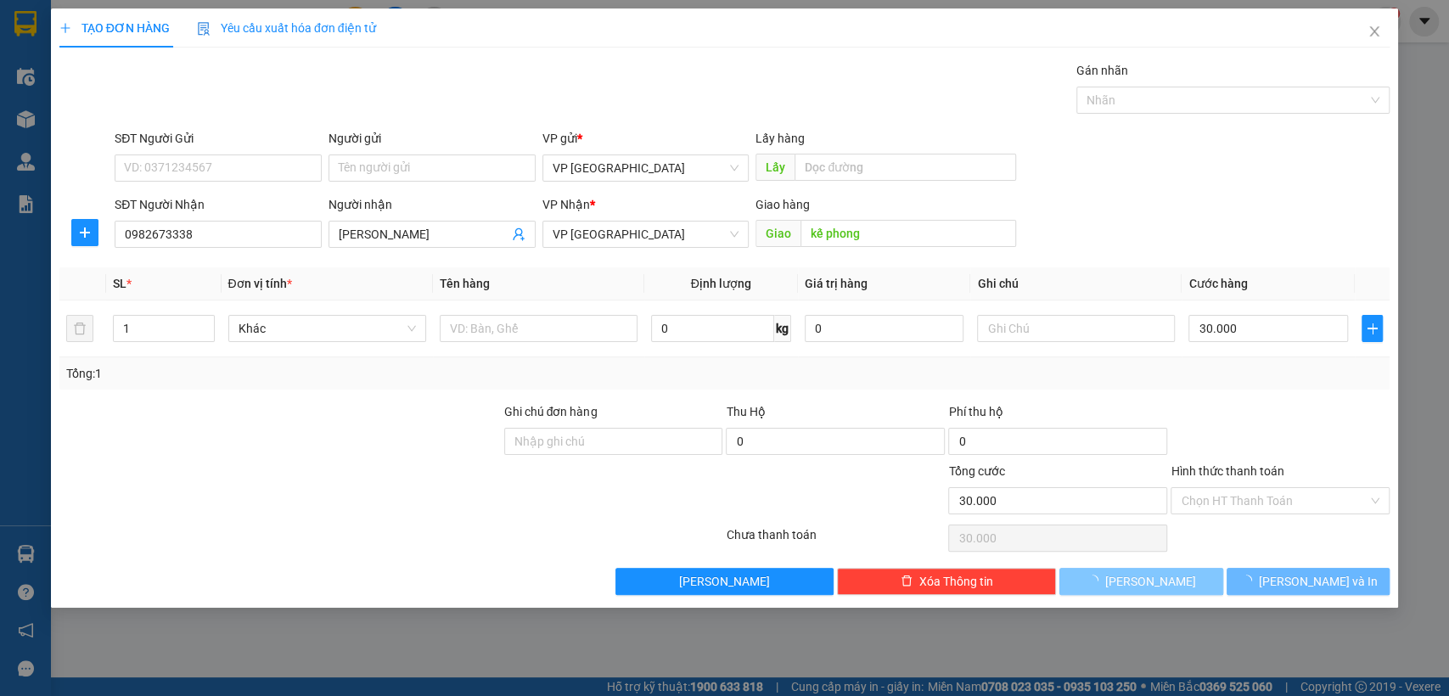
type input "0"
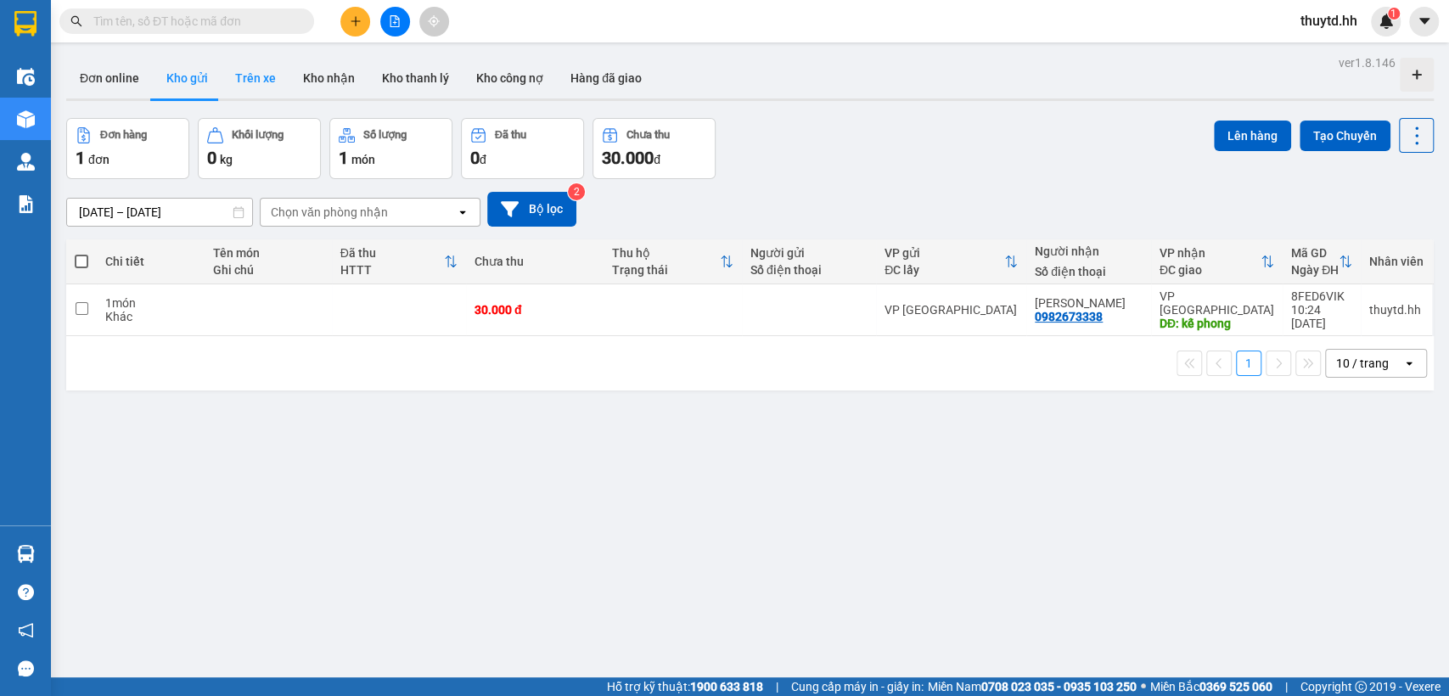
click at [258, 81] on button "Trên xe" at bounding box center [255, 78] width 68 height 41
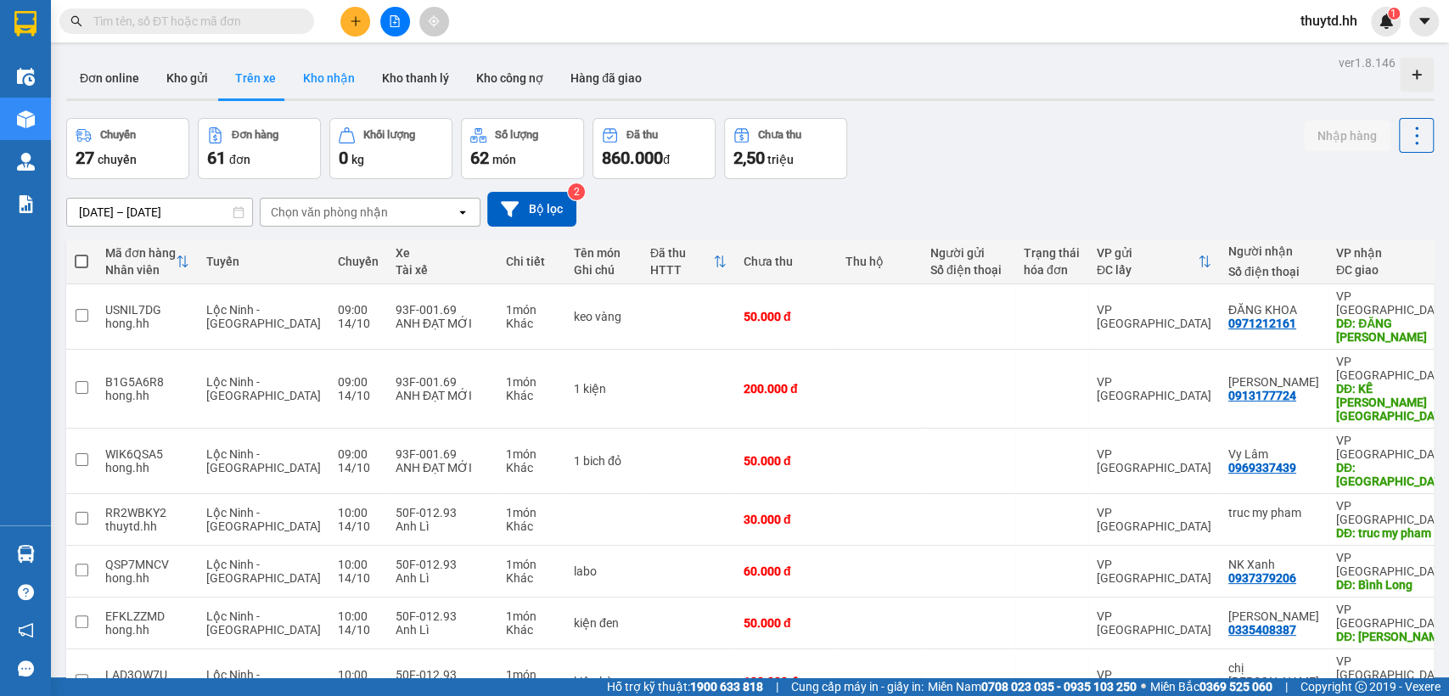
click at [323, 77] on button "Kho nhận" at bounding box center [328, 78] width 79 height 41
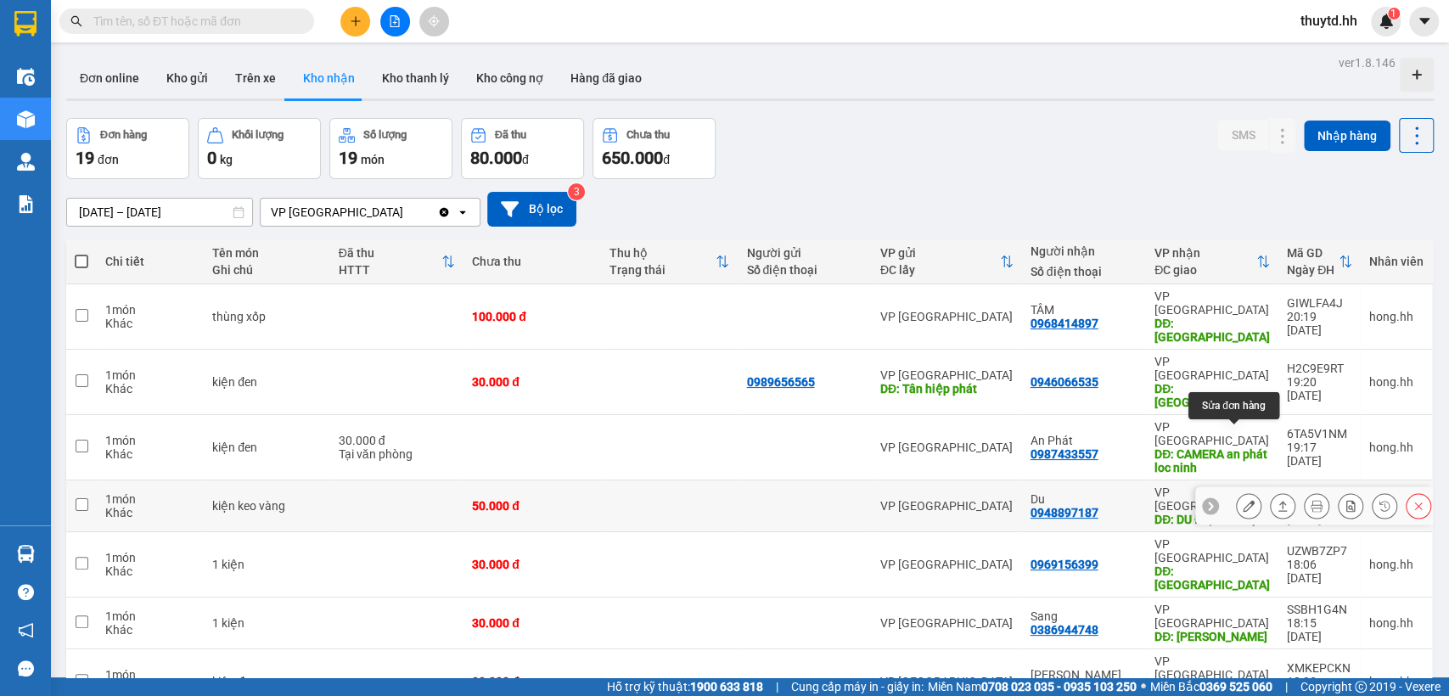
click at [1242, 500] on icon at bounding box center [1248, 506] width 12 height 12
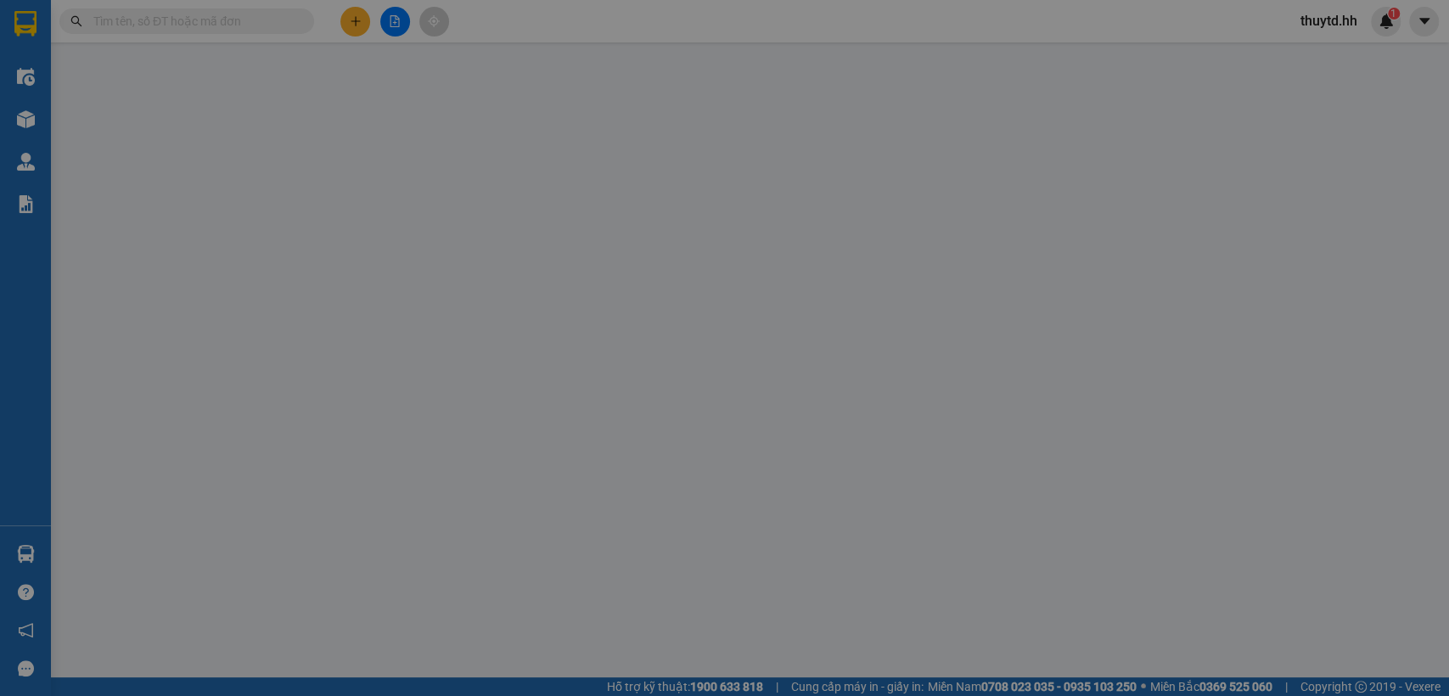
type input "0948897187"
type input "Du"
type input "DU ĐIỆN THOẠI"
type input "0"
type input "50.000"
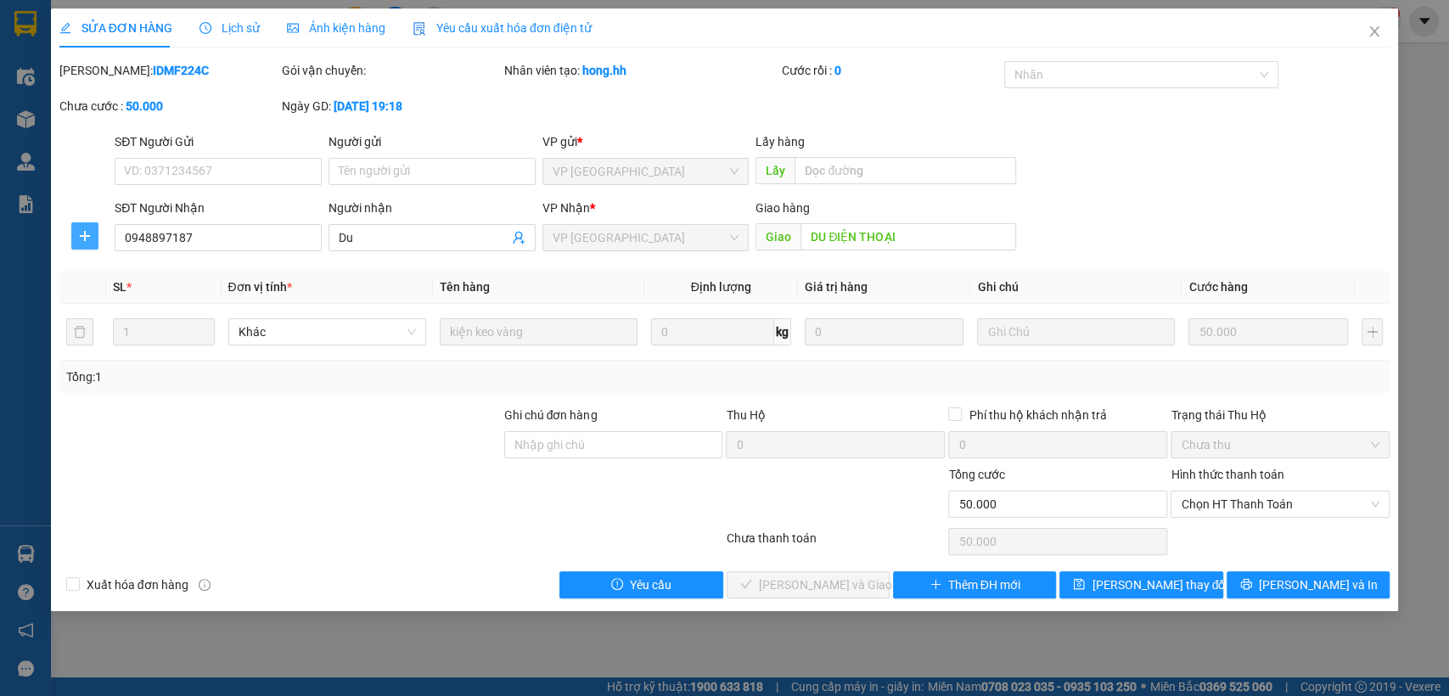
click at [84, 235] on icon "plus" at bounding box center [85, 235] width 10 height 1
click at [117, 300] on span "Chuyển hoàn" at bounding box center [116, 297] width 70 height 19
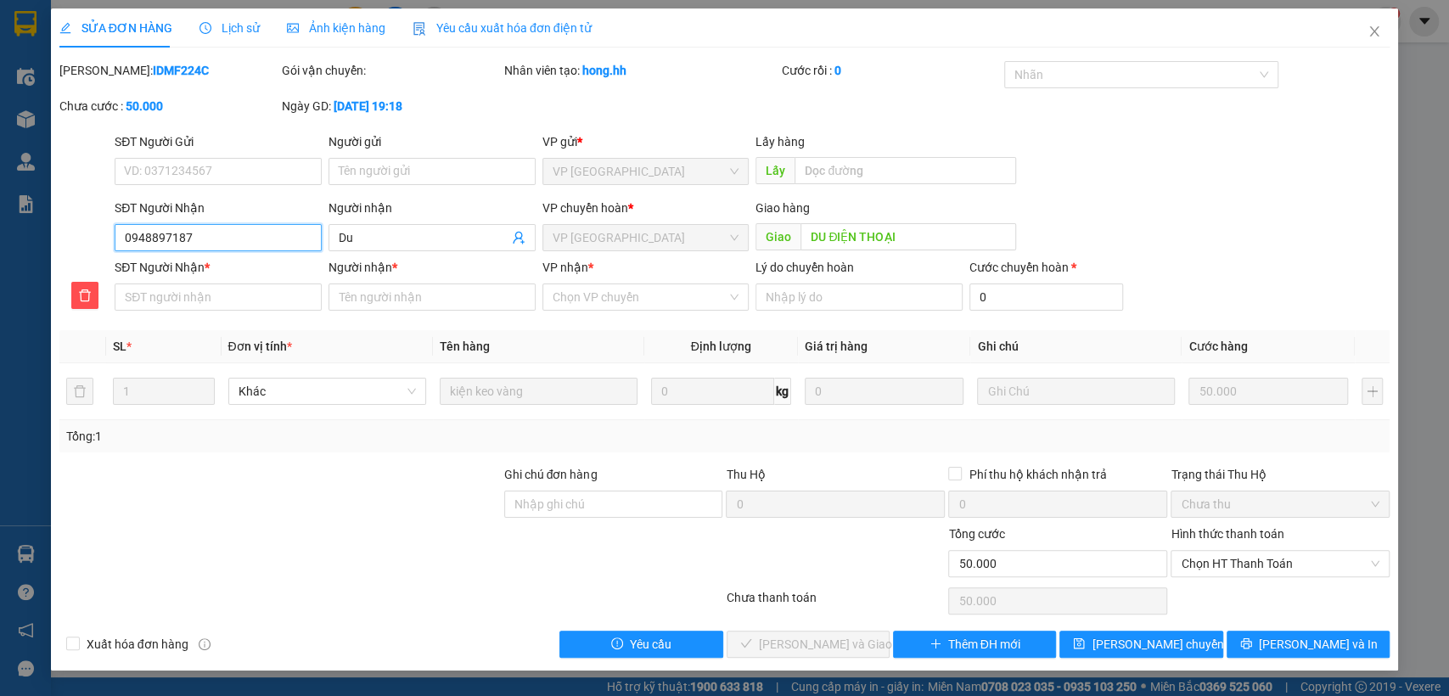
drag, startPoint x: 118, startPoint y: 227, endPoint x: 258, endPoint y: 229, distance: 140.0
click at [259, 228] on input "0948897187" at bounding box center [218, 237] width 207 height 27
paste input "69337439"
paste input "0969337439"
click at [448, 301] on input "Người nhận *" at bounding box center [431, 296] width 207 height 27
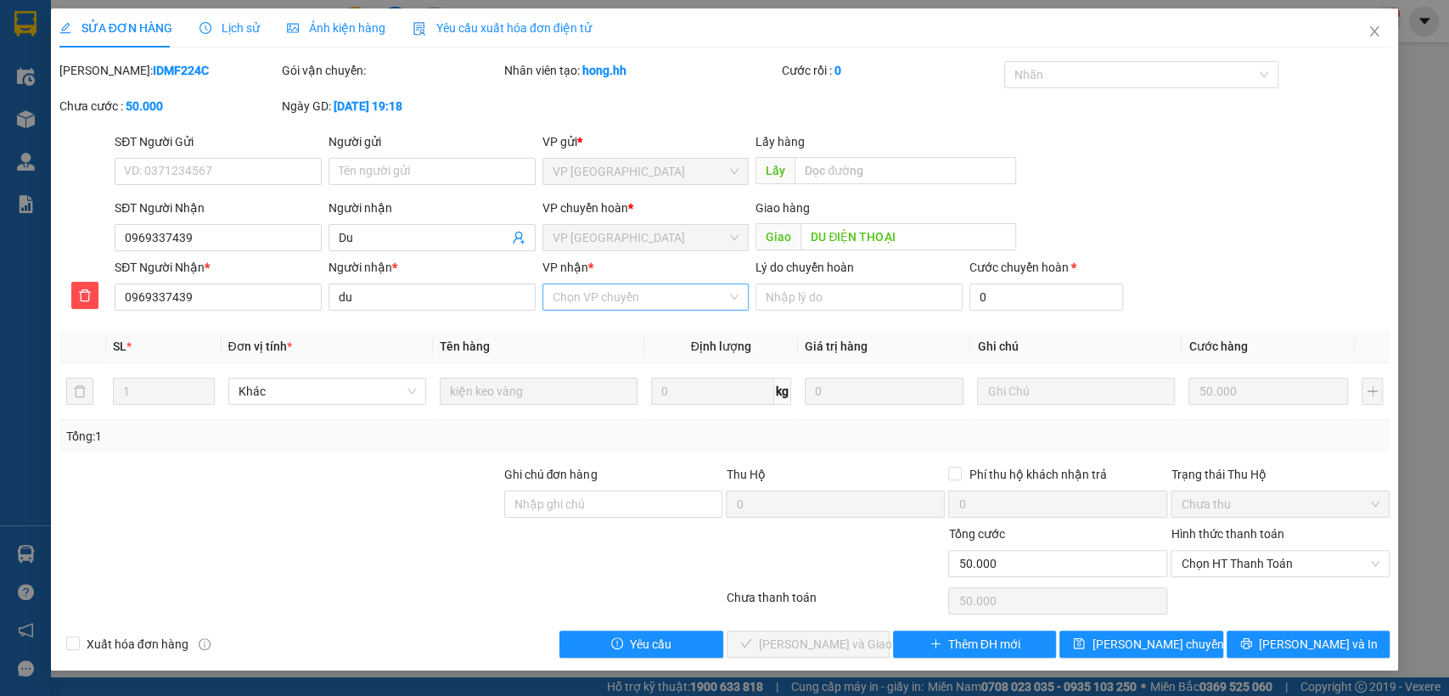
click at [632, 305] on input "VP nhận *" at bounding box center [639, 296] width 175 height 25
click at [626, 355] on div "VP [GEOGRAPHIC_DATA]" at bounding box center [645, 358] width 187 height 19
click at [1136, 642] on span "[PERSON_NAME] chuyển hoàn" at bounding box center [1171, 644] width 161 height 19
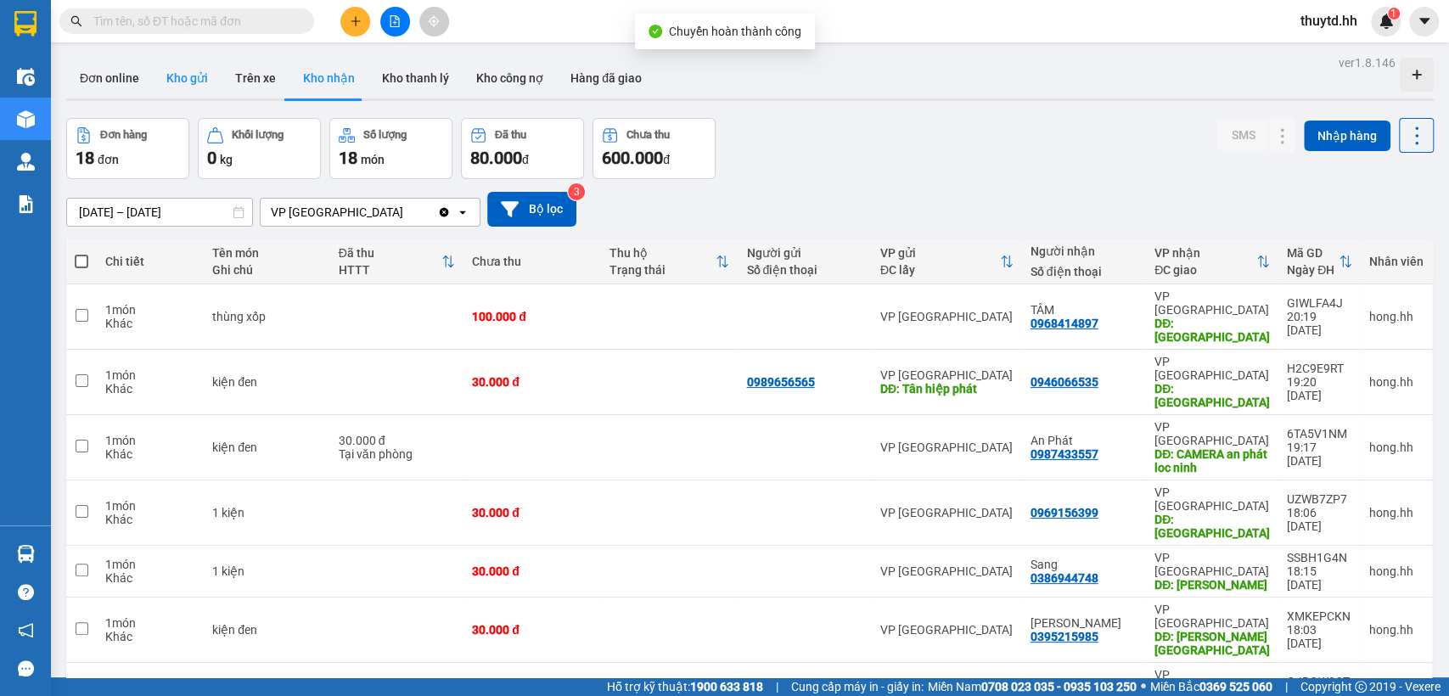
click at [188, 84] on button "Kho gửi" at bounding box center [187, 78] width 69 height 41
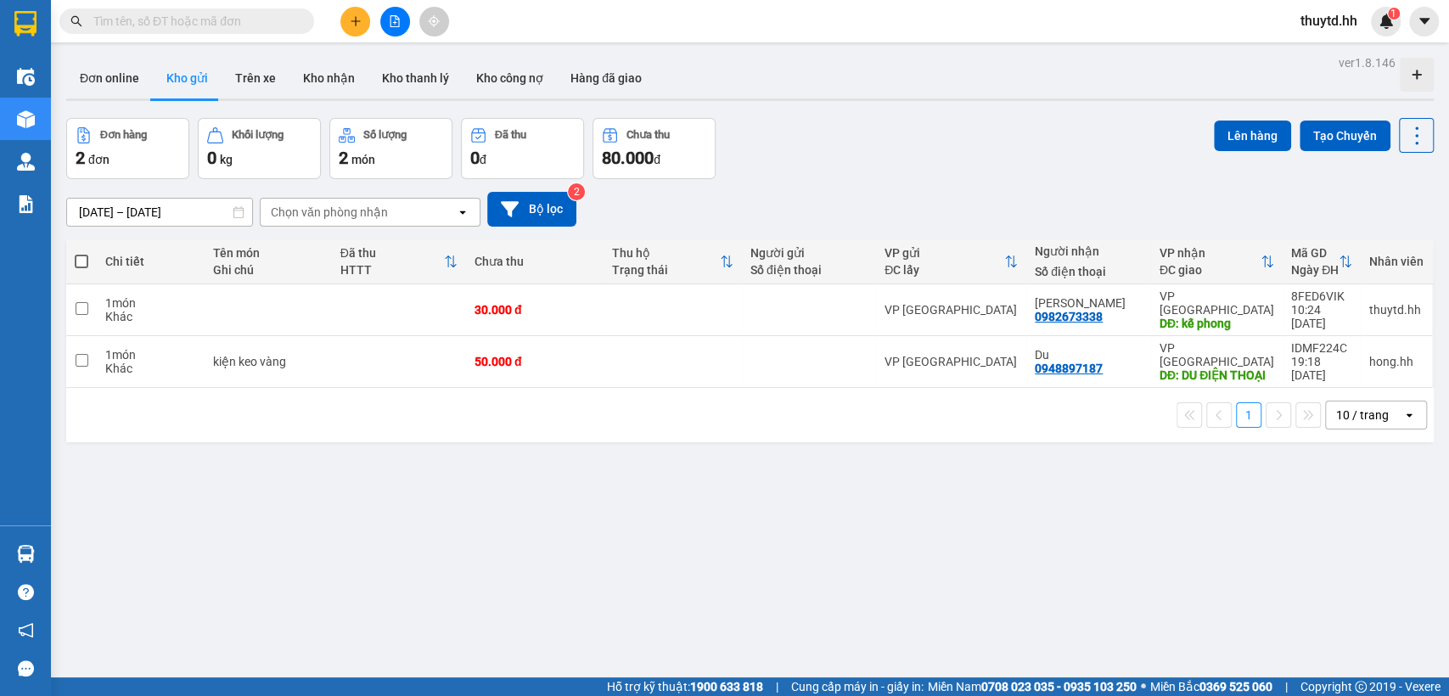
click at [80, 261] on span at bounding box center [82, 262] width 14 height 14
click at [81, 253] on input "checkbox" at bounding box center [81, 253] width 0 height 0
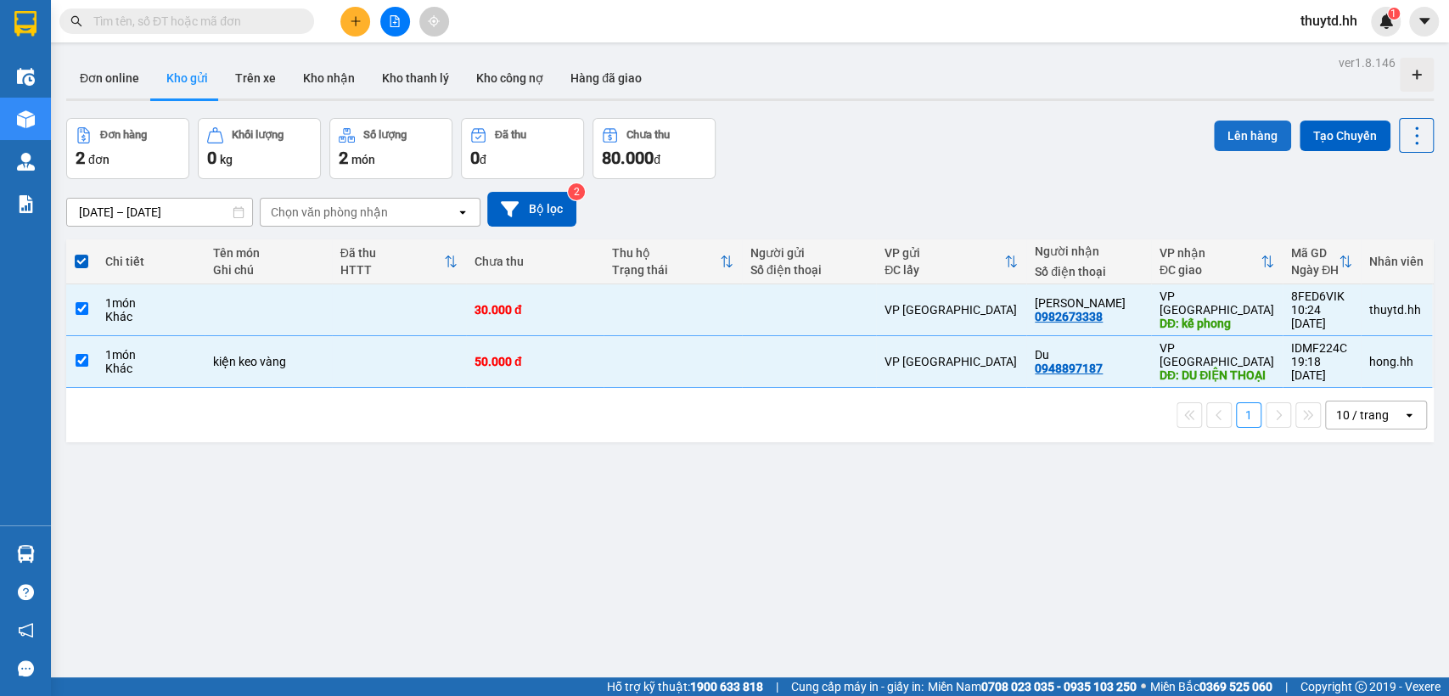
click at [1242, 135] on button "Lên hàng" at bounding box center [1251, 136] width 77 height 31
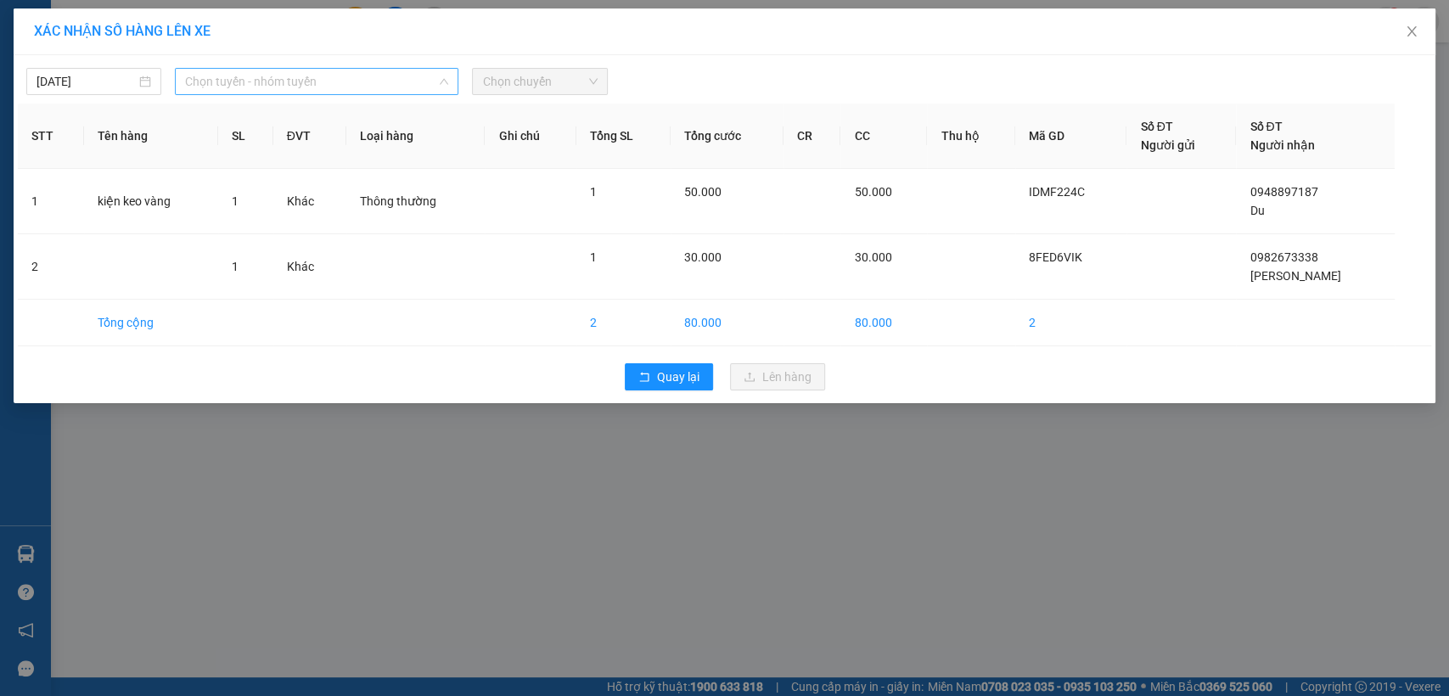
click at [374, 76] on span "Chọn tuyến - nhóm tuyến" at bounding box center [316, 81] width 263 height 25
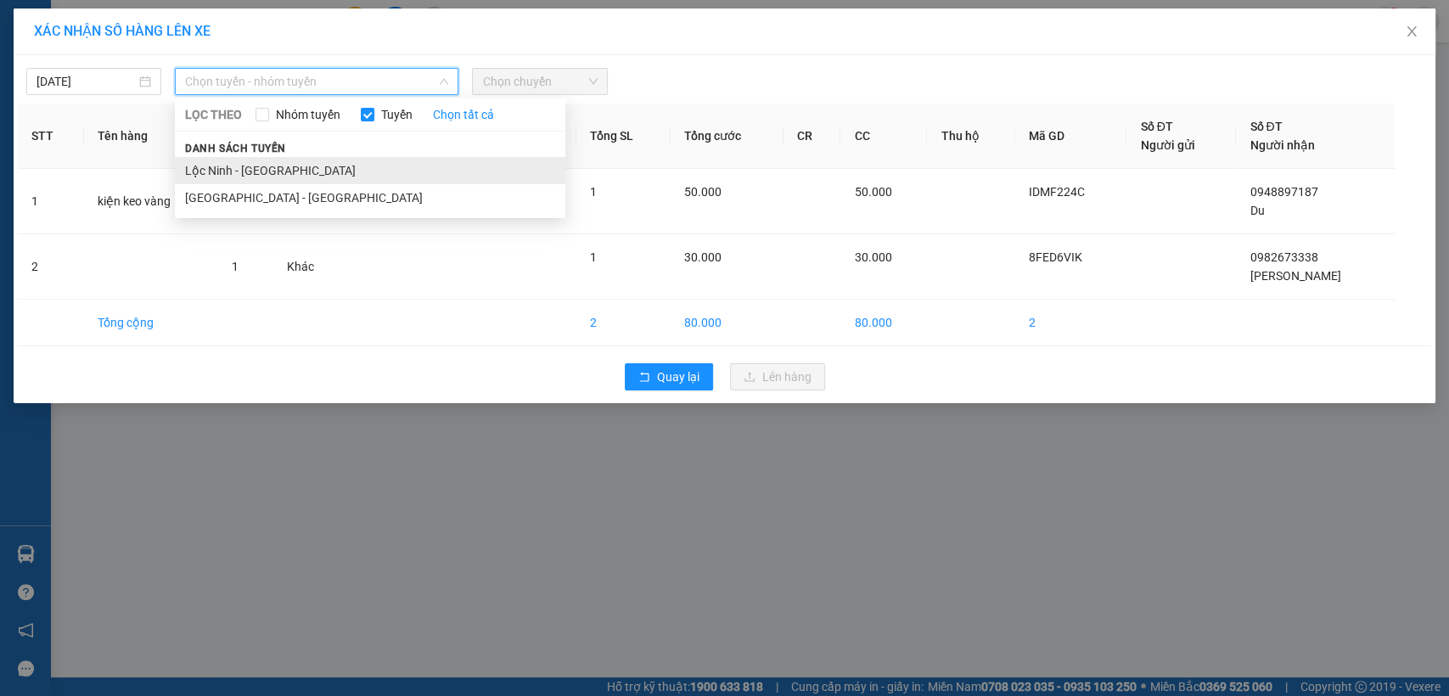
click at [255, 171] on li "Lộc Ninh - [GEOGRAPHIC_DATA]" at bounding box center [370, 170] width 390 height 27
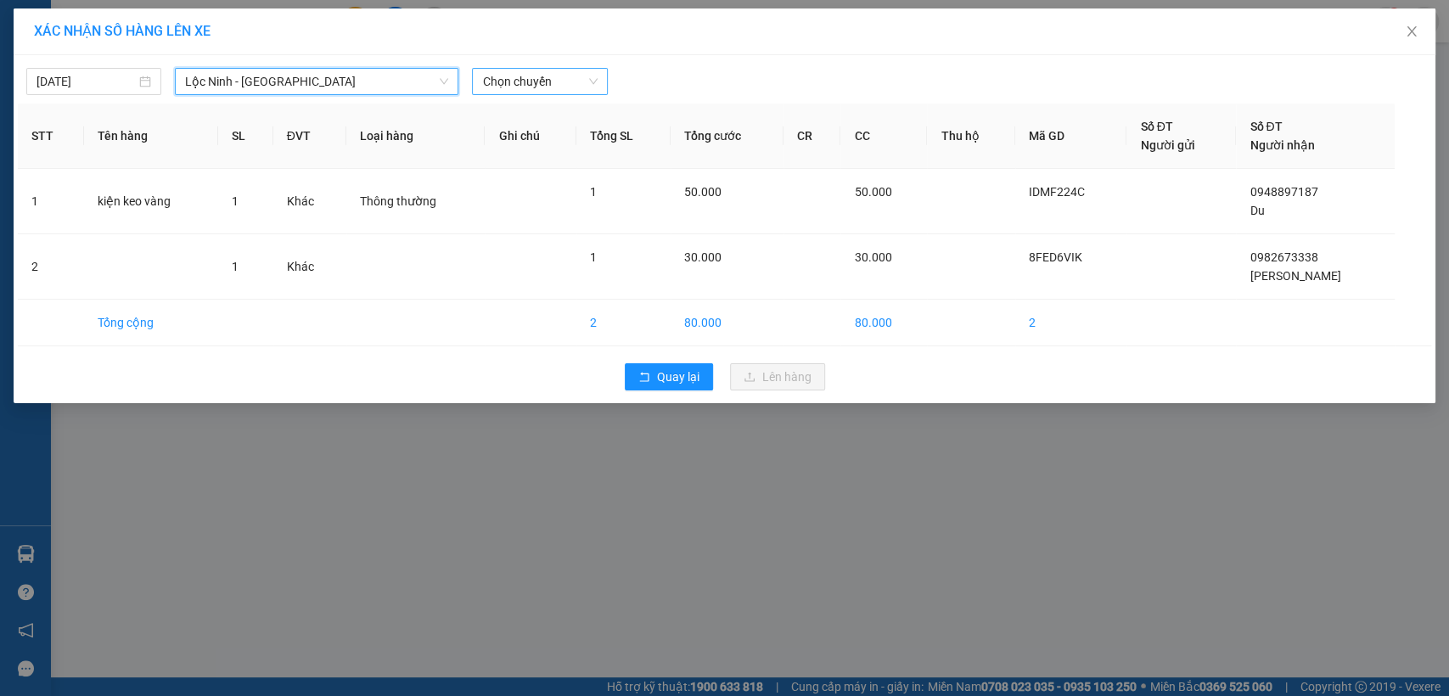
click at [577, 83] on span "Chọn chuyến" at bounding box center [539, 81] width 115 height 25
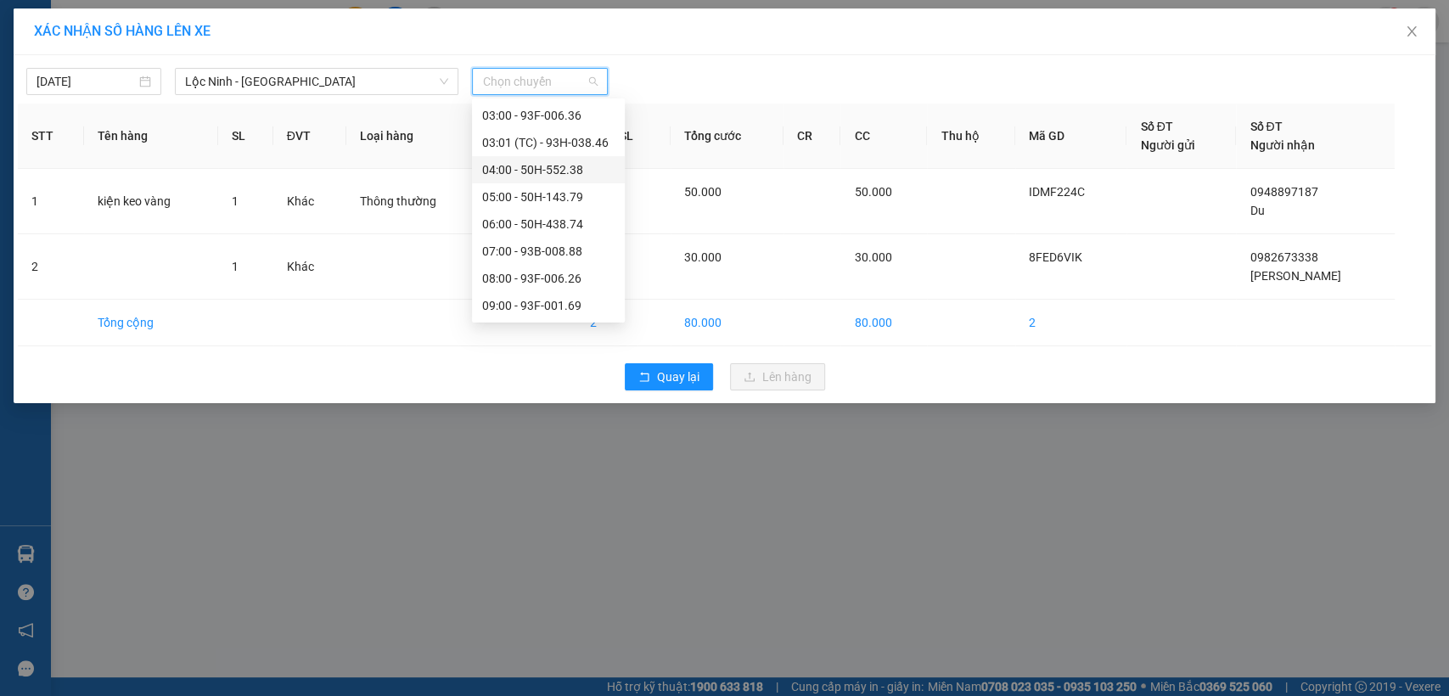
scroll to position [188, 0]
click at [495, 224] on div "10:00 - 50F-012.93" at bounding box center [548, 225] width 132 height 19
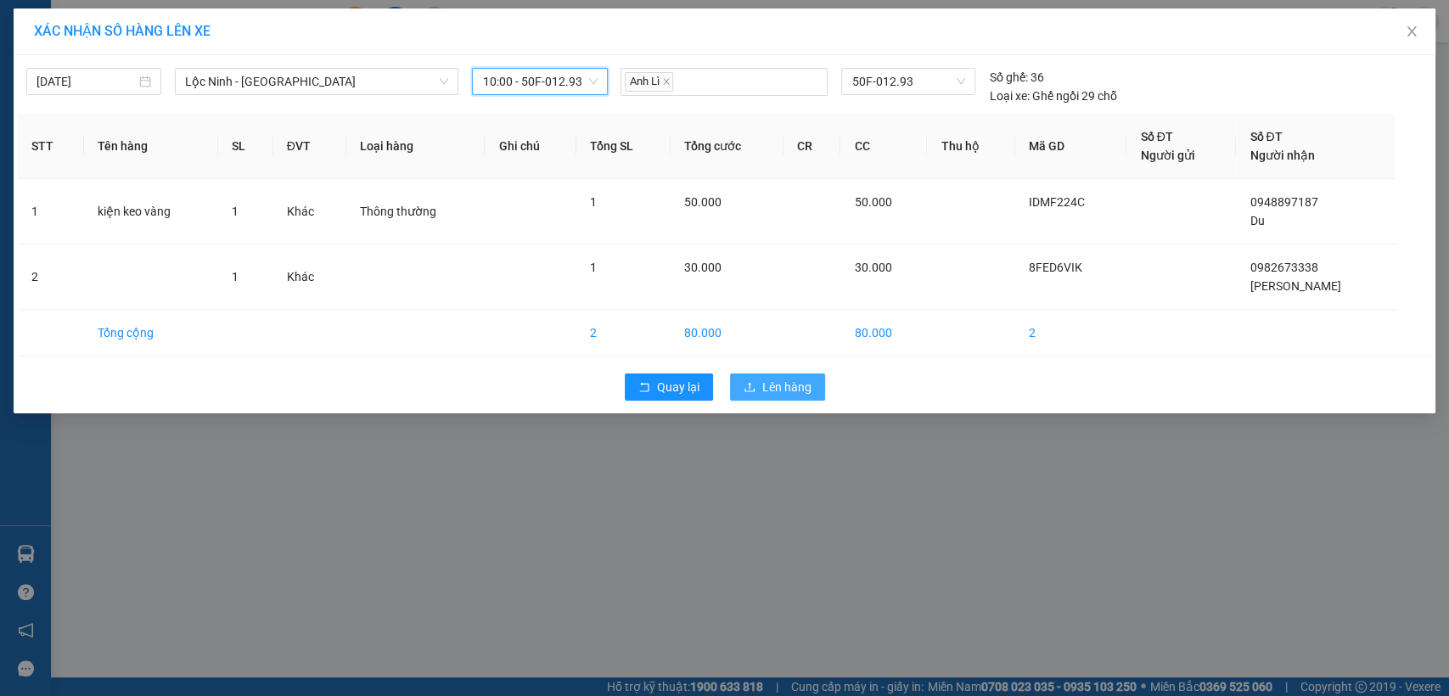
click at [778, 383] on span "Lên hàng" at bounding box center [786, 387] width 49 height 19
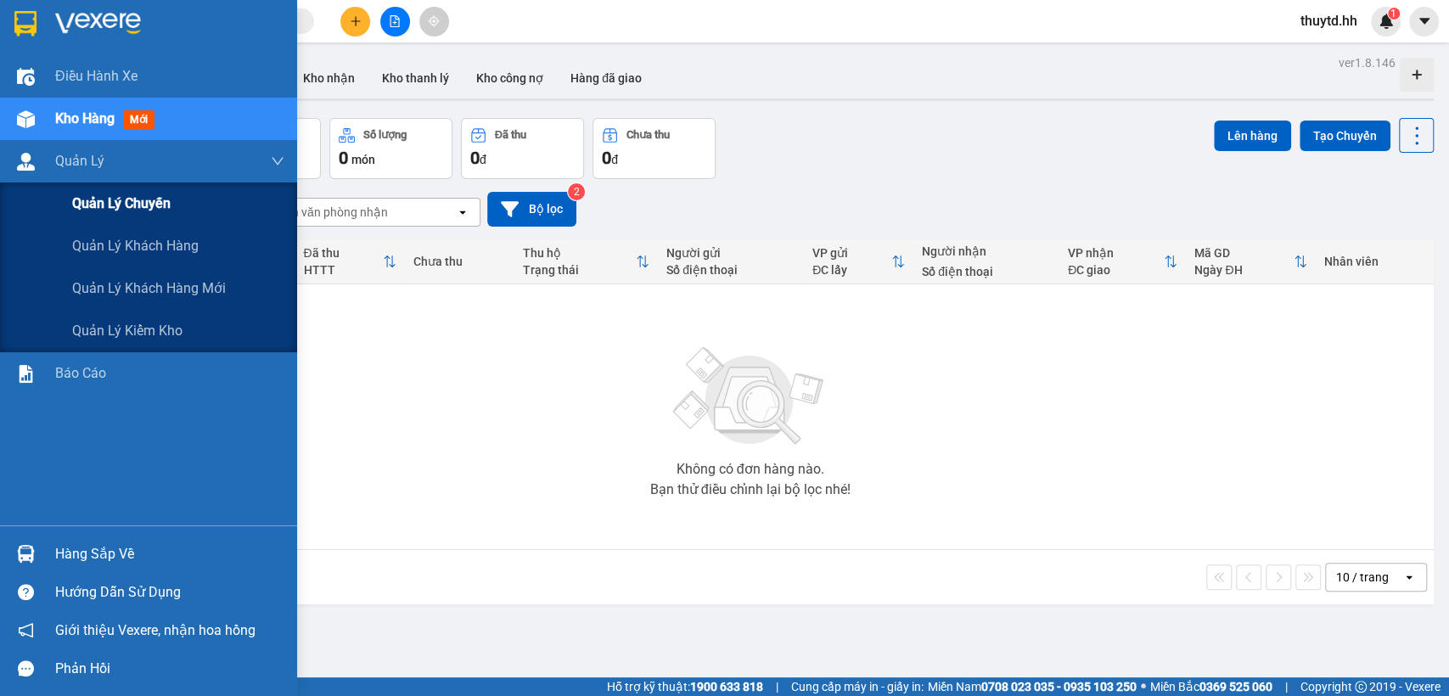
click at [127, 209] on span "Quản lý chuyến" at bounding box center [121, 203] width 98 height 21
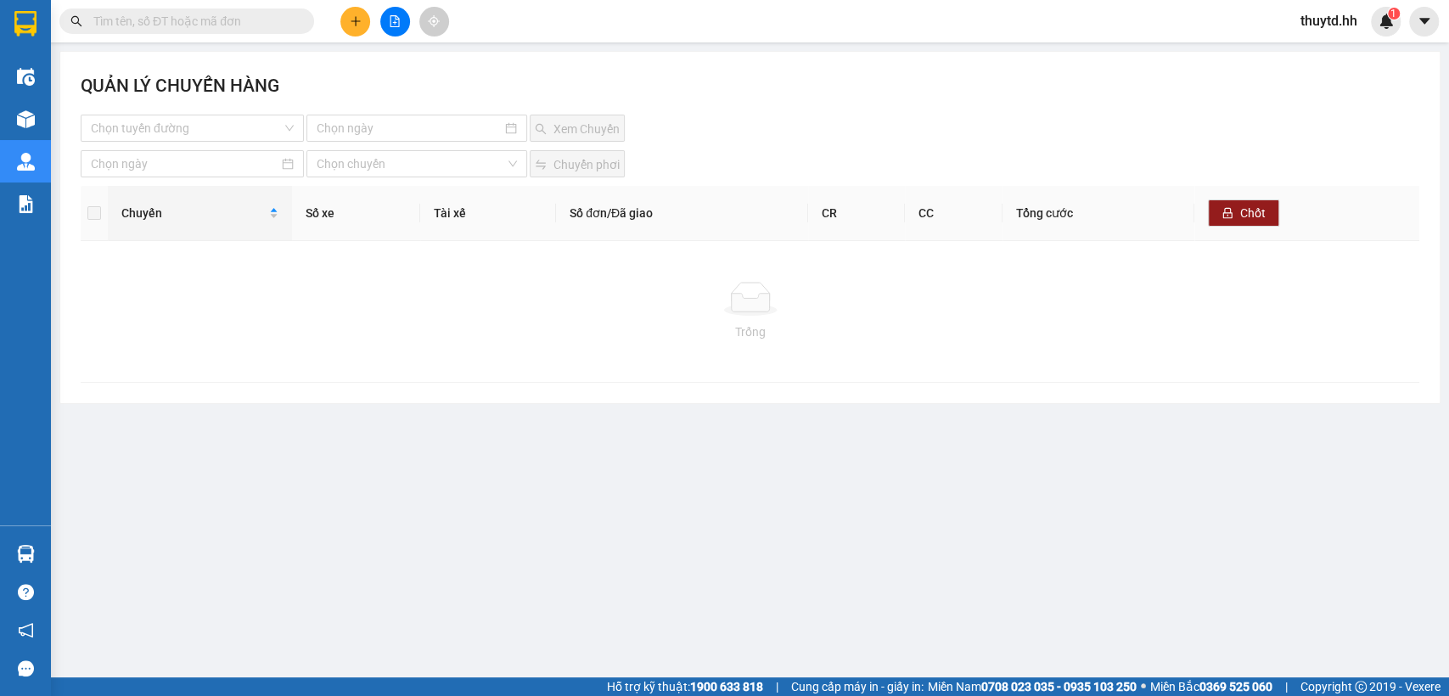
click at [141, 248] on div "Trống" at bounding box center [750, 311] width 1338 height 141
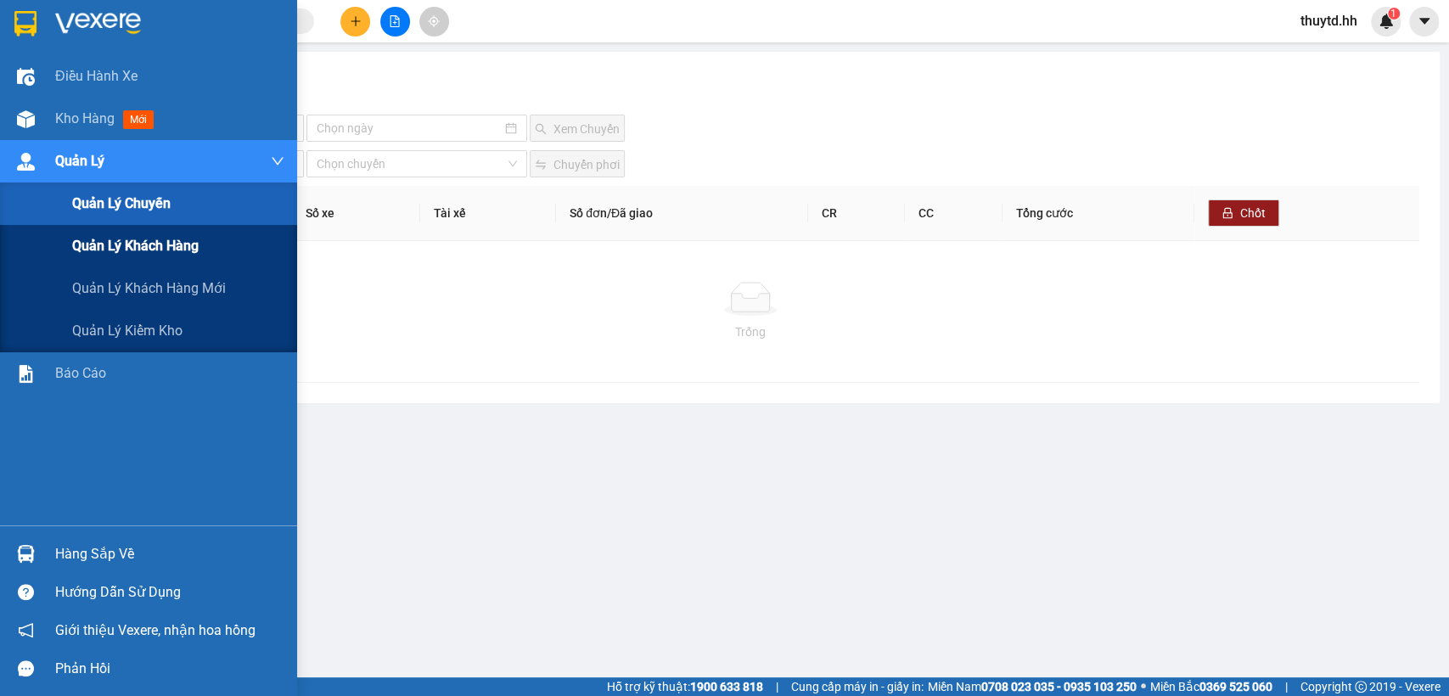
click at [144, 252] on span "Quản lý khách hàng" at bounding box center [135, 245] width 126 height 21
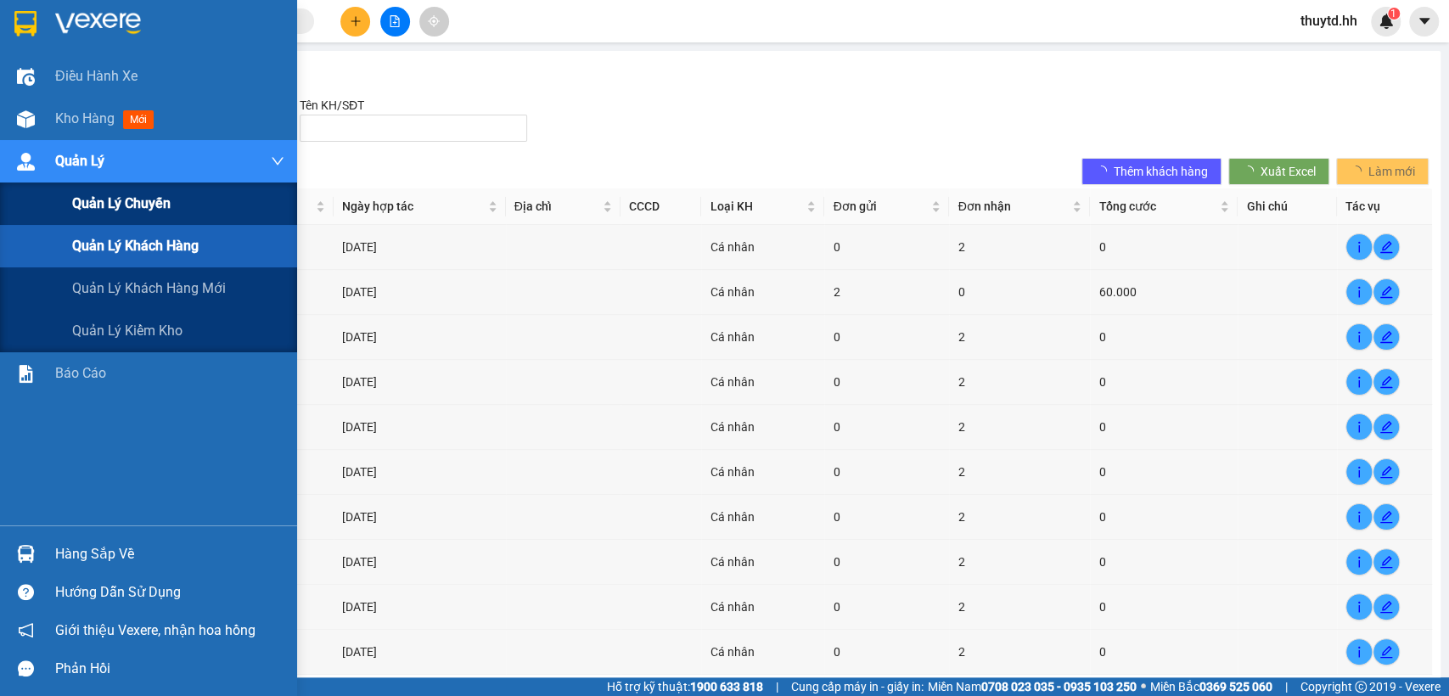
click at [109, 195] on span "Quản lý chuyến" at bounding box center [121, 203] width 98 height 21
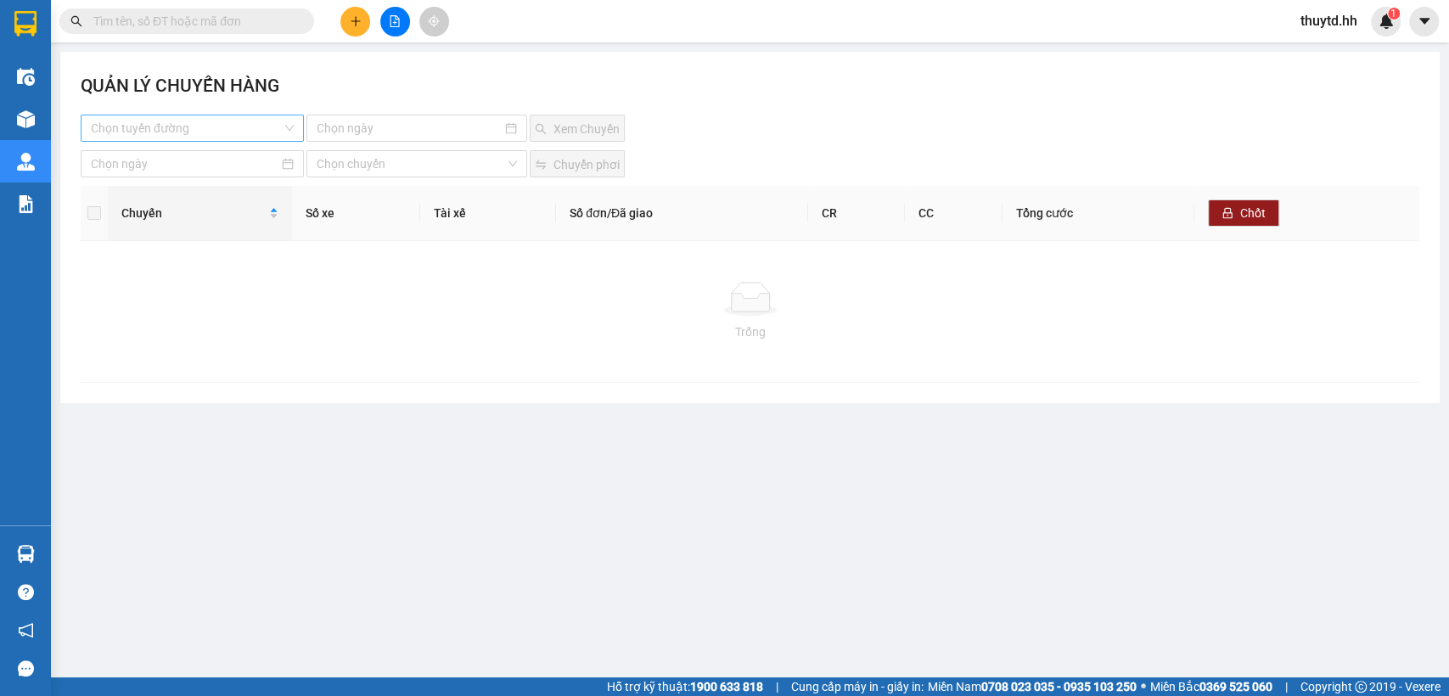
click at [210, 135] on input "search" at bounding box center [186, 127] width 191 height 25
click at [142, 166] on div "Lộc Ninh - [GEOGRAPHIC_DATA]" at bounding box center [210, 162] width 238 height 19
click at [387, 122] on input at bounding box center [409, 128] width 185 height 19
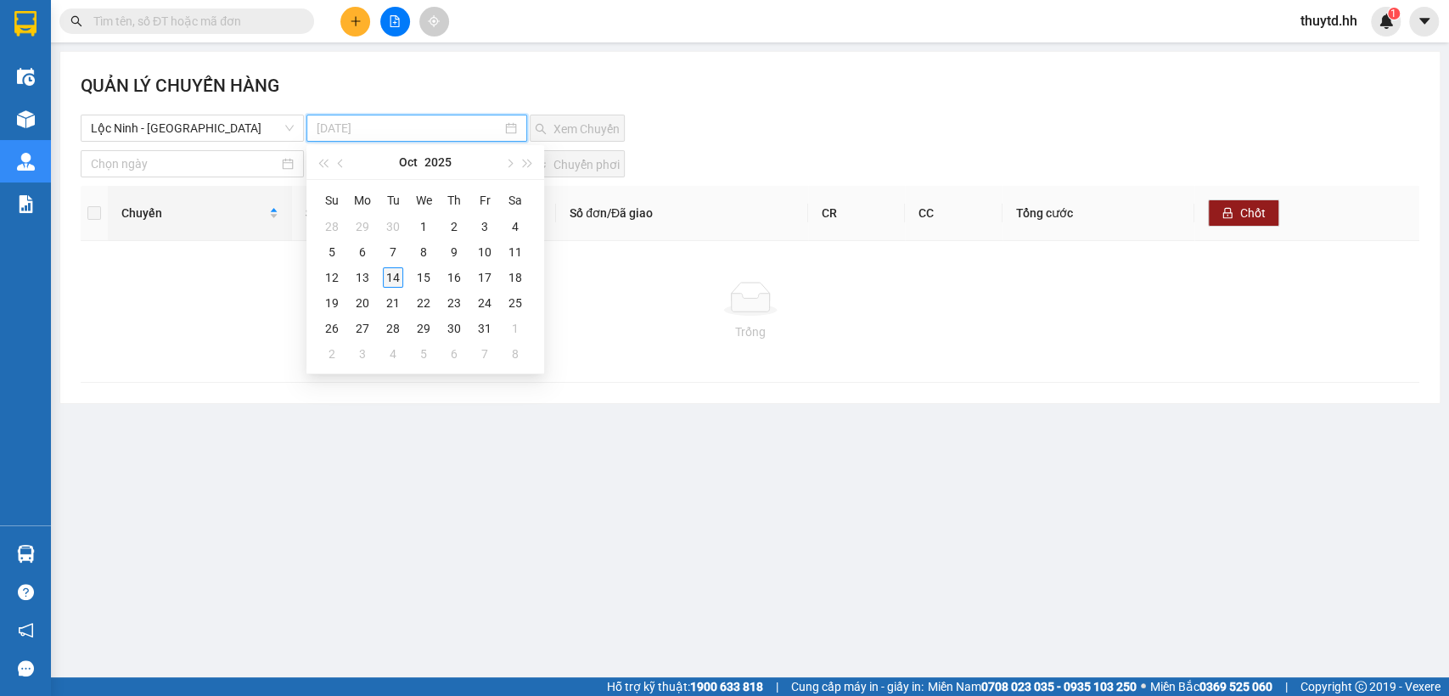
click at [388, 283] on div "14" at bounding box center [393, 277] width 20 height 20
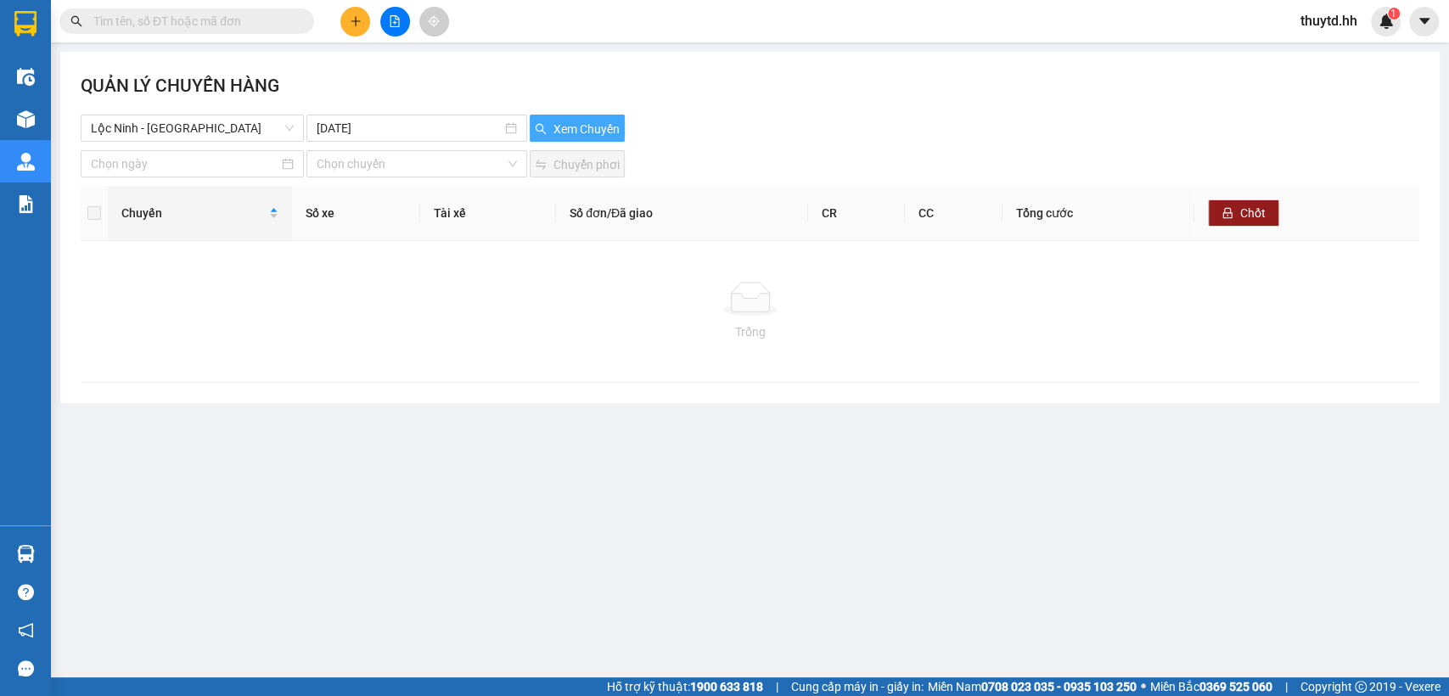
click at [595, 130] on span "Xem Chuyến" at bounding box center [586, 129] width 66 height 19
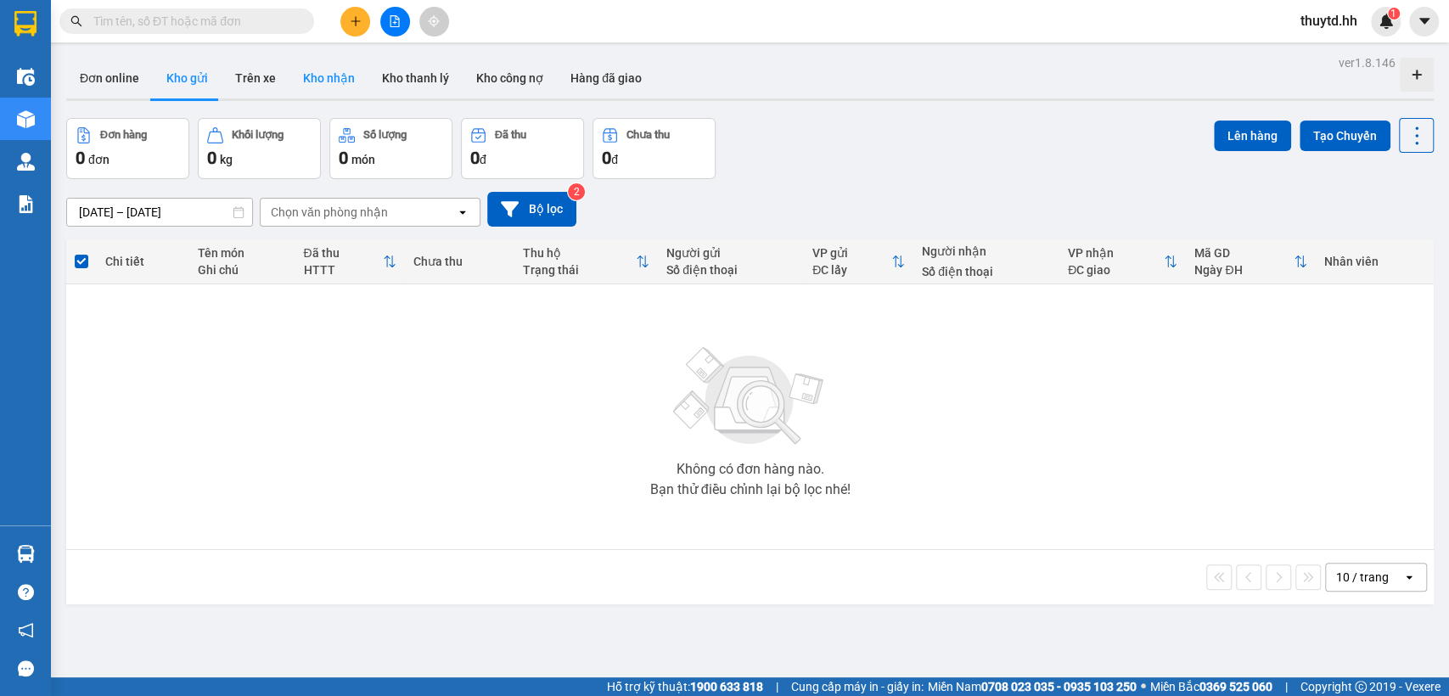
click at [313, 81] on button "Kho nhận" at bounding box center [328, 78] width 79 height 41
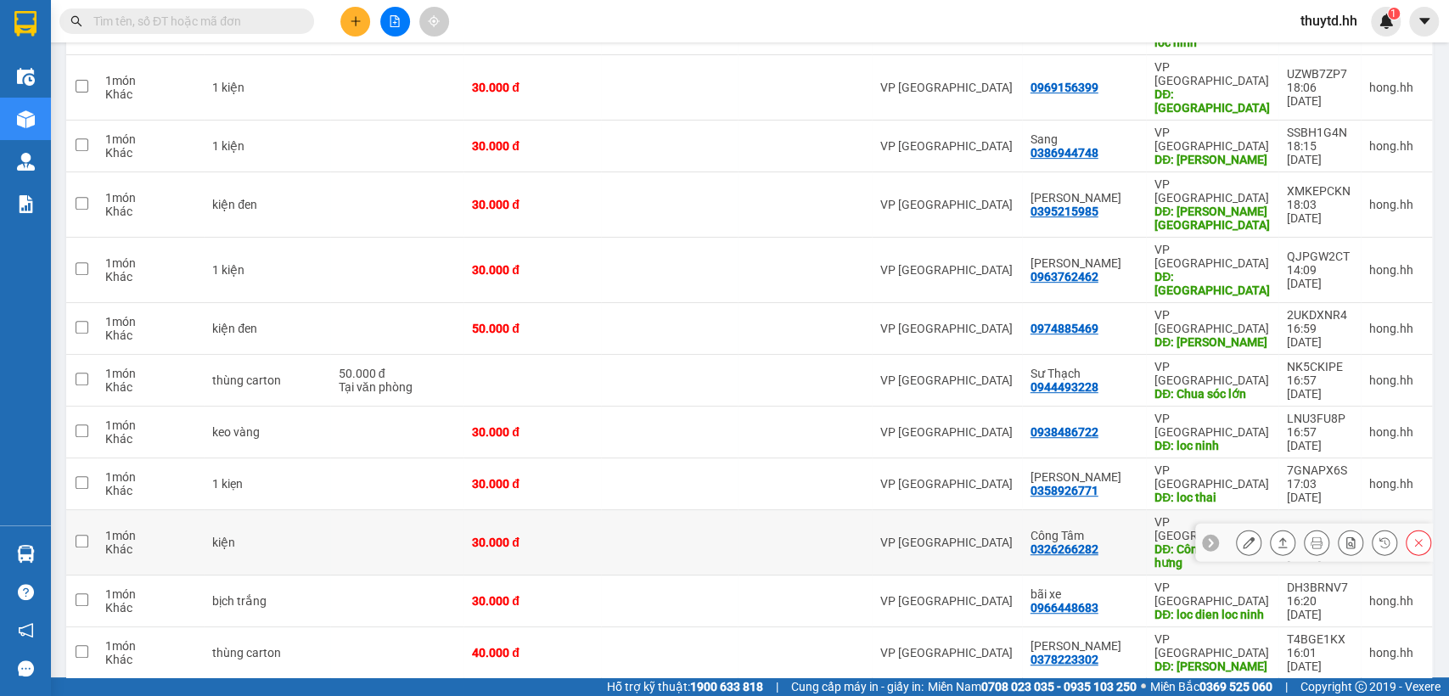
scroll to position [429, 0]
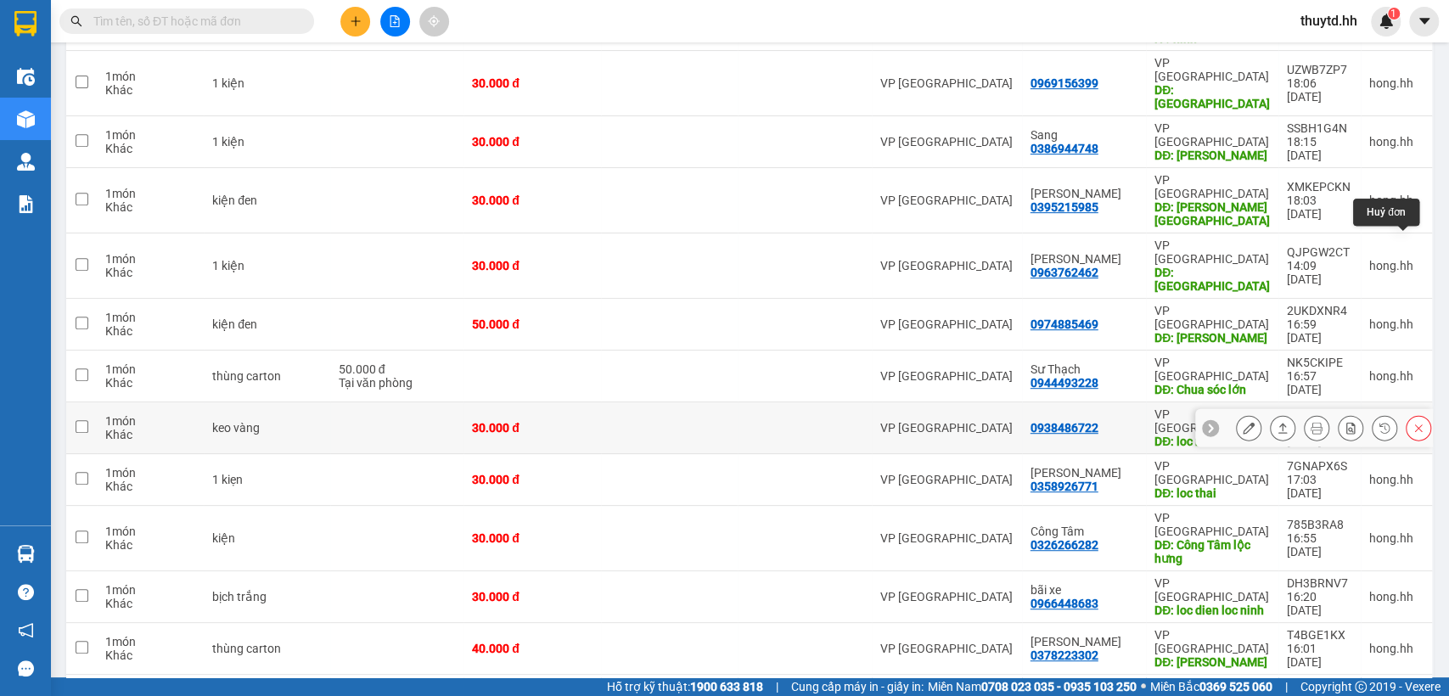
click at [1412, 422] on icon at bounding box center [1418, 428] width 12 height 12
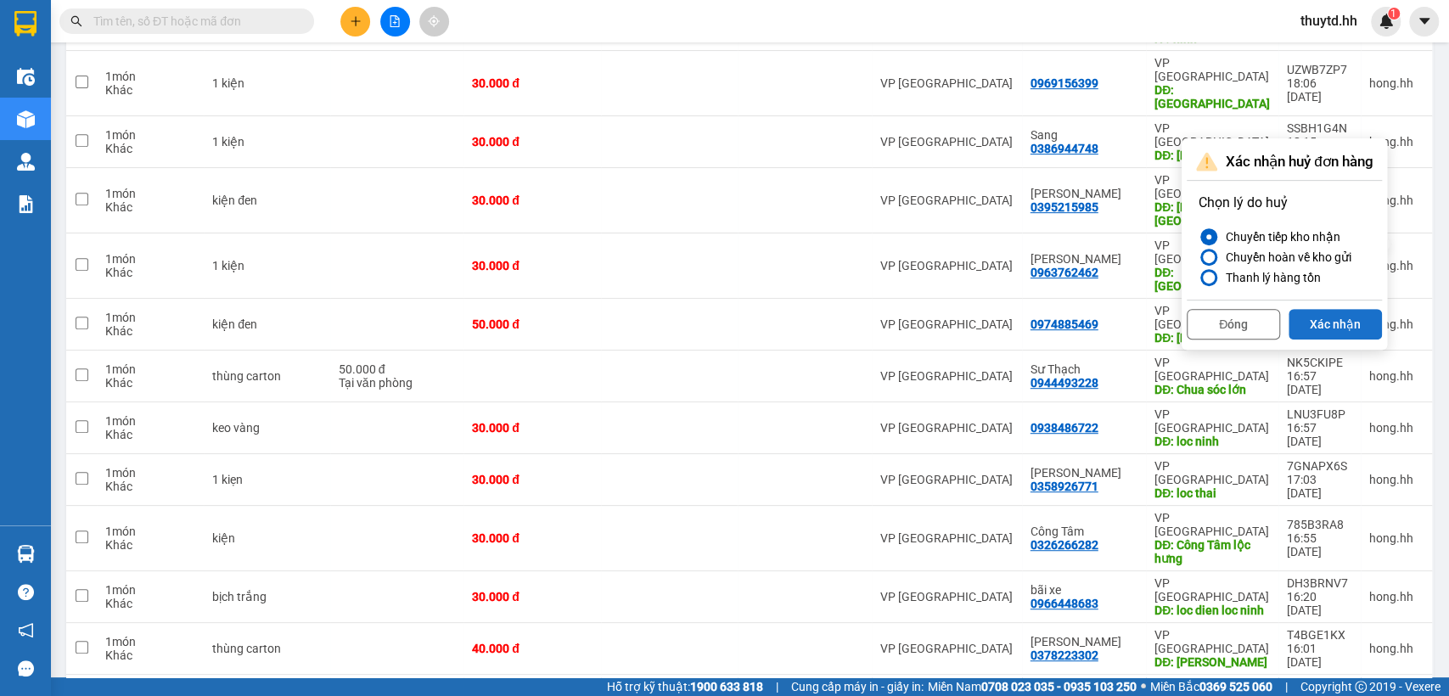
click at [1342, 322] on button "Xác nhận" at bounding box center [1334, 324] width 93 height 31
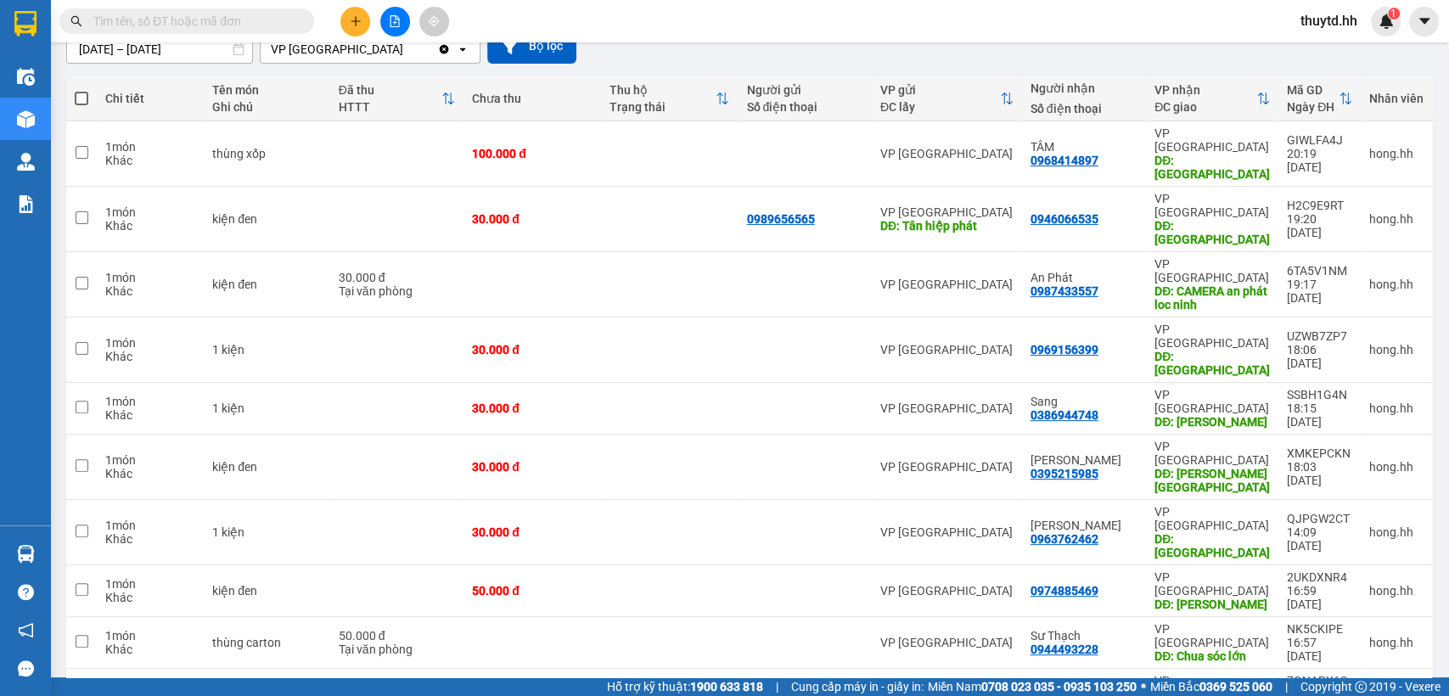
scroll to position [392, 0]
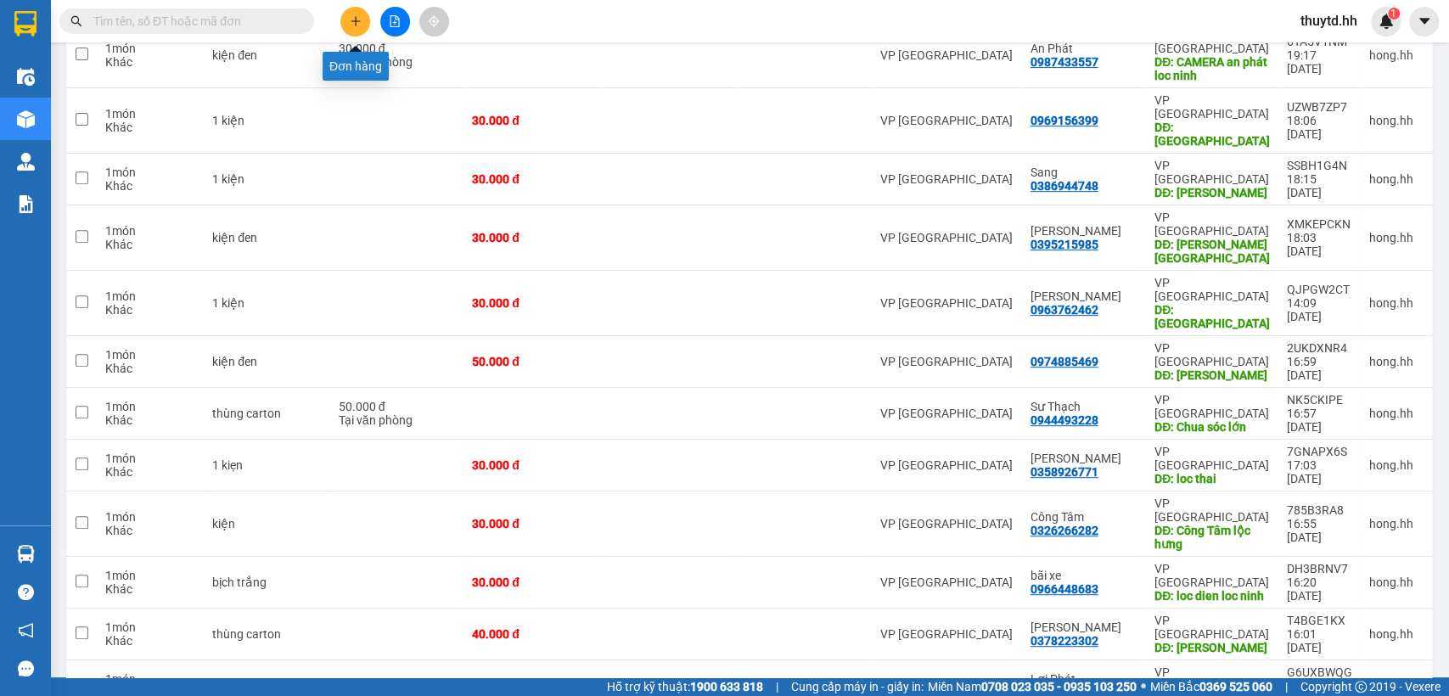
click at [362, 20] on button at bounding box center [355, 22] width 30 height 30
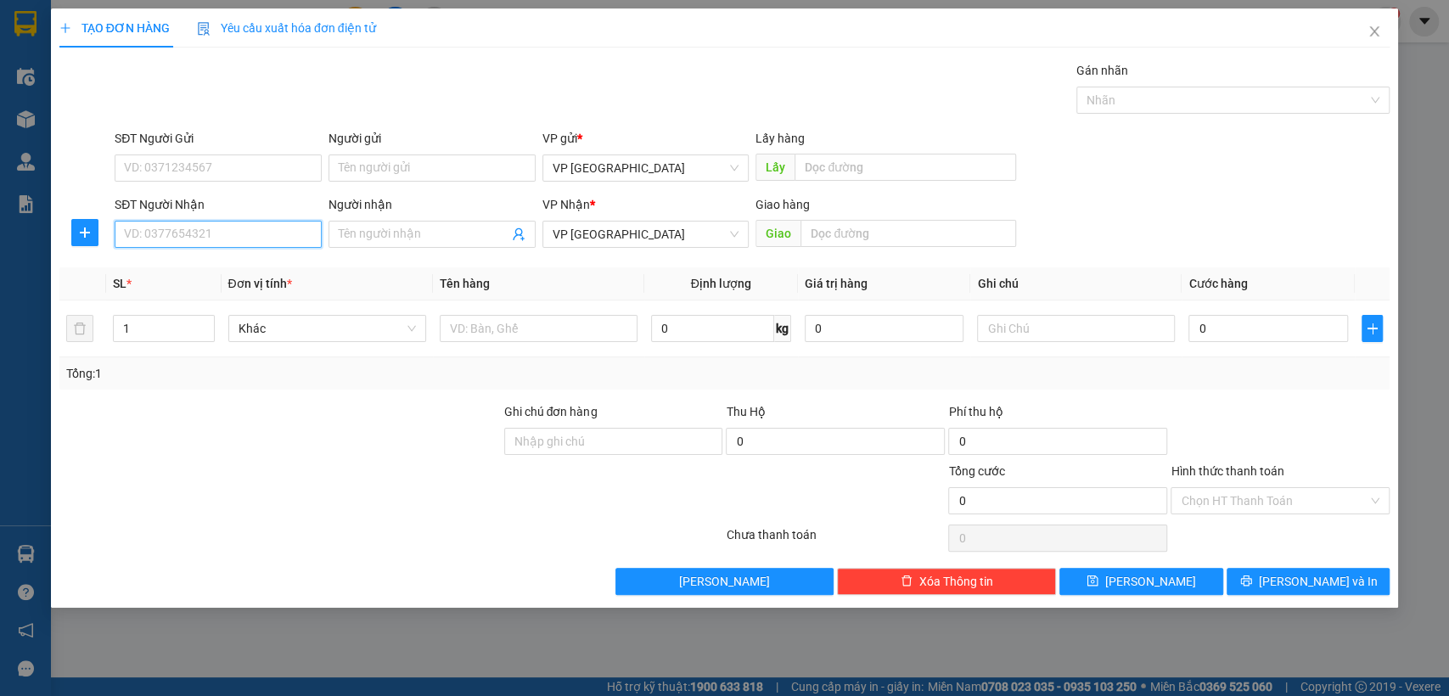
click at [312, 241] on input "SĐT Người Nhận" at bounding box center [218, 234] width 207 height 27
click at [197, 266] on div "0975017620 - blong" at bounding box center [218, 268] width 187 height 19
click at [1299, 491] on input "Hình thức thanh toán" at bounding box center [1273, 500] width 187 height 25
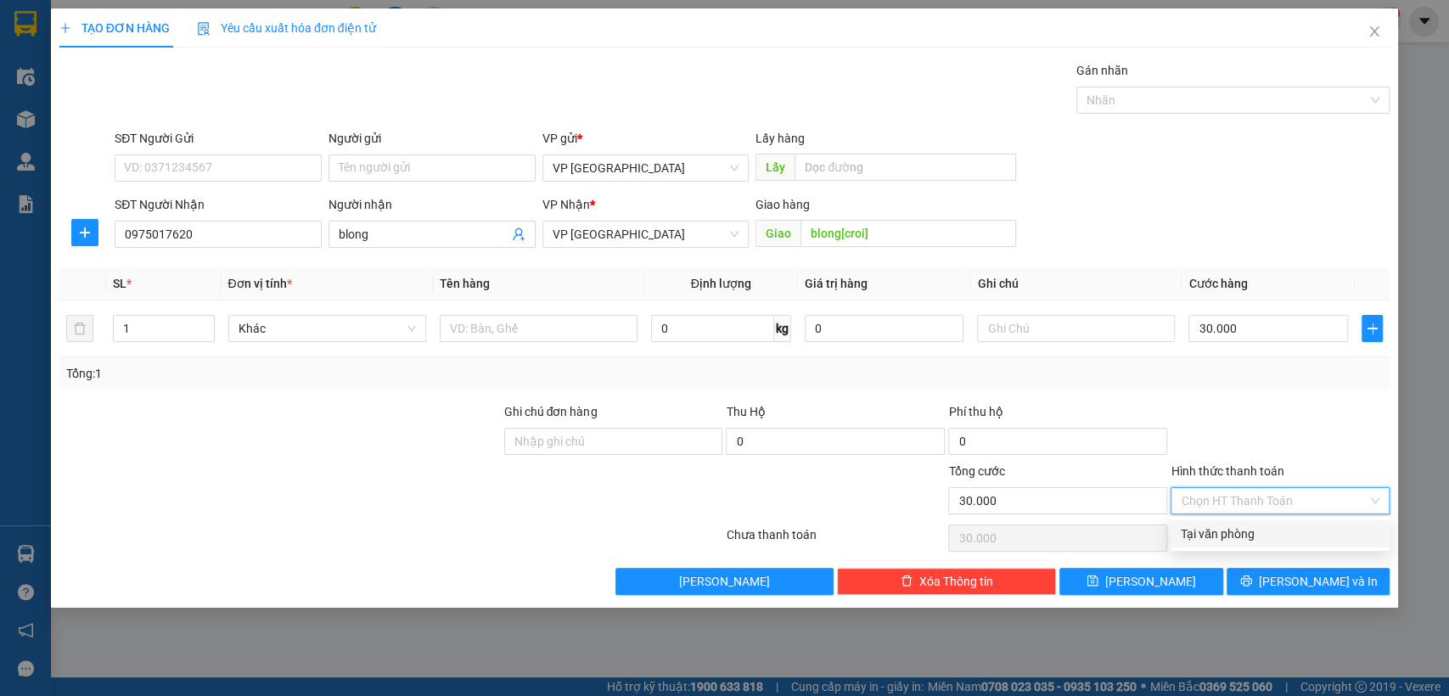
click at [1273, 541] on div "Tại văn phòng" at bounding box center [1279, 533] width 199 height 19
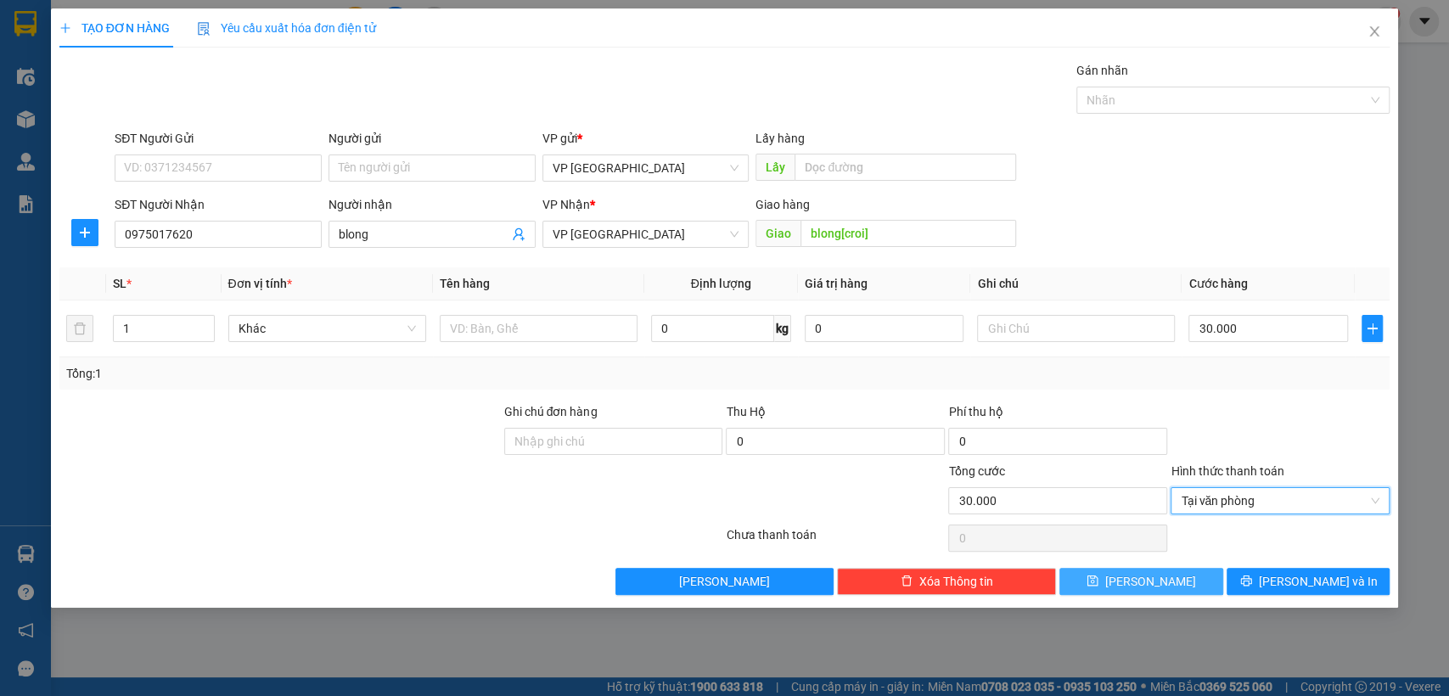
click at [1150, 586] on span "[PERSON_NAME]" at bounding box center [1150, 581] width 91 height 19
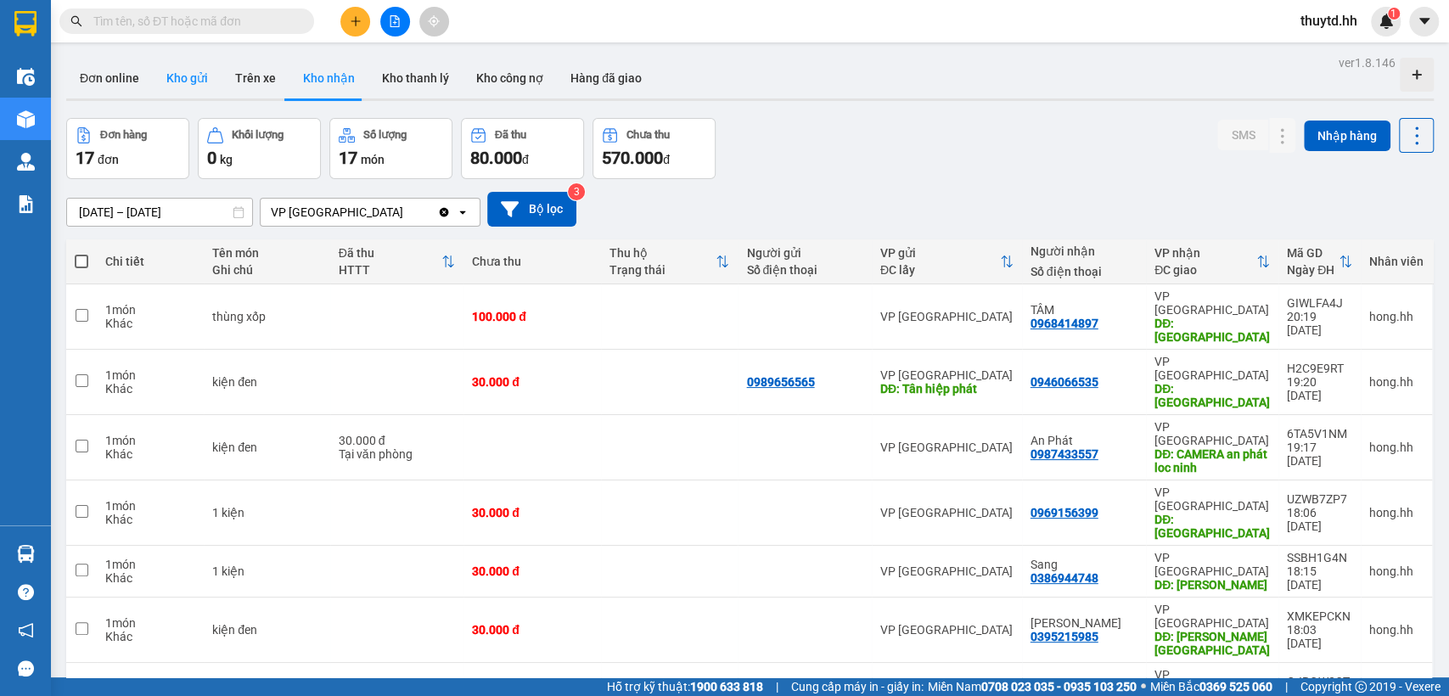
click at [193, 79] on button "Kho gửi" at bounding box center [187, 78] width 69 height 41
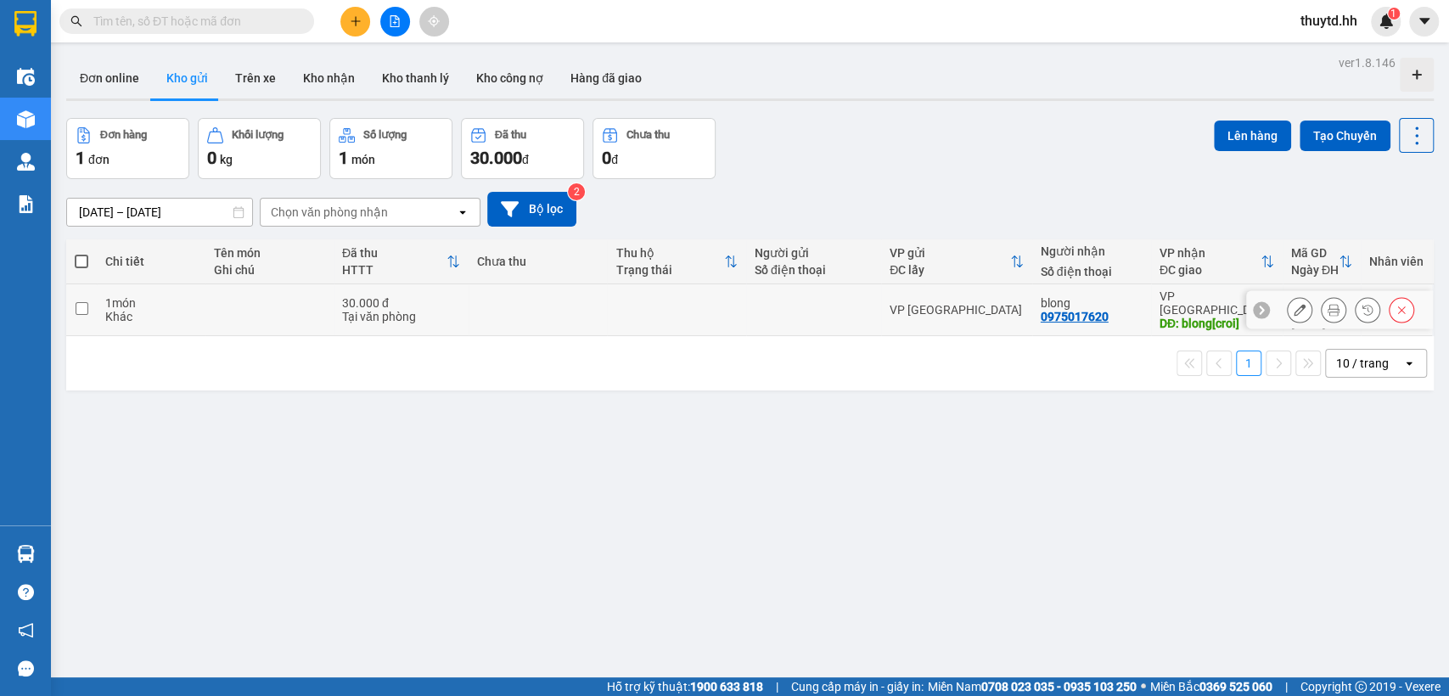
click at [1212, 317] on div "DĐ: blong[croi]" at bounding box center [1216, 324] width 115 height 14
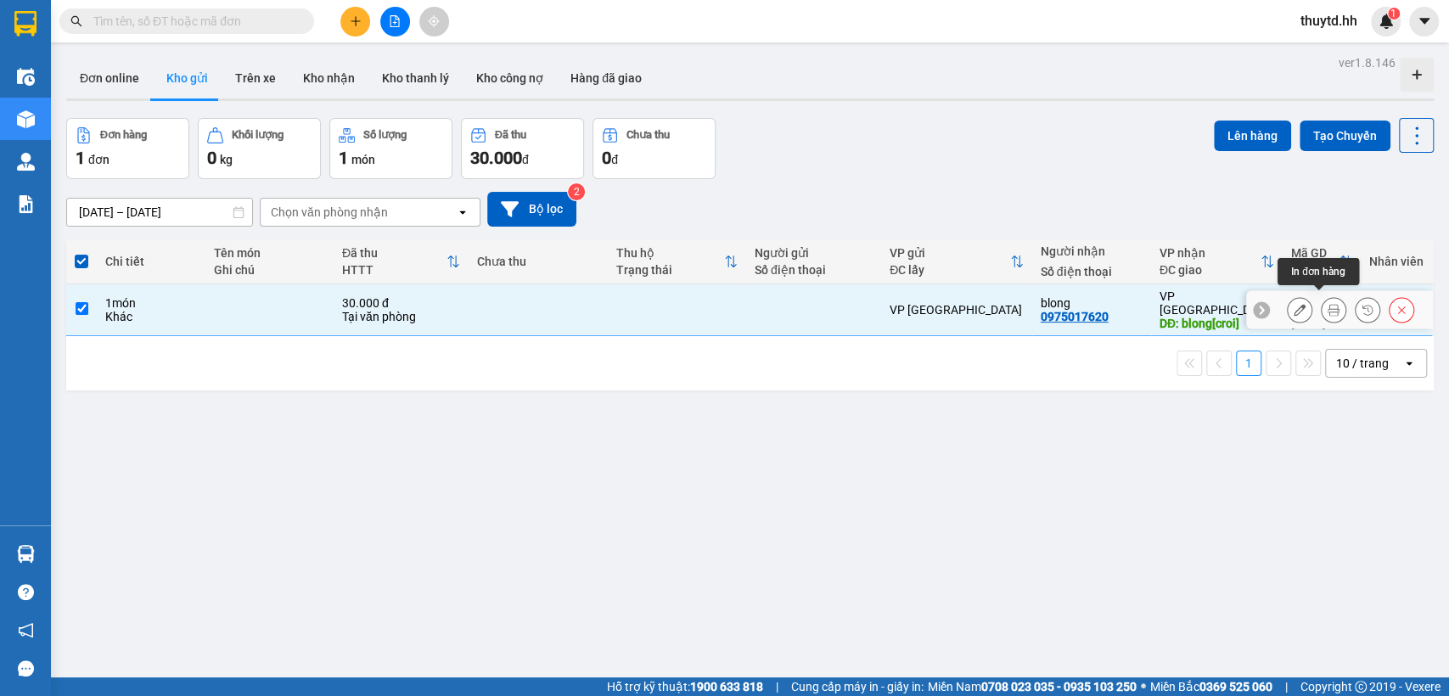
click at [1327, 308] on icon at bounding box center [1333, 310] width 12 height 12
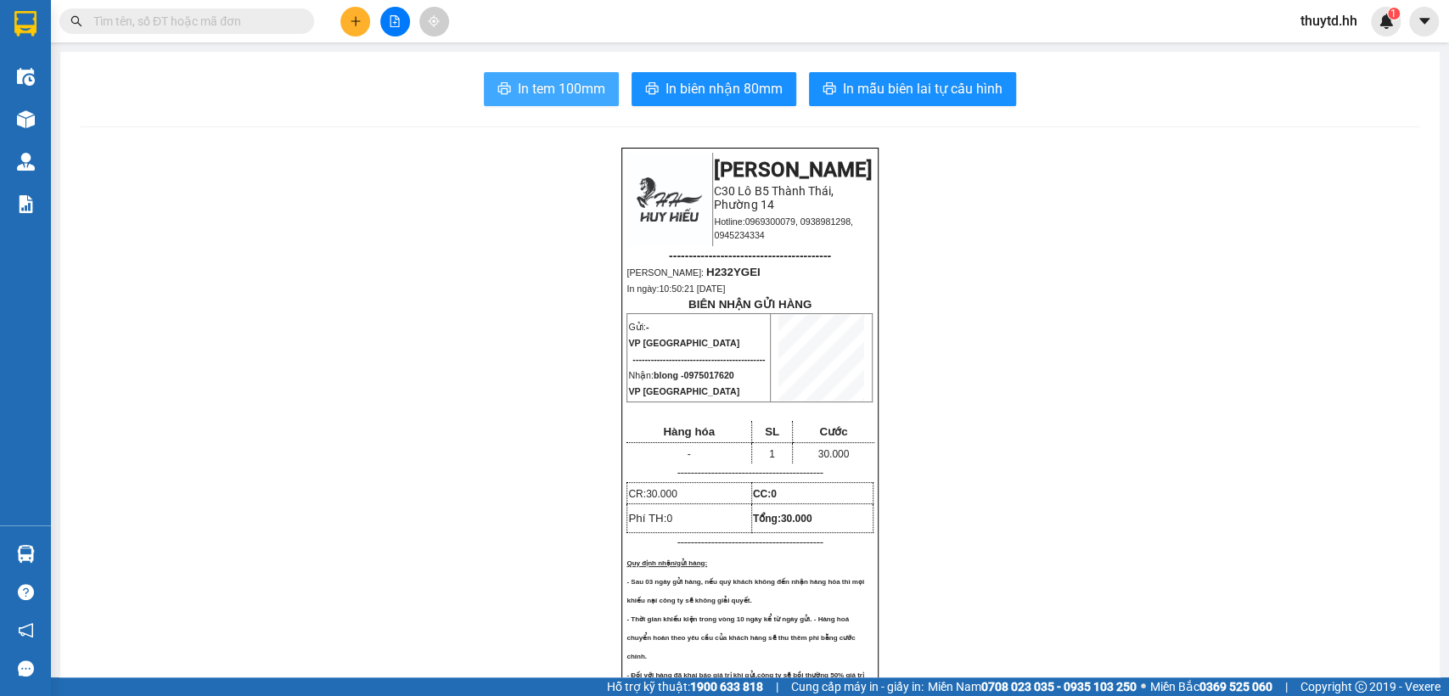
click at [513, 76] on button "In tem 100mm" at bounding box center [551, 89] width 135 height 34
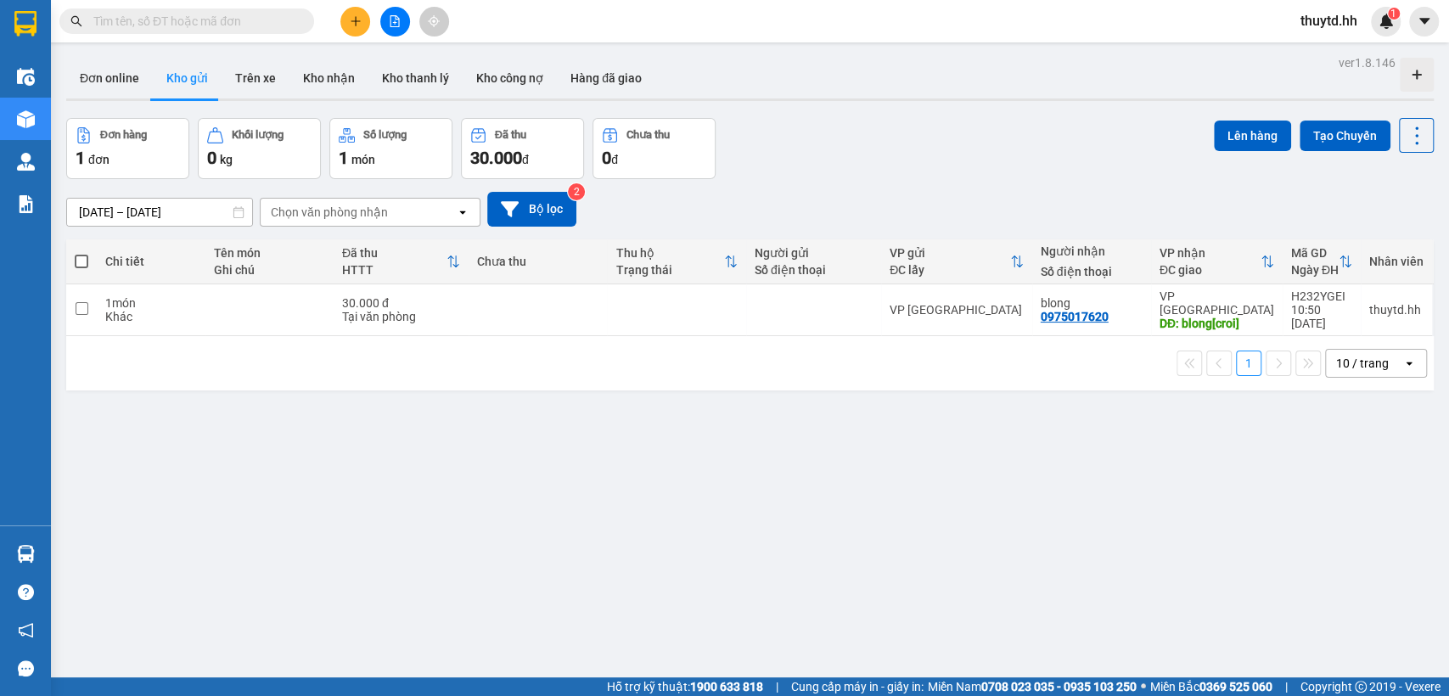
click at [350, 21] on icon "plus" at bounding box center [356, 21] width 12 height 12
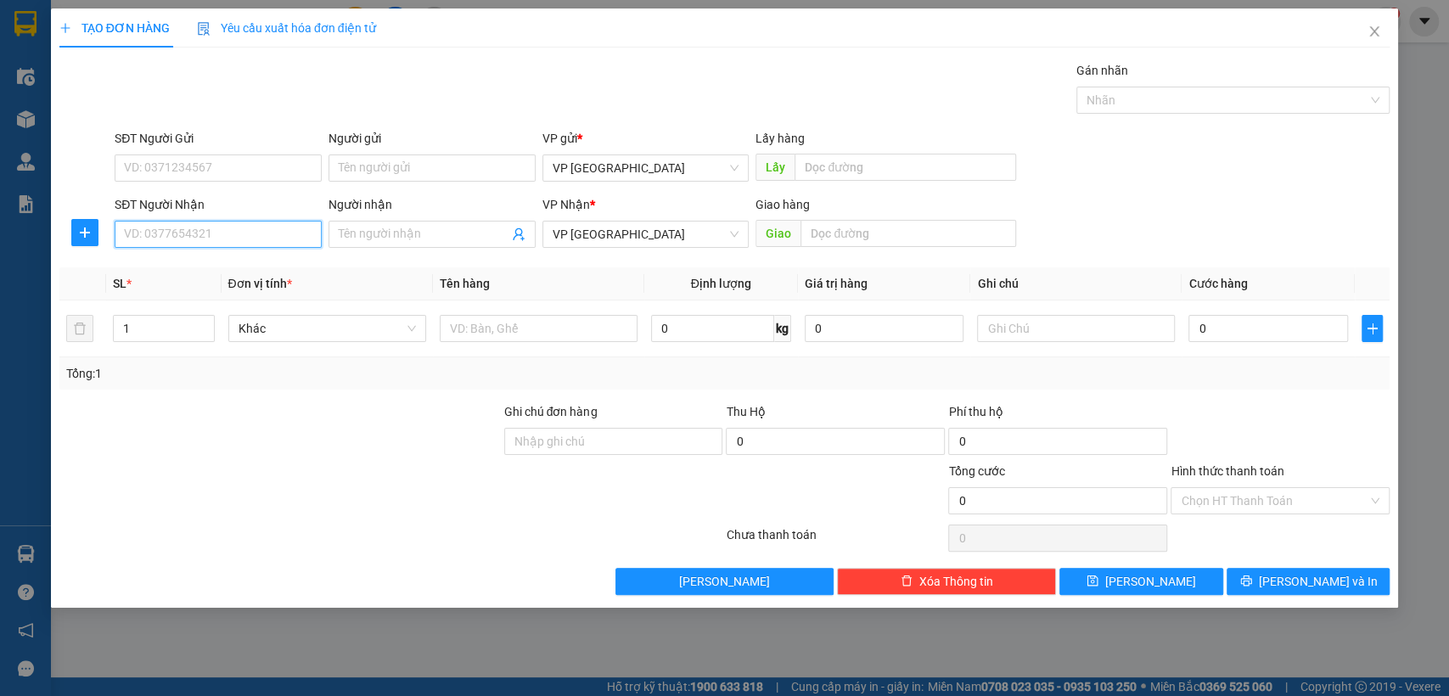
click at [278, 231] on input "SĐT Người Nhận" at bounding box center [218, 234] width 207 height 27
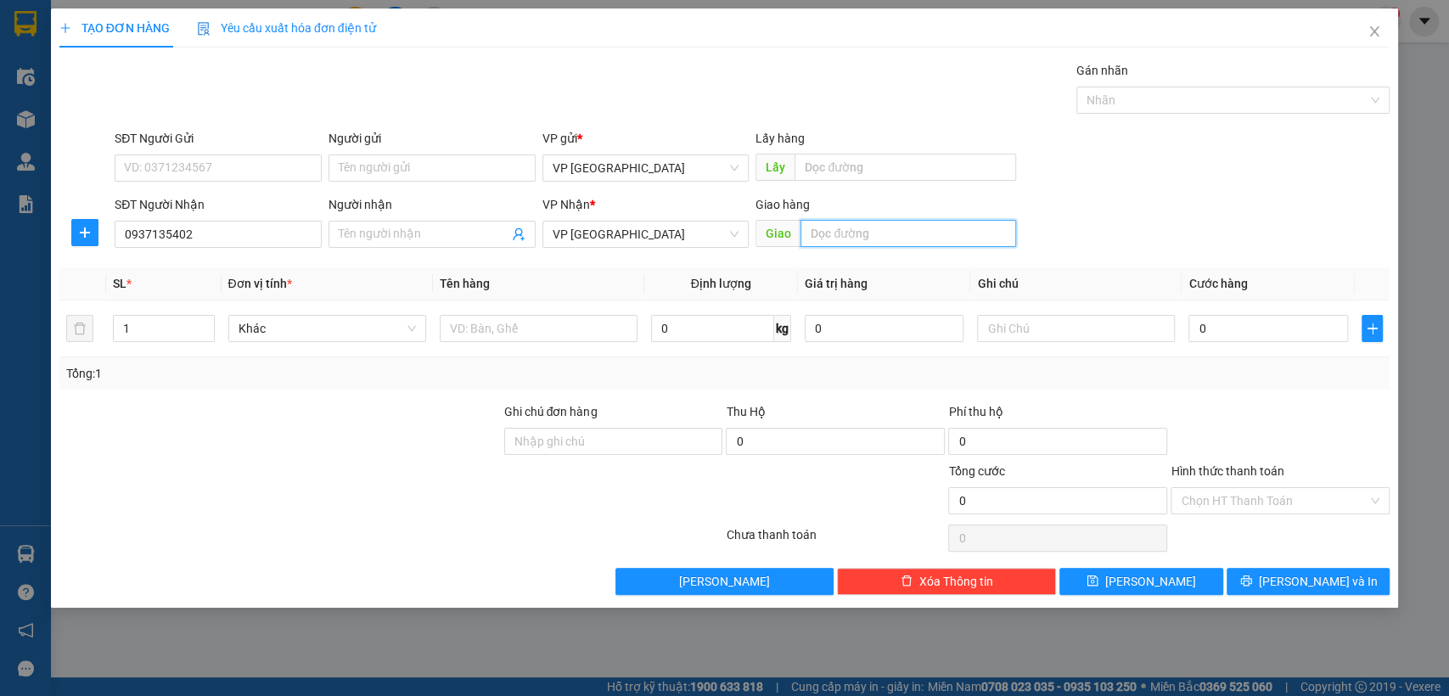
click at [943, 236] on input "text" at bounding box center [908, 233] width 216 height 27
click at [1247, 334] on input "0" at bounding box center [1268, 328] width 160 height 27
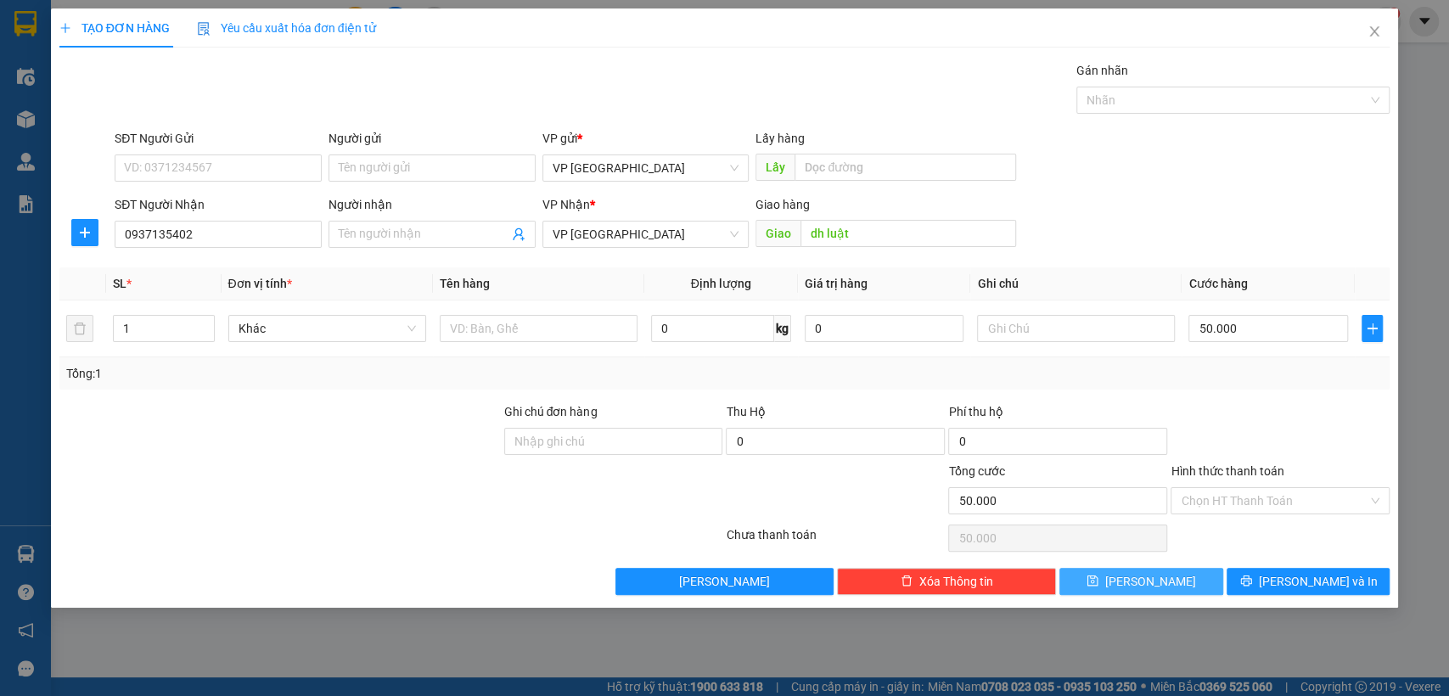
click at [1185, 583] on button "[PERSON_NAME]" at bounding box center [1140, 581] width 163 height 27
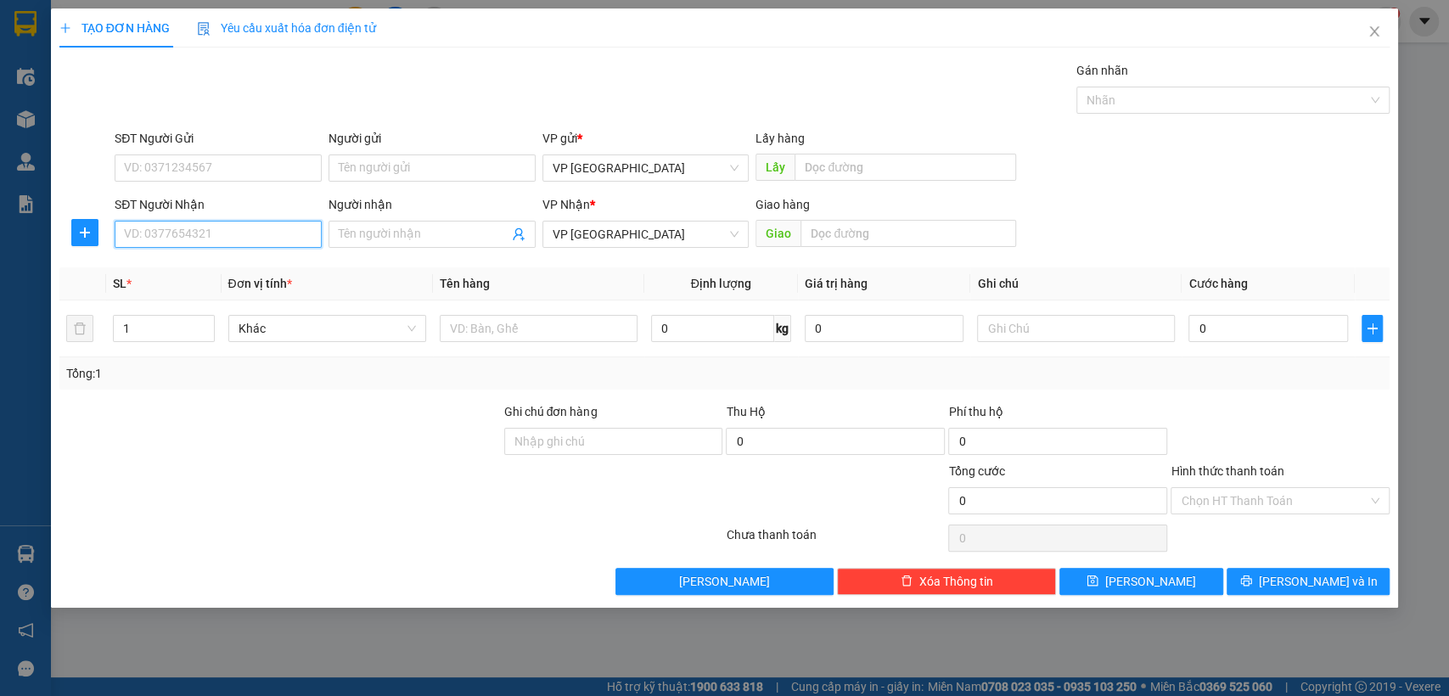
click at [300, 237] on input "SĐT Người Nhận" at bounding box center [218, 234] width 207 height 27
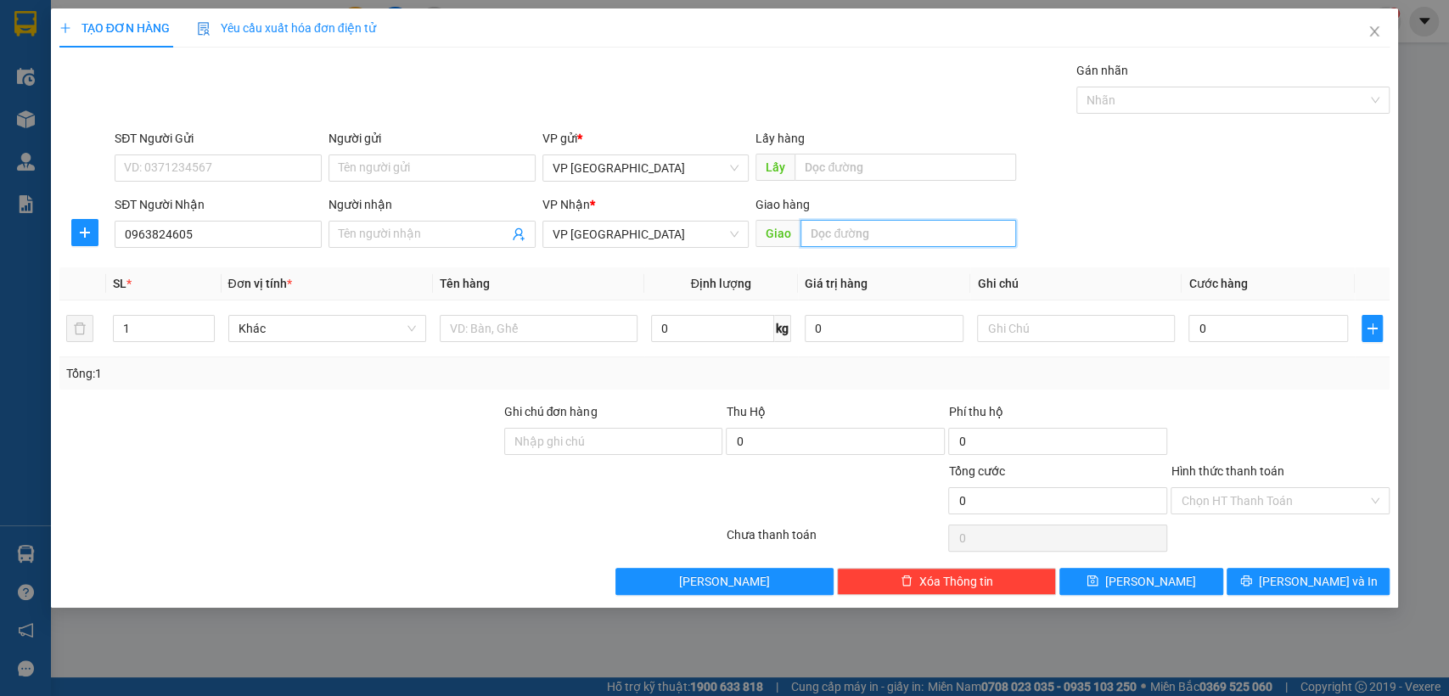
click at [855, 226] on input "text" at bounding box center [908, 233] width 216 height 27
click at [1282, 332] on input "0" at bounding box center [1268, 328] width 160 height 27
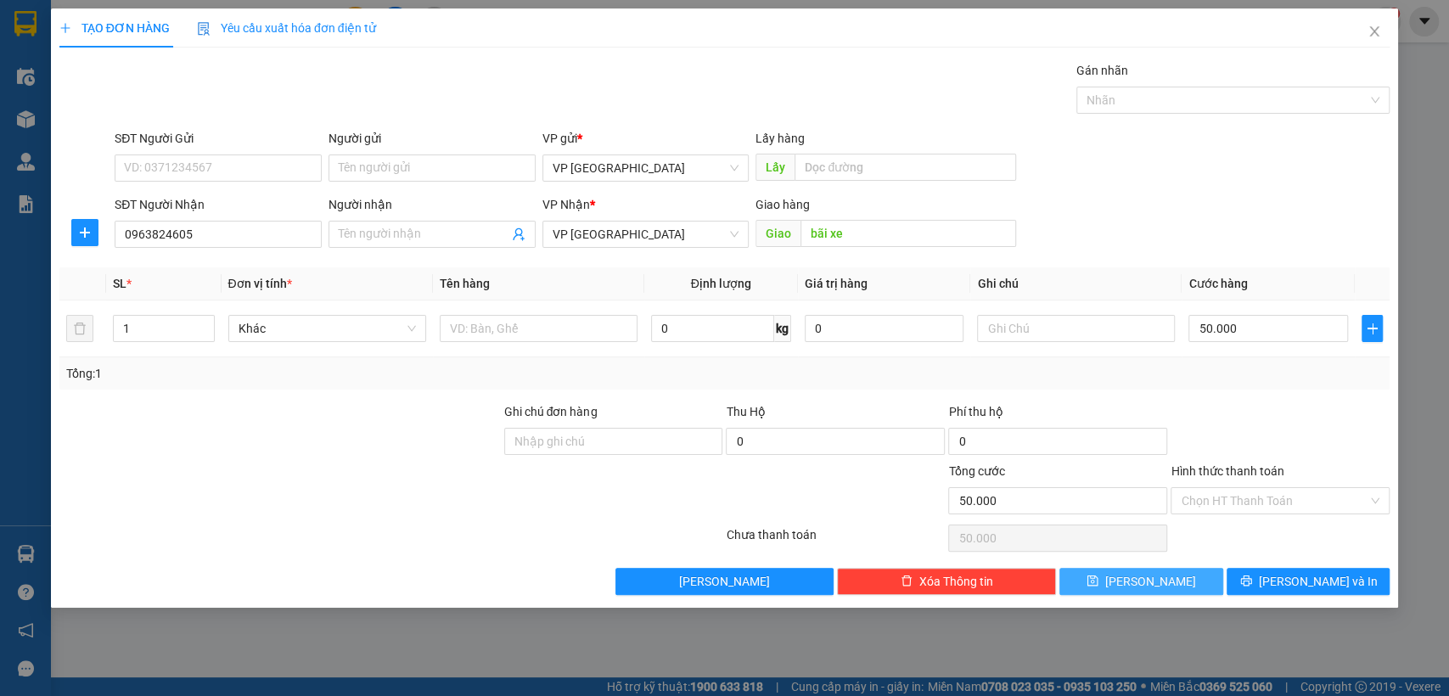
click at [1161, 580] on button "[PERSON_NAME]" at bounding box center [1140, 581] width 163 height 27
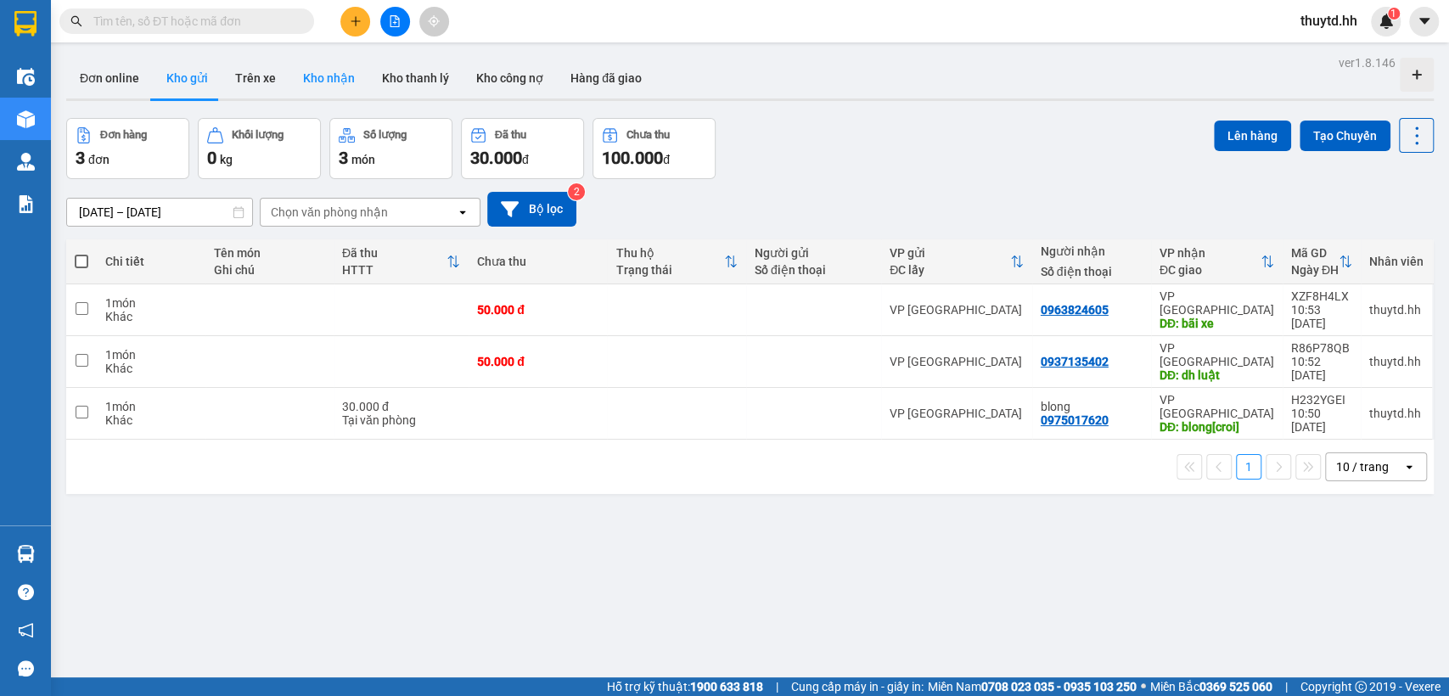
click at [305, 83] on button "Kho nhận" at bounding box center [328, 78] width 79 height 41
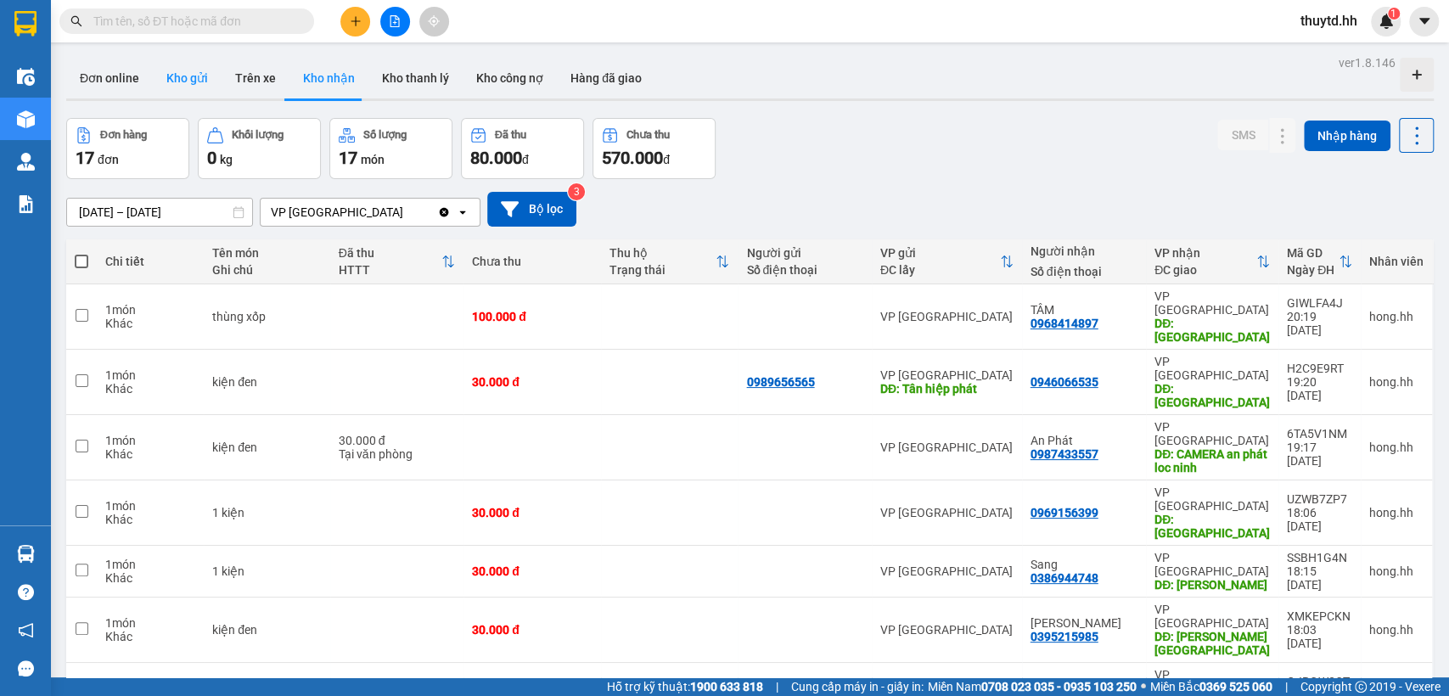
click at [193, 81] on button "Kho gửi" at bounding box center [187, 78] width 69 height 41
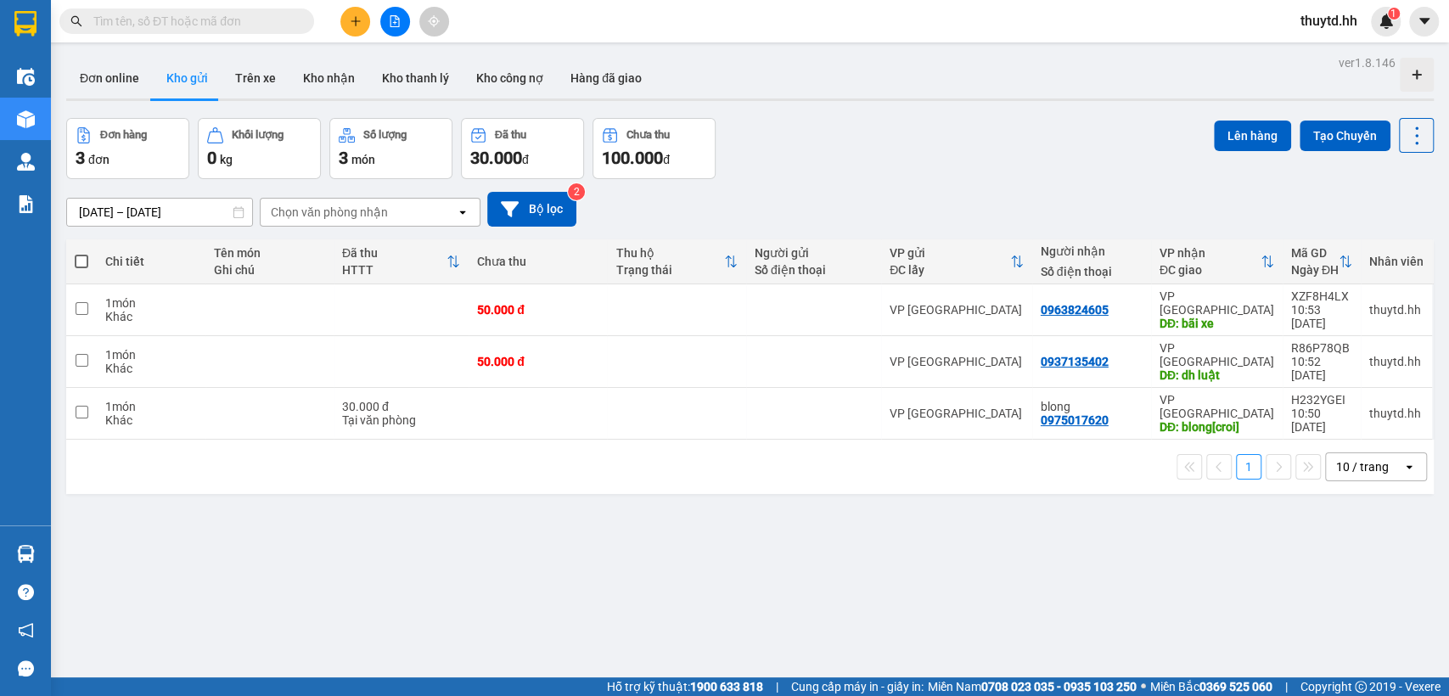
click at [360, 29] on button at bounding box center [355, 22] width 30 height 30
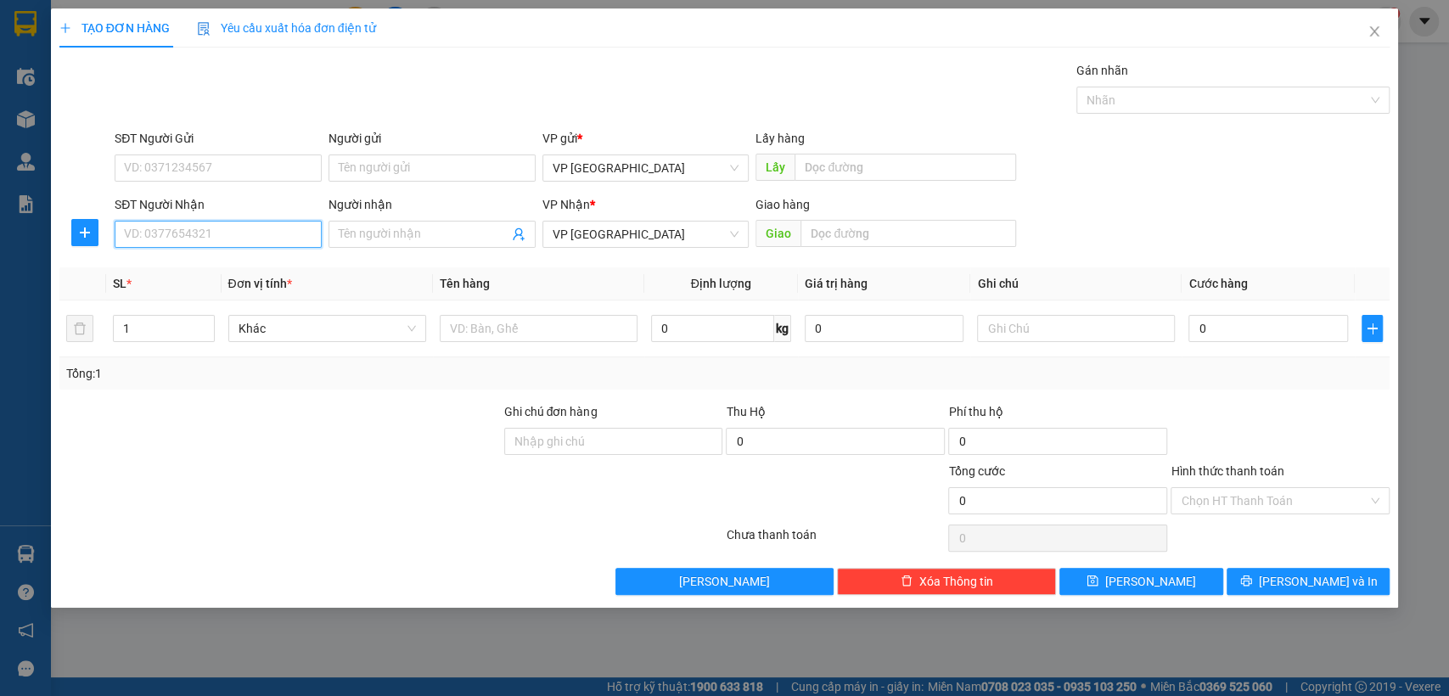
click at [255, 244] on input "SĐT Người Nhận" at bounding box center [218, 234] width 207 height 27
click at [195, 272] on div "0913129199 - LONG" at bounding box center [218, 268] width 187 height 19
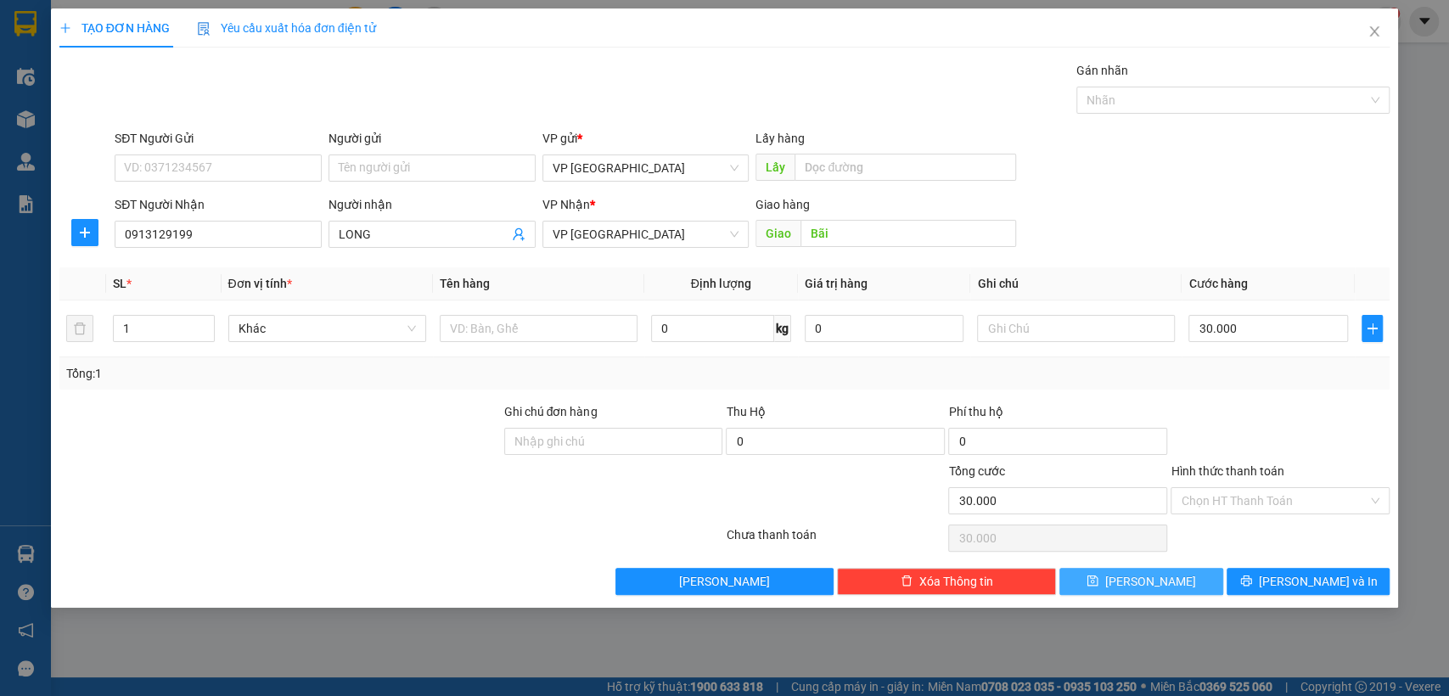
click at [1175, 586] on button "[PERSON_NAME]" at bounding box center [1140, 581] width 163 height 27
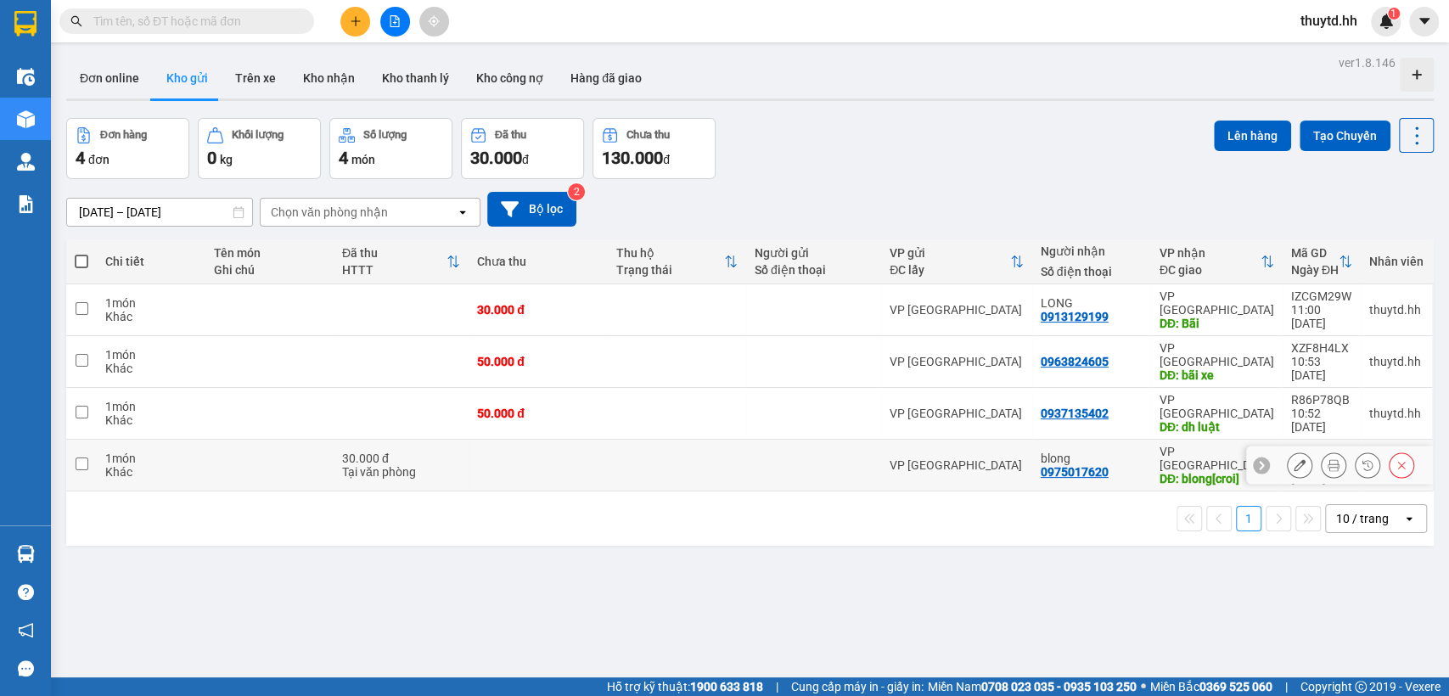
click at [812, 440] on td at bounding box center [813, 466] width 135 height 52
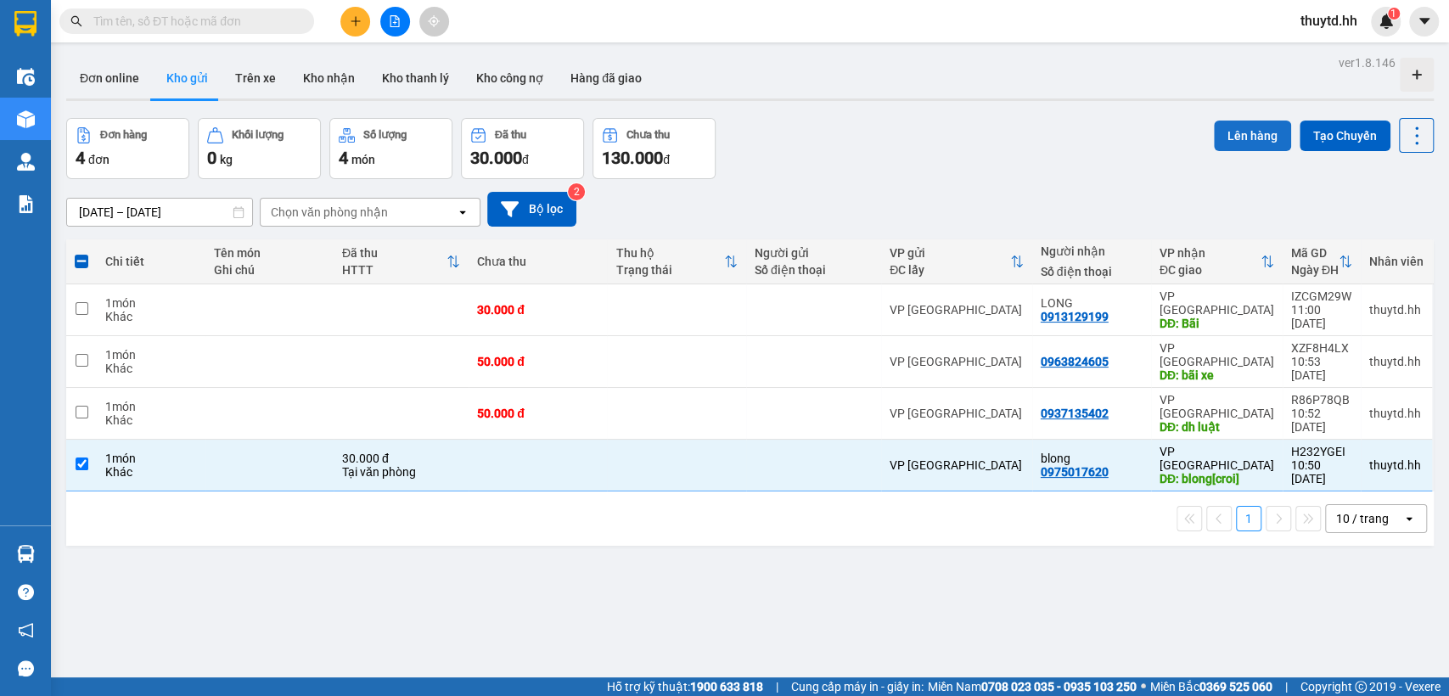
click at [1246, 137] on button "Lên hàng" at bounding box center [1251, 136] width 77 height 31
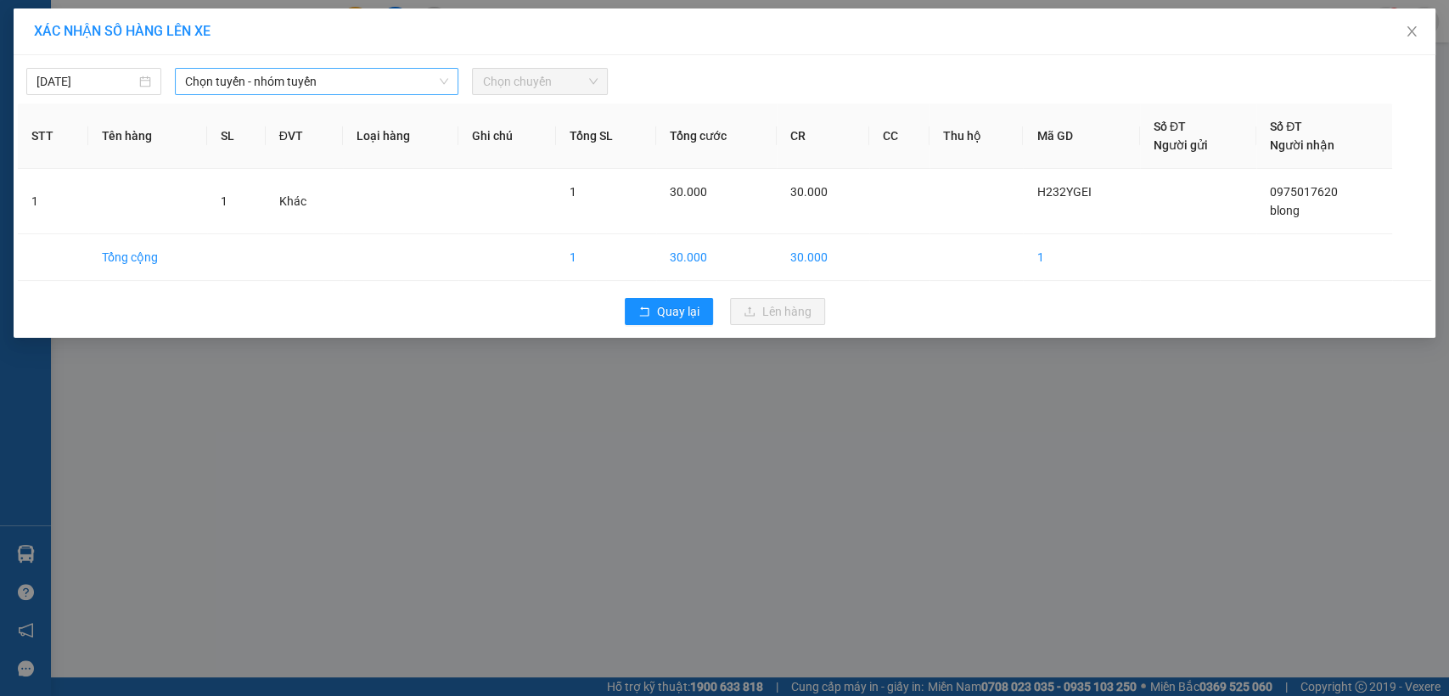
click at [438, 90] on span "Chọn tuyến - nhóm tuyến" at bounding box center [316, 81] width 263 height 25
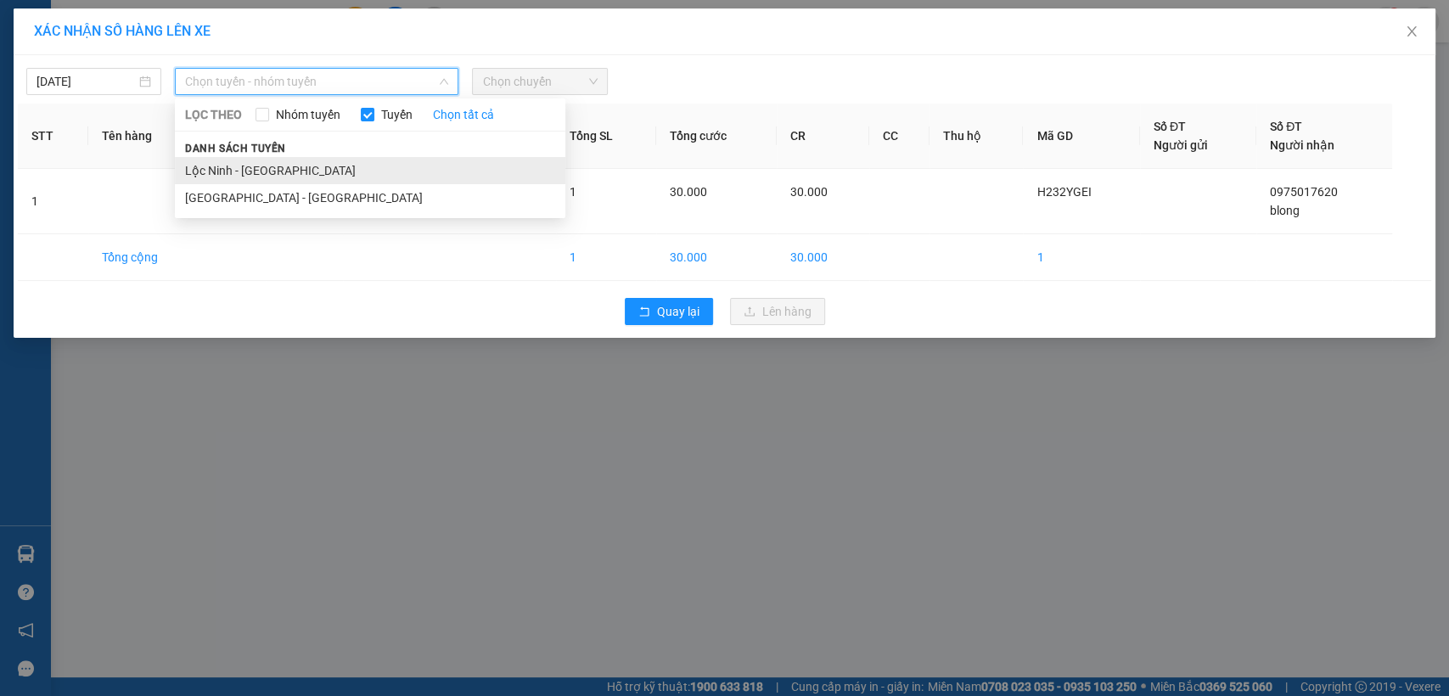
click at [177, 168] on li "Lộc Ninh - [GEOGRAPHIC_DATA]" at bounding box center [370, 170] width 390 height 27
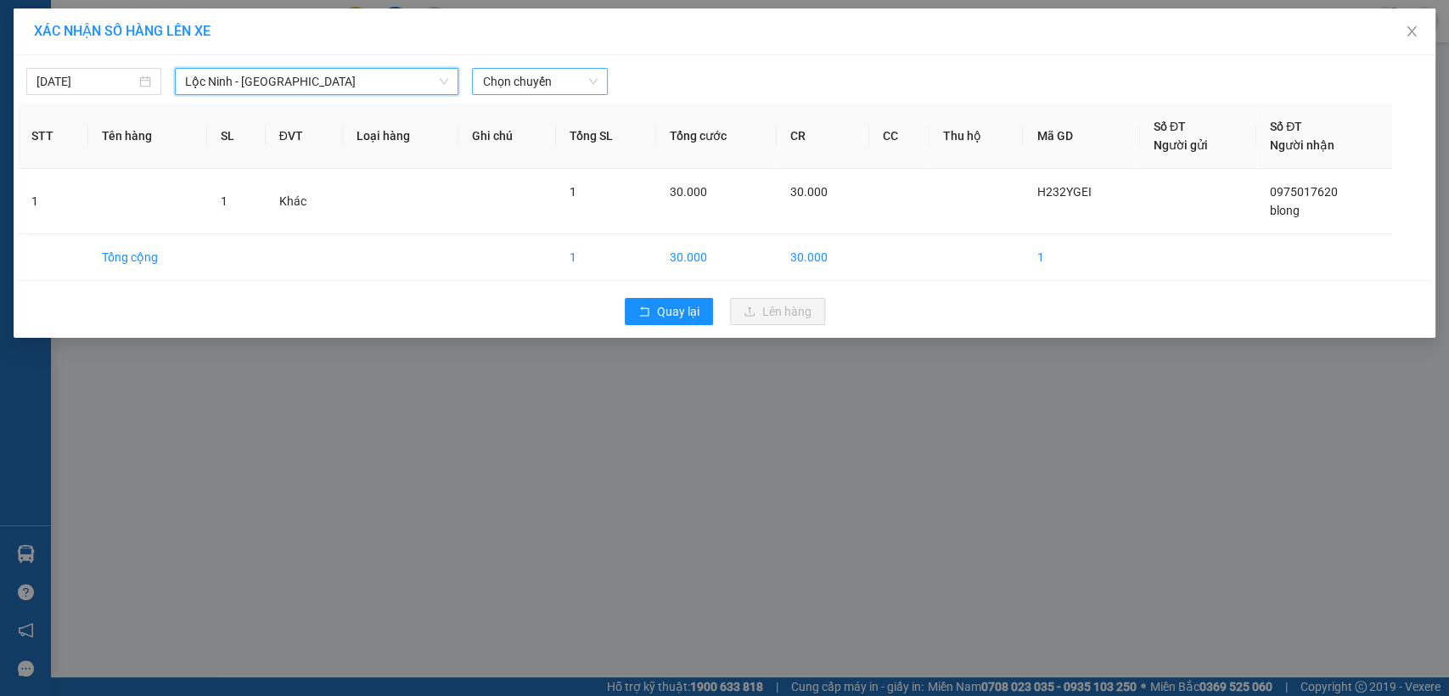
click at [509, 79] on span "Chọn chuyến" at bounding box center [539, 81] width 115 height 25
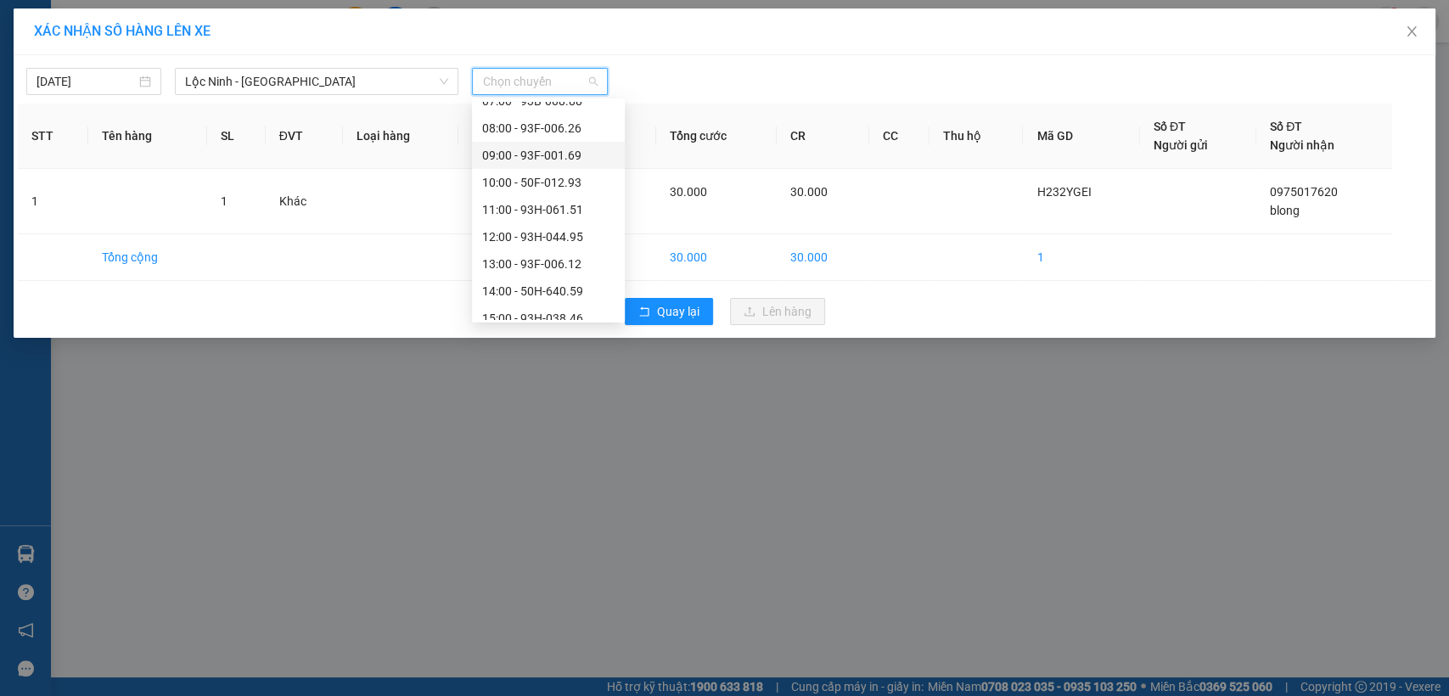
scroll to position [283, 0]
click at [530, 163] on div "11:00 - 93H-061.51" at bounding box center [548, 158] width 132 height 19
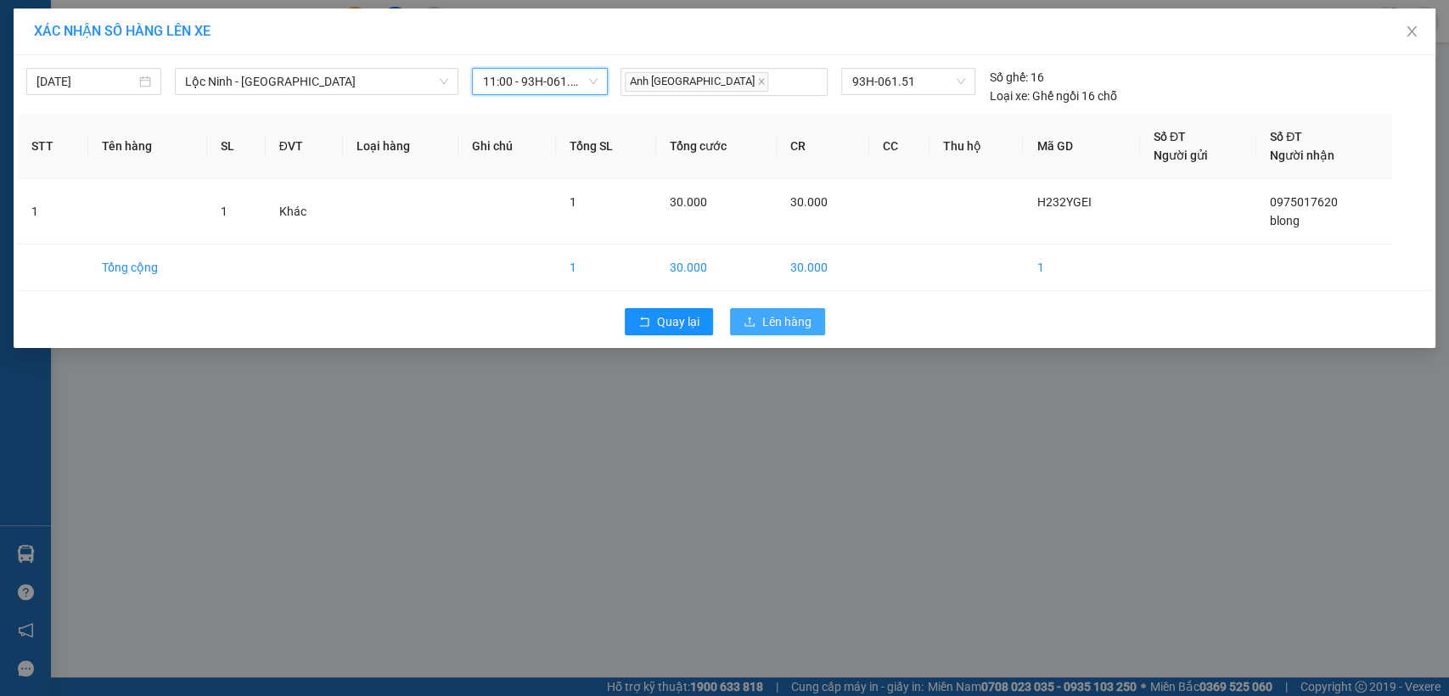
click at [784, 328] on span "Lên hàng" at bounding box center [786, 321] width 49 height 19
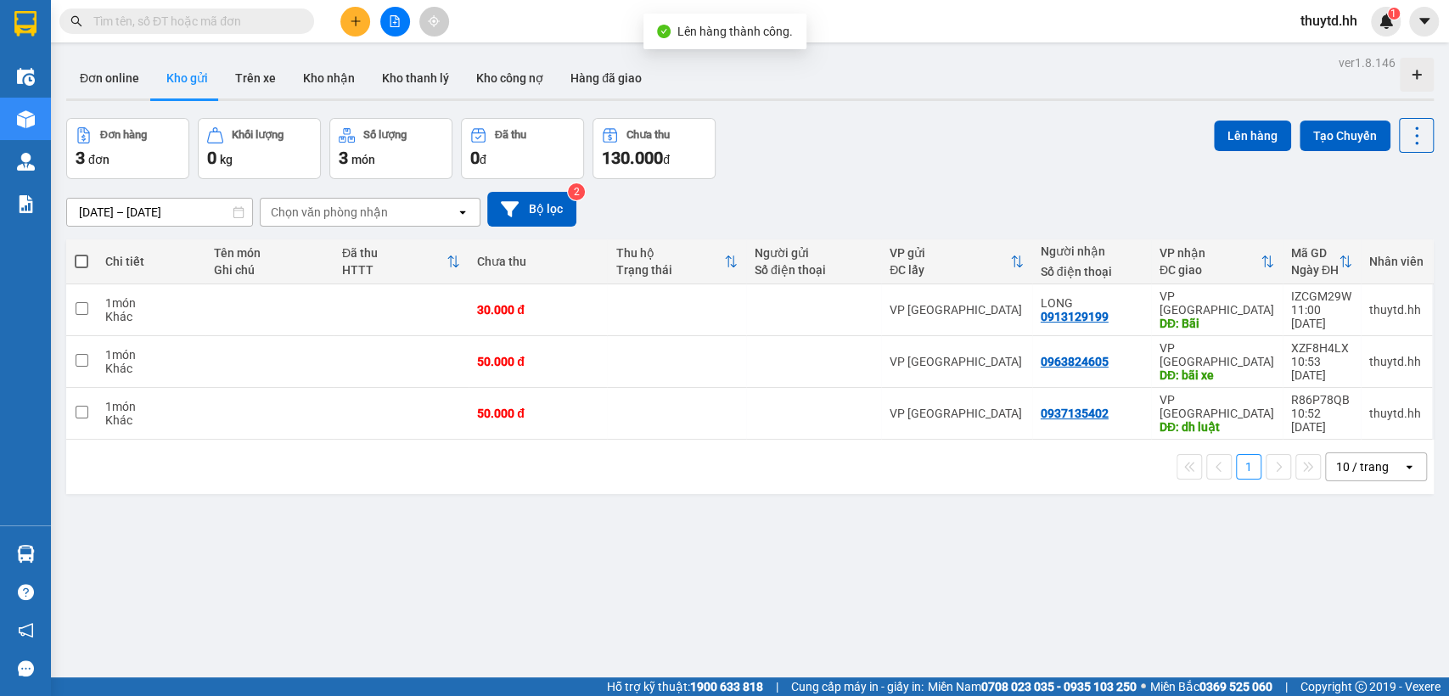
click at [82, 261] on span at bounding box center [82, 262] width 14 height 14
click at [81, 253] on input "checkbox" at bounding box center [81, 253] width 0 height 0
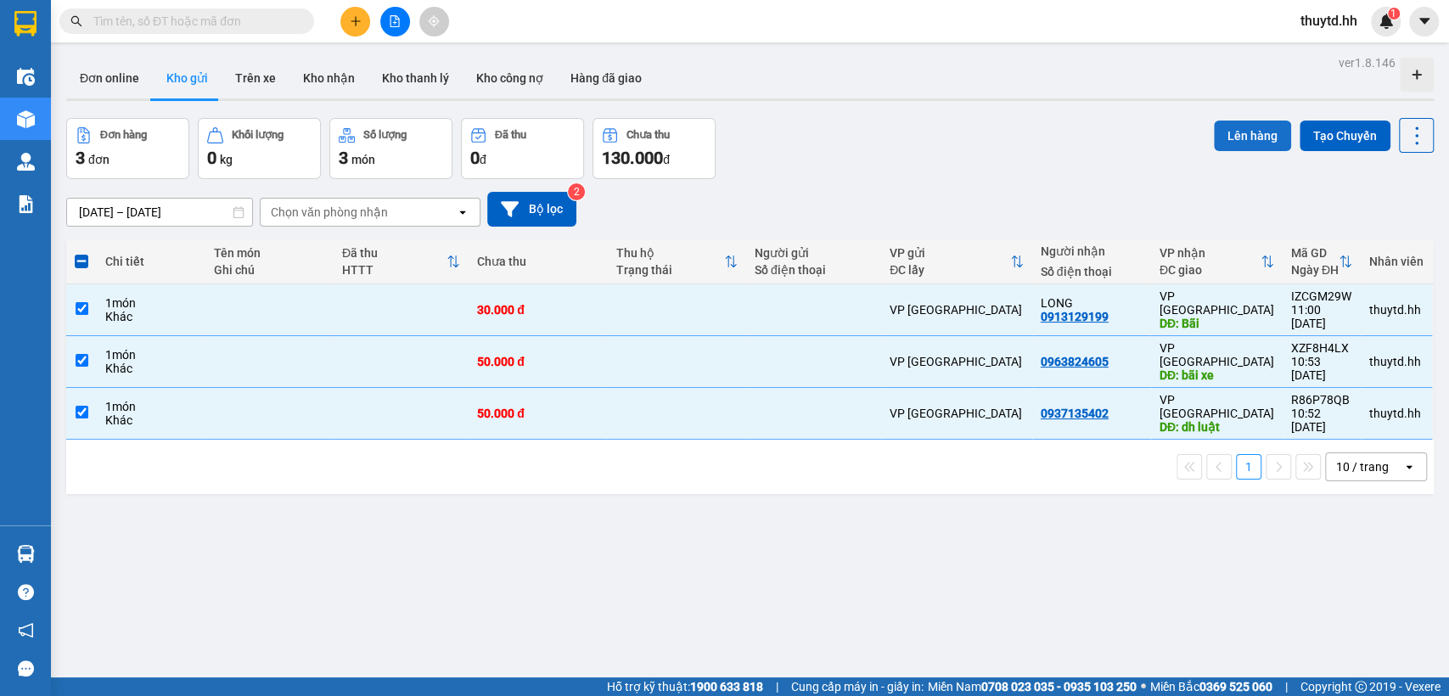
click at [1258, 137] on button "Lên hàng" at bounding box center [1251, 136] width 77 height 31
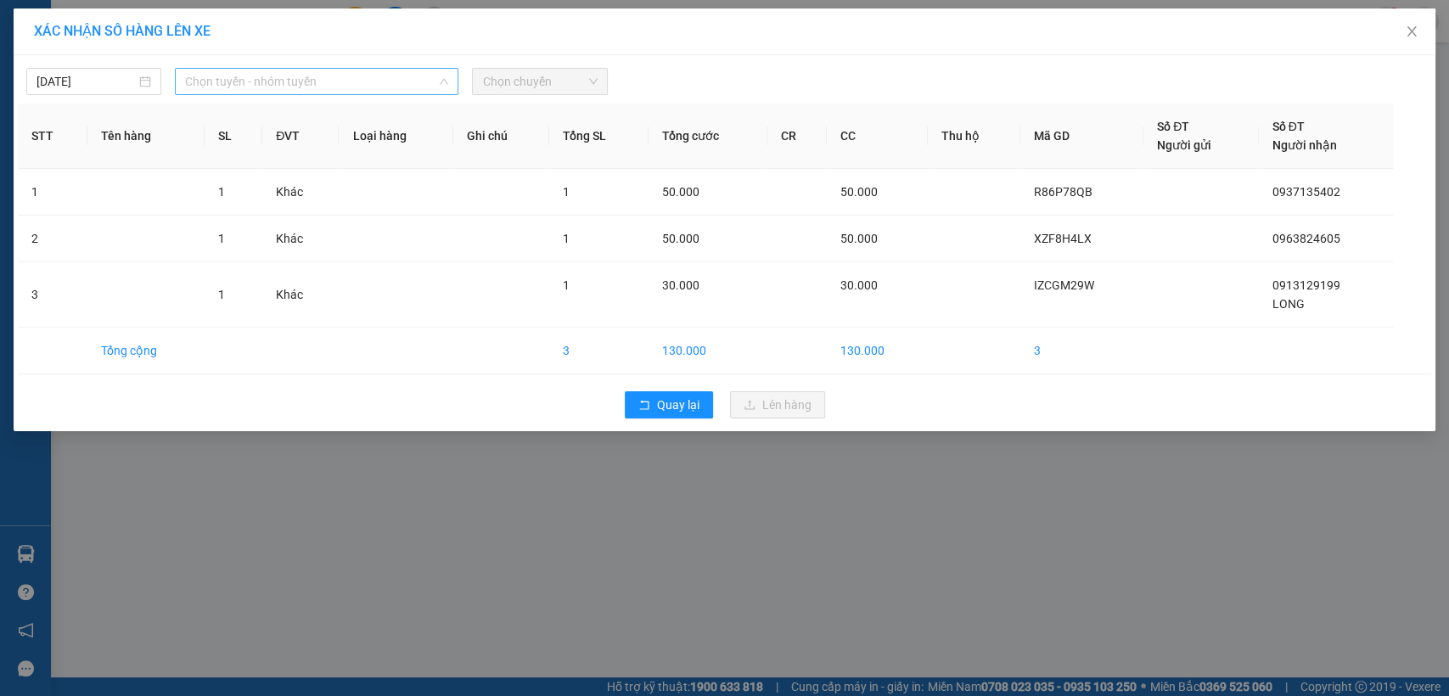
click at [362, 83] on span "Chọn tuyến - nhóm tuyến" at bounding box center [316, 81] width 263 height 25
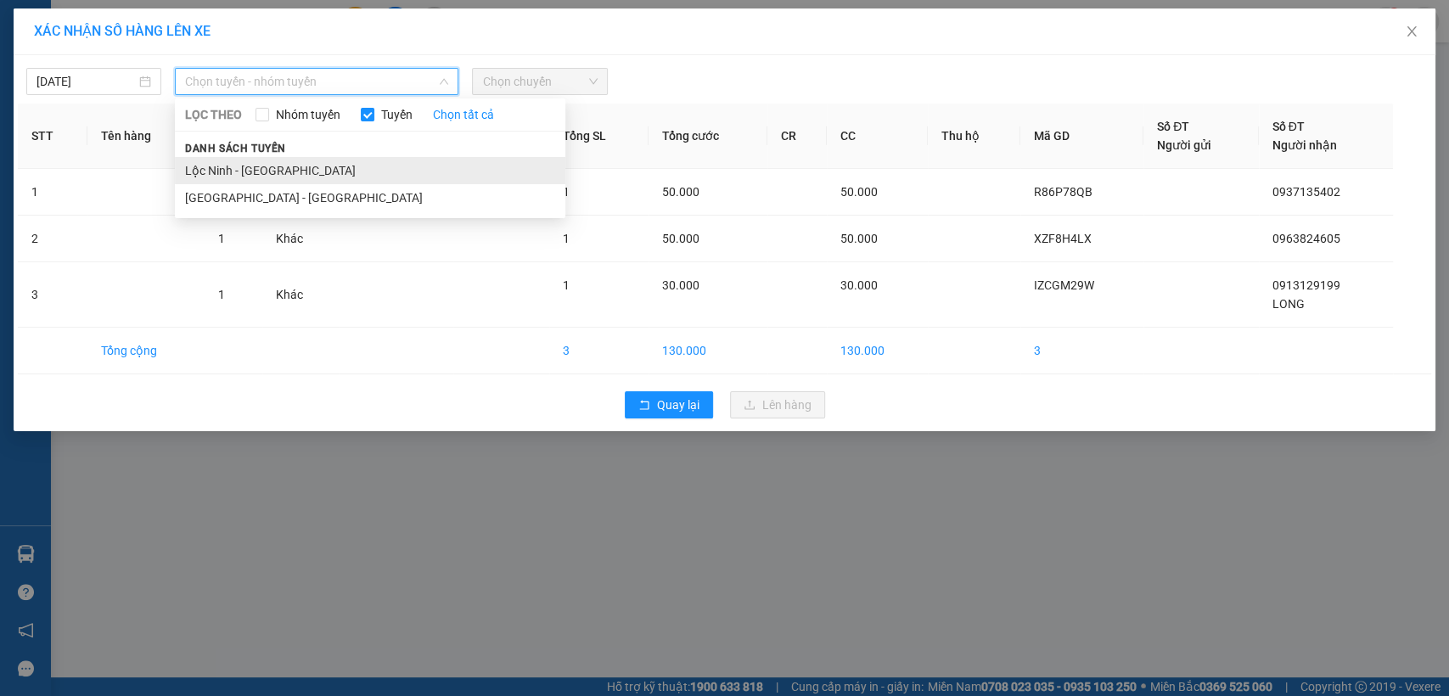
click at [255, 173] on li "Lộc Ninh - [GEOGRAPHIC_DATA]" at bounding box center [370, 170] width 390 height 27
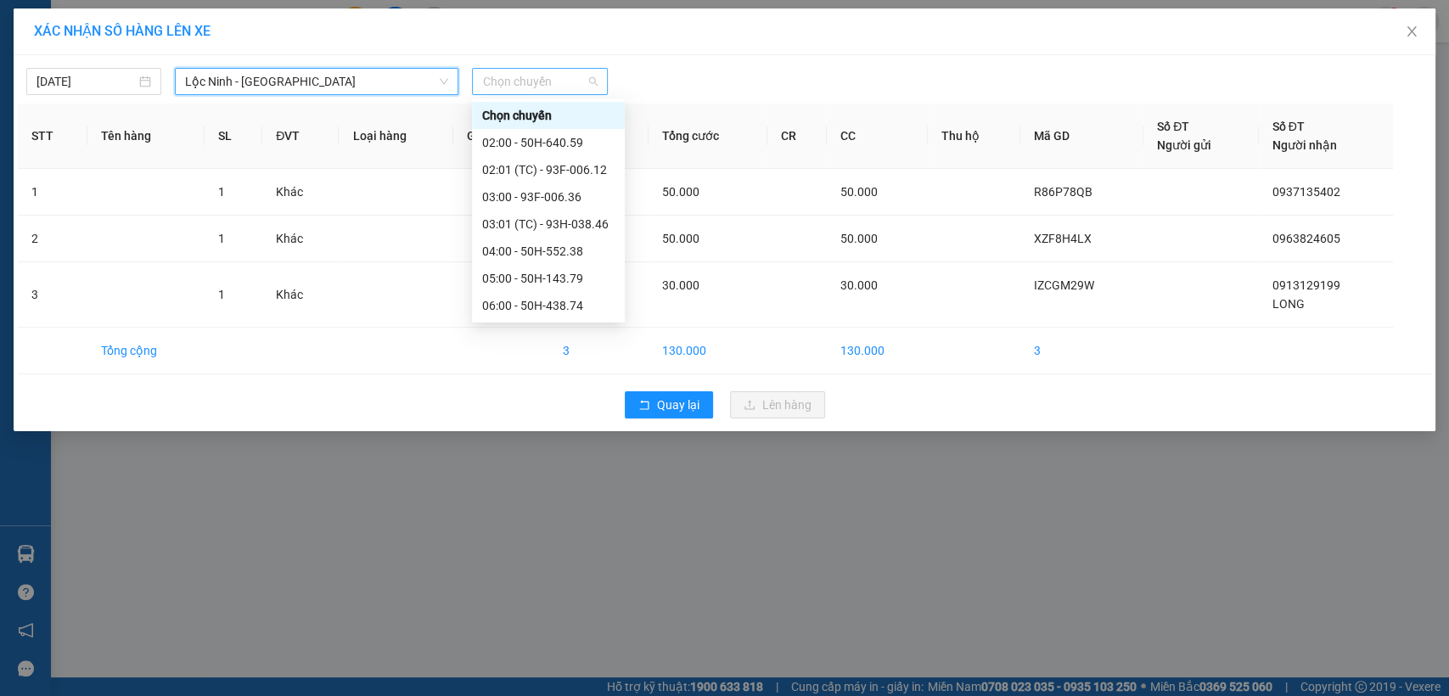
click at [548, 89] on span "Chọn chuyến" at bounding box center [539, 81] width 115 height 25
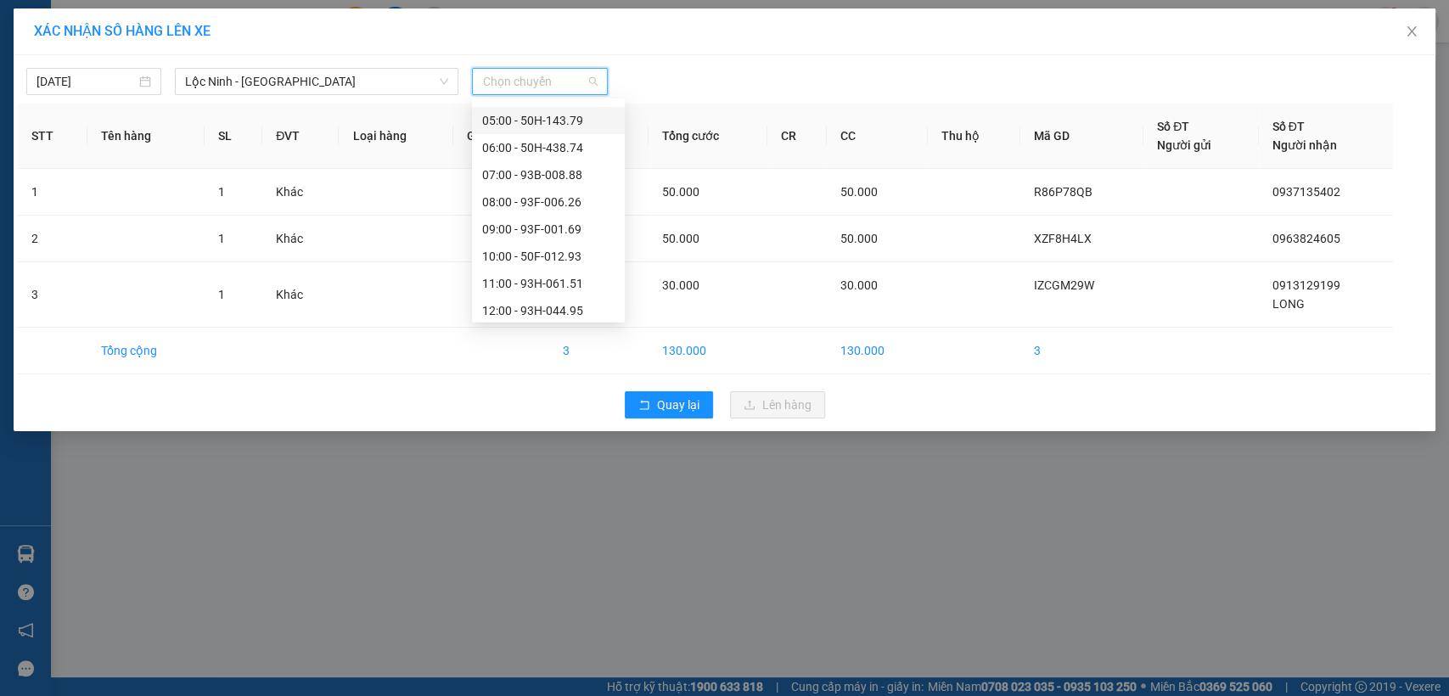
scroll to position [188, 0]
click at [559, 171] on div "08:00 - 93F-006.26" at bounding box center [548, 171] width 132 height 19
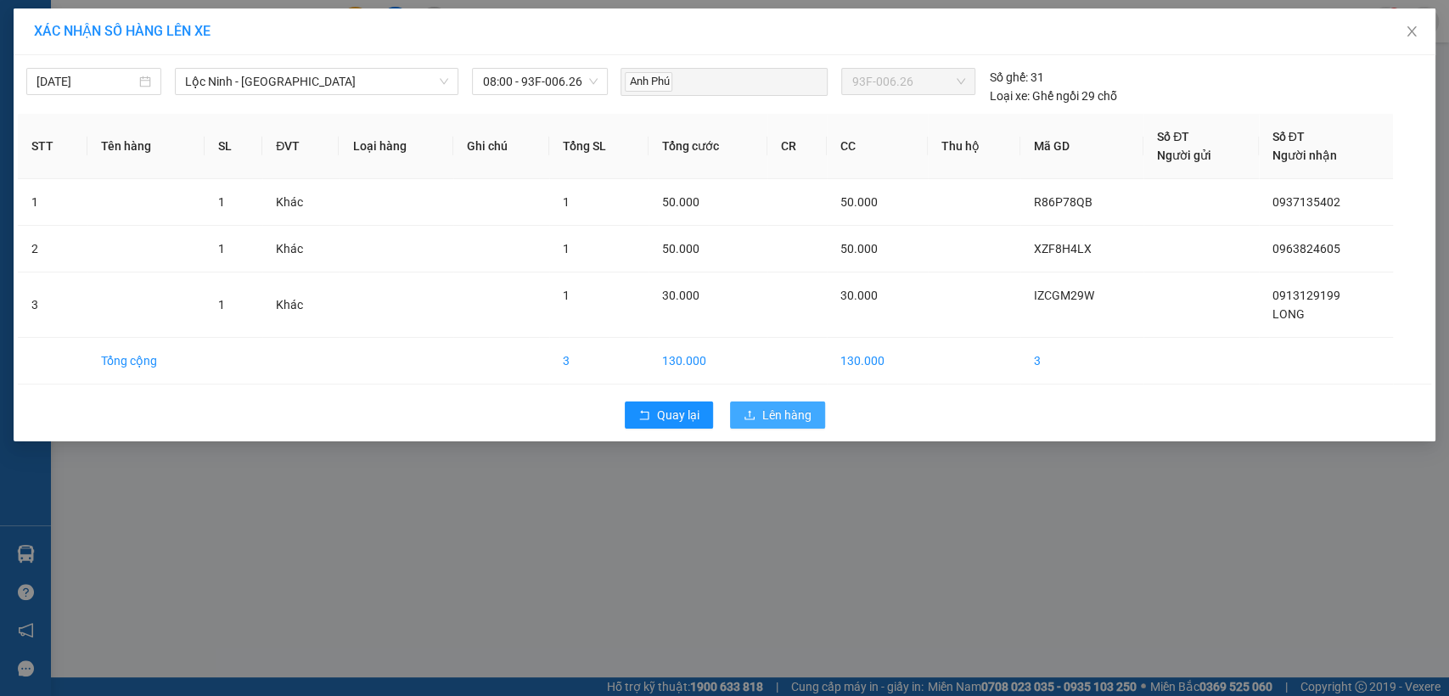
click at [753, 406] on button "Lên hàng" at bounding box center [777, 414] width 95 height 27
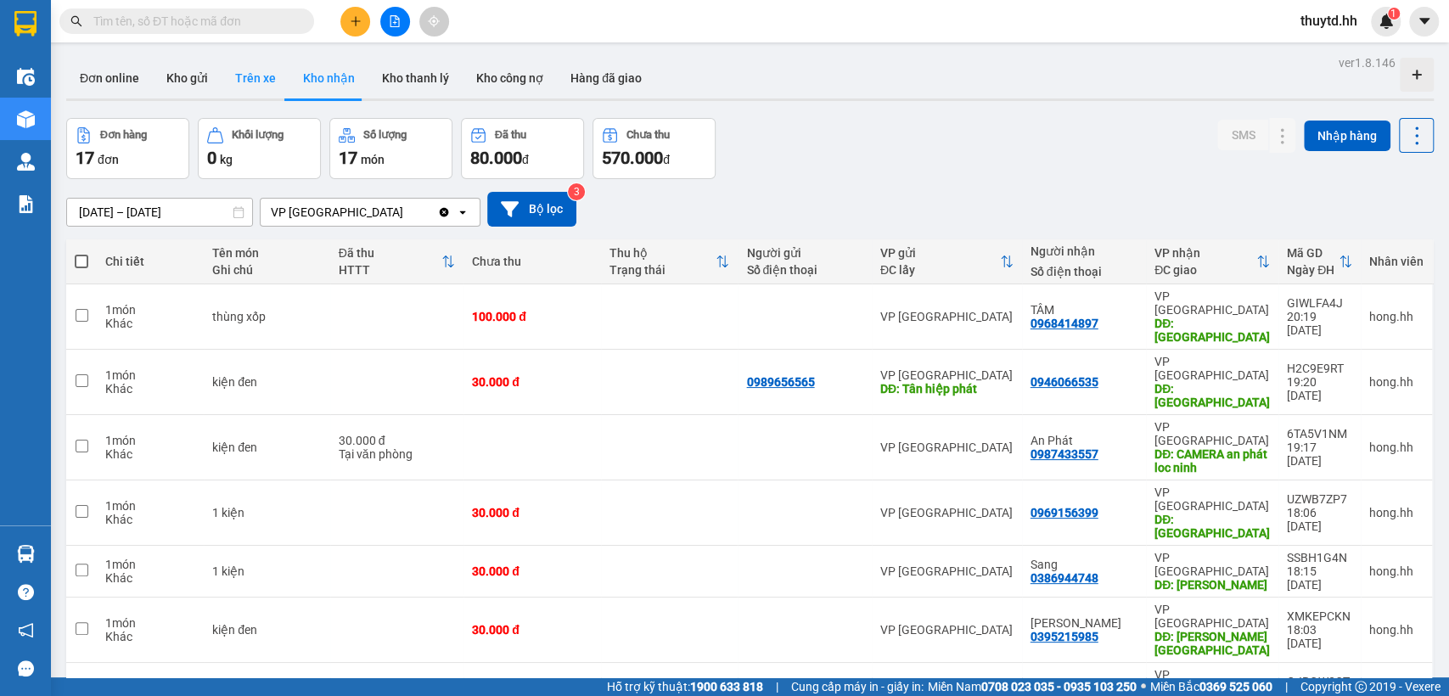
click at [247, 83] on button "Trên xe" at bounding box center [255, 78] width 68 height 41
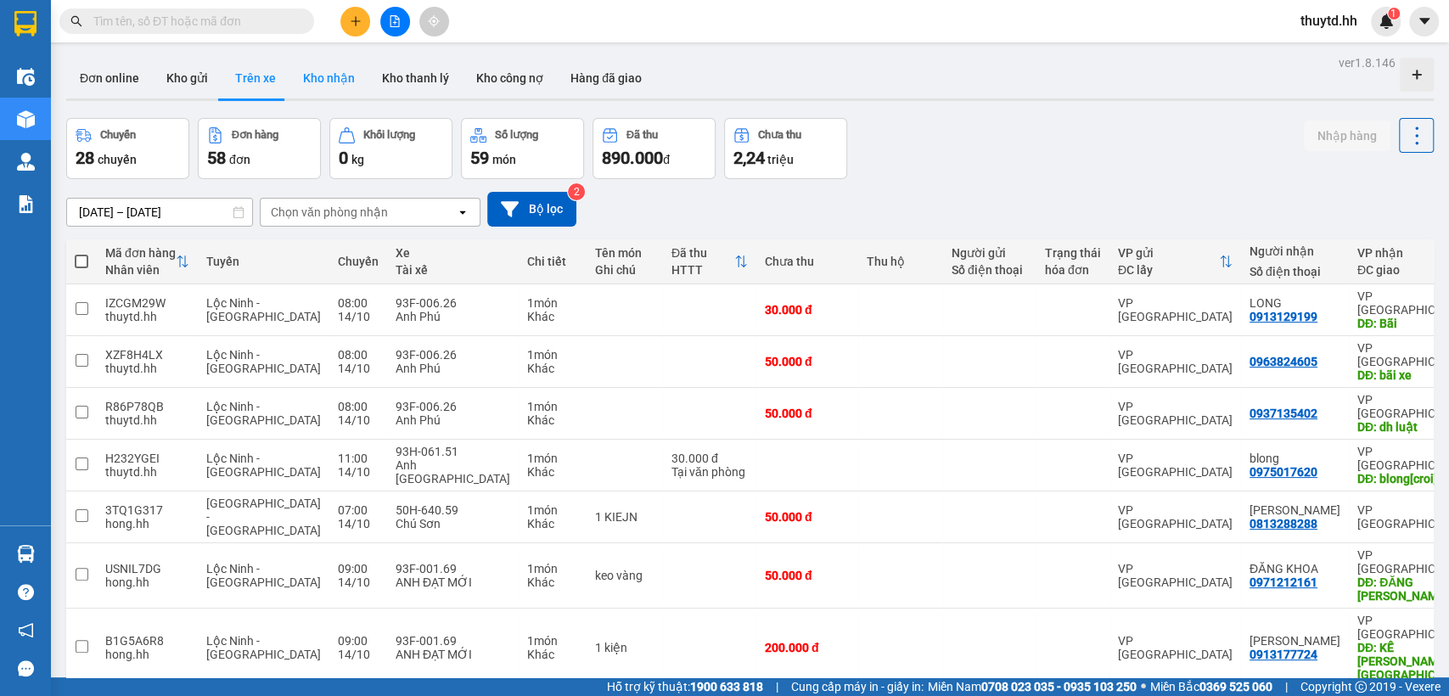
click at [320, 70] on button "Kho nhận" at bounding box center [328, 78] width 79 height 41
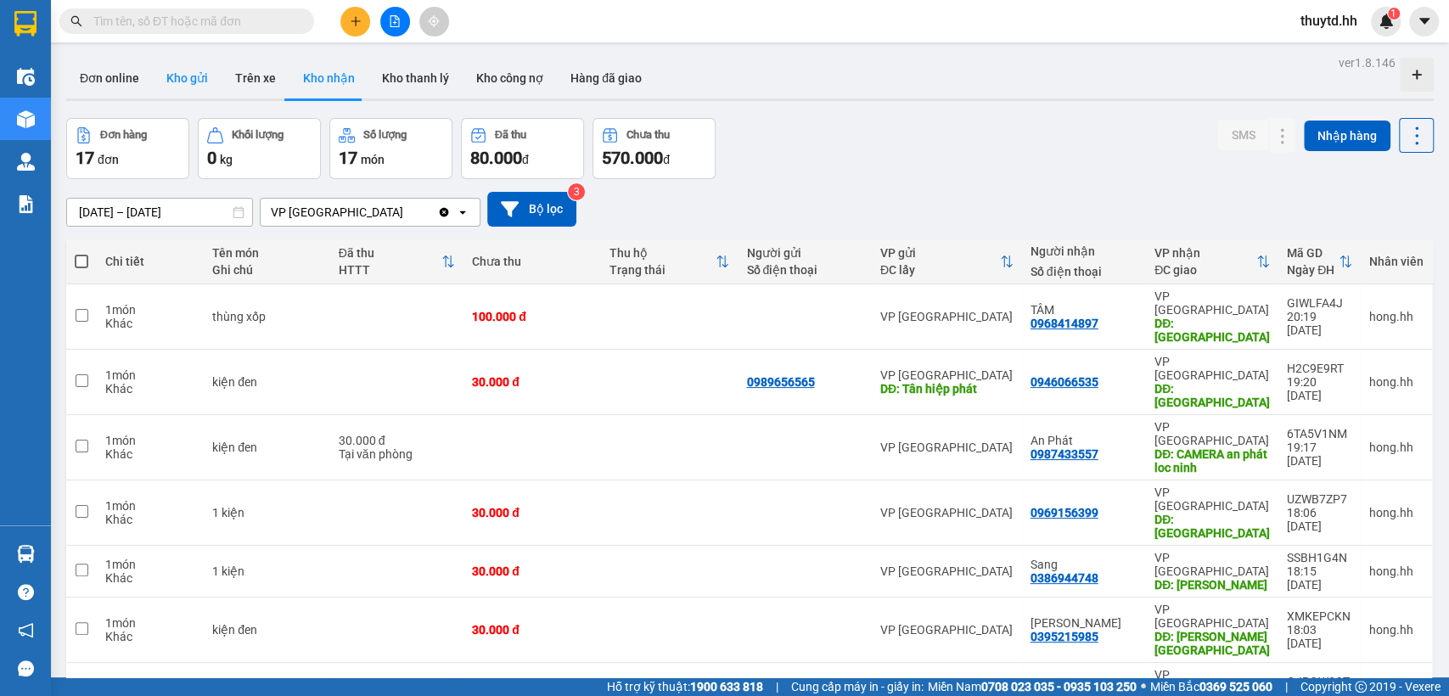
click at [197, 90] on button "Kho gửi" at bounding box center [187, 78] width 69 height 41
